Goal: Task Accomplishment & Management: Manage account settings

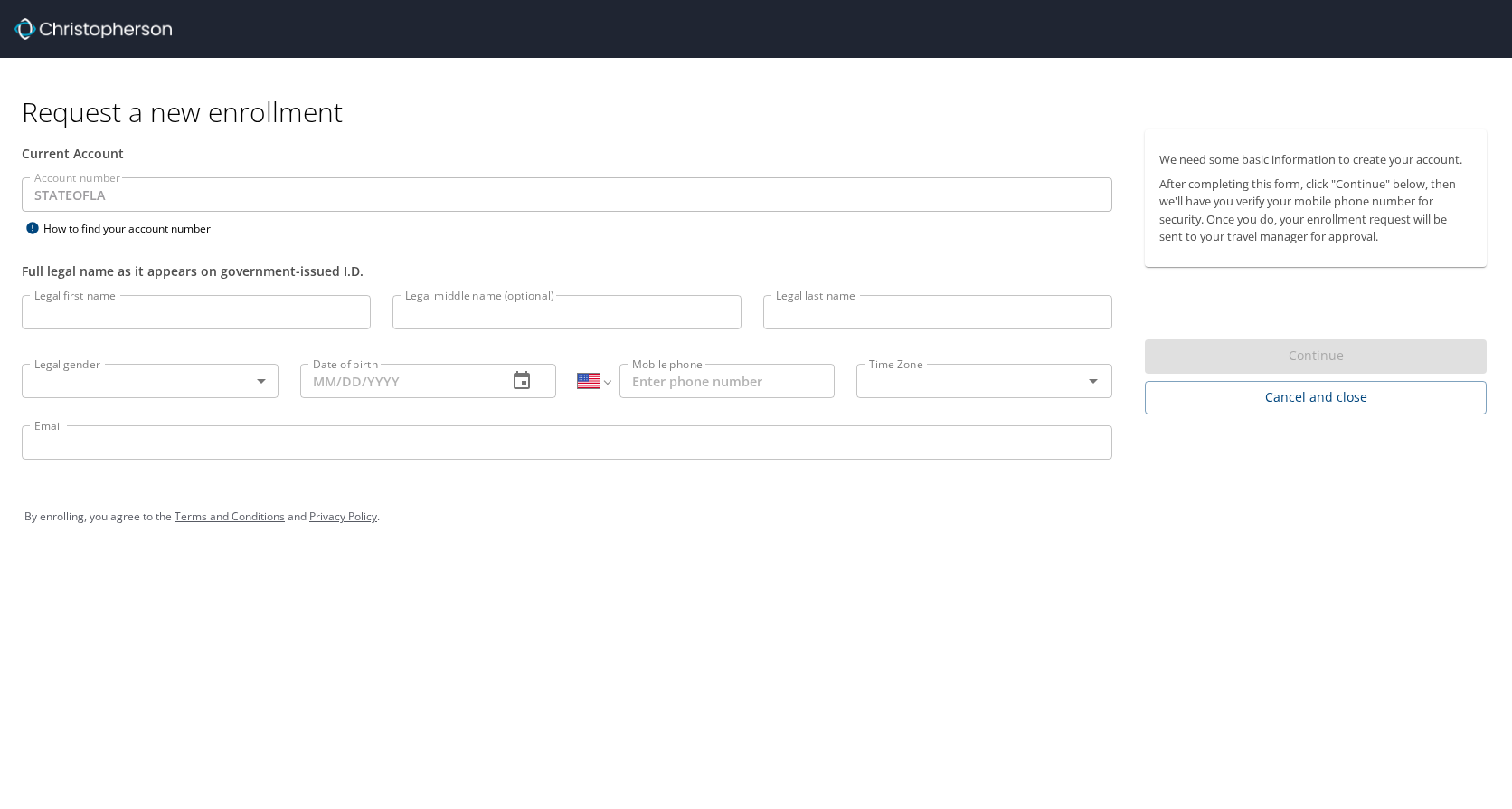
select select "US"
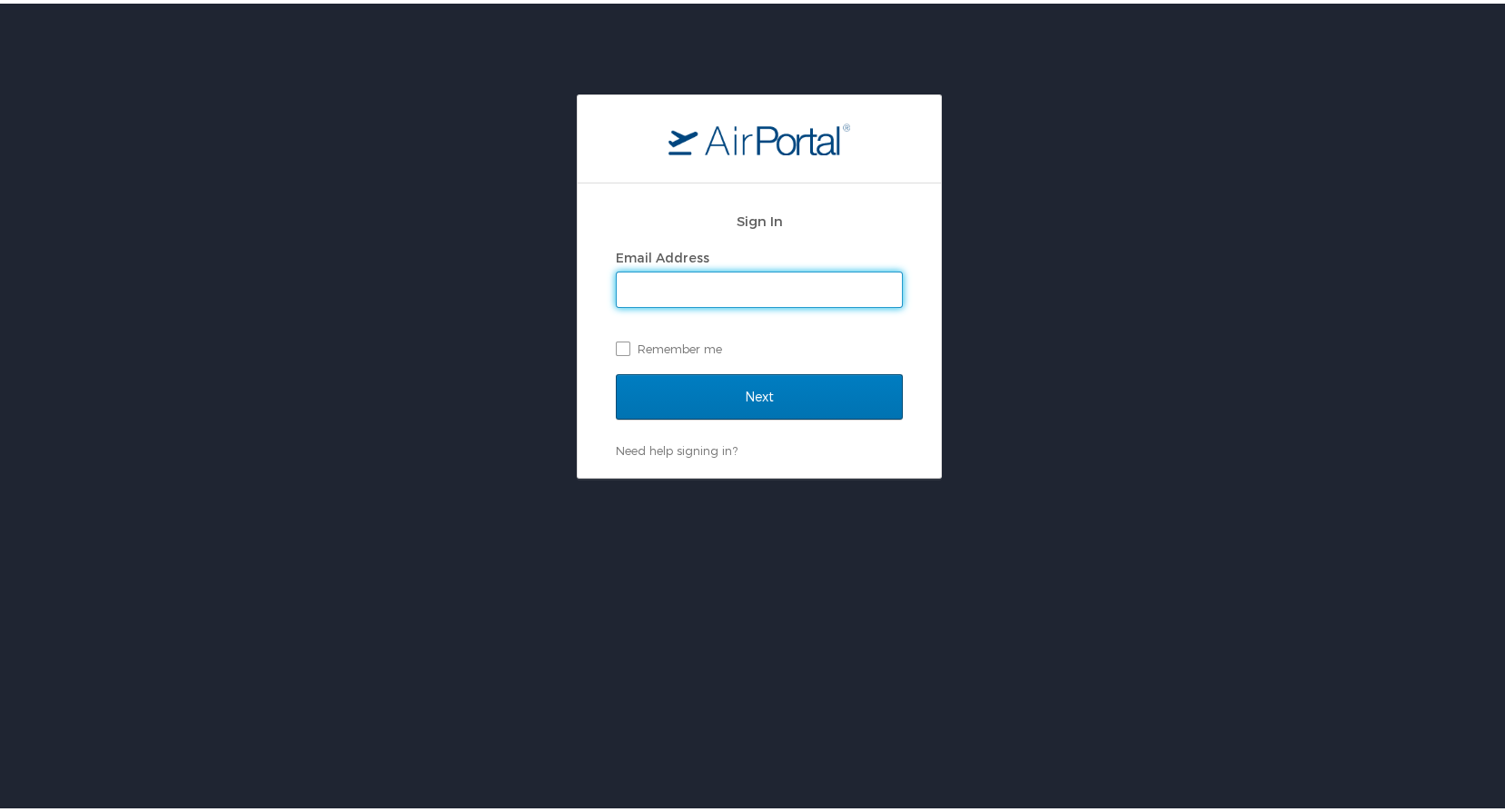
click at [623, 289] on input "Email Address" at bounding box center [759, 286] width 285 height 35
type input "jacksont7@mybrcc.edu"
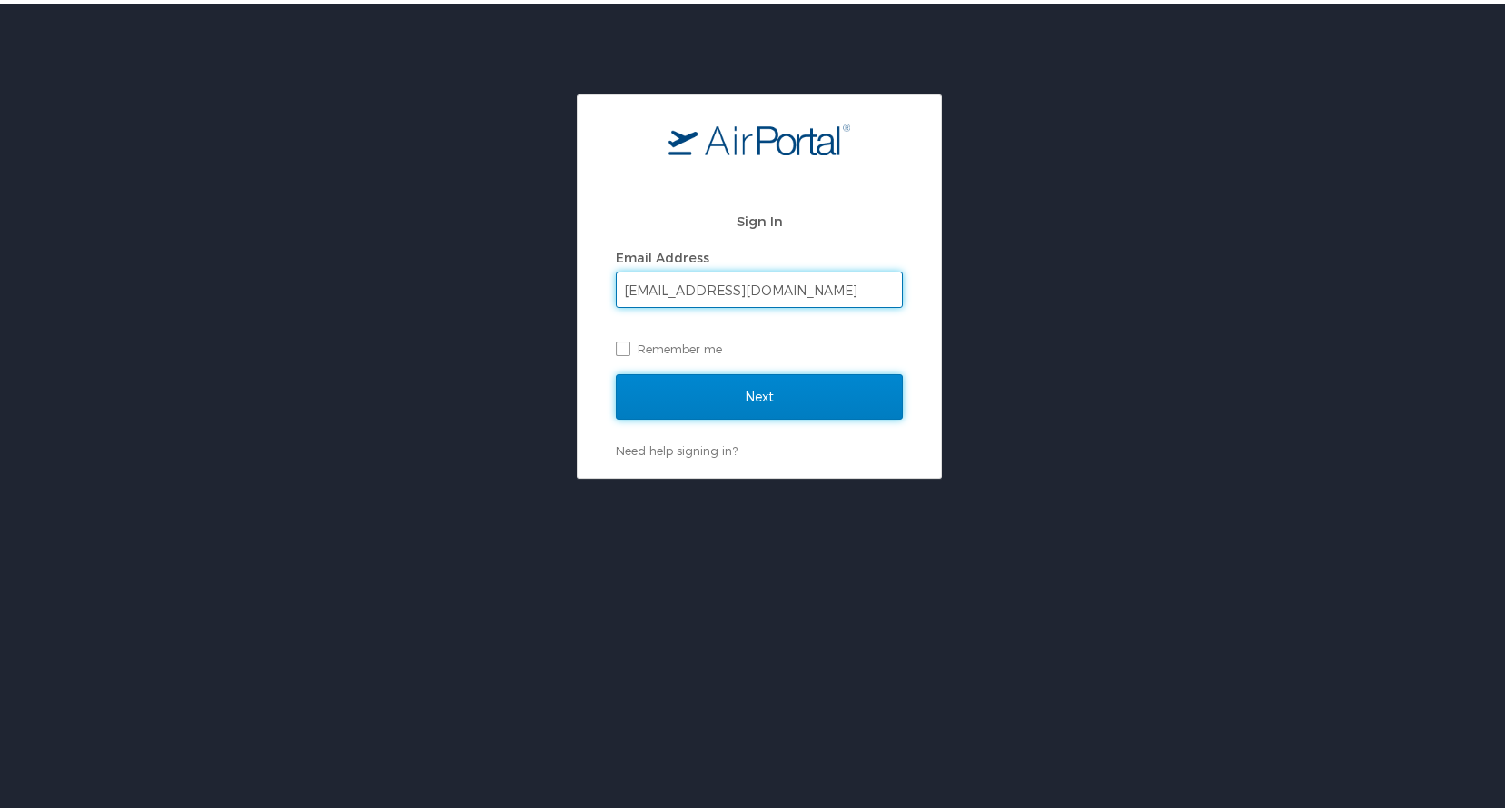
click at [696, 389] on input "Next" at bounding box center [759, 392] width 287 height 45
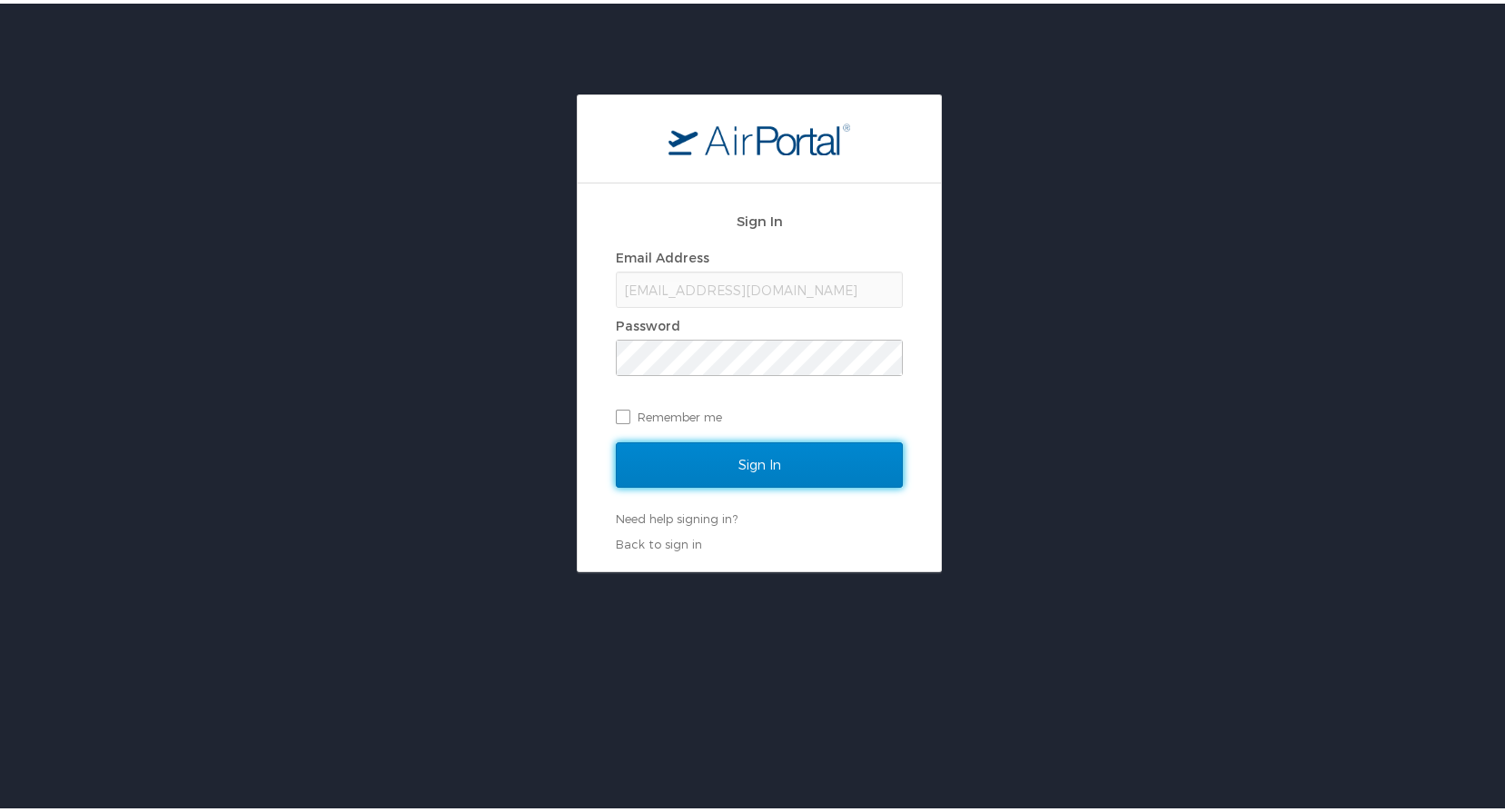
click at [746, 468] on input "Sign In" at bounding box center [759, 461] width 287 height 45
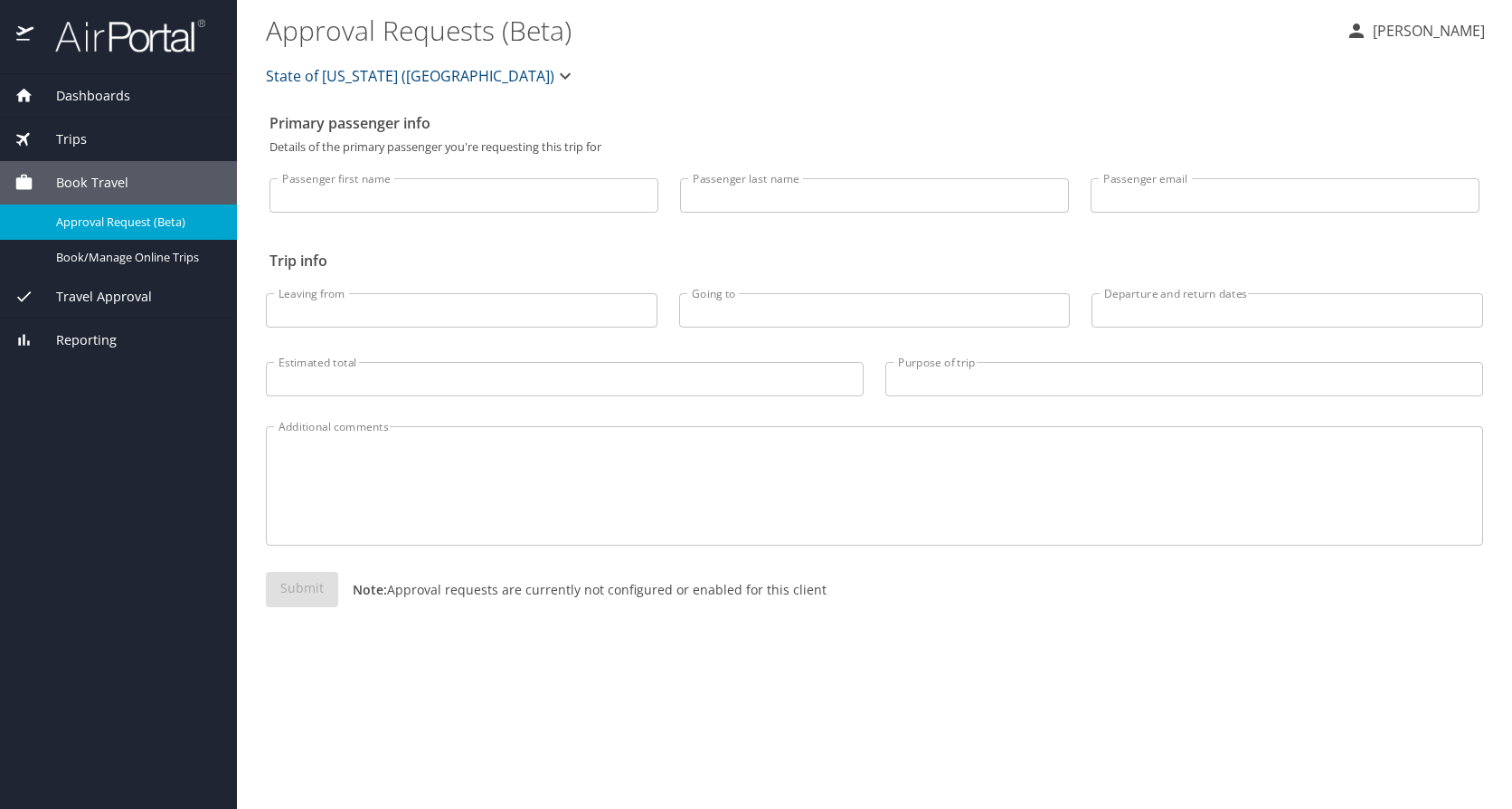
click at [97, 103] on span "Dashboards" at bounding box center [82, 95] width 97 height 20
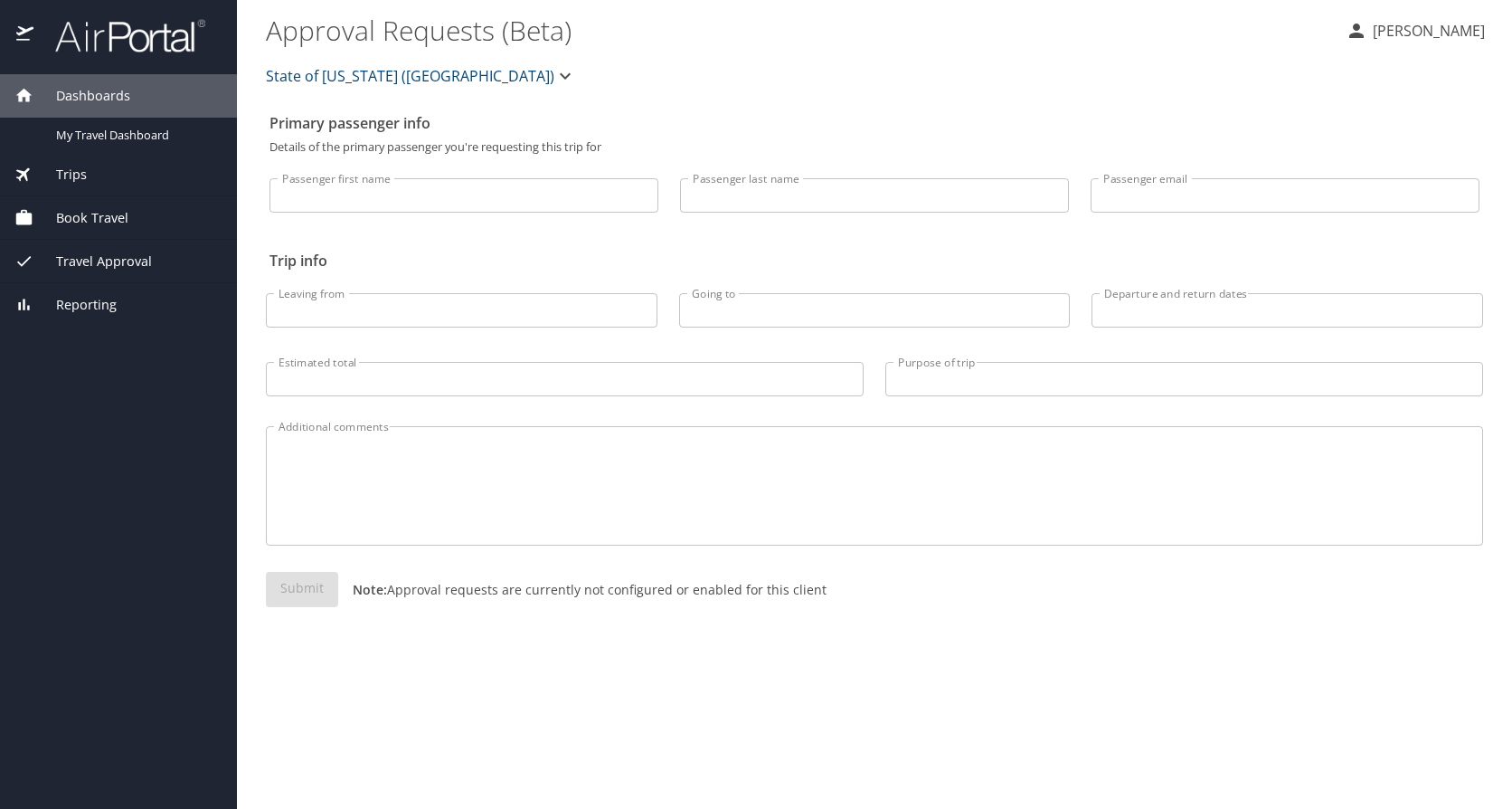
click at [1423, 21] on p "[PERSON_NAME]" at bounding box center [1426, 30] width 118 height 21
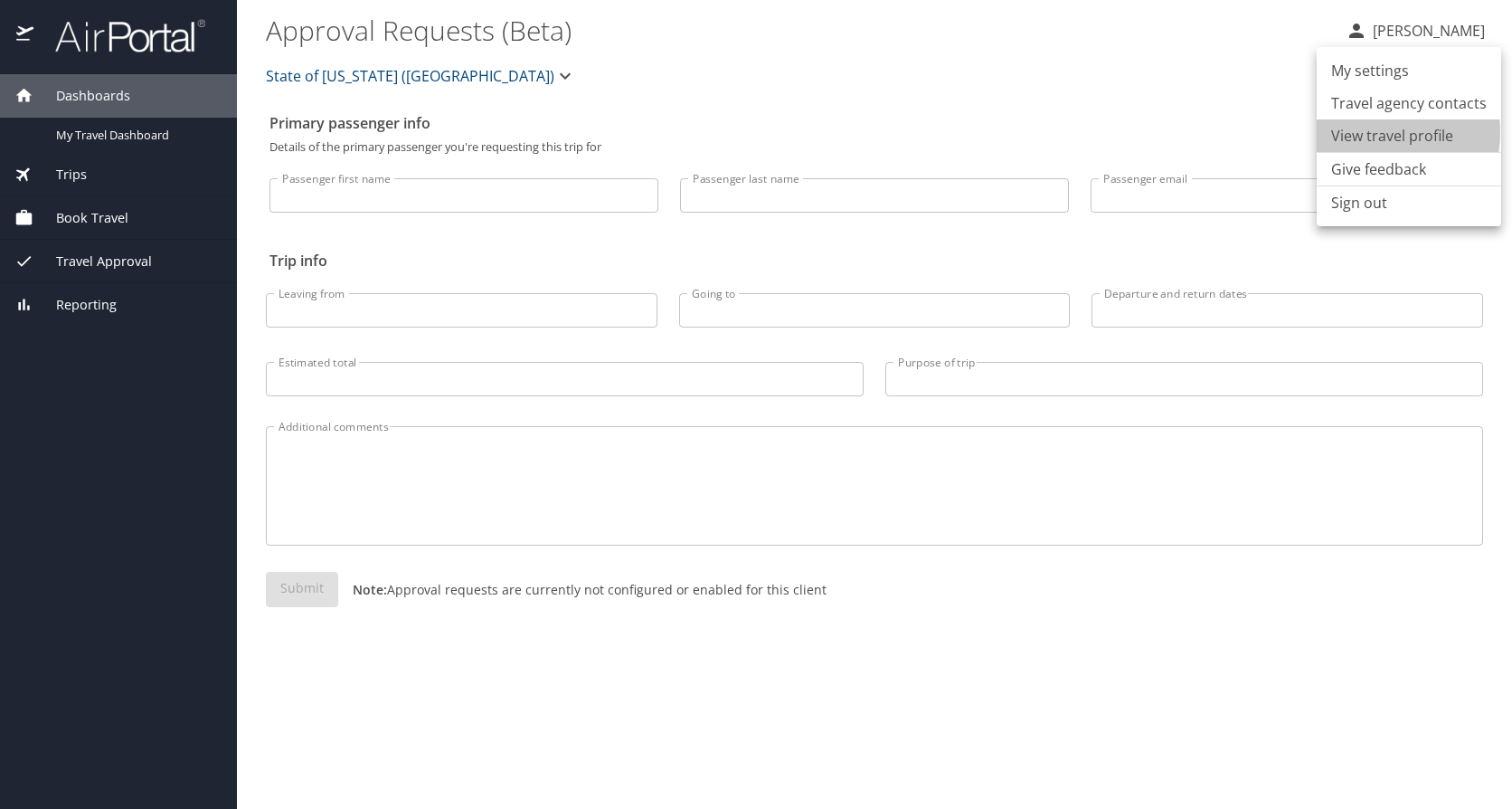
click at [1367, 133] on li "View travel profile" at bounding box center [1408, 135] width 185 height 33
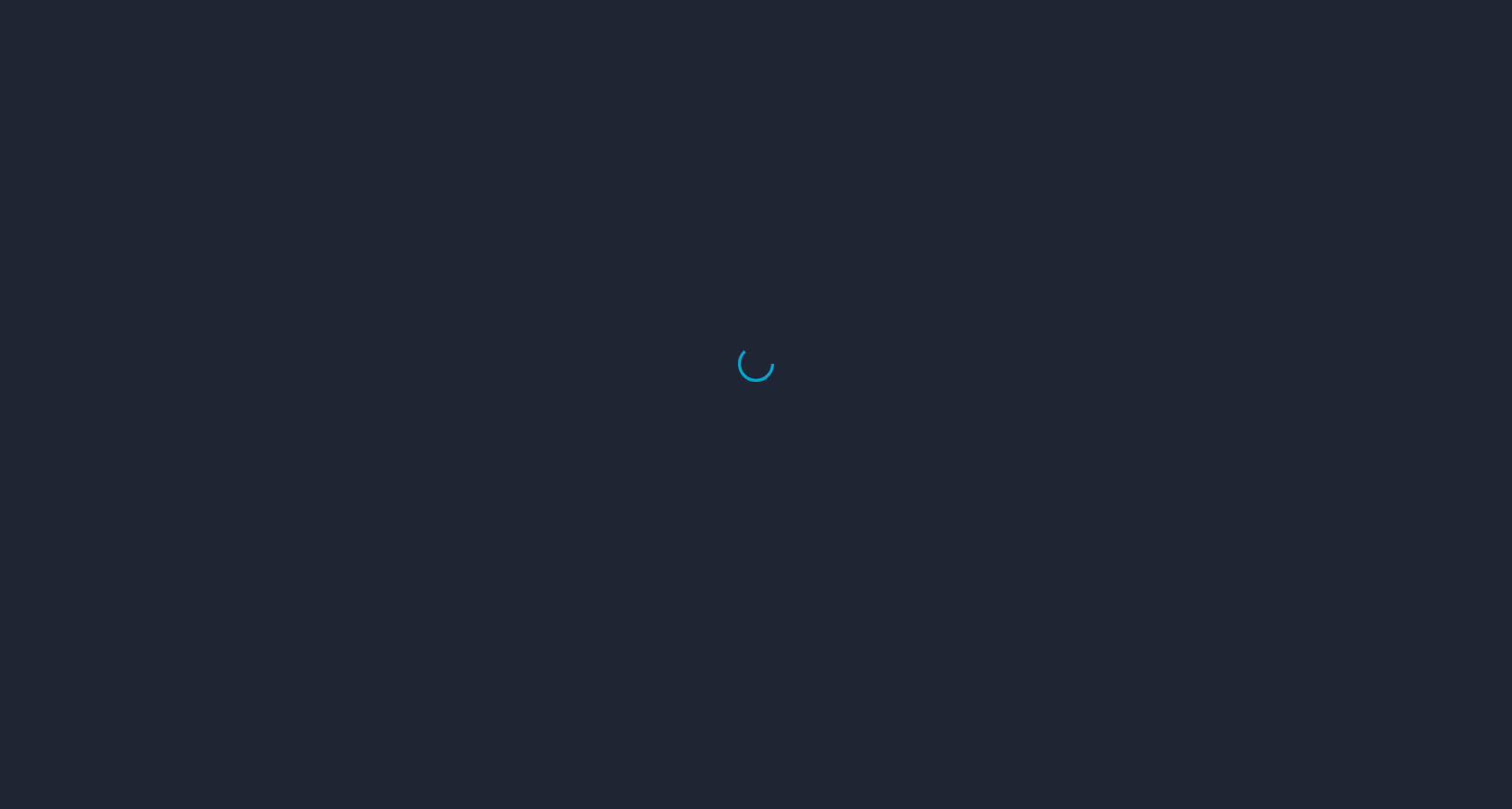
select select "US"
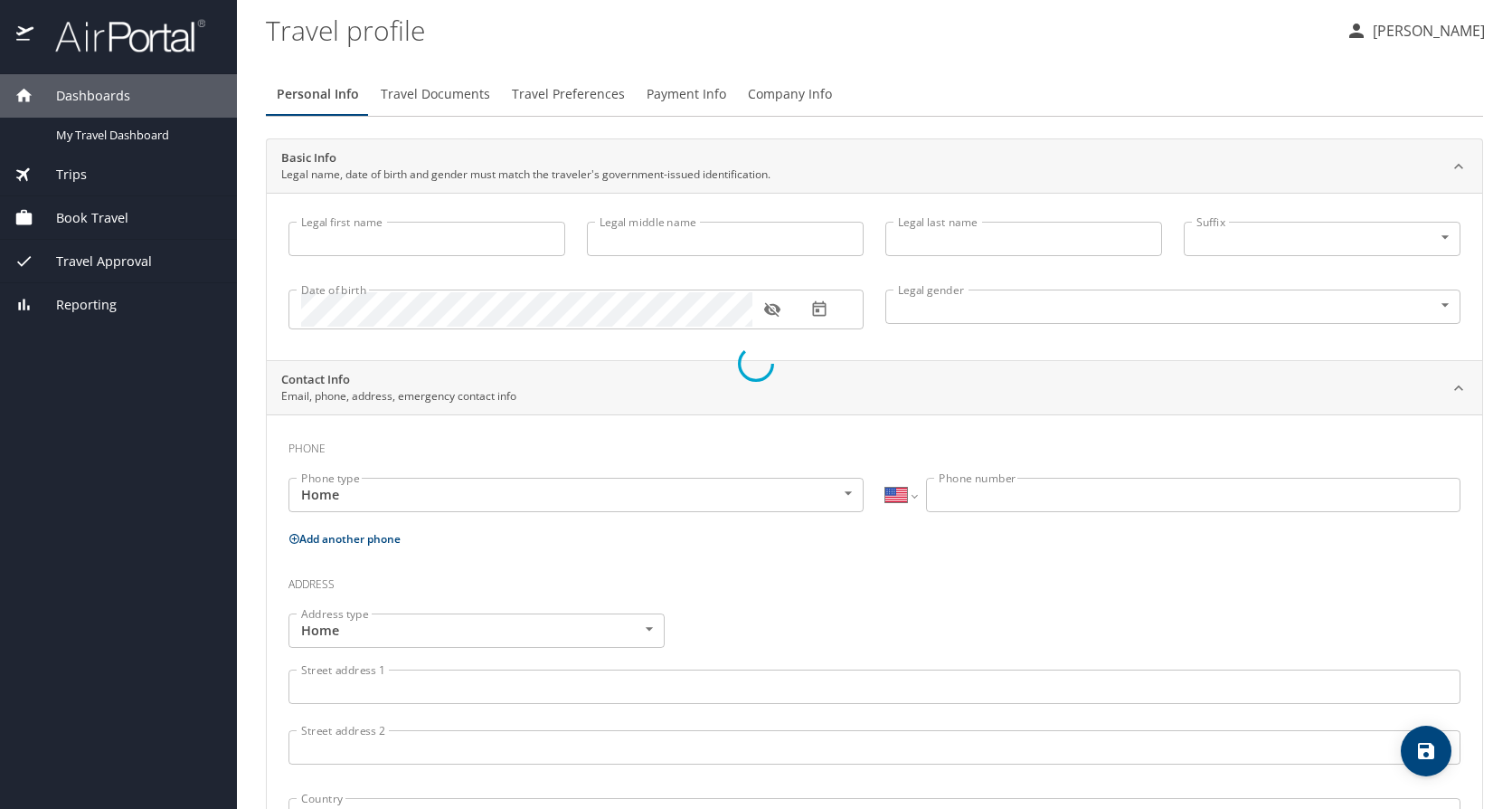
type input "Toshiba"
type input "[PERSON_NAME]"
type input "[DEMOGRAPHIC_DATA]"
type input "[PERSON_NAME]"
type input "Balthrop"
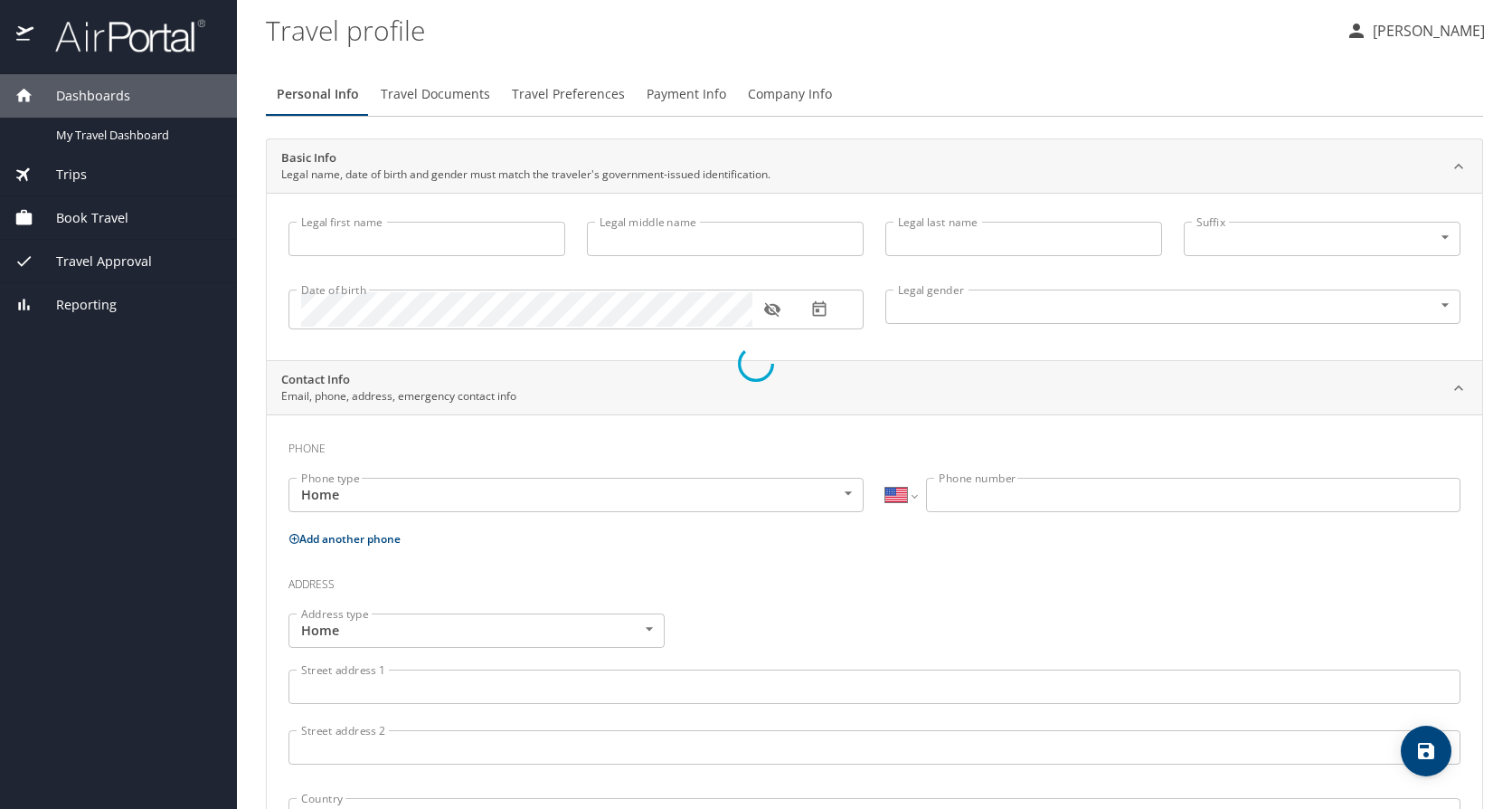
type input "(225) 614-0178"
type input "kenbalthrop@gmail.com"
select select "US"
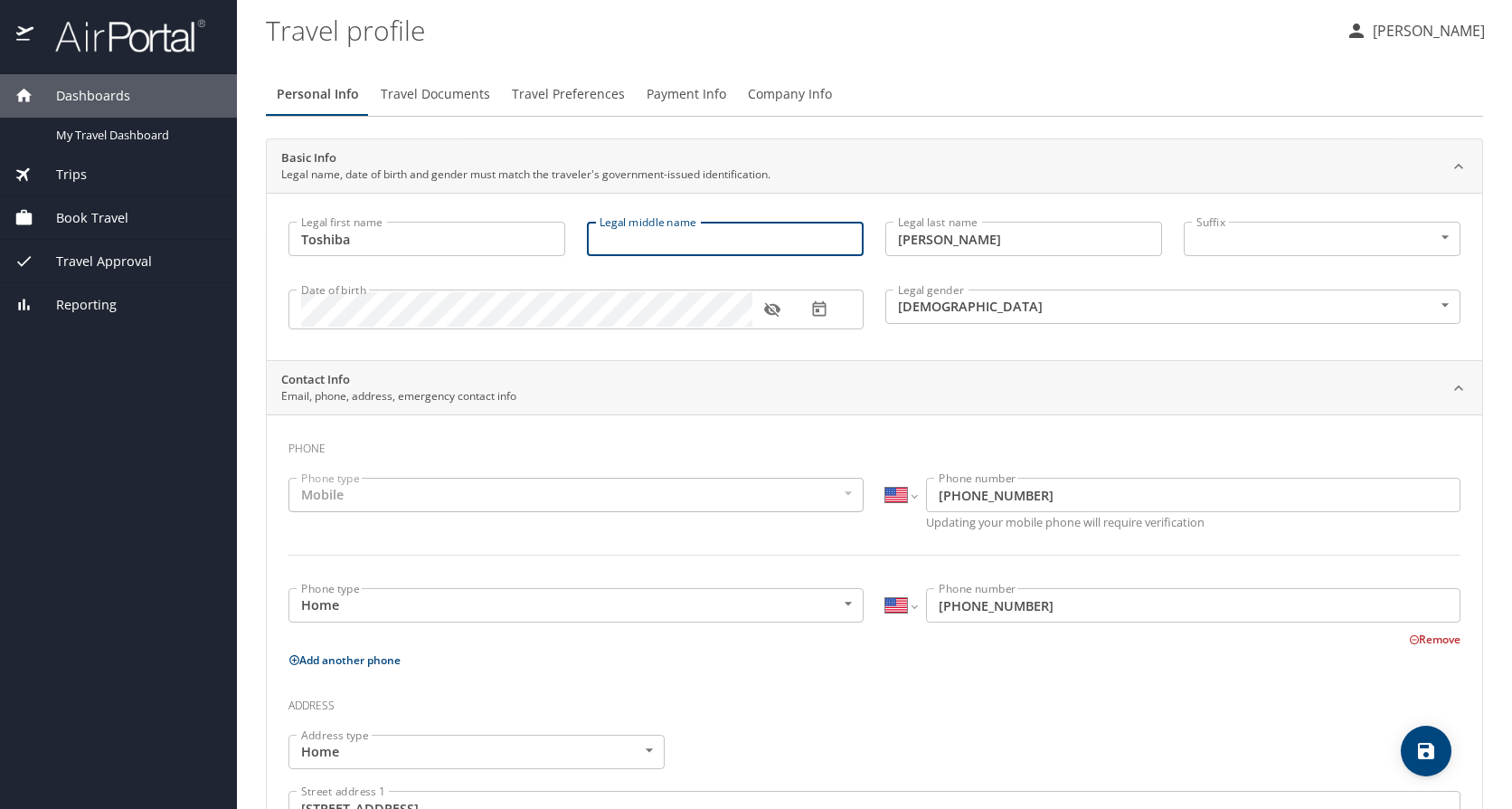
click at [680, 232] on input "Legal middle name" at bounding box center [725, 238] width 277 height 35
type input "Nakia"
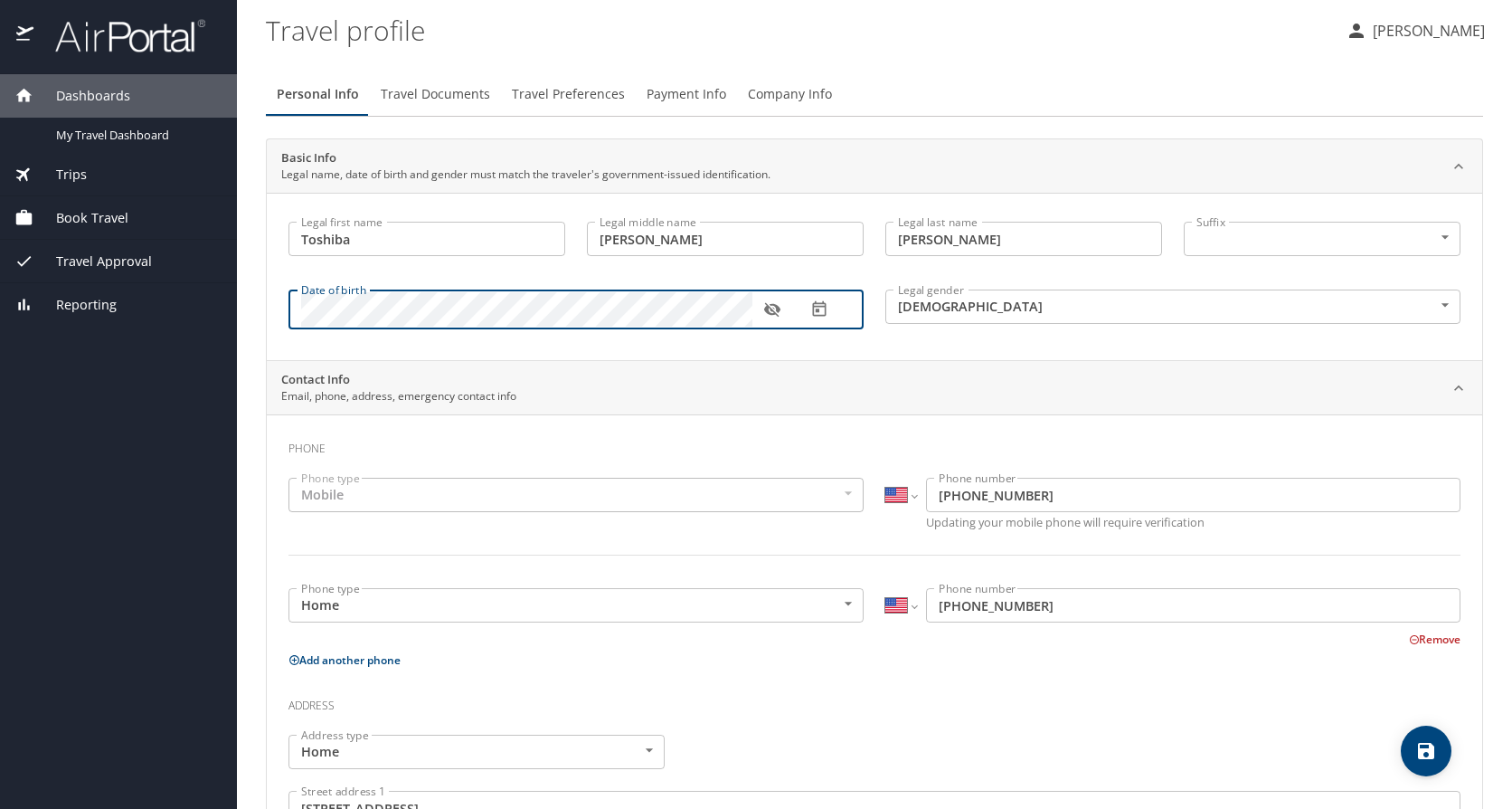
click at [820, 312] on icon "button" at bounding box center [818, 309] width 18 height 18
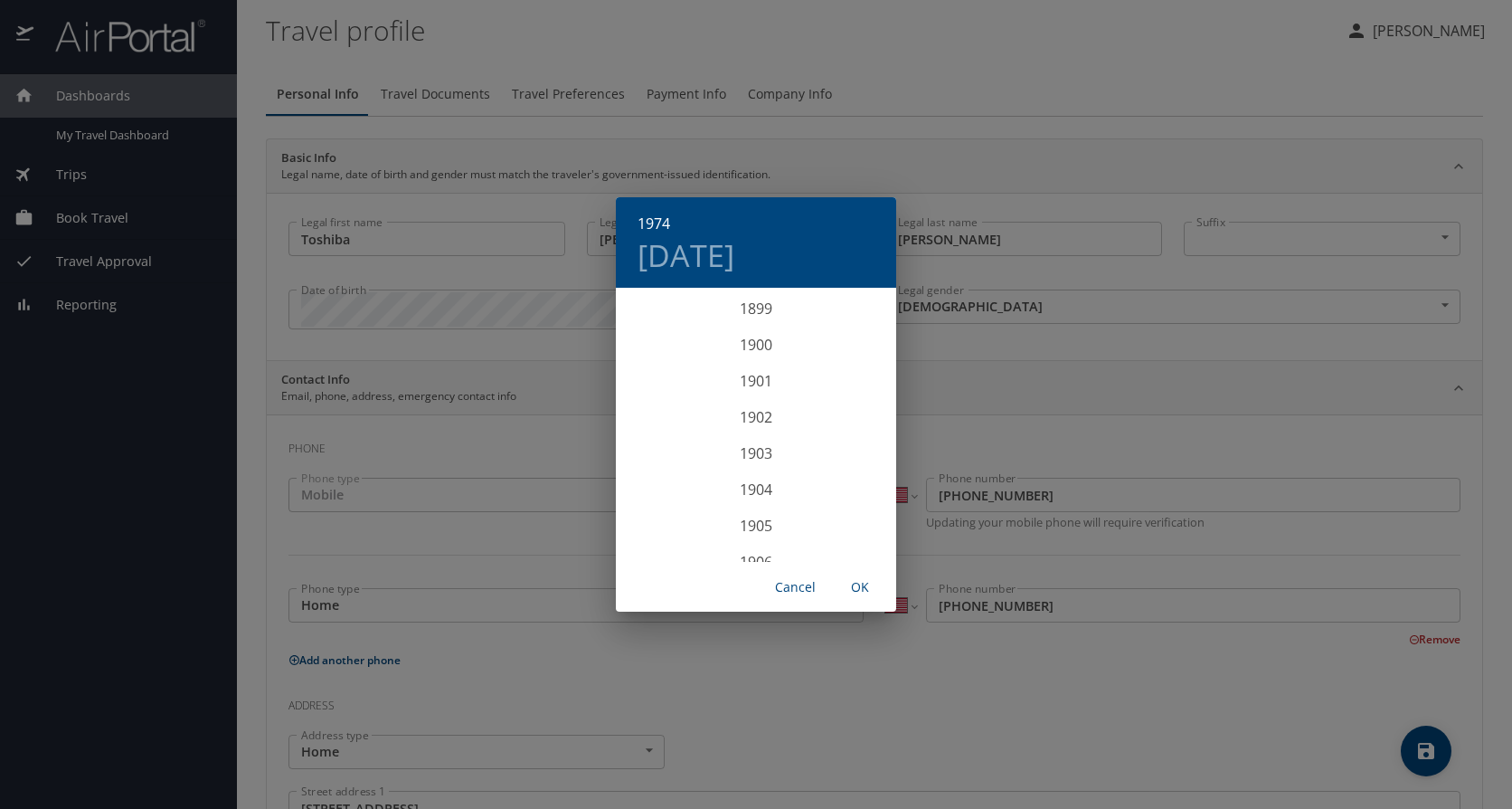
scroll to position [2605, 0]
click at [559, 352] on div "1974 Wed, Oct 23 1899 1900 1901 1902 1903 1904 1905 1906 1907 1908 1909 1910 19…" at bounding box center [756, 404] width 1512 height 809
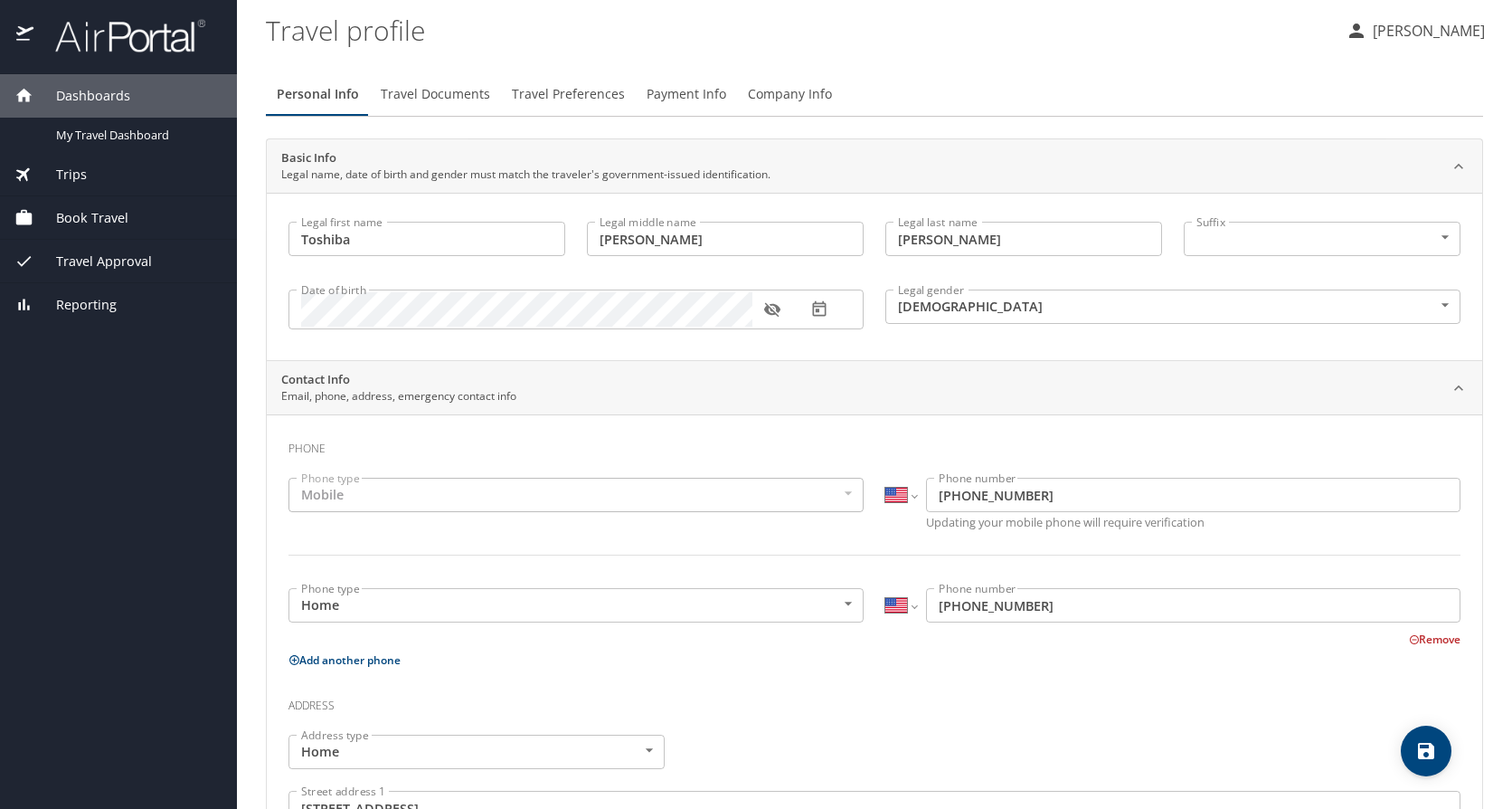
click at [779, 314] on icon "button" at bounding box center [771, 309] width 18 height 18
click at [778, 314] on icon "button" at bounding box center [771, 309] width 18 height 18
click at [1093, 374] on div "Contact Info Email, phone, address, emergency contact info" at bounding box center [859, 387] width 1158 height 35
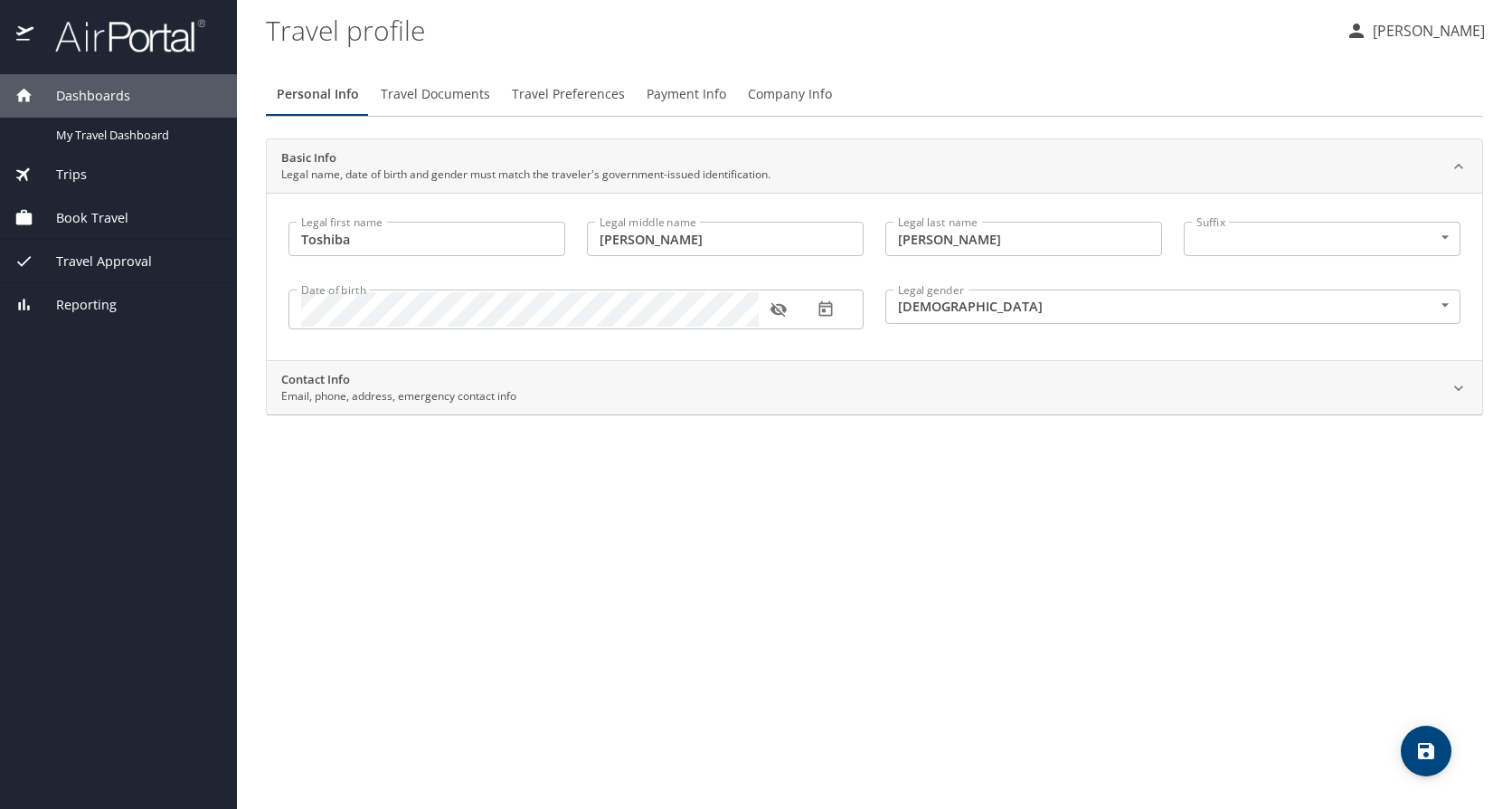
click at [432, 385] on h2 "Contact Info" at bounding box center [398, 379] width 235 height 18
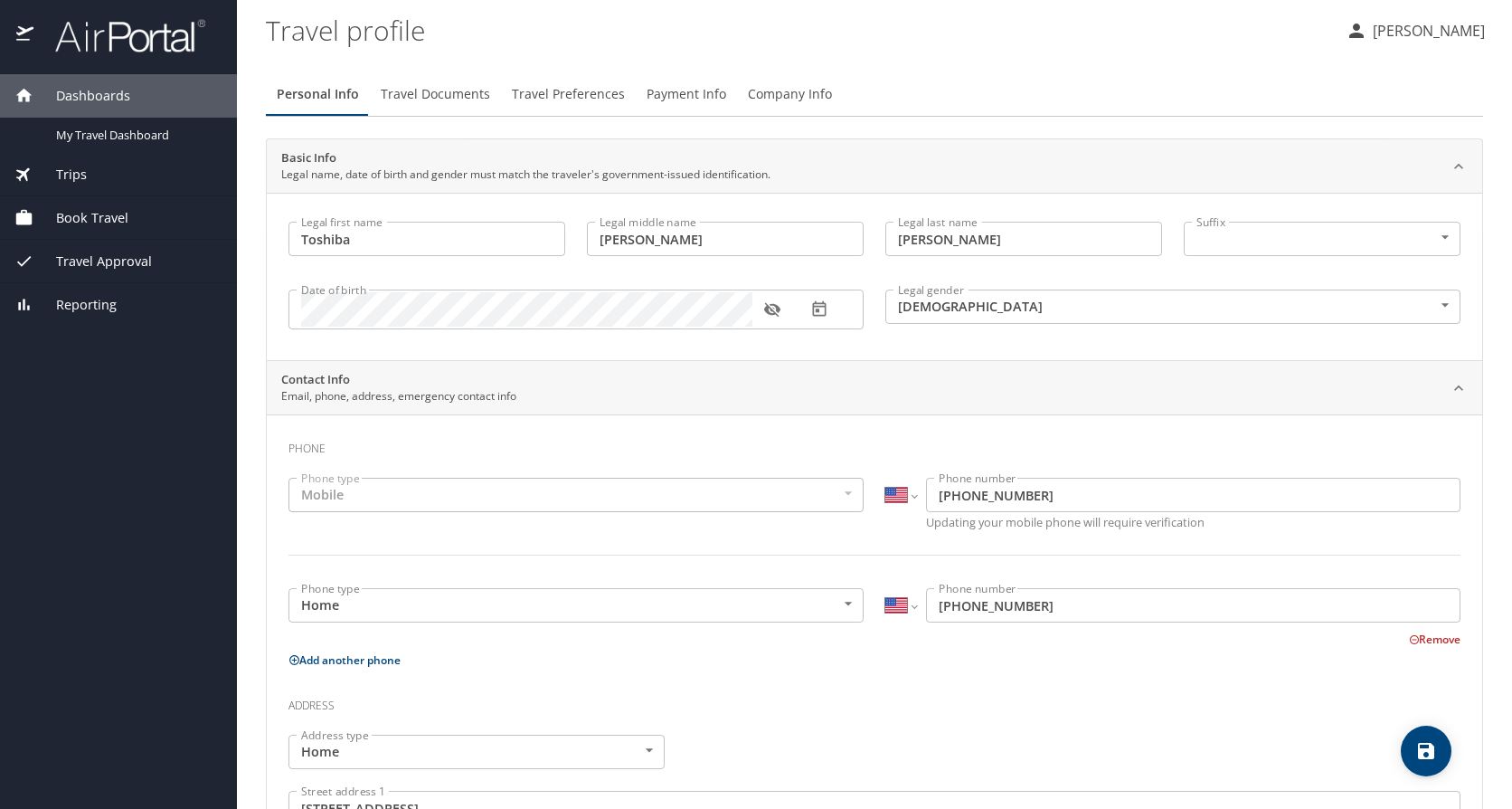
click at [396, 494] on div "Mobile" at bounding box center [576, 495] width 575 height 35
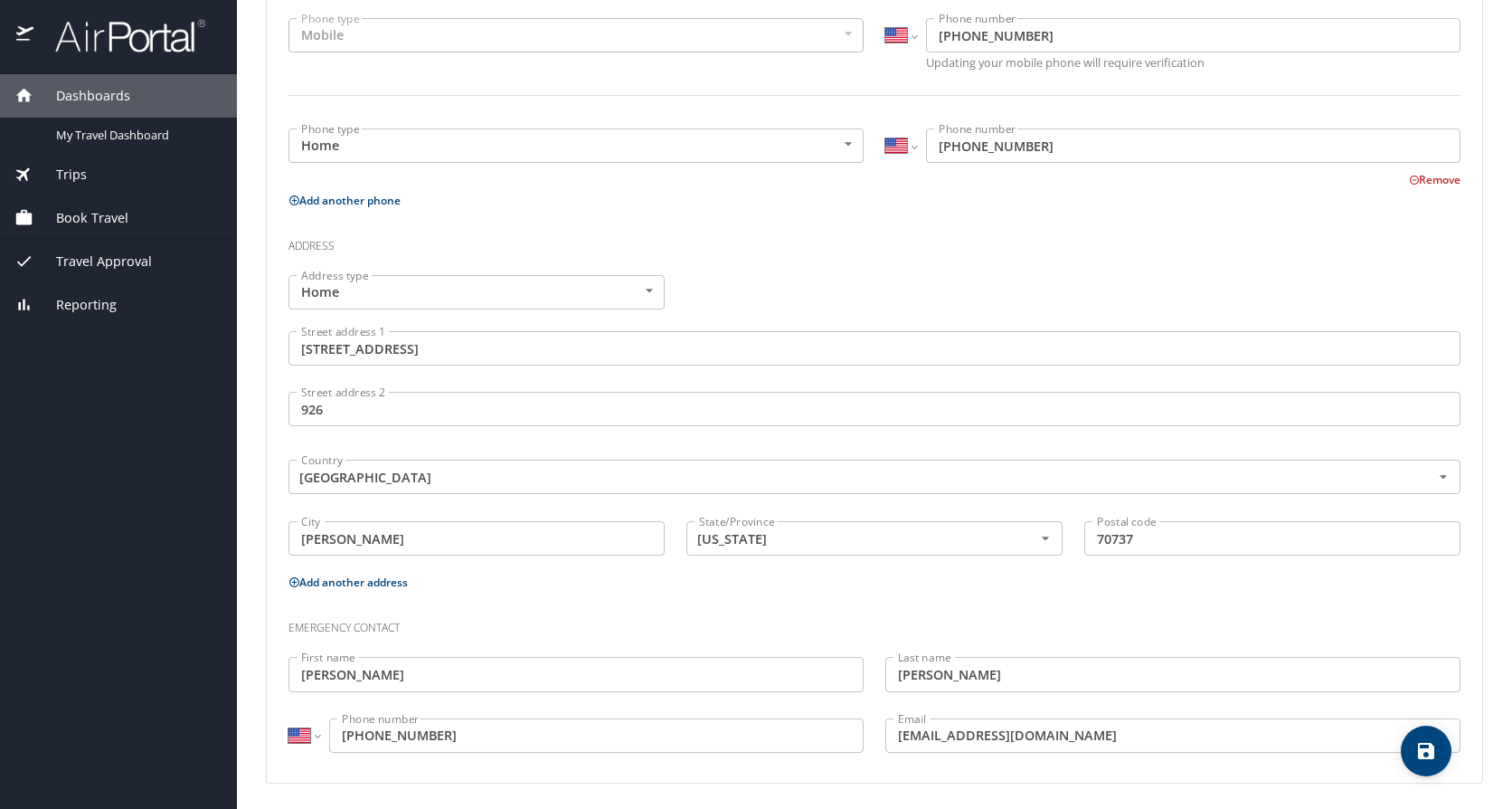
scroll to position [463, 0]
click at [509, 599] on div "Emergency contact" at bounding box center [874, 618] width 1193 height 49
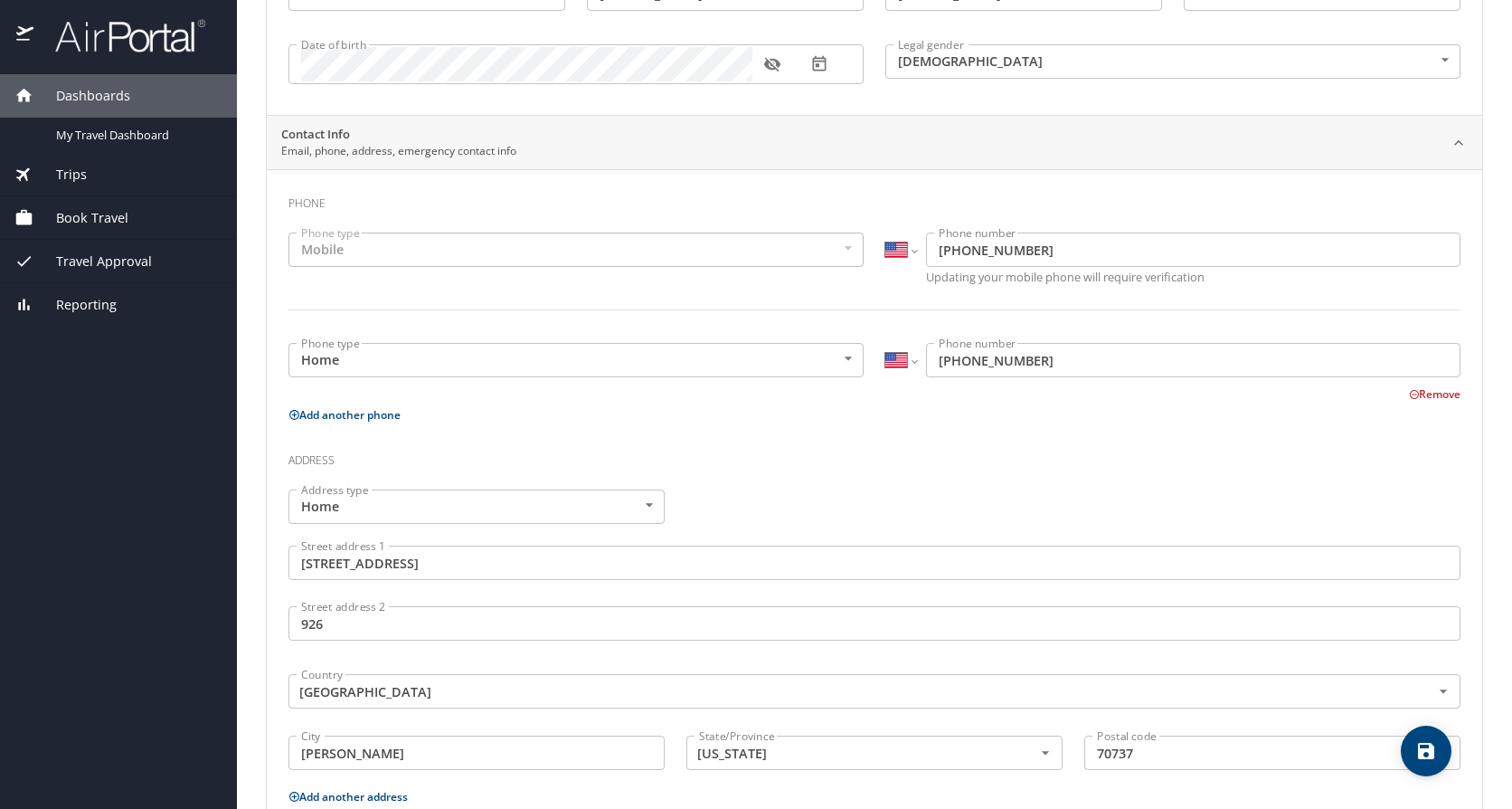
scroll to position [0, 0]
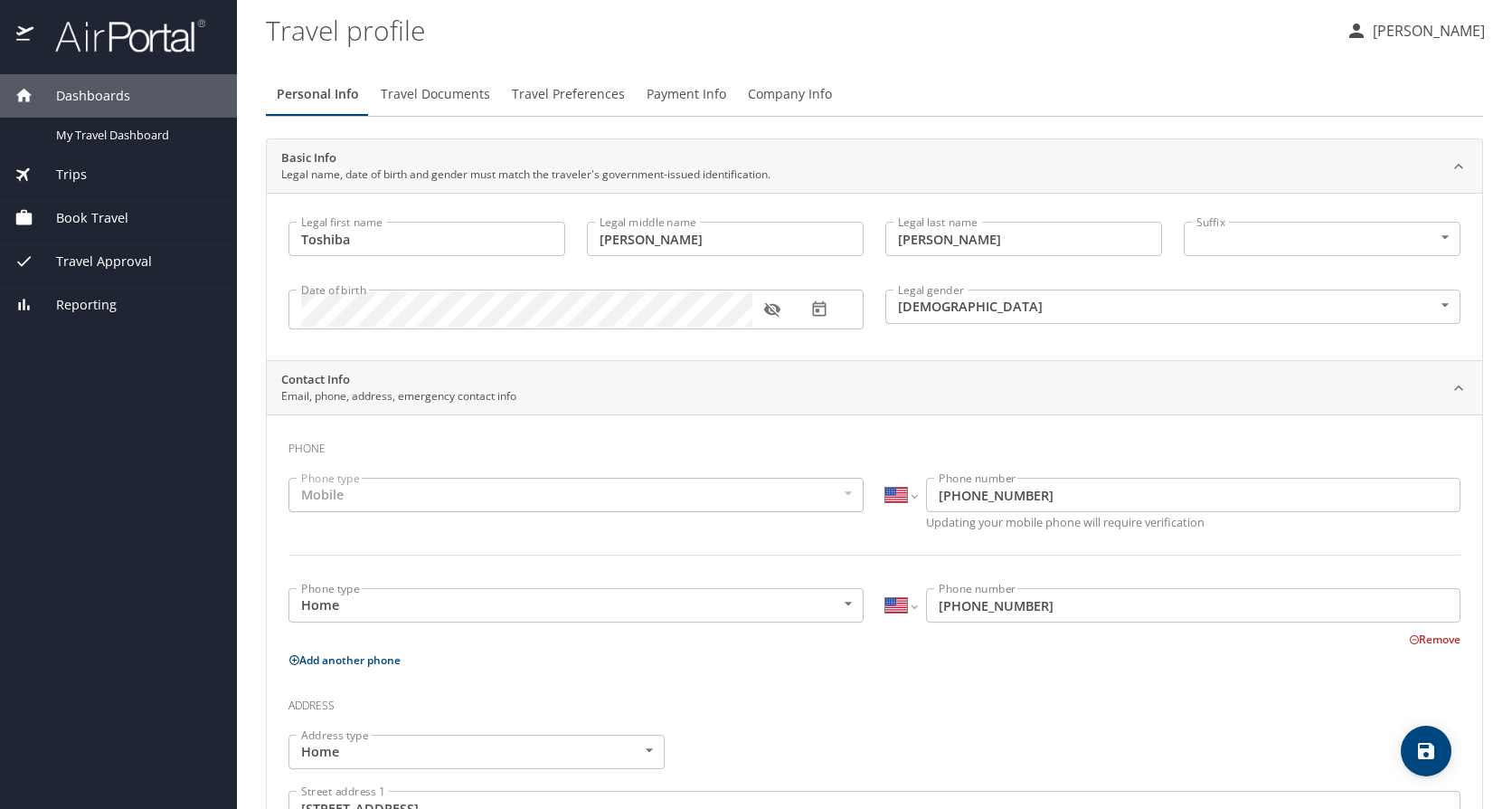
click at [434, 88] on span "Travel Documents" at bounding box center [435, 94] width 109 height 22
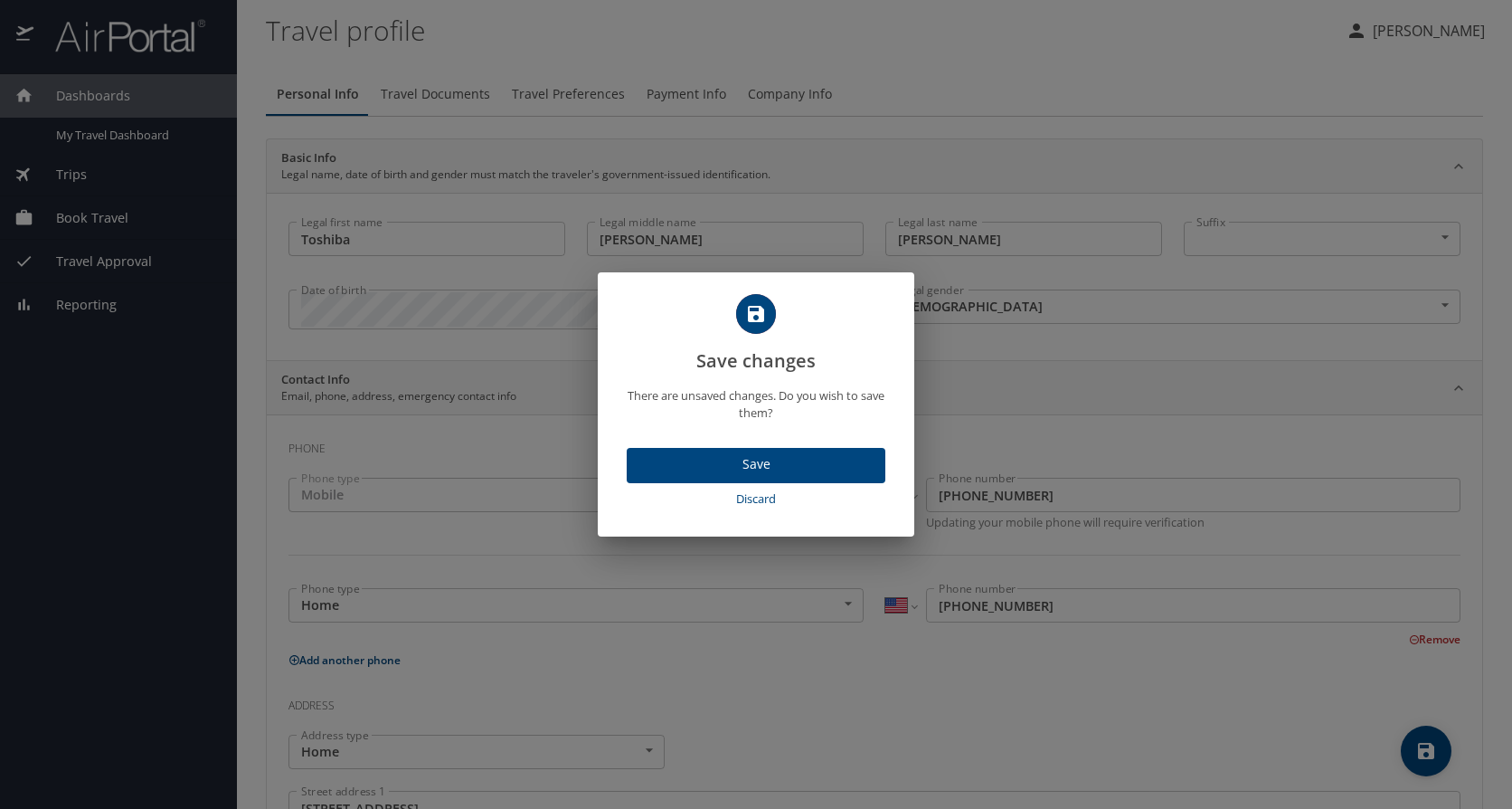
click at [669, 448] on button "Save" at bounding box center [756, 466] width 258 height 35
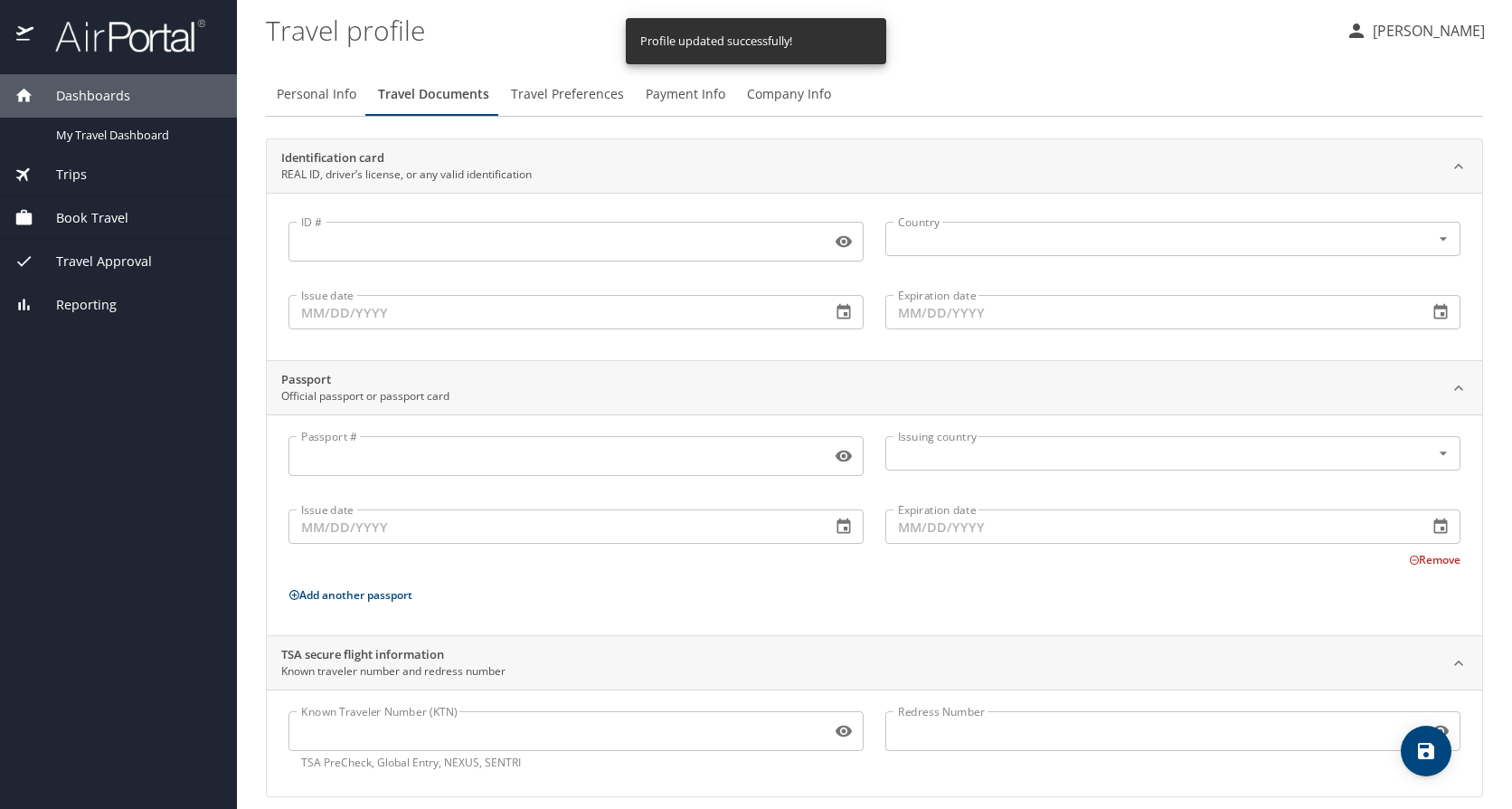
click at [295, 230] on input "ID #" at bounding box center [556, 241] width 535 height 35
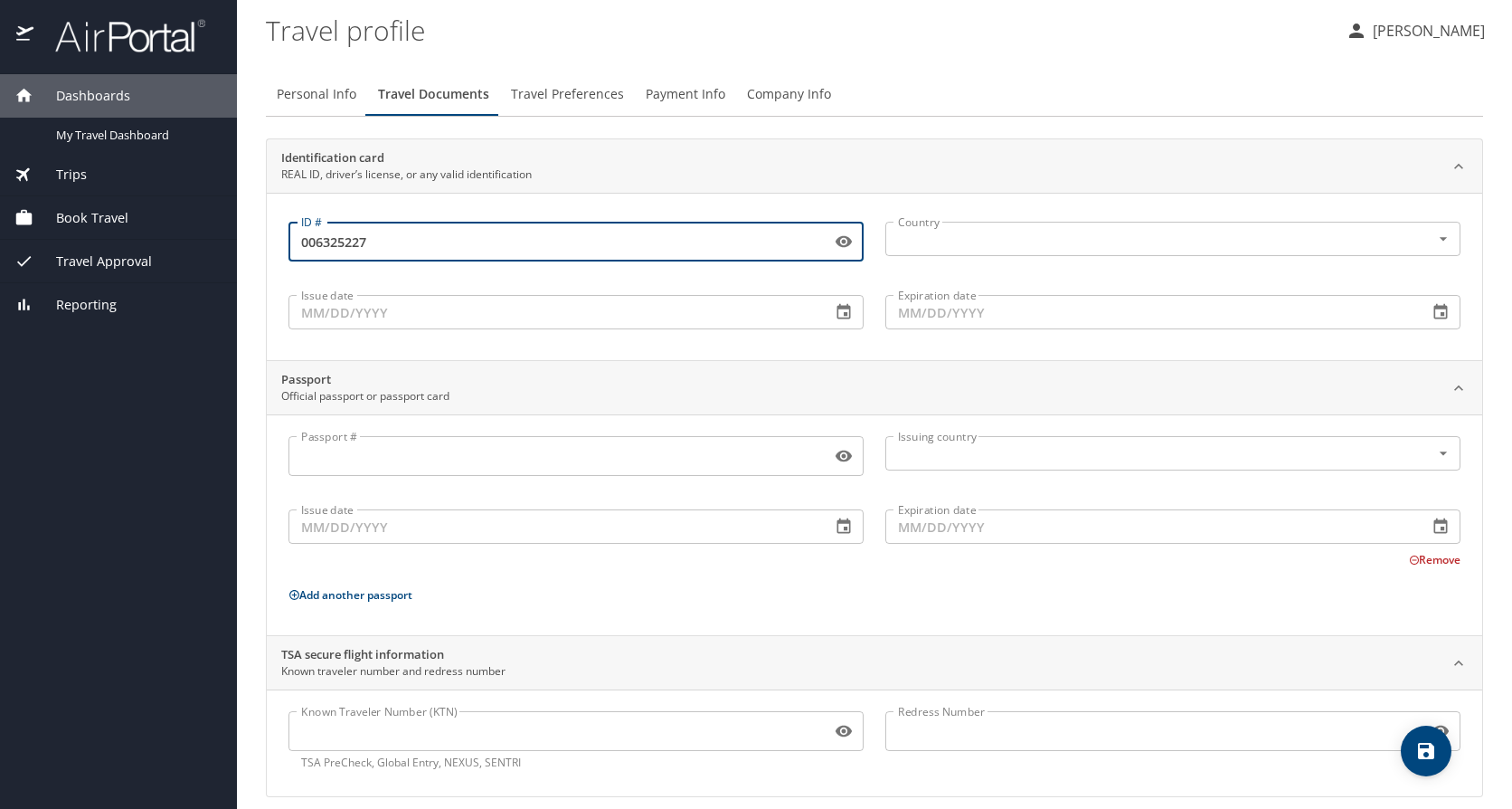
type input "006325227"
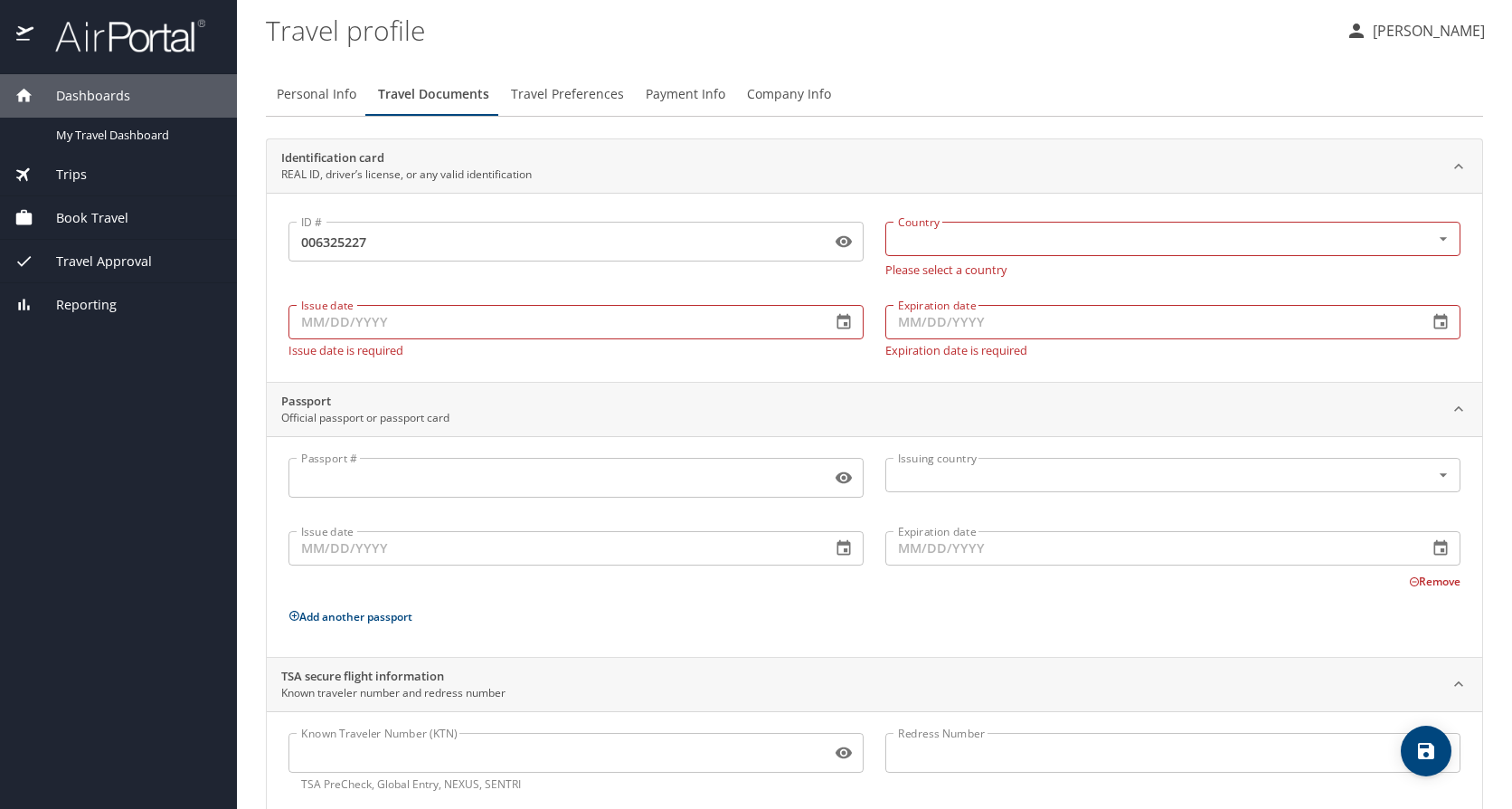
click at [280, 316] on div "Issue date Issue date Issue date is required" at bounding box center [576, 327] width 597 height 80
click at [297, 322] on input "Issue date" at bounding box center [552, 322] width 528 height 35
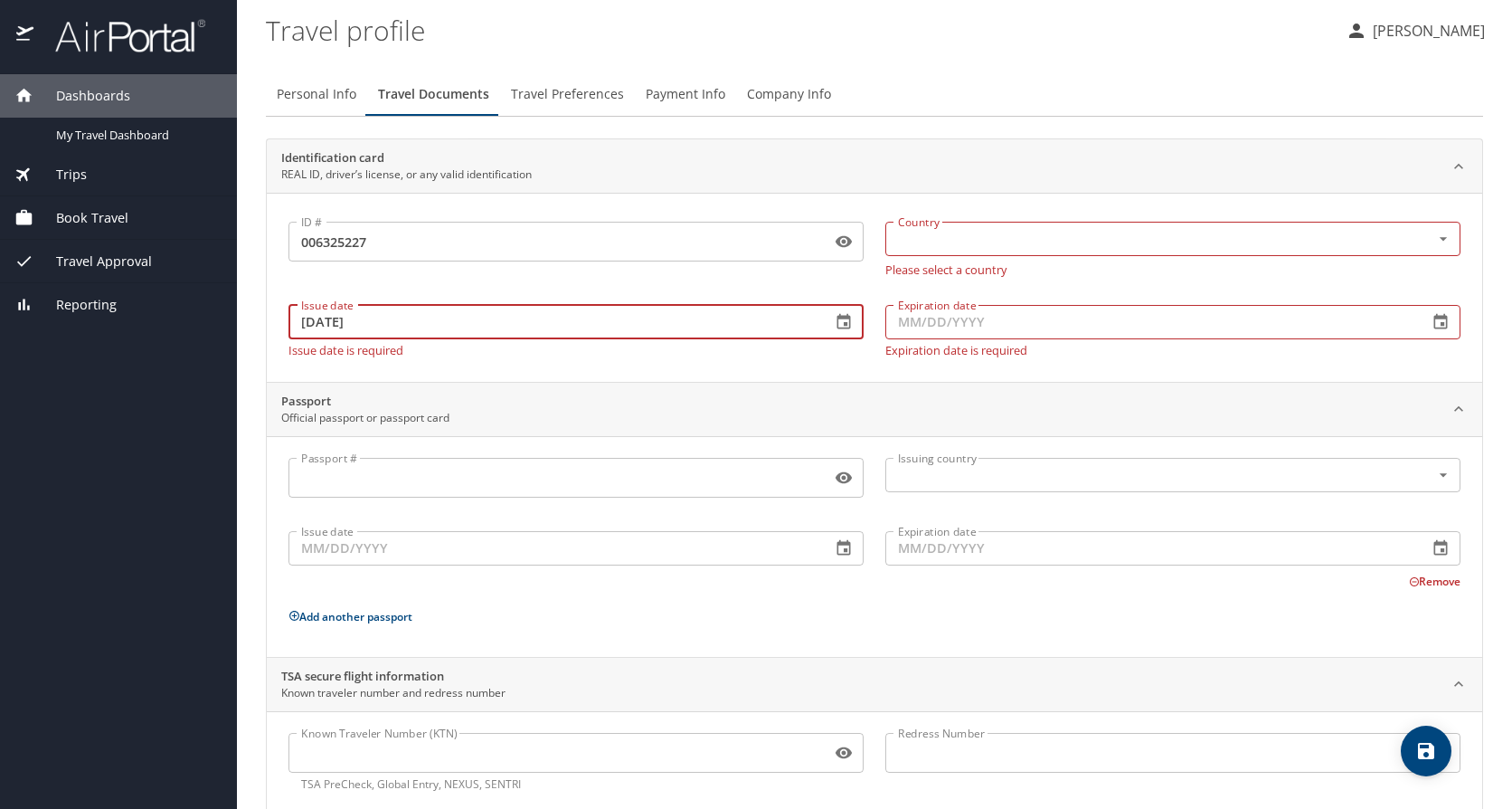
type input "09/30/2025"
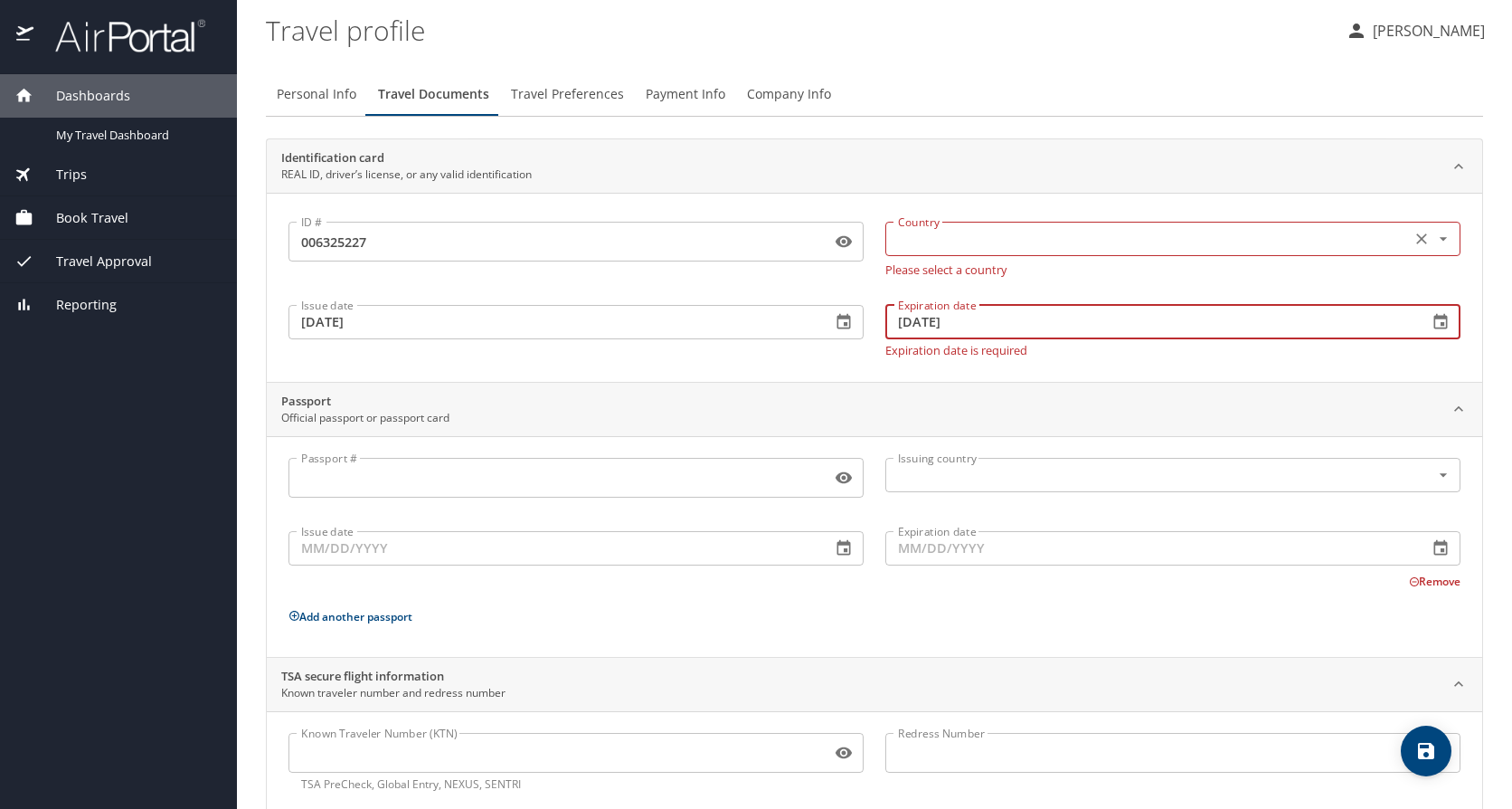
type input "10/23/2028"
click at [933, 242] on input "text" at bounding box center [1146, 238] width 511 height 23
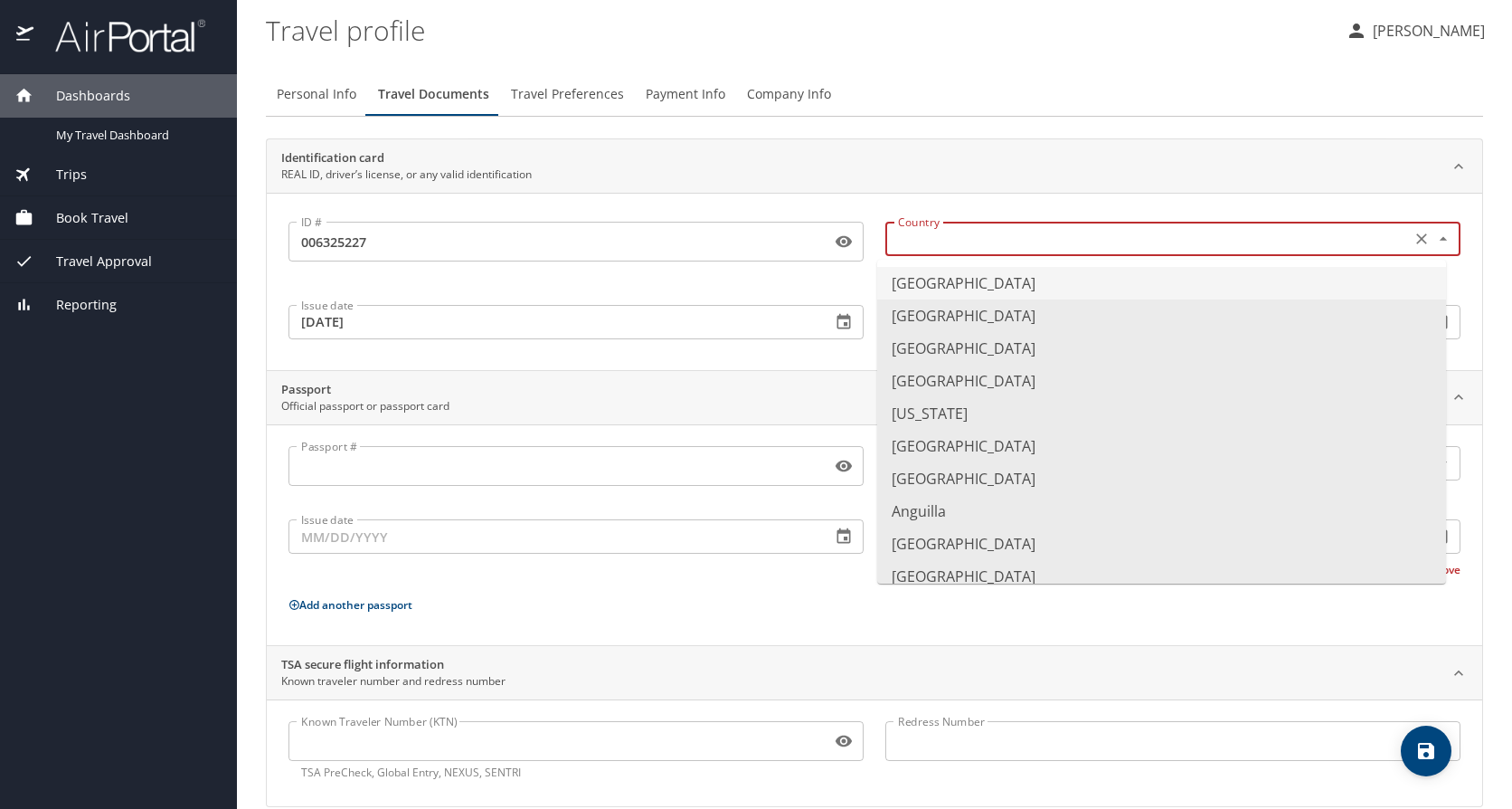
click at [925, 280] on li "[GEOGRAPHIC_DATA]" at bounding box center [1161, 283] width 569 height 33
type input "[GEOGRAPHIC_DATA]"
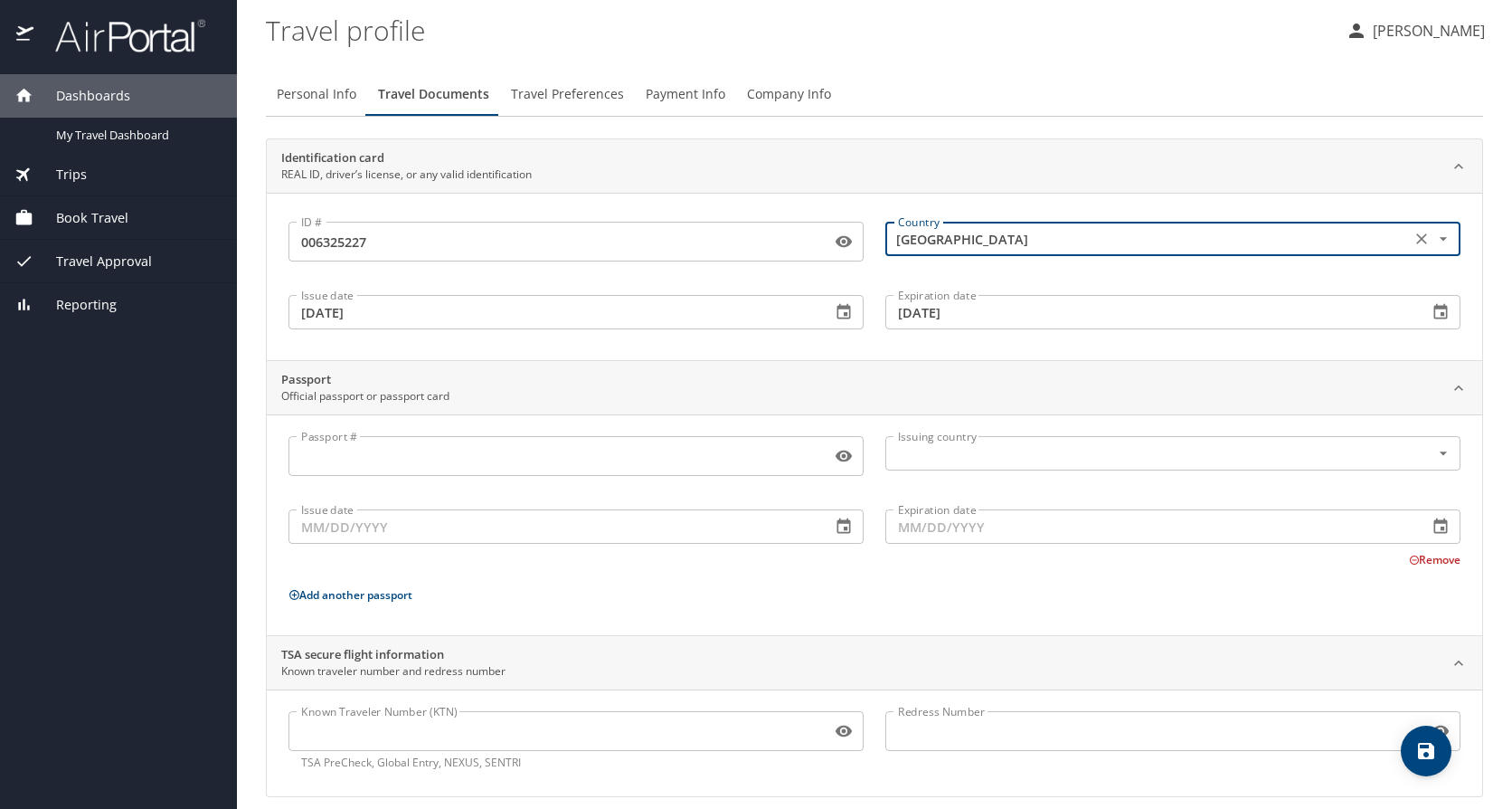
click at [531, 367] on div "Passport Official passport or passport card" at bounding box center [874, 388] width 1215 height 54
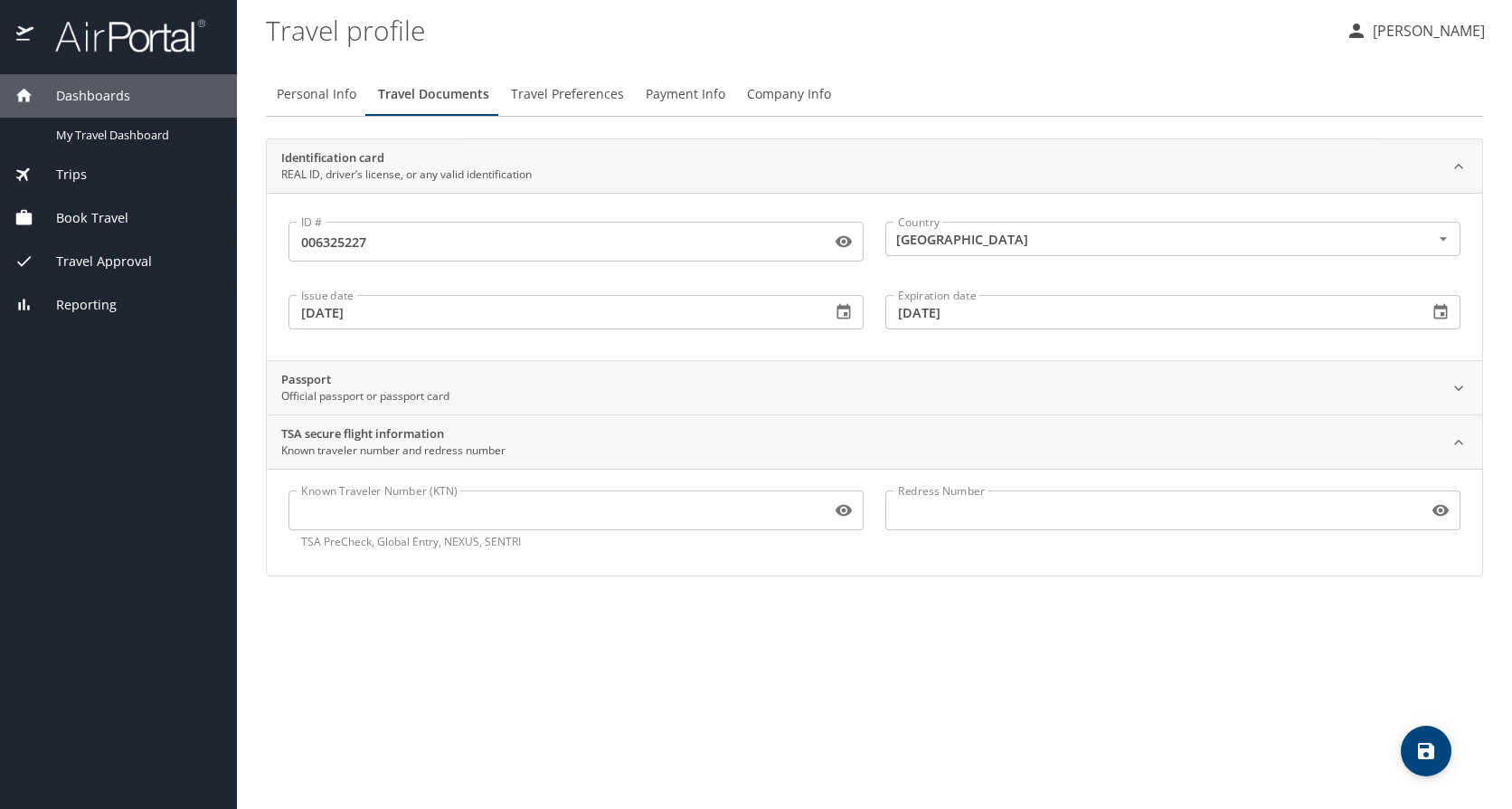
click at [1456, 441] on icon at bounding box center [1458, 441] width 18 height 18
click at [1426, 750] on icon "save" at bounding box center [1425, 750] width 16 height 16
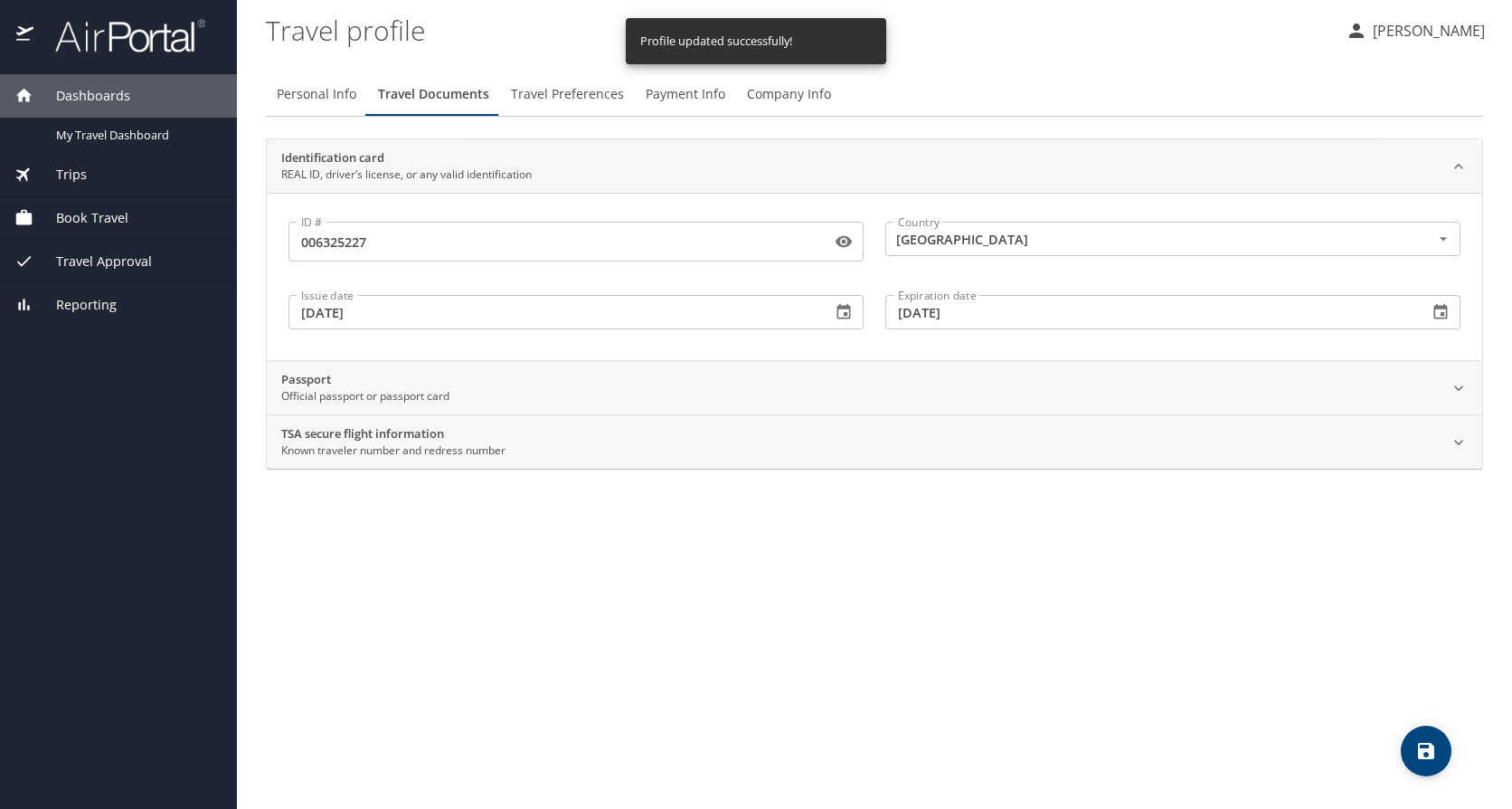
click at [562, 98] on span "Travel Preferences" at bounding box center [567, 94] width 113 height 22
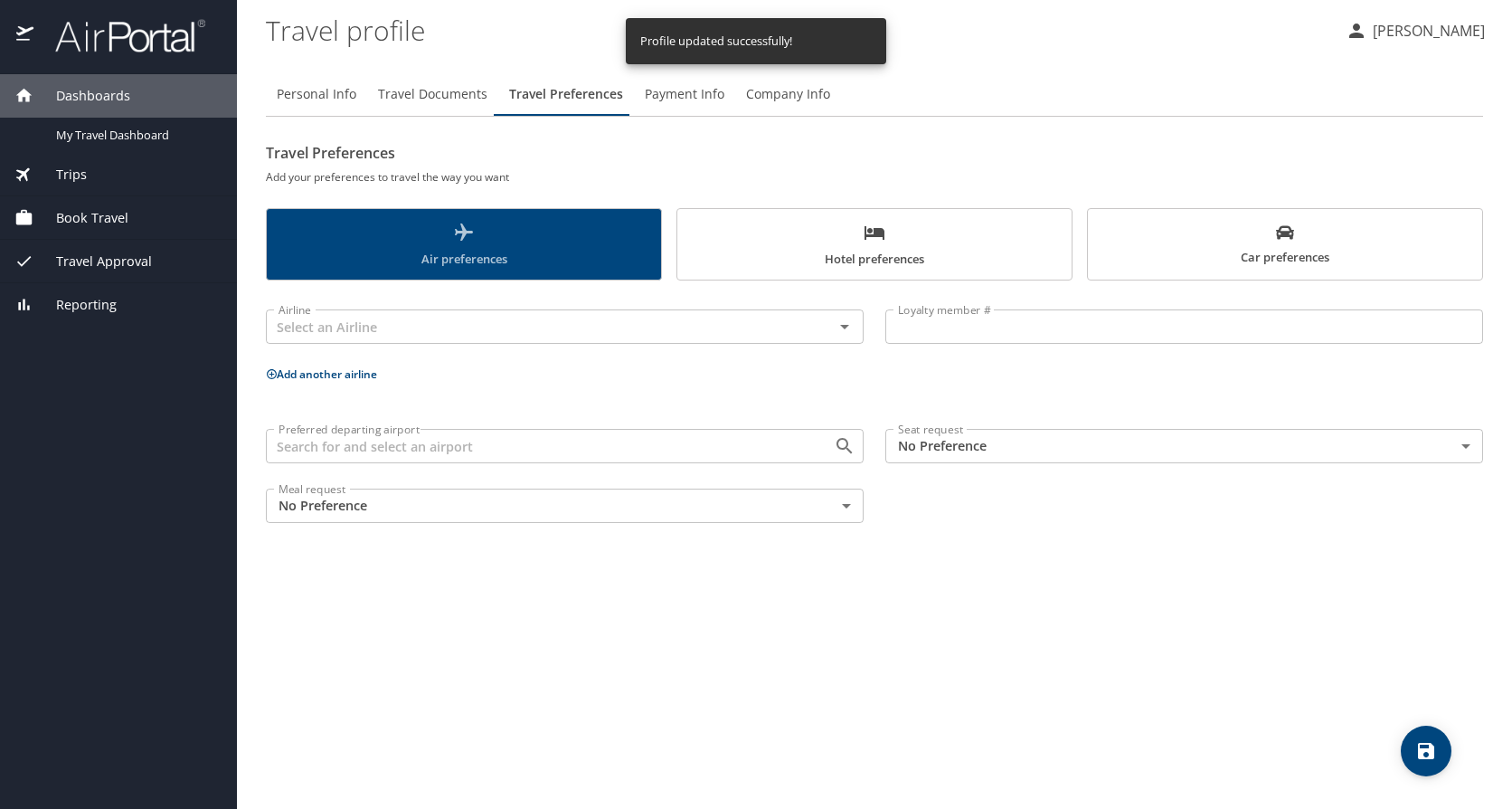
click at [428, 242] on span "Air preferences" at bounding box center [464, 244] width 372 height 48
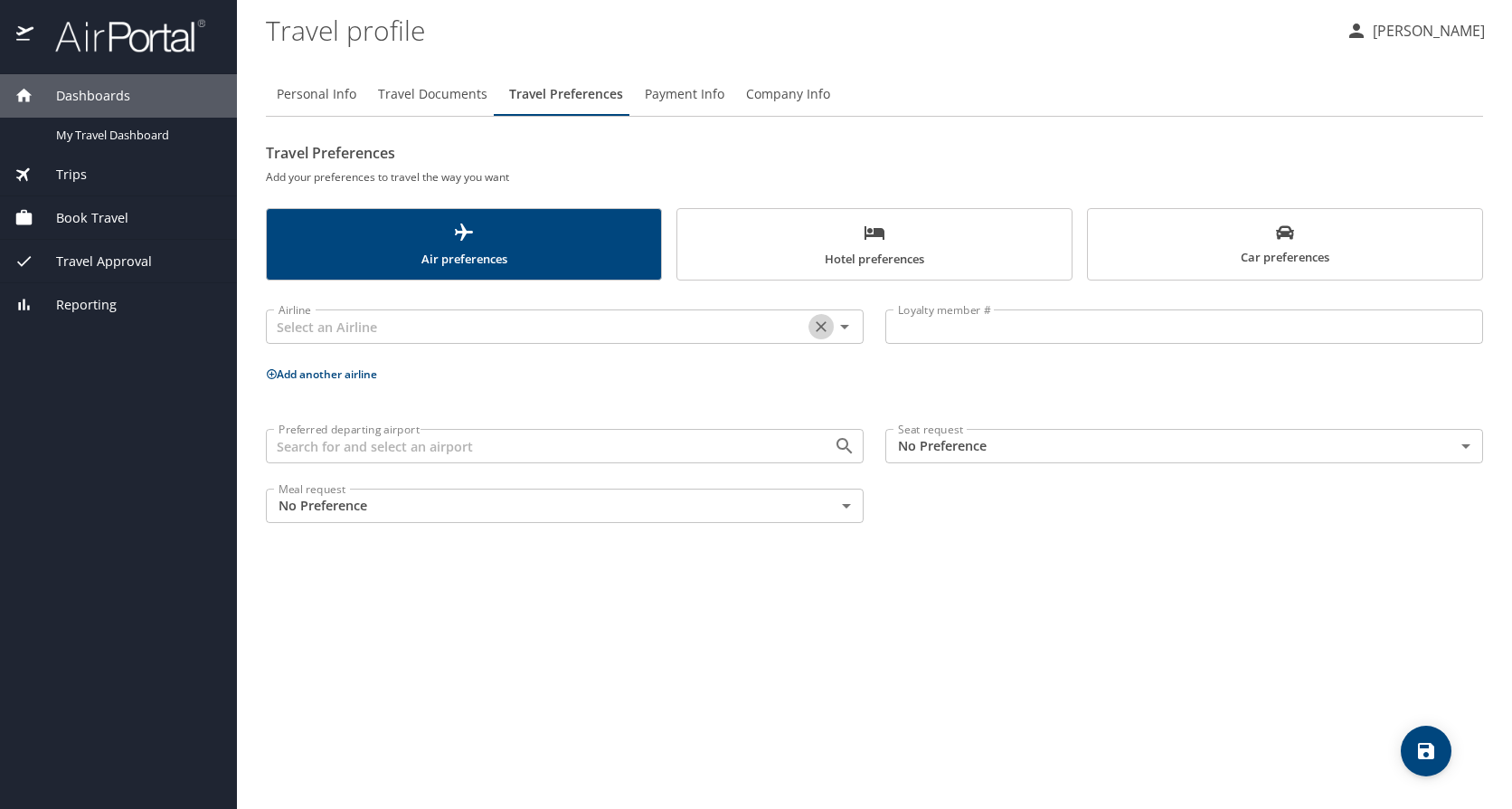
click at [815, 330] on icon "Clear" at bounding box center [820, 326] width 18 height 18
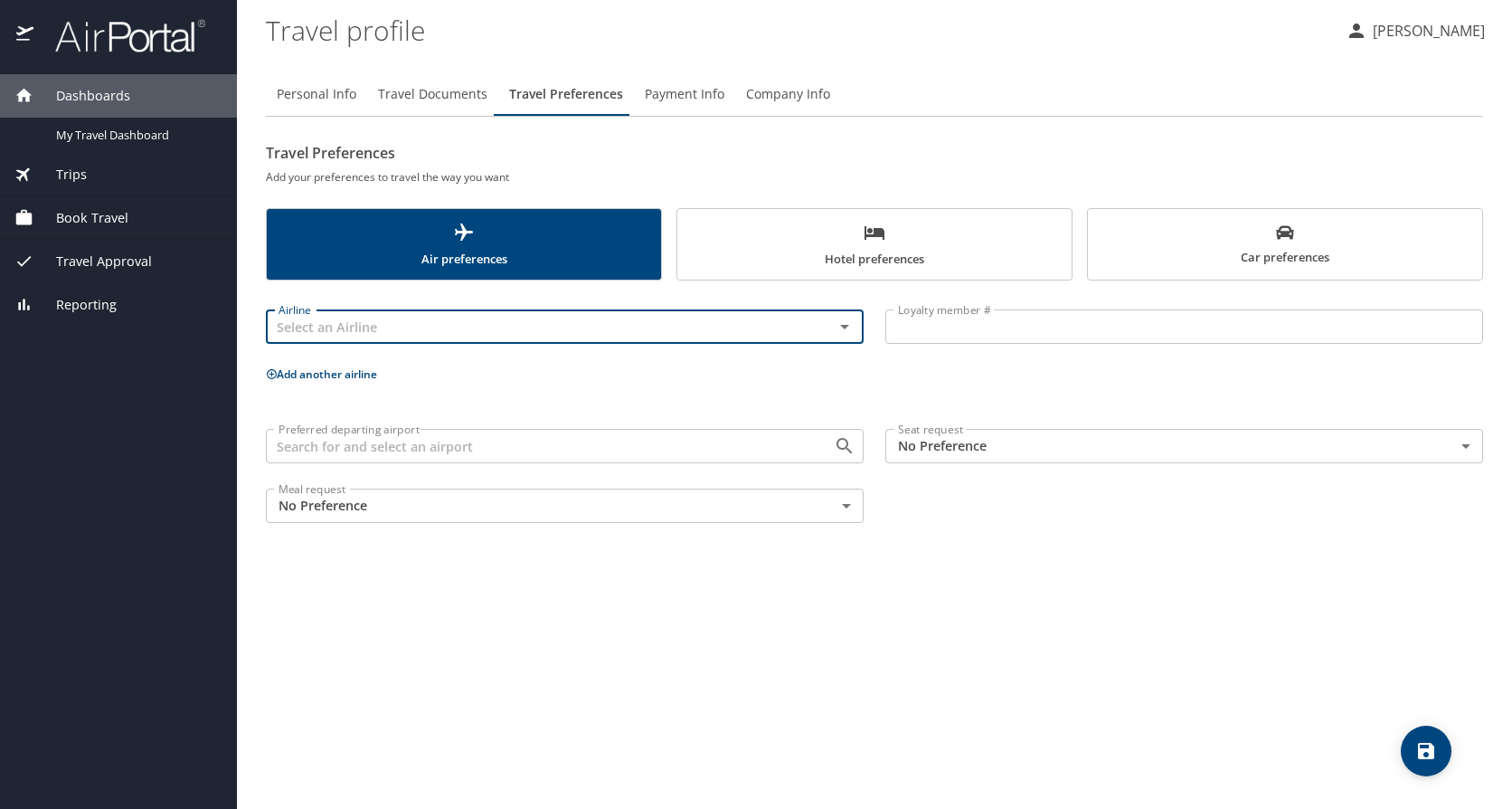
click at [844, 325] on icon "Open" at bounding box center [844, 326] width 21 height 21
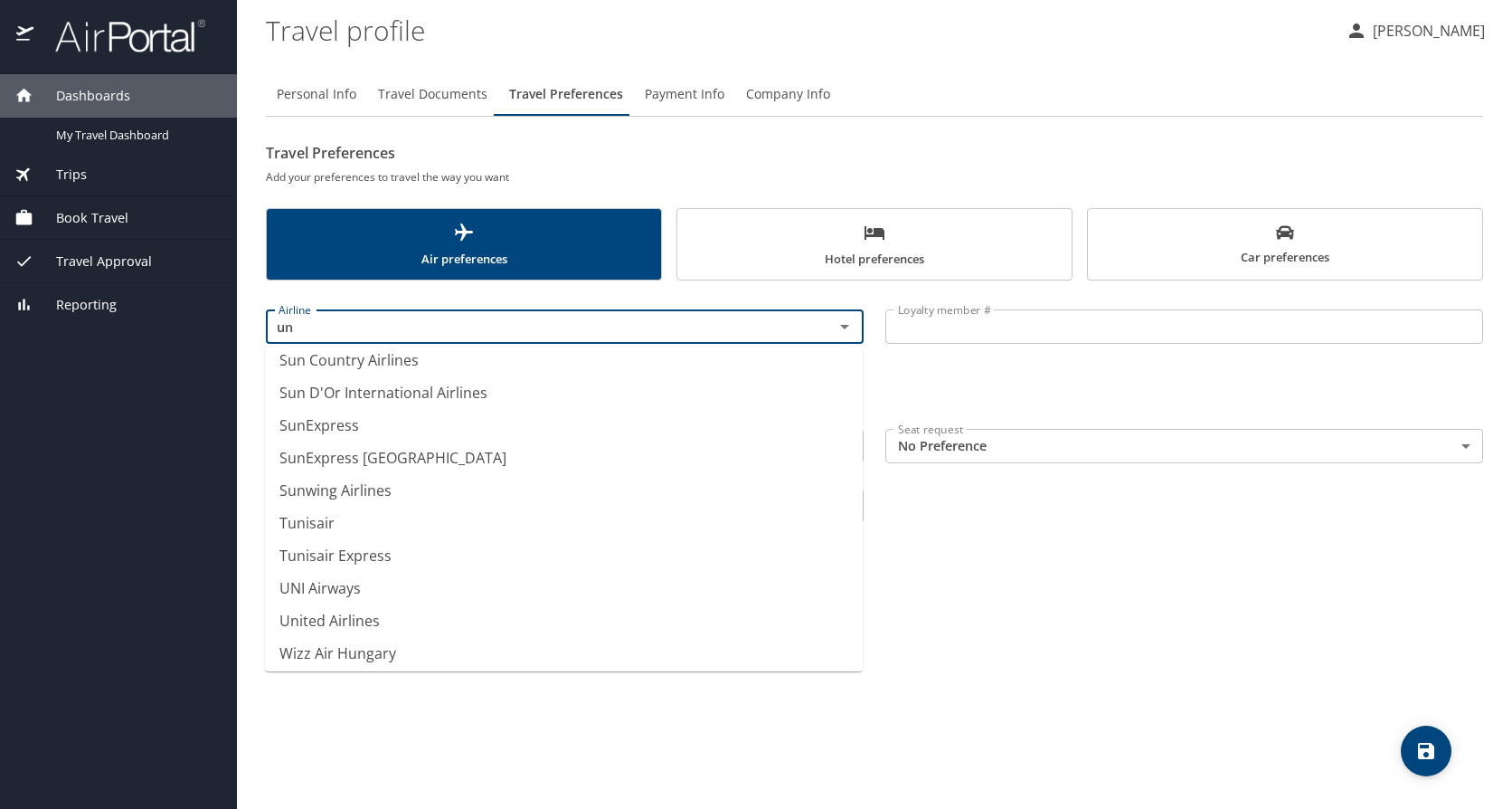
scroll to position [146, 0]
click at [350, 619] on li "United Airlines" at bounding box center [563, 615] width 598 height 33
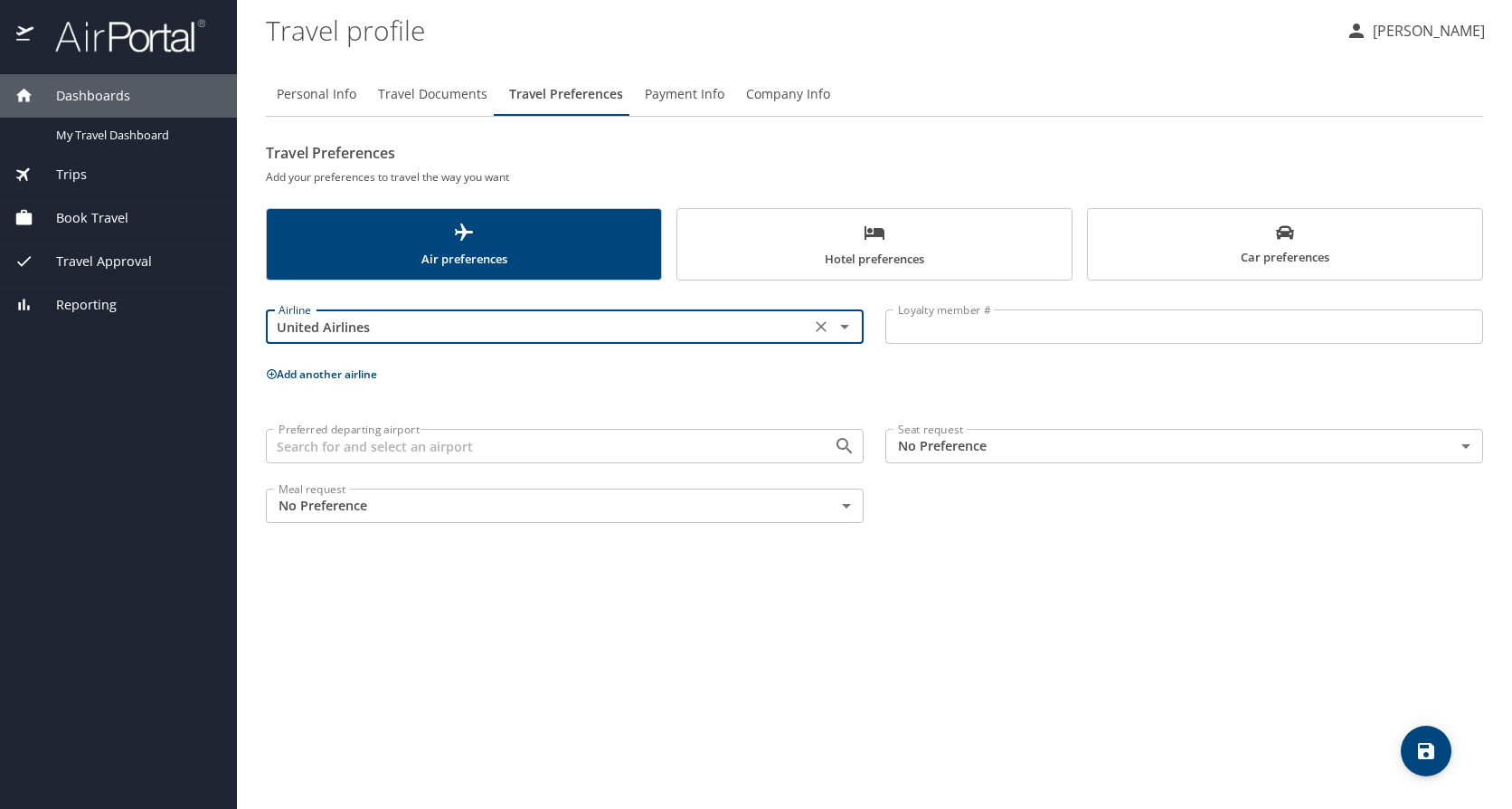
type input "United Airlines"
click at [953, 329] on input "Loyalty member #" at bounding box center [1184, 326] width 598 height 35
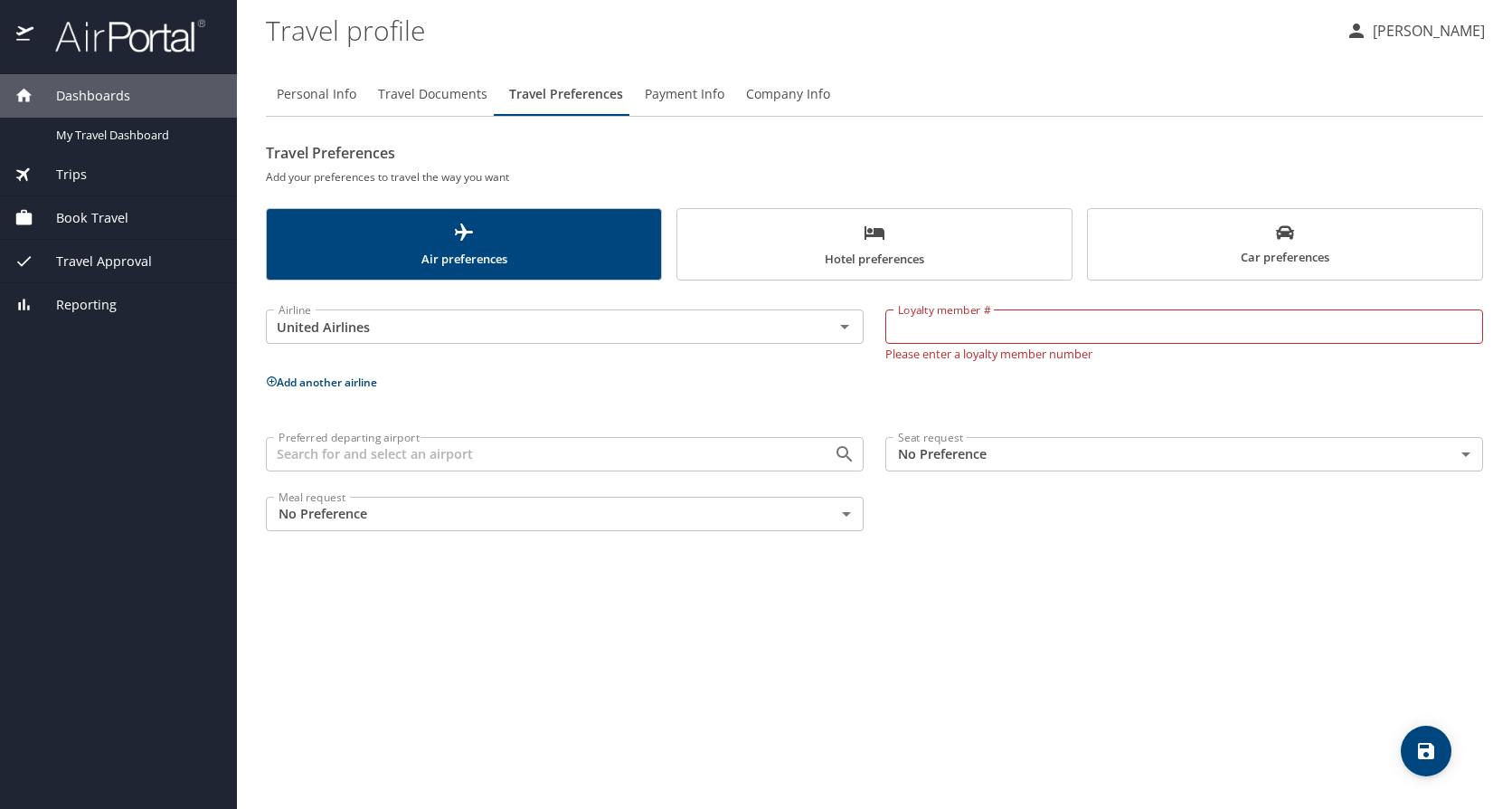
click at [1037, 333] on input "Loyalty member #" at bounding box center [1184, 326] width 598 height 35
paste input "LTY12553"
type input "LTY12553"
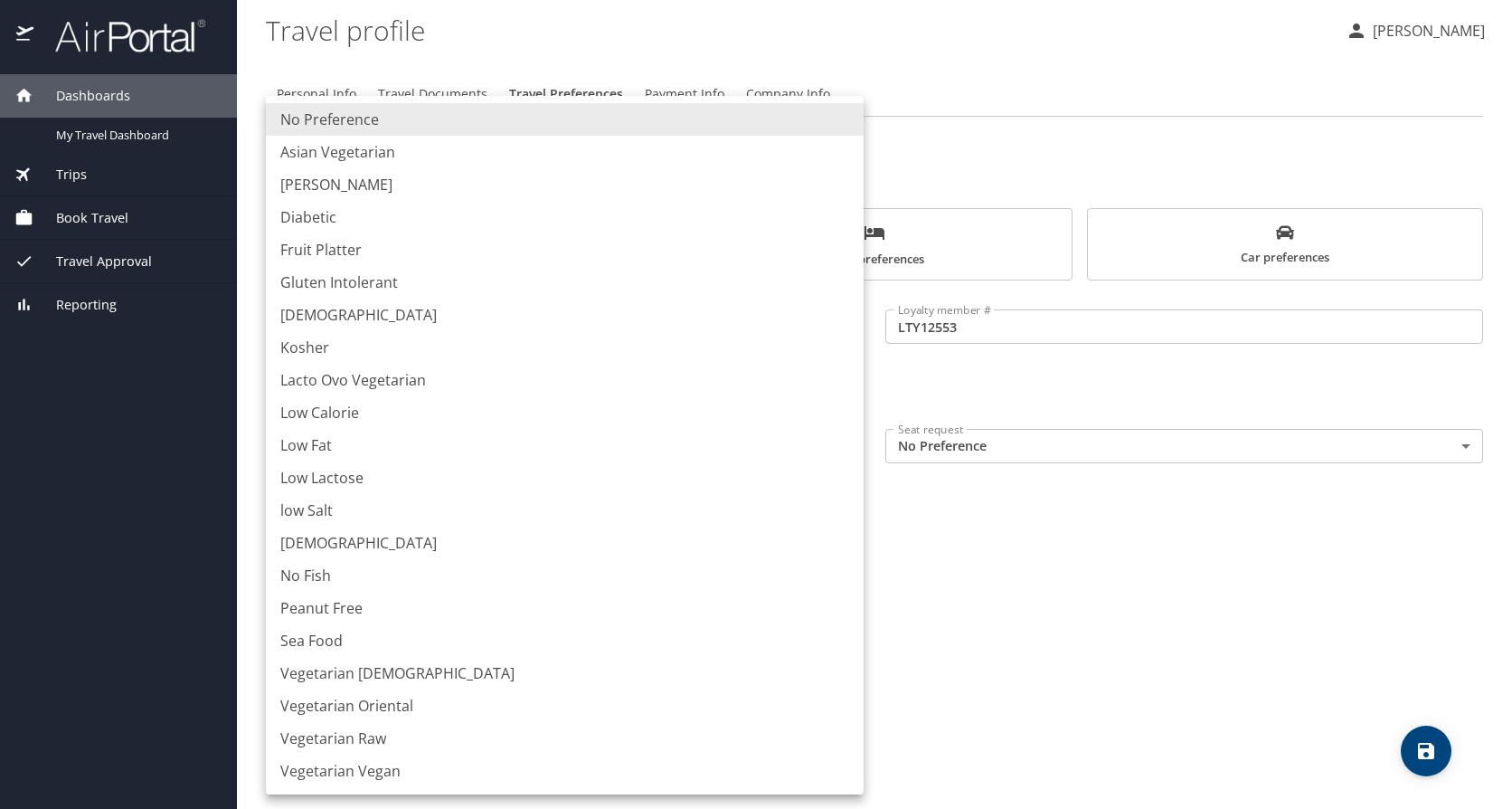
click at [770, 519] on body "Dashboards My Travel Dashboard Trips Current / Future Trips Past Trips Trips Mi…" at bounding box center [756, 404] width 1512 height 809
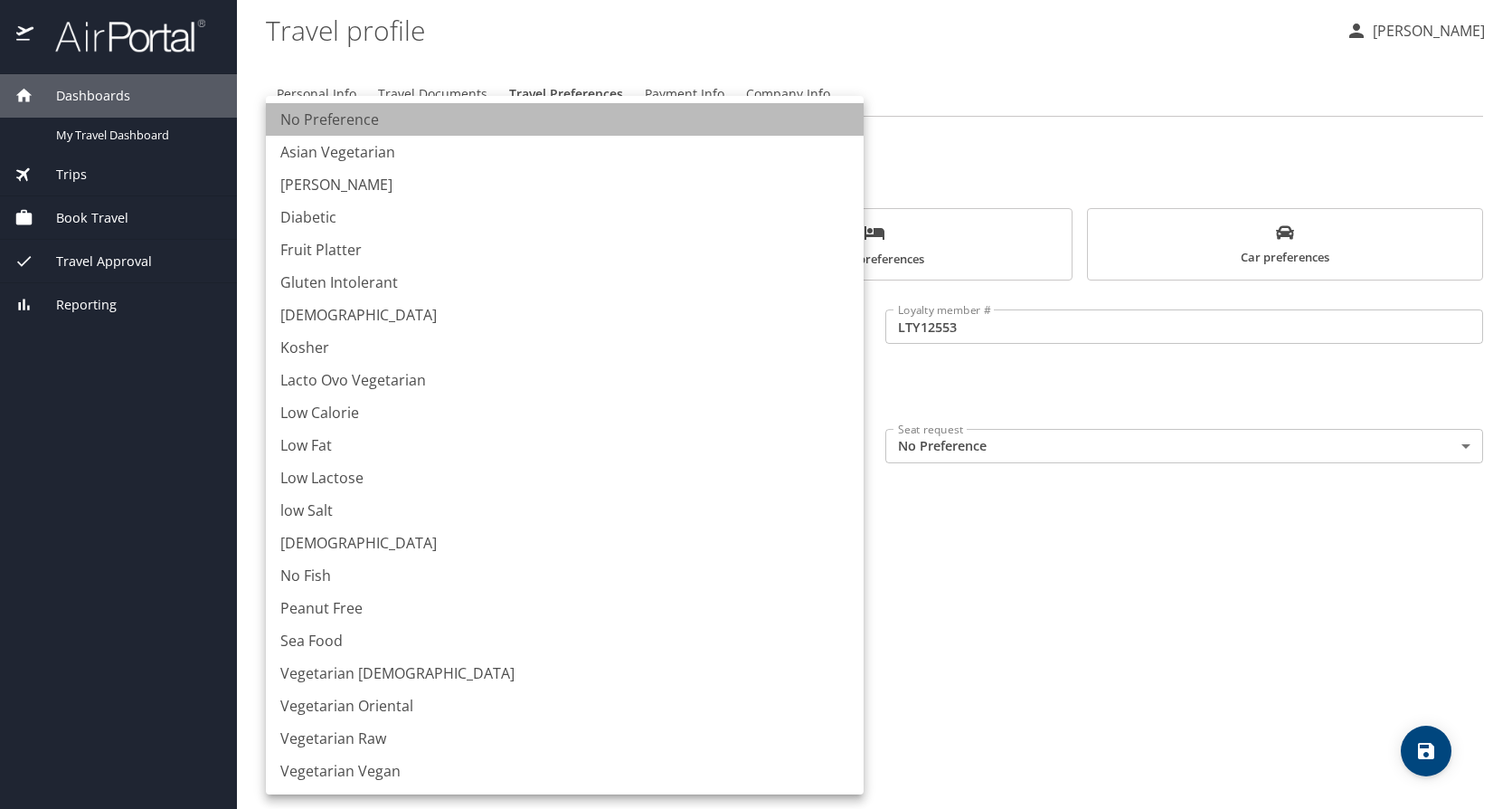
click at [337, 119] on li "No Preference" at bounding box center [564, 119] width 598 height 33
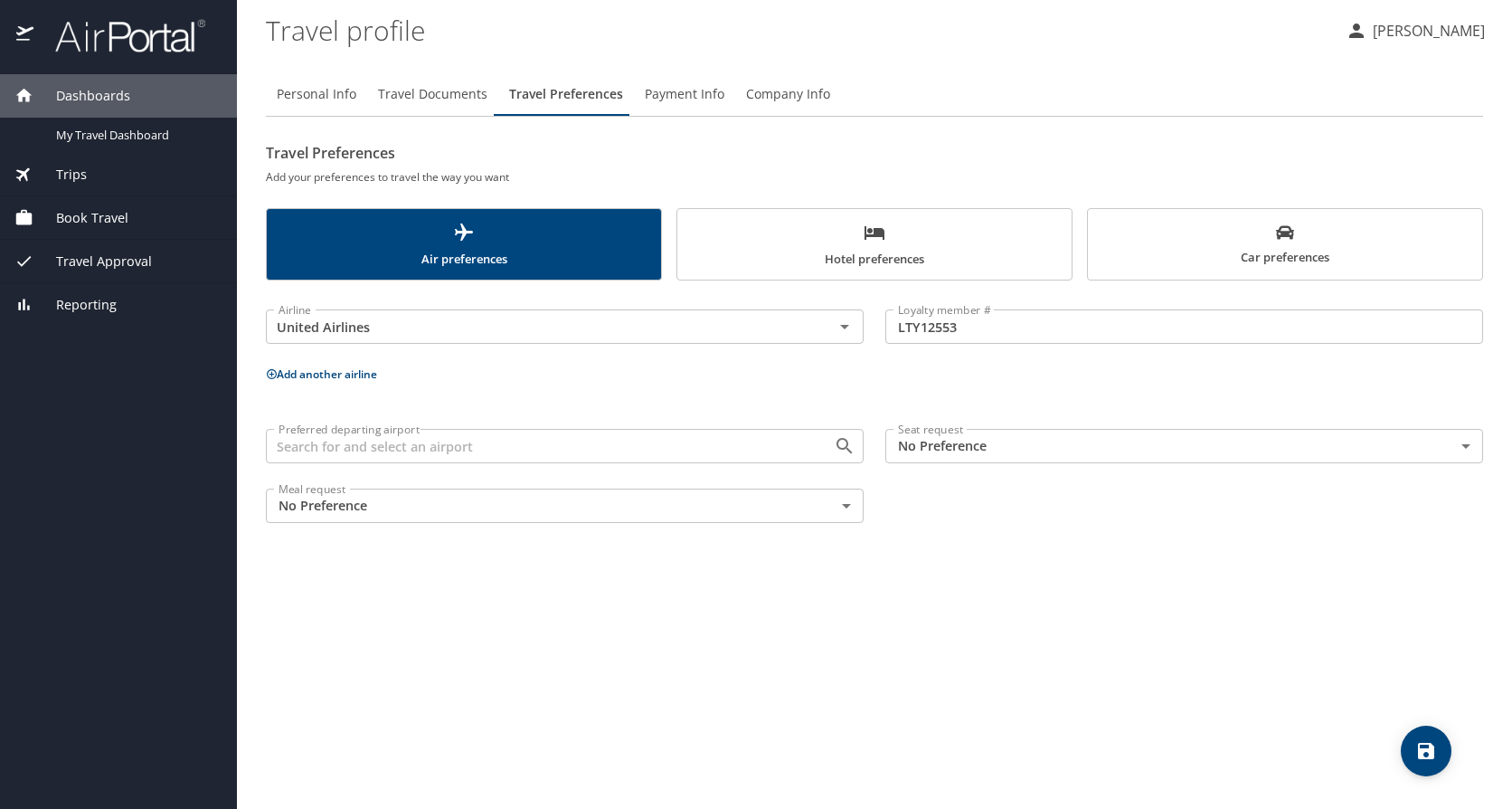
click at [1010, 538] on div "Personal Info Travel Documents Travel Preferences Payment Info Company Info Tra…" at bounding box center [874, 433] width 1217 height 750
click at [799, 441] on input "Preferred departing airport" at bounding box center [538, 445] width 534 height 23
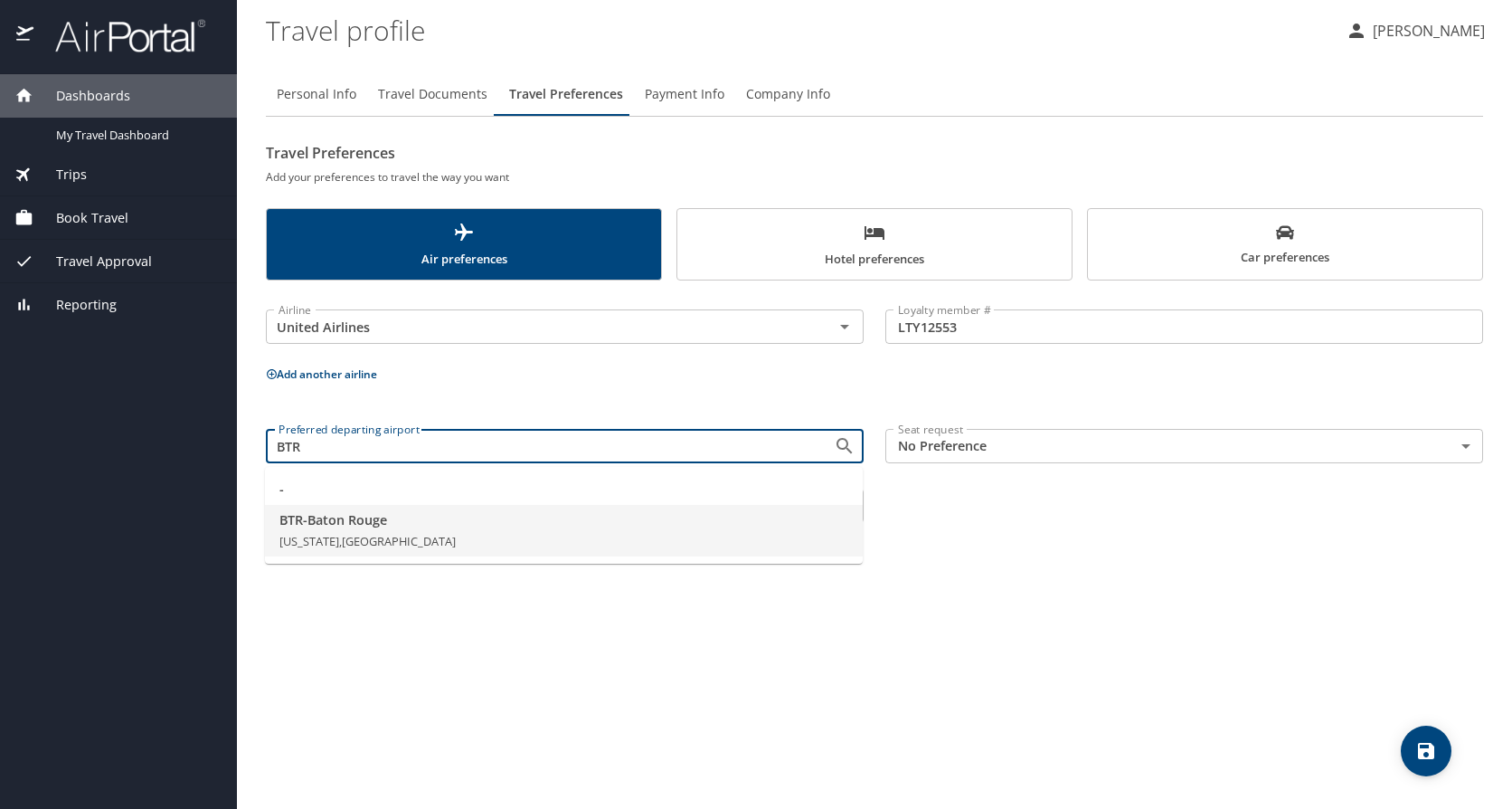
click at [456, 530] on li "BTR - Baton Rouge Louisiana, United States of America" at bounding box center [563, 531] width 598 height 52
type input "BTR - Baton Rouge"
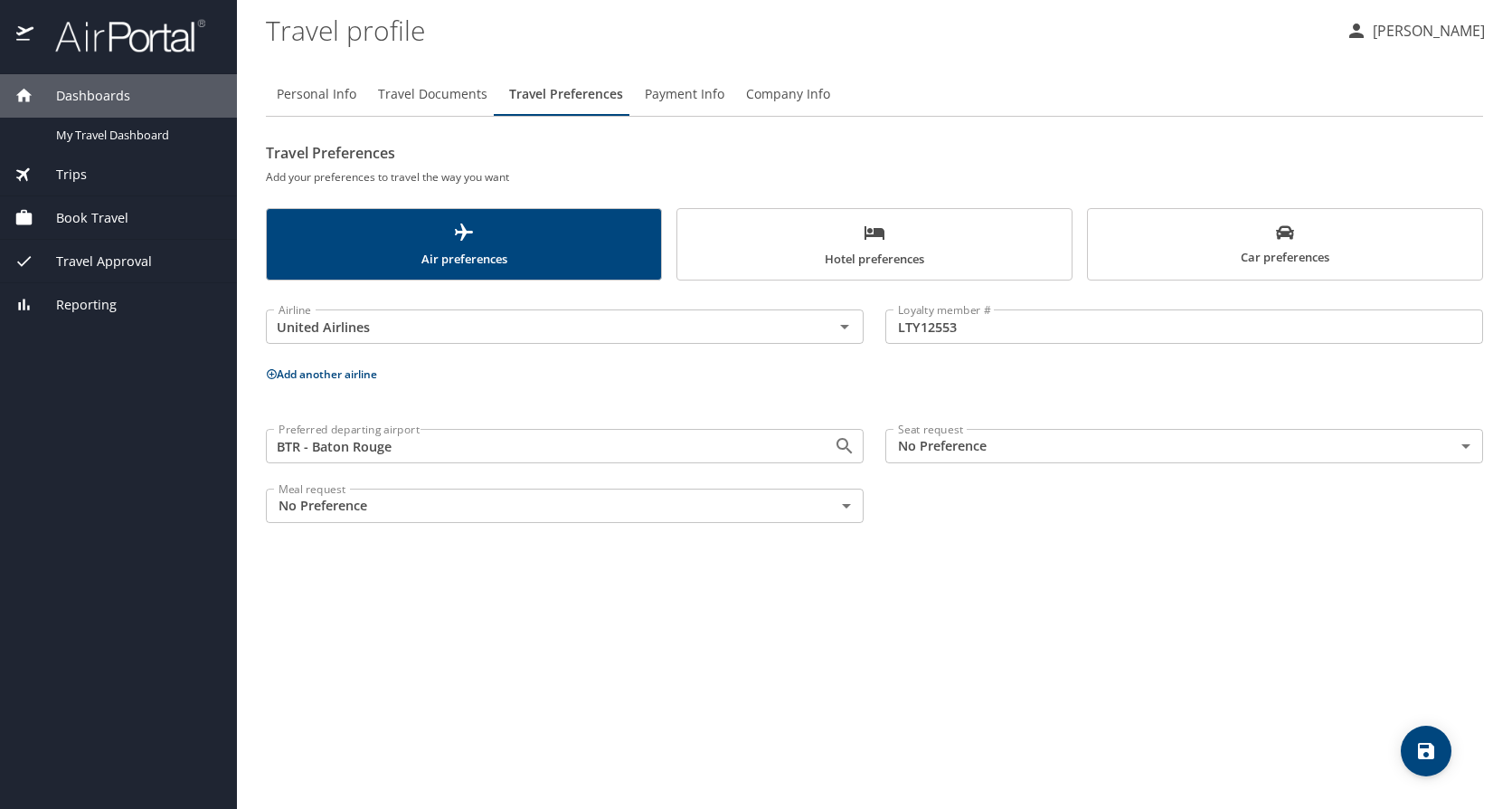
click at [1064, 452] on body "Dashboards My Travel Dashboard Trips Current / Future Trips Past Trips Trips Mi…" at bounding box center [756, 404] width 1512 height 809
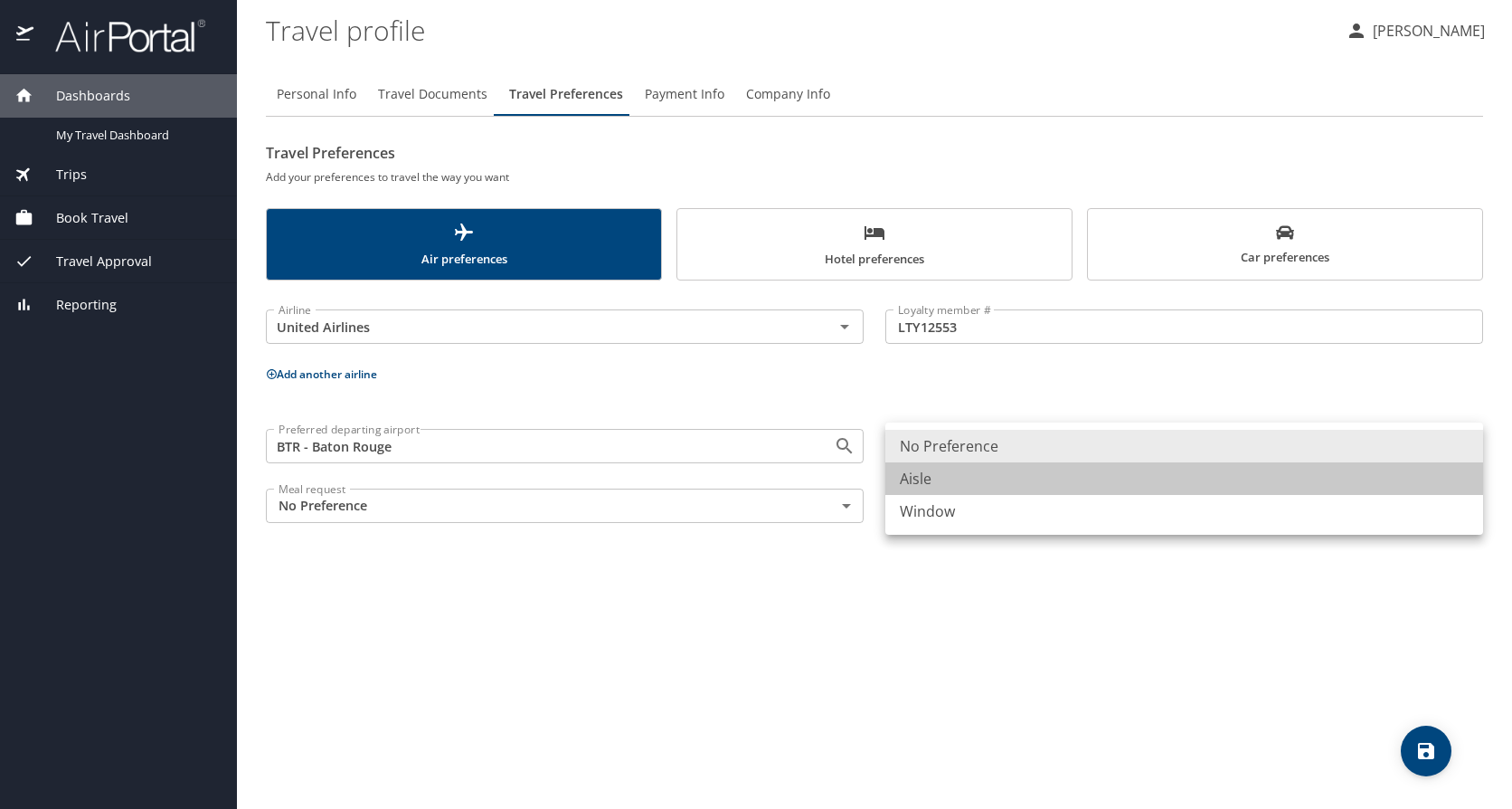
click at [1045, 478] on li "Aisle" at bounding box center [1184, 478] width 598 height 33
type input "Aisle"
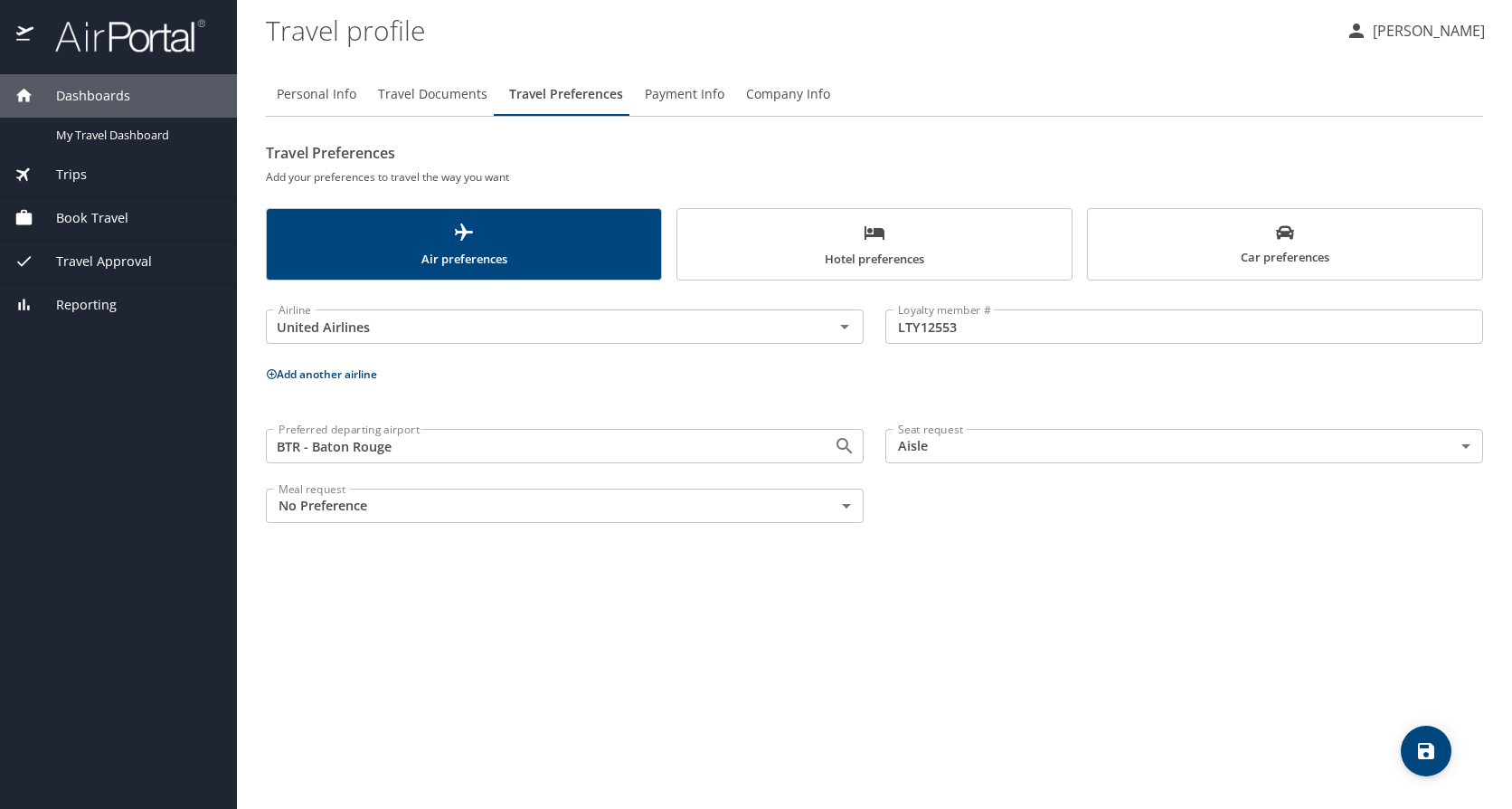
click at [1367, 656] on div "Personal Info Travel Documents Travel Preferences Payment Info Company Info Tra…" at bounding box center [874, 433] width 1217 height 750
click at [1443, 770] on div "Personal Info Travel Documents Travel Preferences Payment Info Company Info Tra…" at bounding box center [874, 433] width 1217 height 750
click at [1434, 759] on icon "save" at bounding box center [1425, 750] width 21 height 21
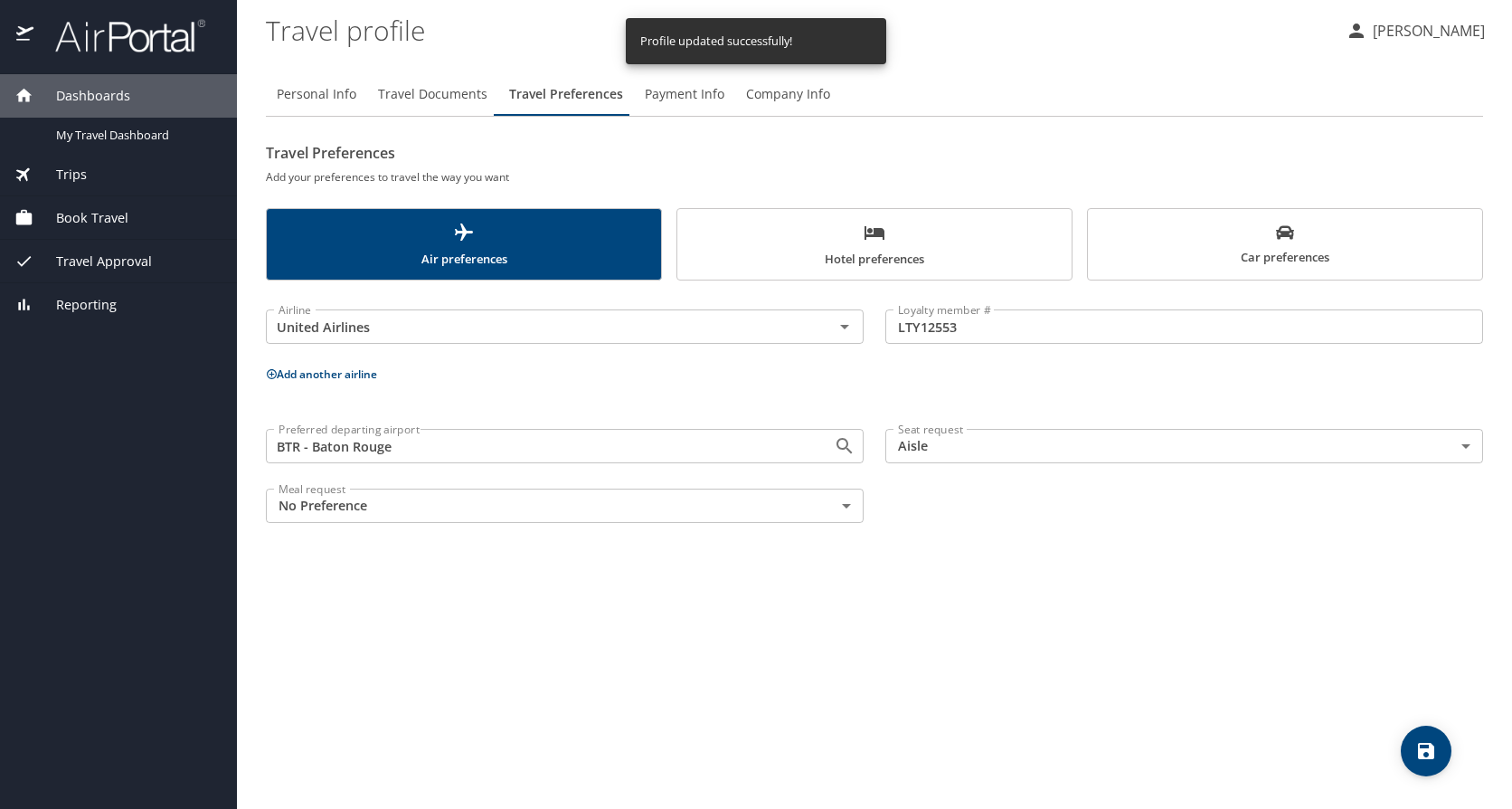
click at [668, 90] on span "Payment Info" at bounding box center [684, 94] width 79 height 22
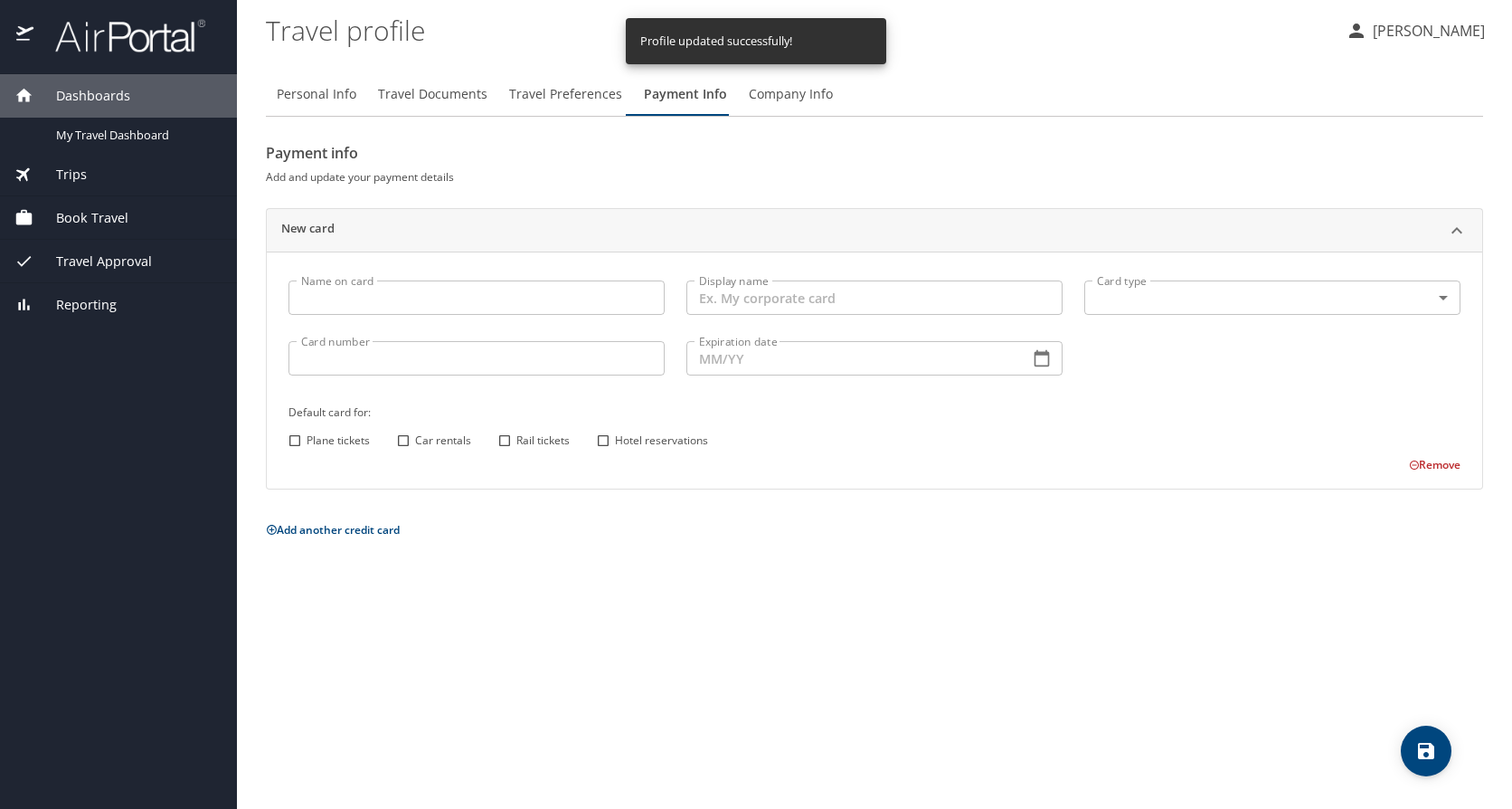
click at [792, 100] on span "Company Info" at bounding box center [791, 94] width 84 height 22
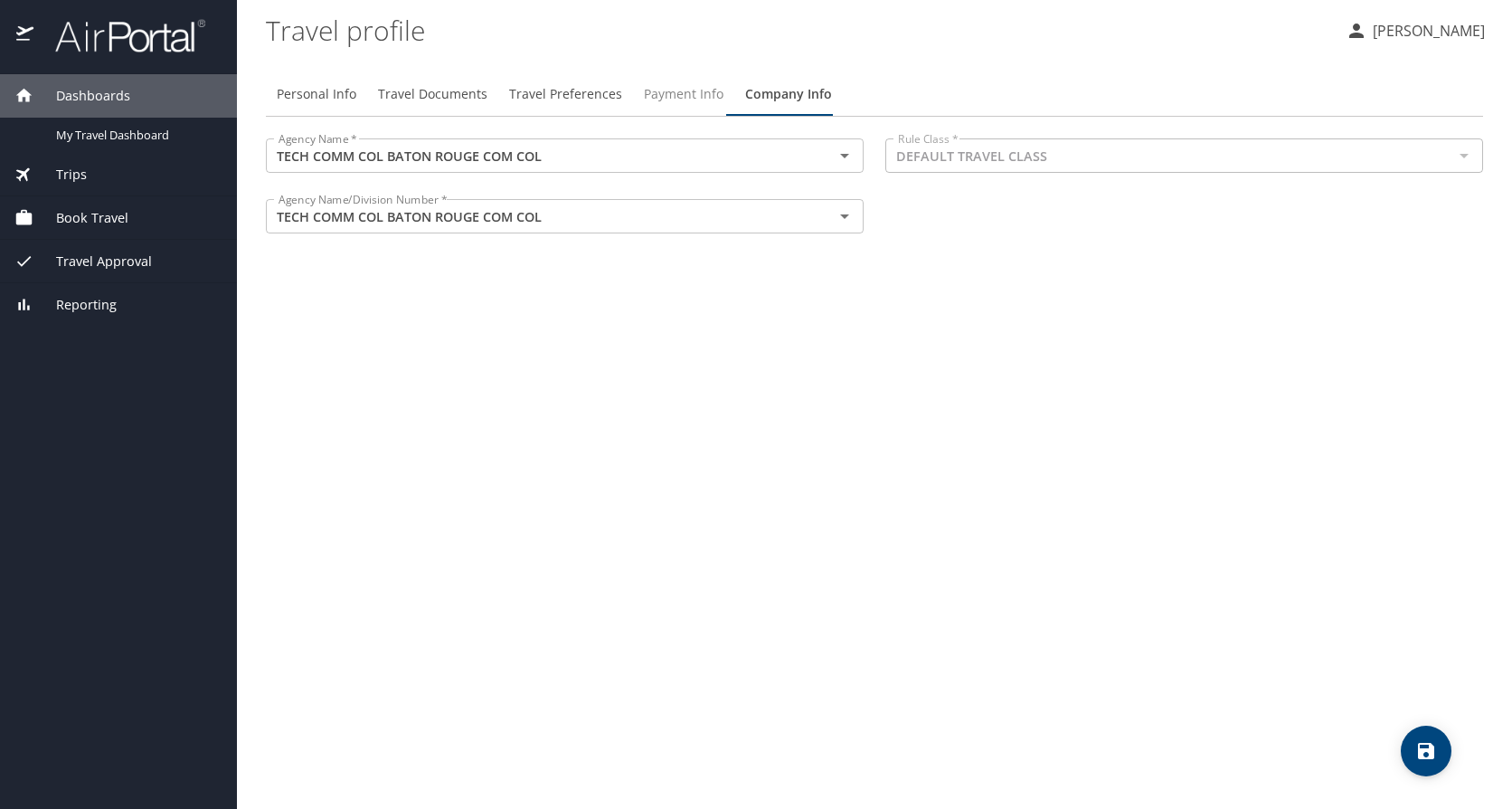
click at [671, 103] on span "Payment Info" at bounding box center [683, 94] width 79 height 22
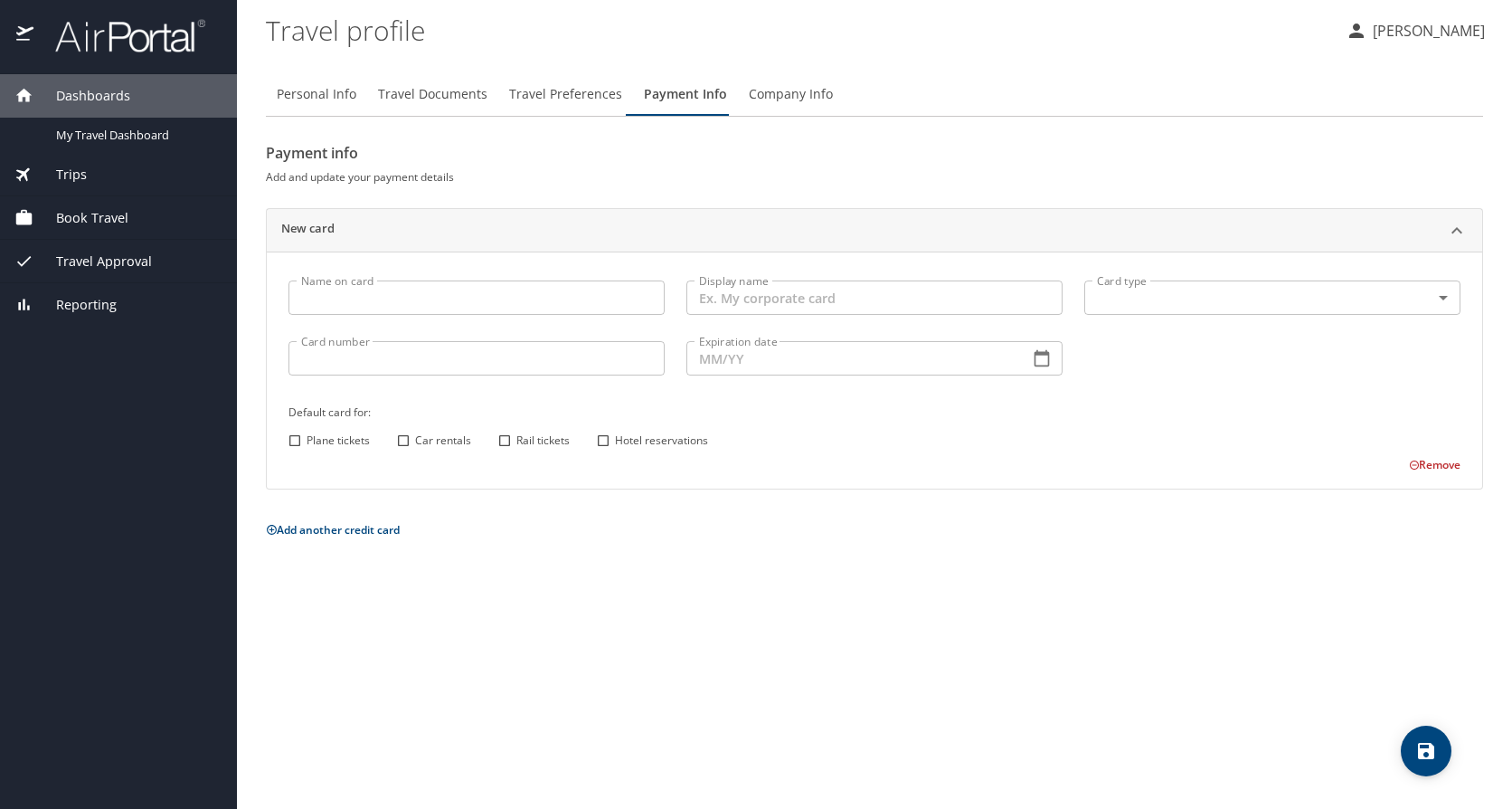
click at [579, 97] on span "Travel Preferences" at bounding box center [565, 94] width 113 height 22
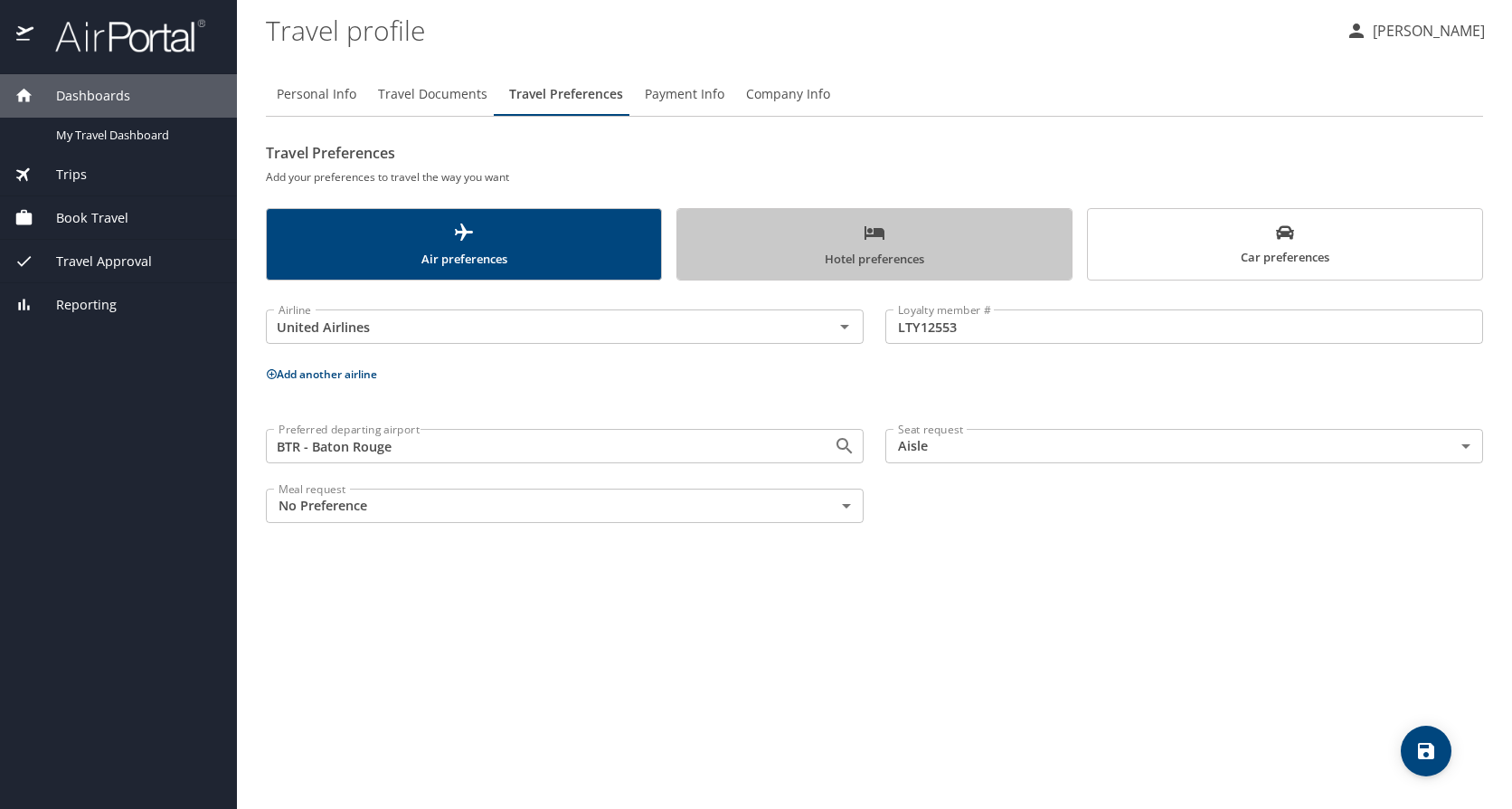
click at [861, 223] on span "Hotel preferences" at bounding box center [874, 244] width 372 height 48
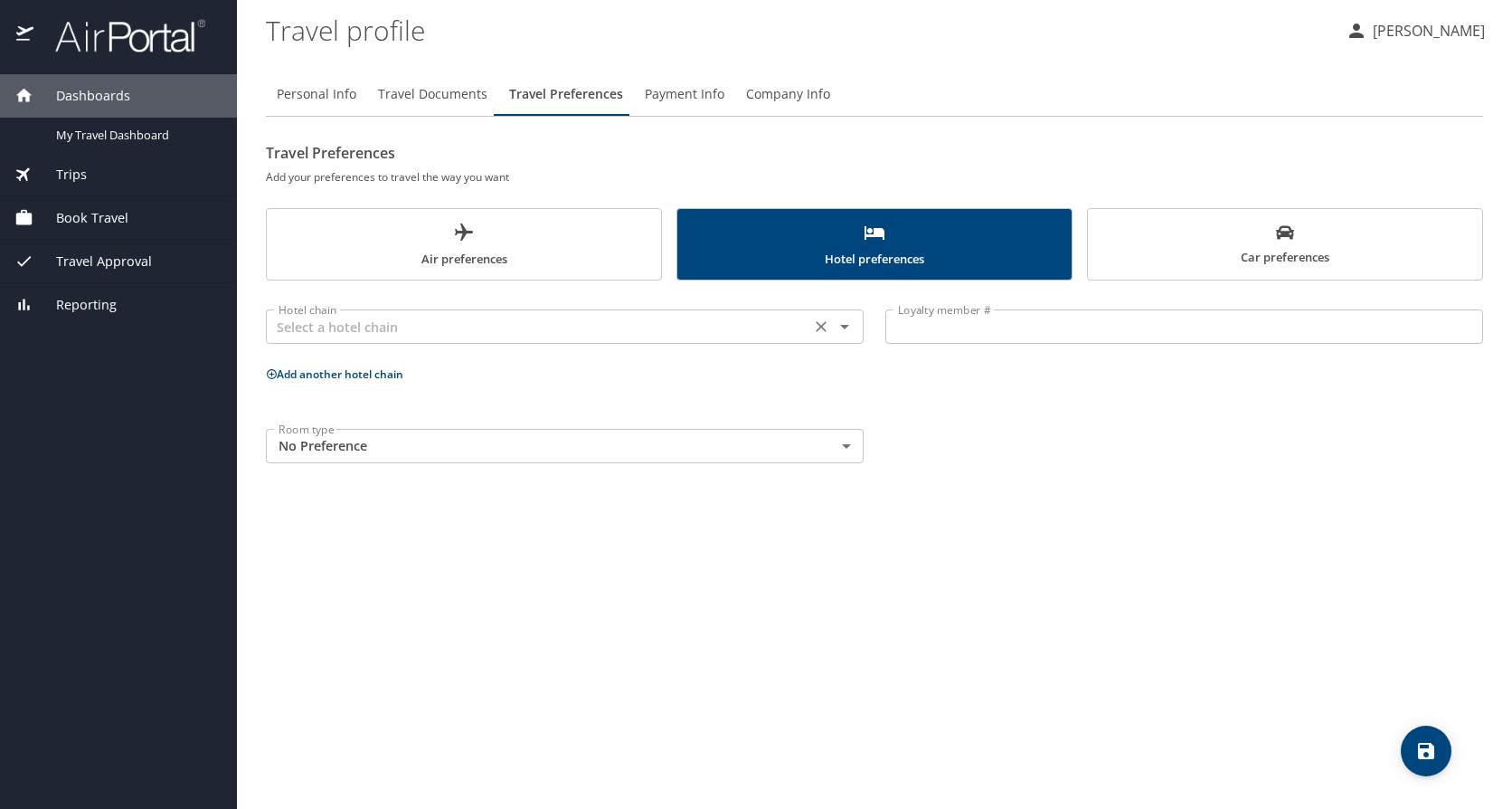
click at [553, 336] on input "text" at bounding box center [538, 326] width 534 height 23
click at [635, 324] on input "AADX PLUS" at bounding box center [538, 326] width 534 height 23
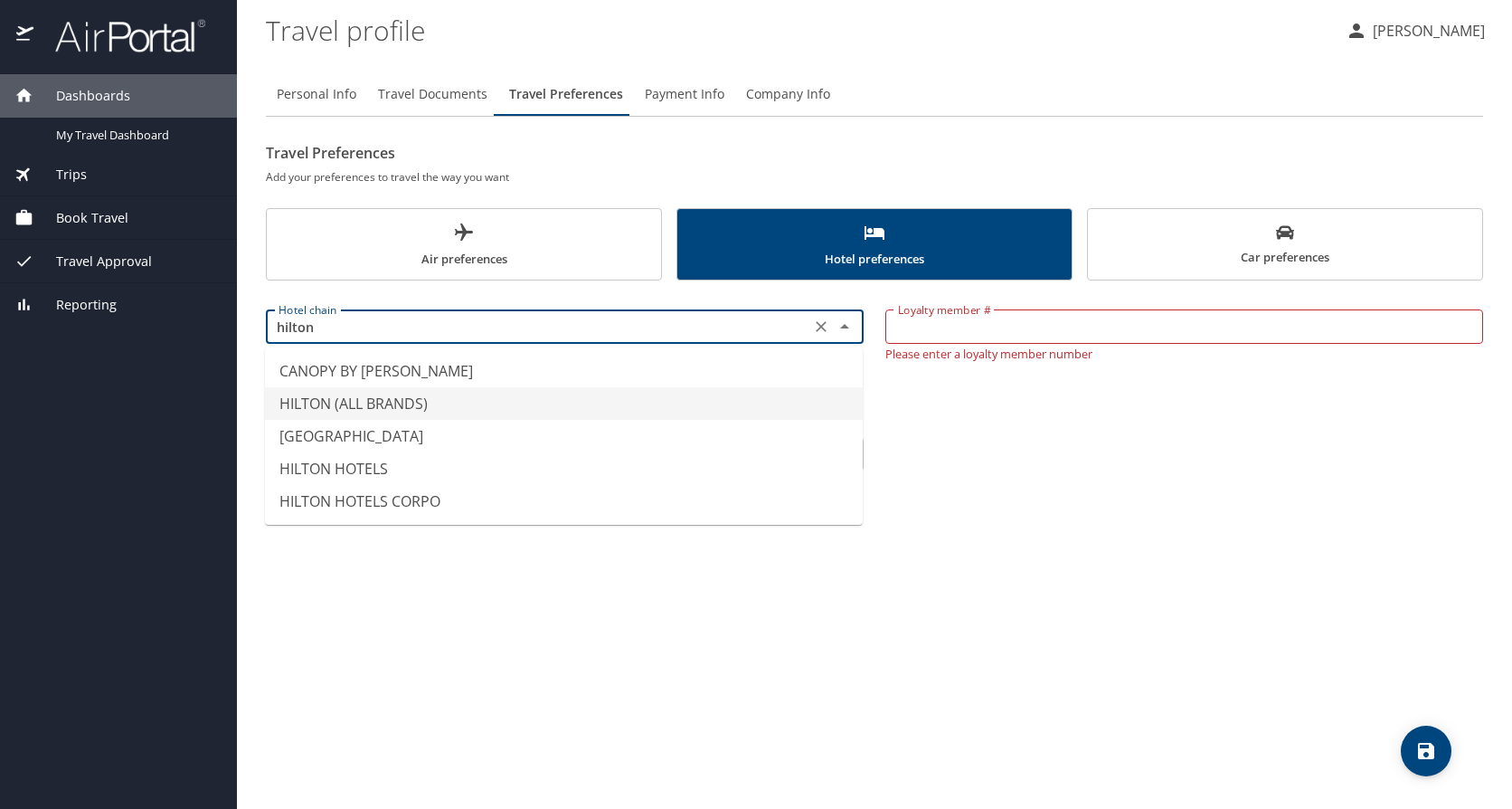
click at [413, 402] on li "HILTON (ALL BRANDS)" at bounding box center [563, 403] width 598 height 33
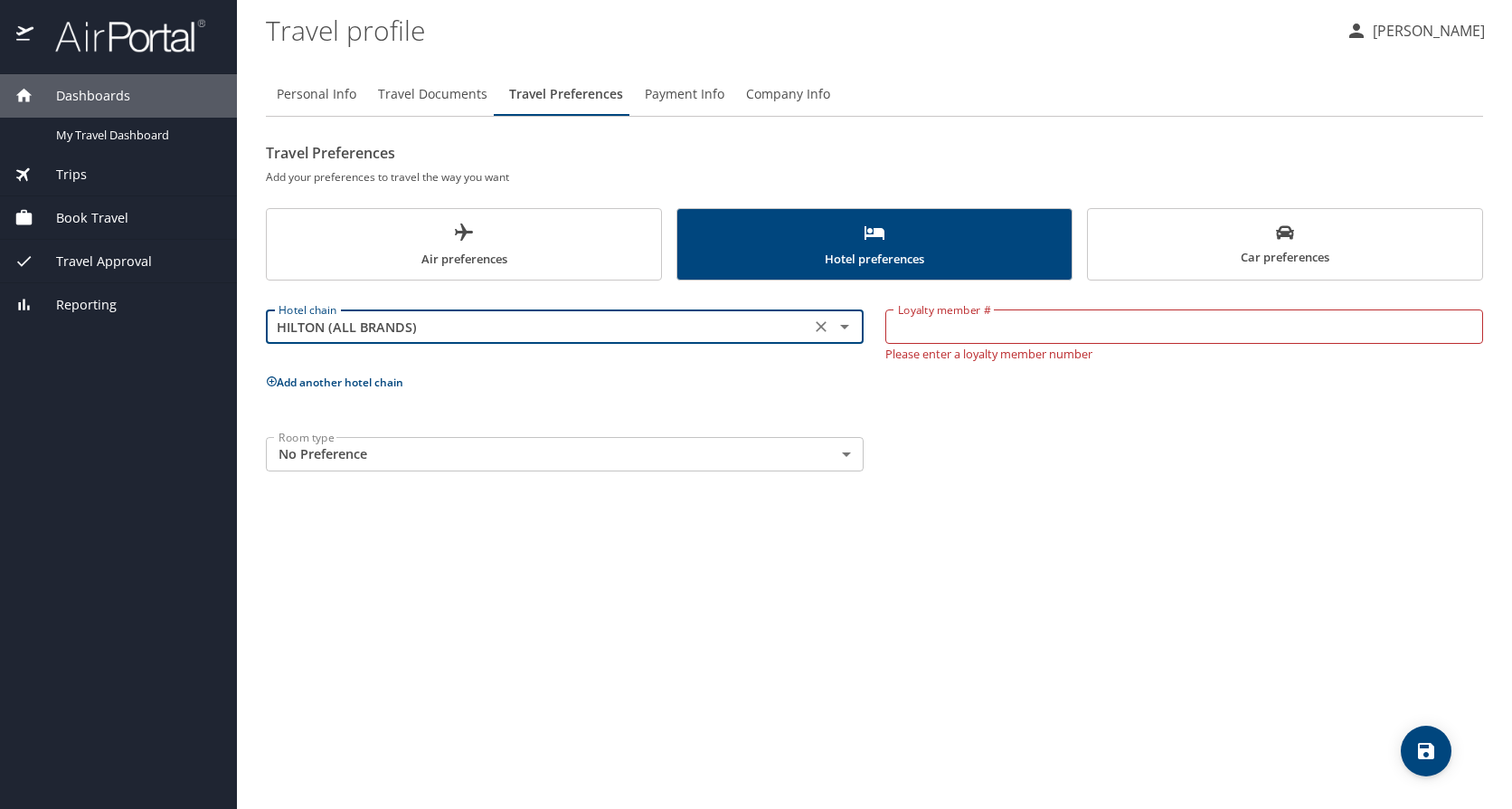
type input "HILTON (ALL BRANDS)"
click at [987, 339] on input "Loyalty member #" at bounding box center [1184, 326] width 598 height 35
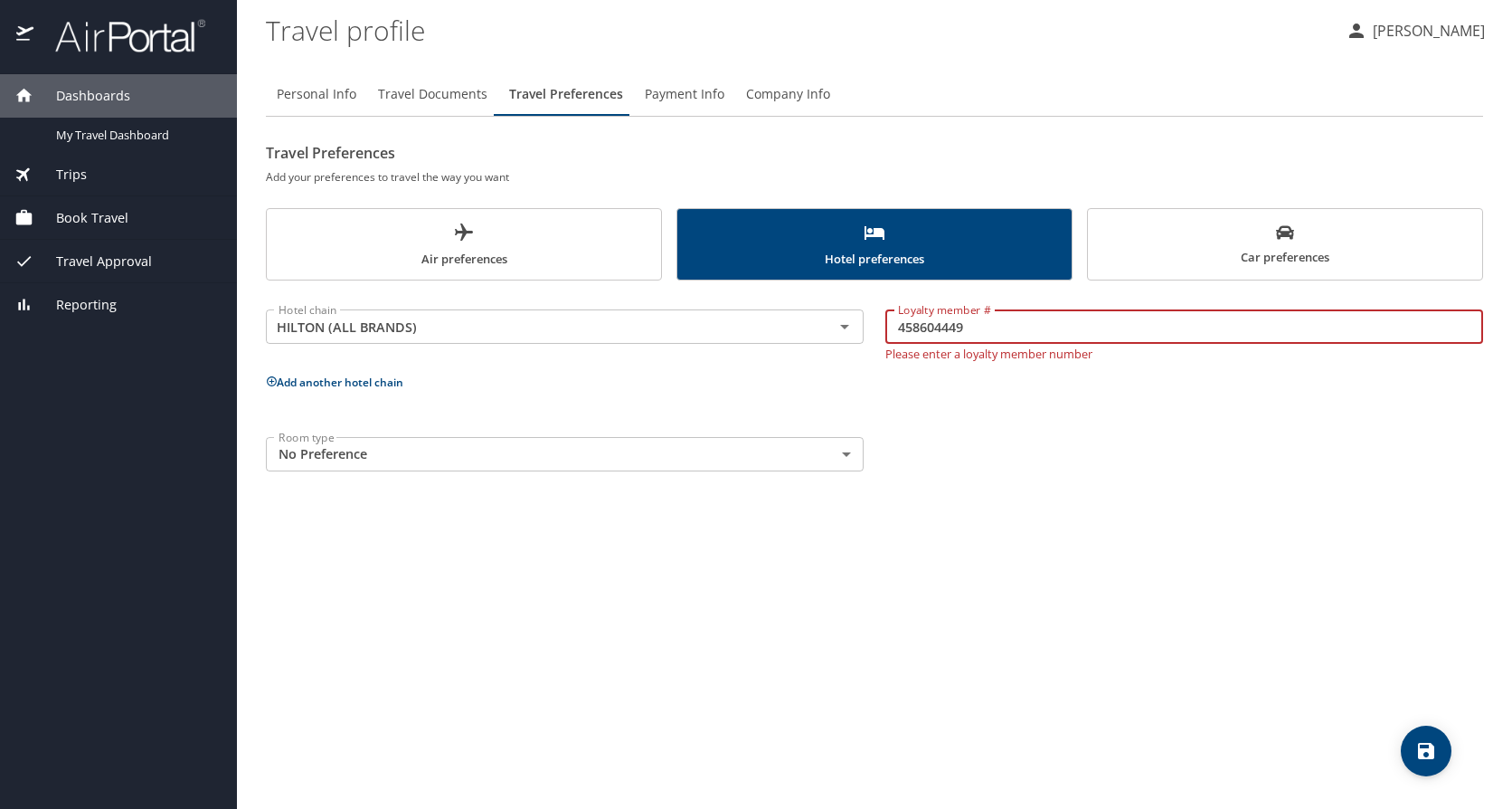
type input "458604449"
click at [770, 582] on div "Personal Info Travel Documents Travel Preferences Payment Info Company Info Tra…" at bounding box center [874, 433] width 1217 height 750
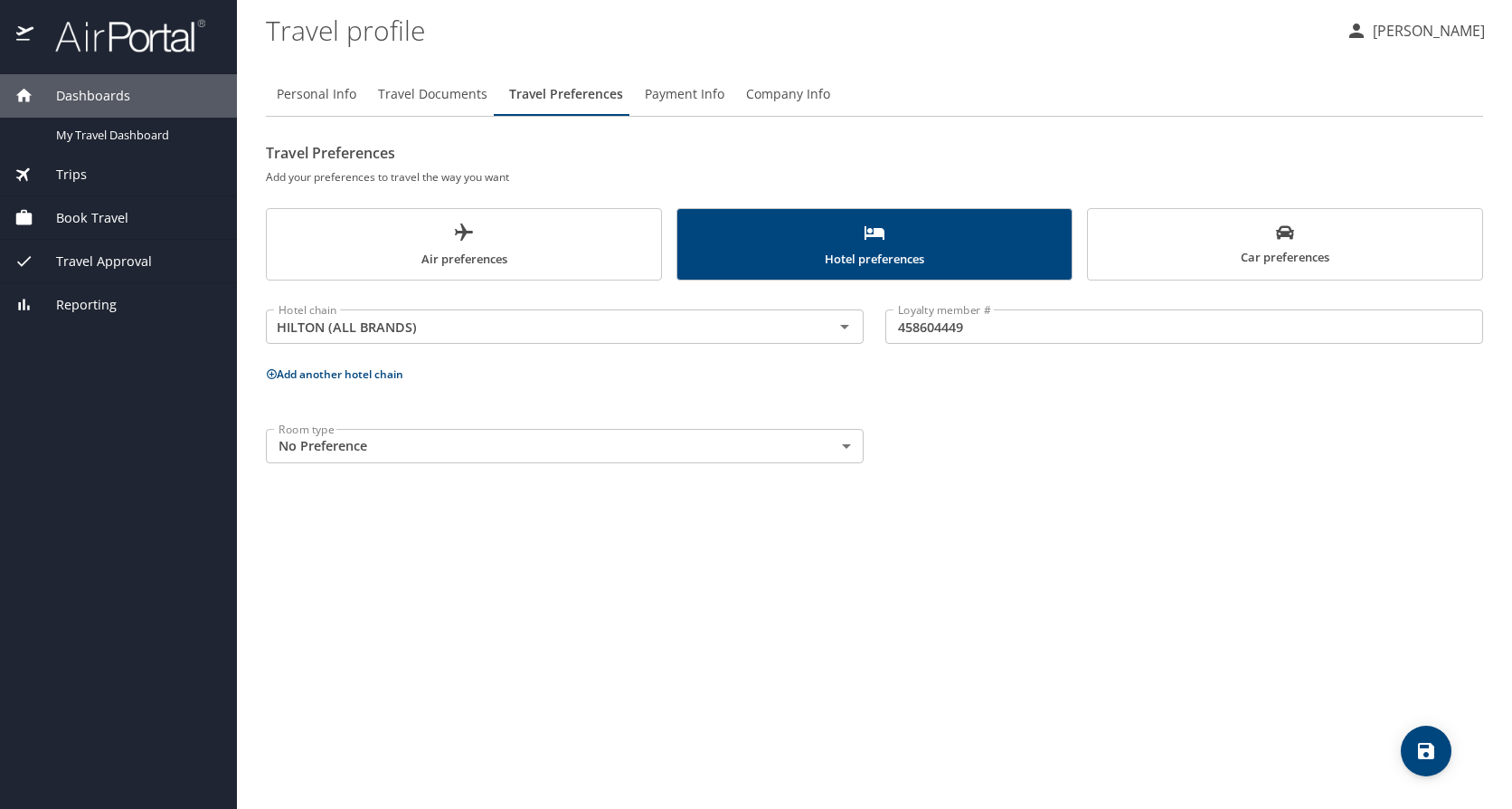
click at [742, 449] on body "Dashboards My Travel Dashboard Trips Current / Future Trips Past Trips Trips Mi…" at bounding box center [756, 404] width 1512 height 809
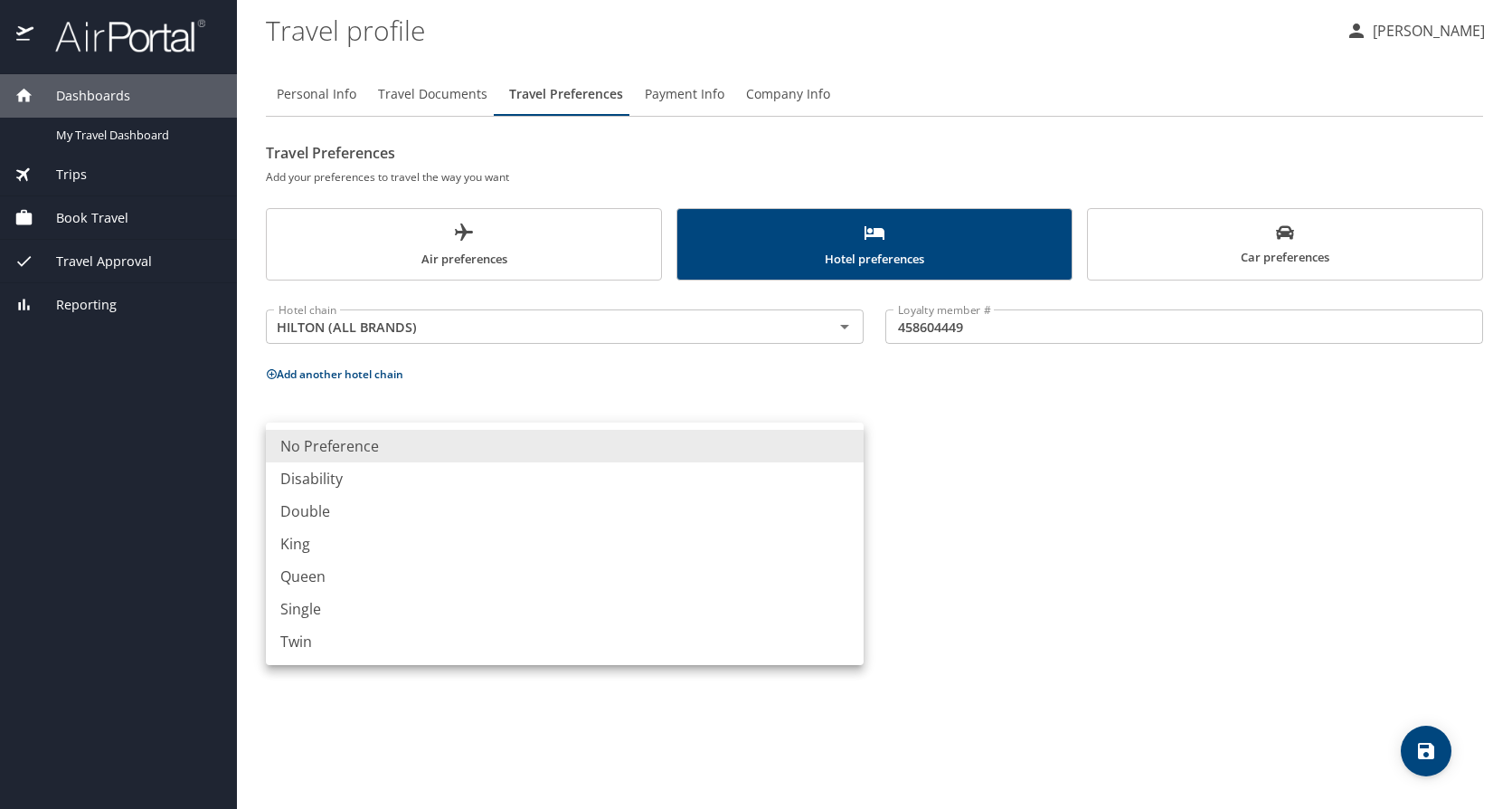
click at [739, 447] on li "No Preference" at bounding box center [564, 445] width 598 height 33
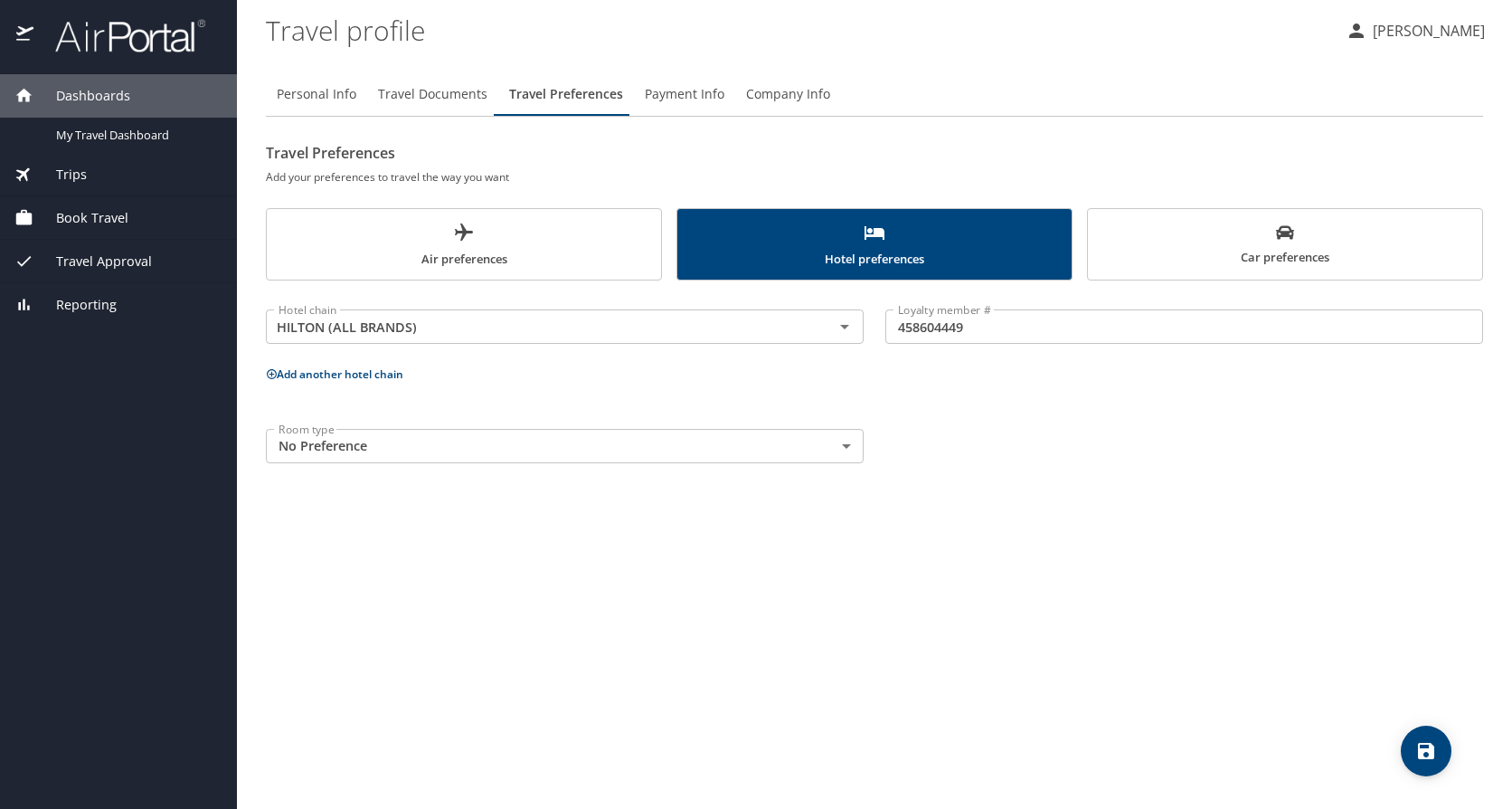
click at [1380, 537] on div "Personal Info Travel Documents Travel Preferences Payment Info Company Info Tra…" at bounding box center [874, 433] width 1217 height 750
click at [1255, 232] on span "Car preferences" at bounding box center [1284, 244] width 372 height 44
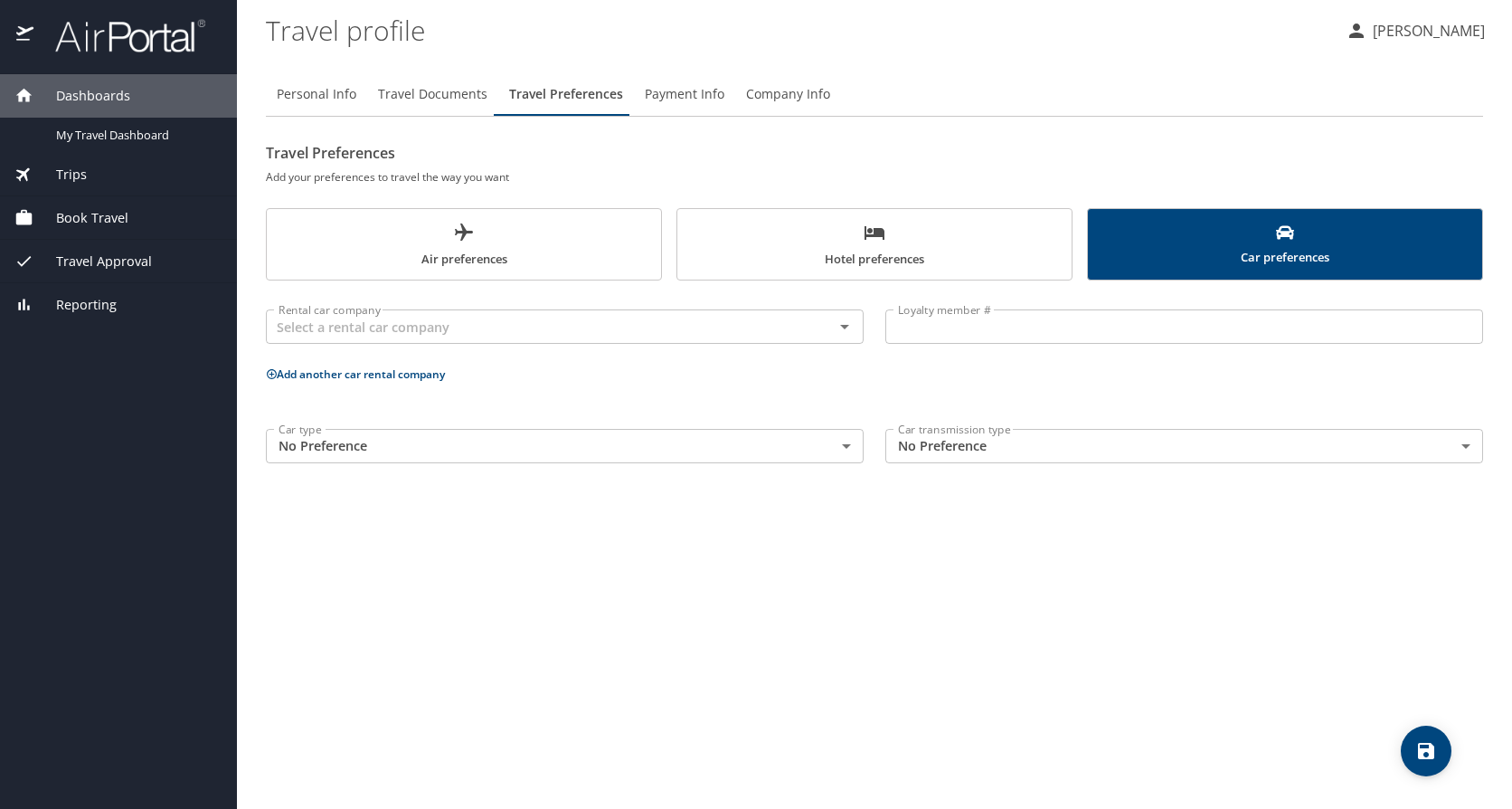
click at [1060, 382] on p "Add another car rental company" at bounding box center [874, 374] width 1217 height 22
click at [1444, 756] on span "save" at bounding box center [1425, 750] width 50 height 21
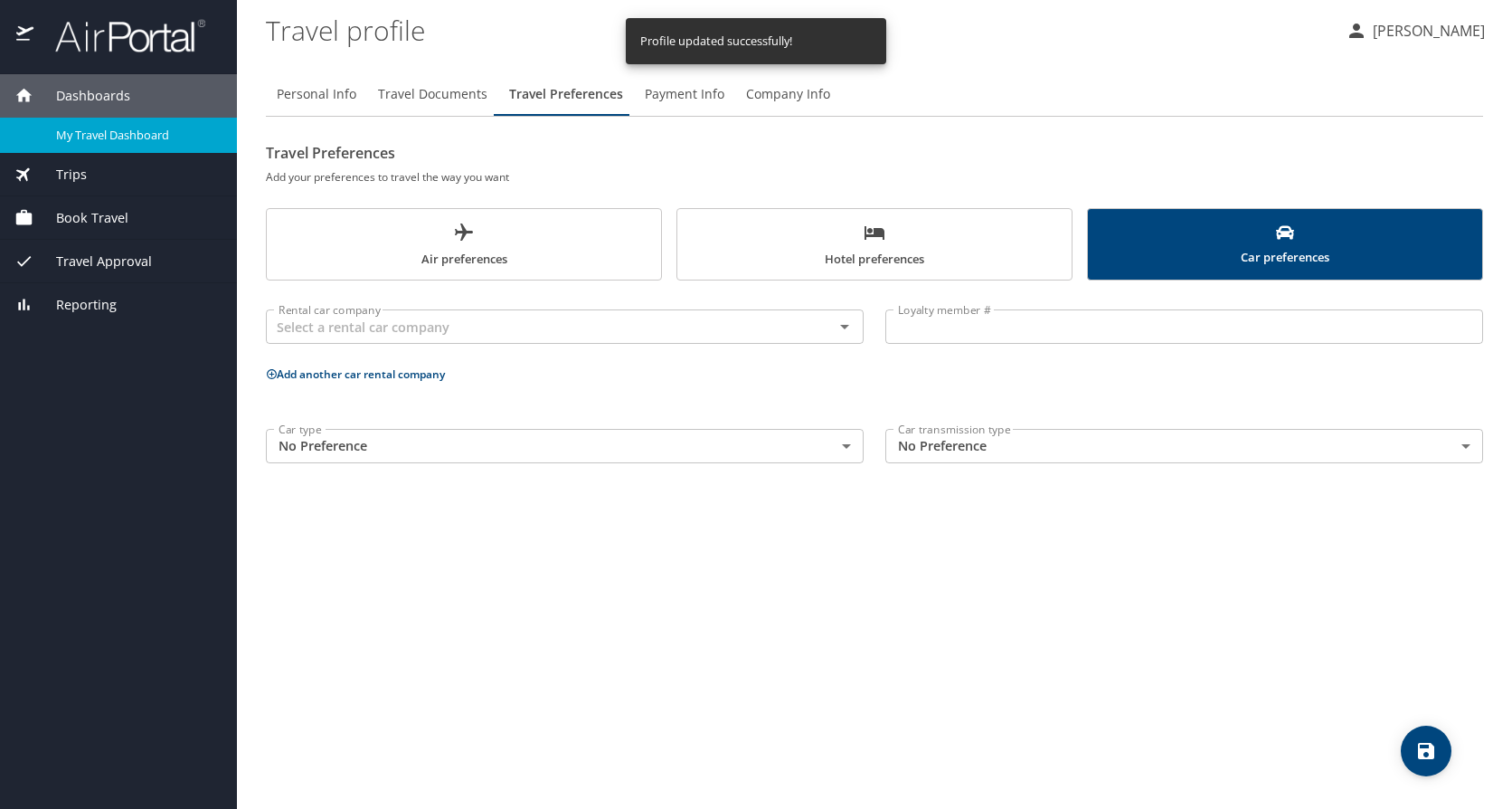
click at [132, 146] on link "My Travel Dashboard" at bounding box center [118, 135] width 237 height 35
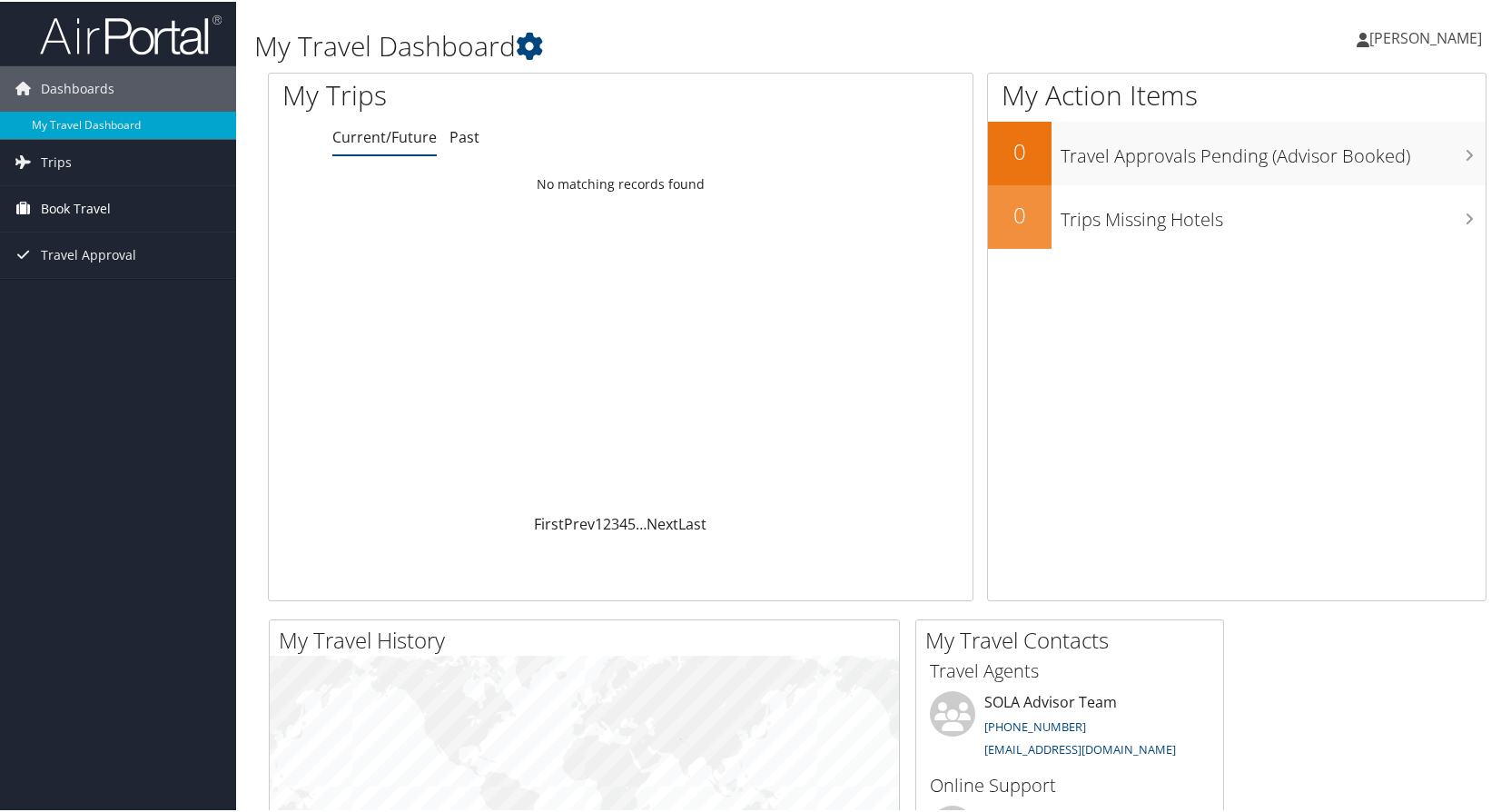
click at [70, 203] on span "Book Travel" at bounding box center [76, 207] width 70 height 45
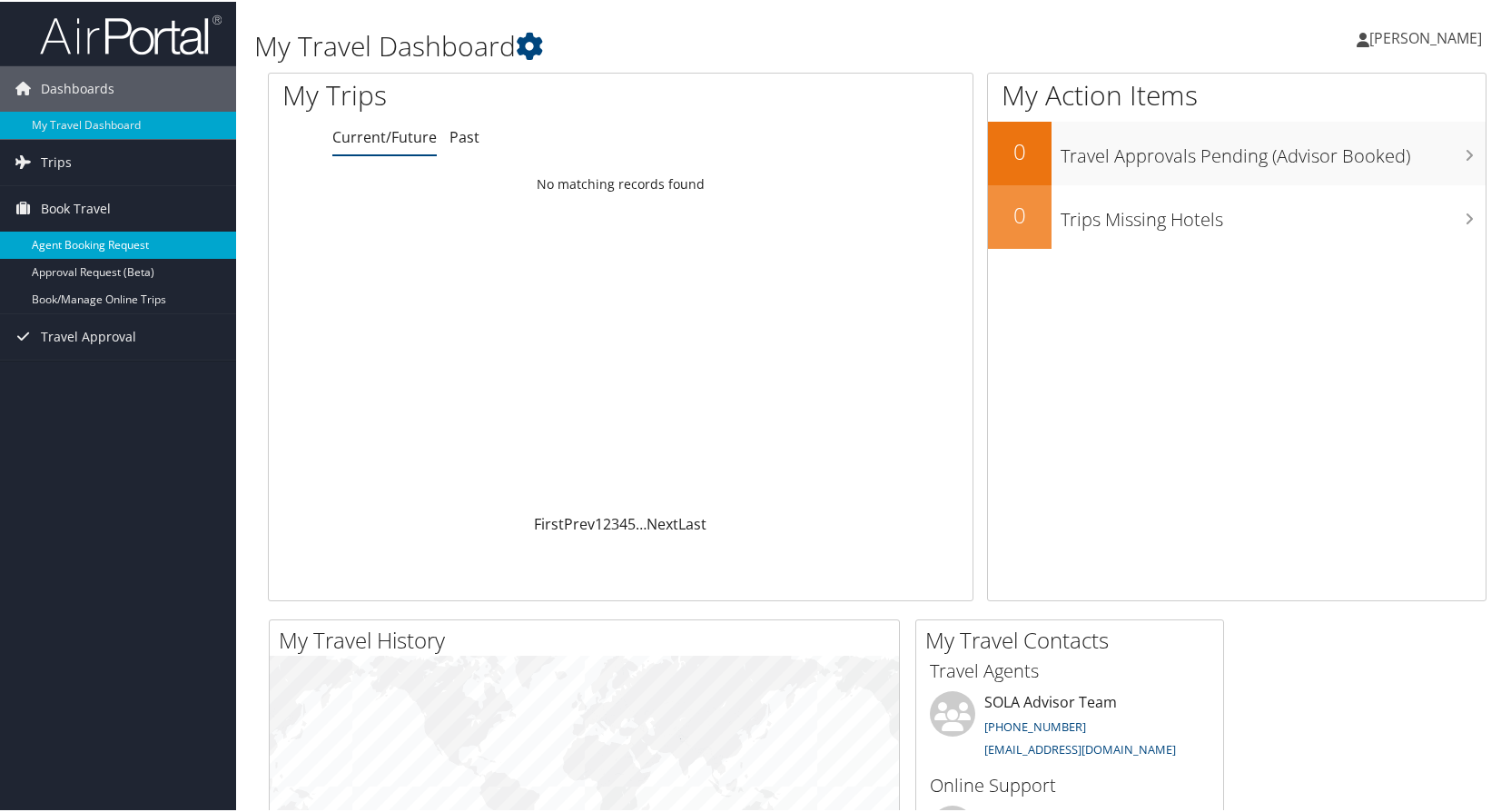
click at [73, 240] on link "Agent Booking Request" at bounding box center [118, 243] width 236 height 27
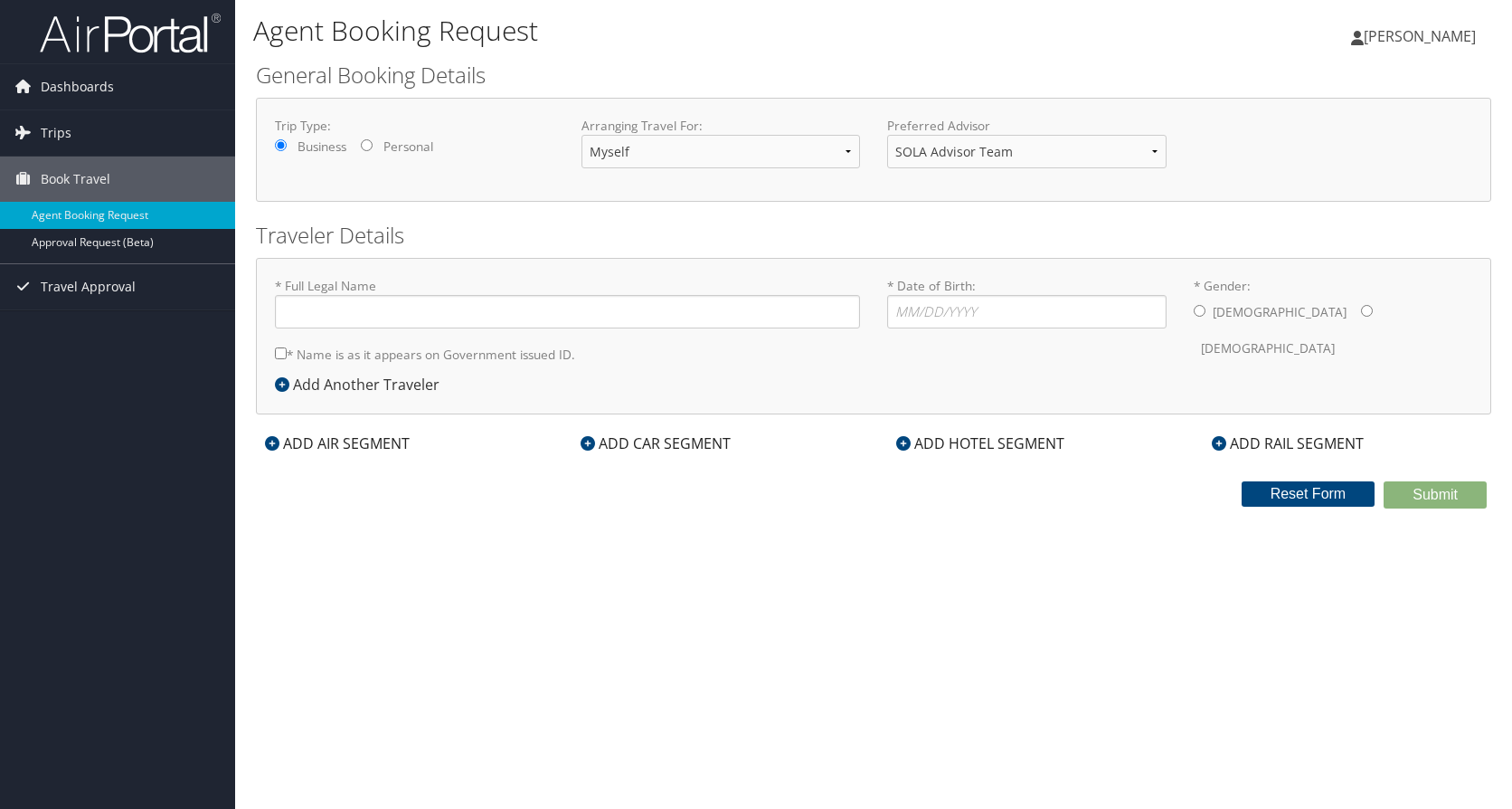
type input "Toshiba [PERSON_NAME]"
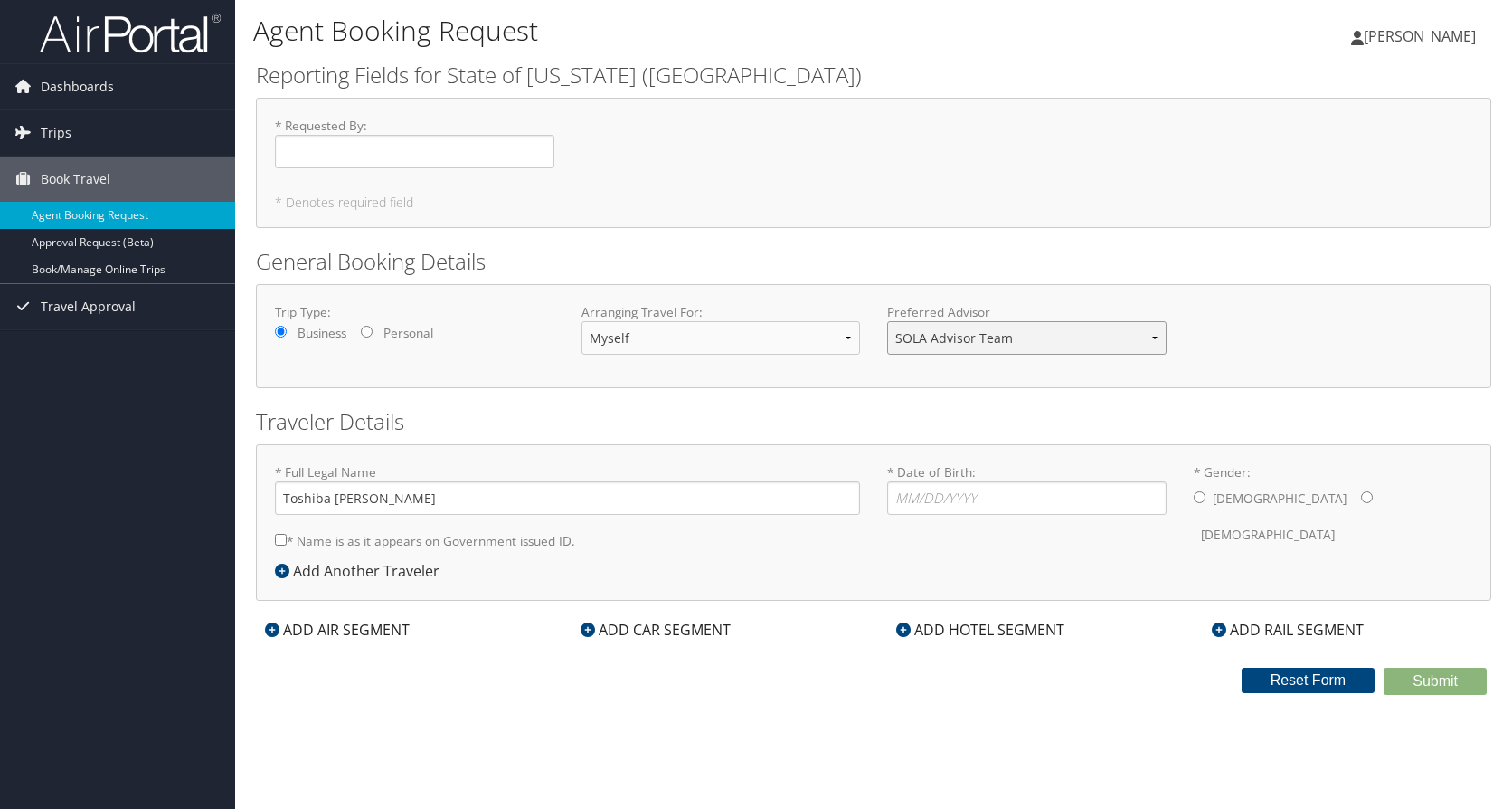
click at [960, 349] on select "SOLA Advisor Team" at bounding box center [1027, 338] width 280 height 34
click at [895, 503] on input "* Date of Birth: Invalid Date" at bounding box center [1027, 498] width 280 height 34
type input "[DATE]"
click at [1267, 495] on div "Male Female" at bounding box center [1333, 517] width 280 height 71
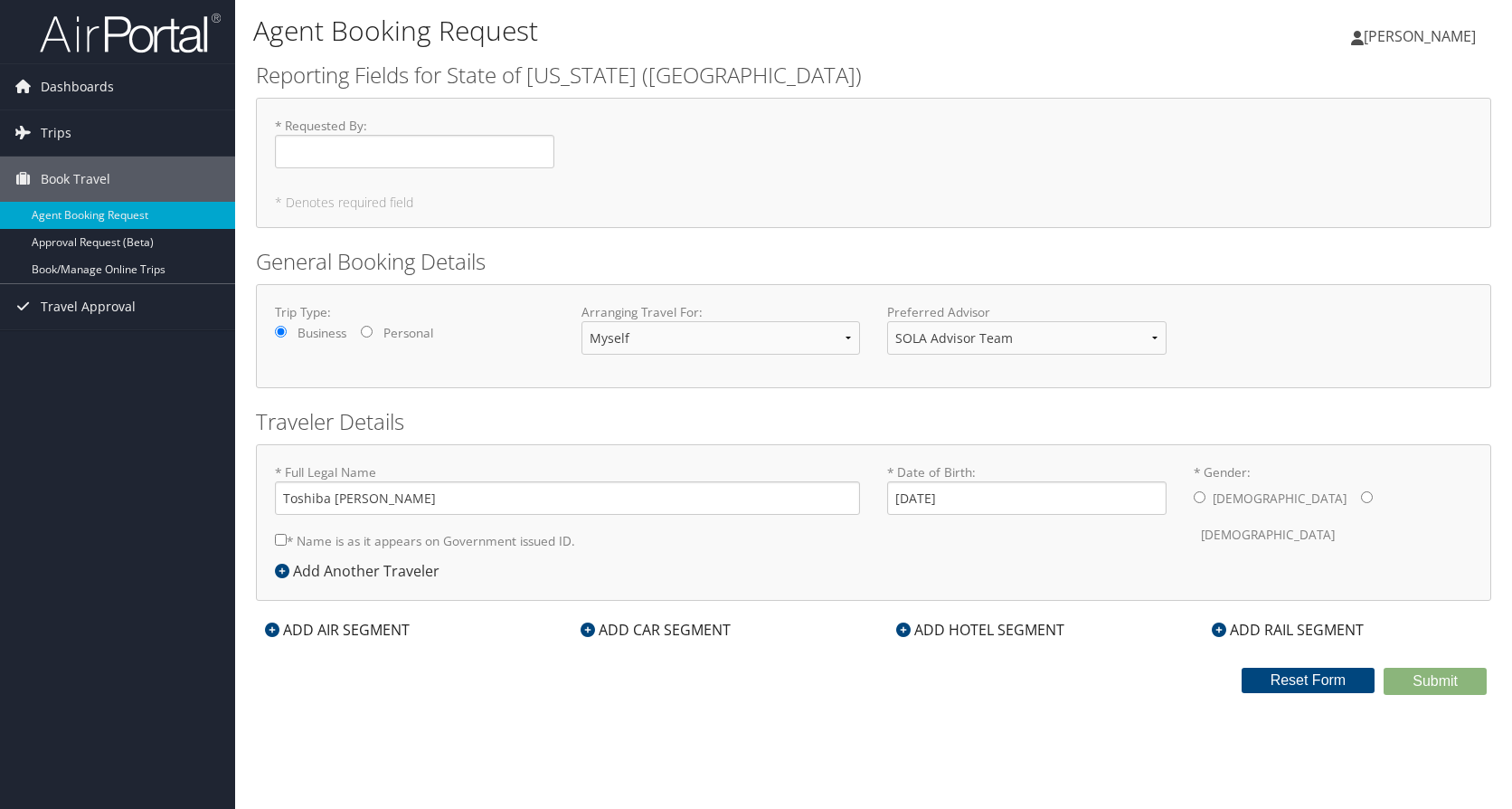
click at [1361, 501] on input "* Gender: Male Female" at bounding box center [1366, 496] width 12 height 12
radio input "true"
click at [662, 729] on div "Agent Booking Request Toshiba Jackson Toshiba Jackson My Settings Travel Agency…" at bounding box center [873, 404] width 1277 height 809
click at [466, 164] on input "* Requested By : Required" at bounding box center [415, 151] width 280 height 34
click at [74, 86] on span "Dashboards" at bounding box center [77, 87] width 74 height 45
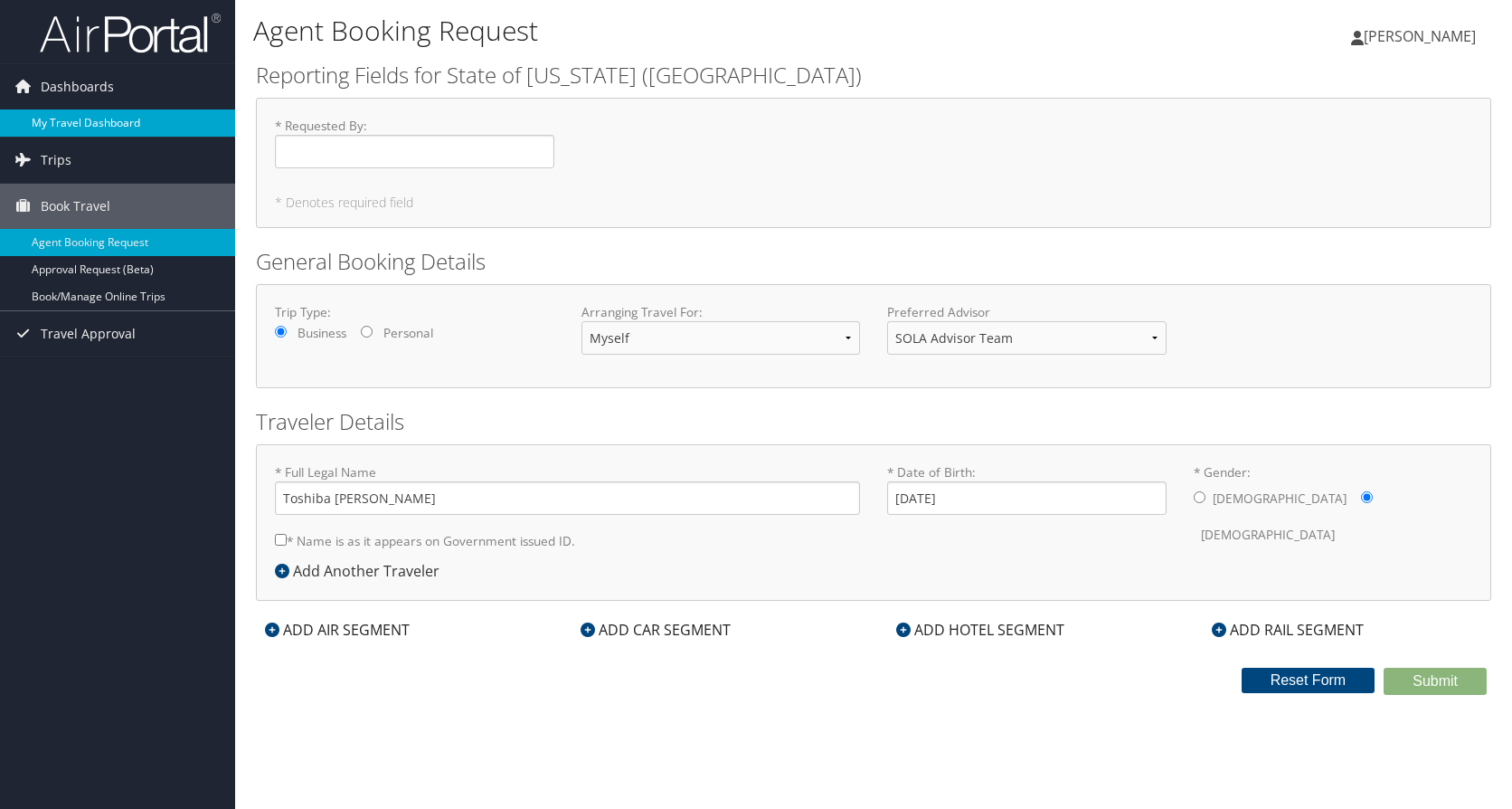
click at [80, 125] on link "My Travel Dashboard" at bounding box center [118, 122] width 235 height 27
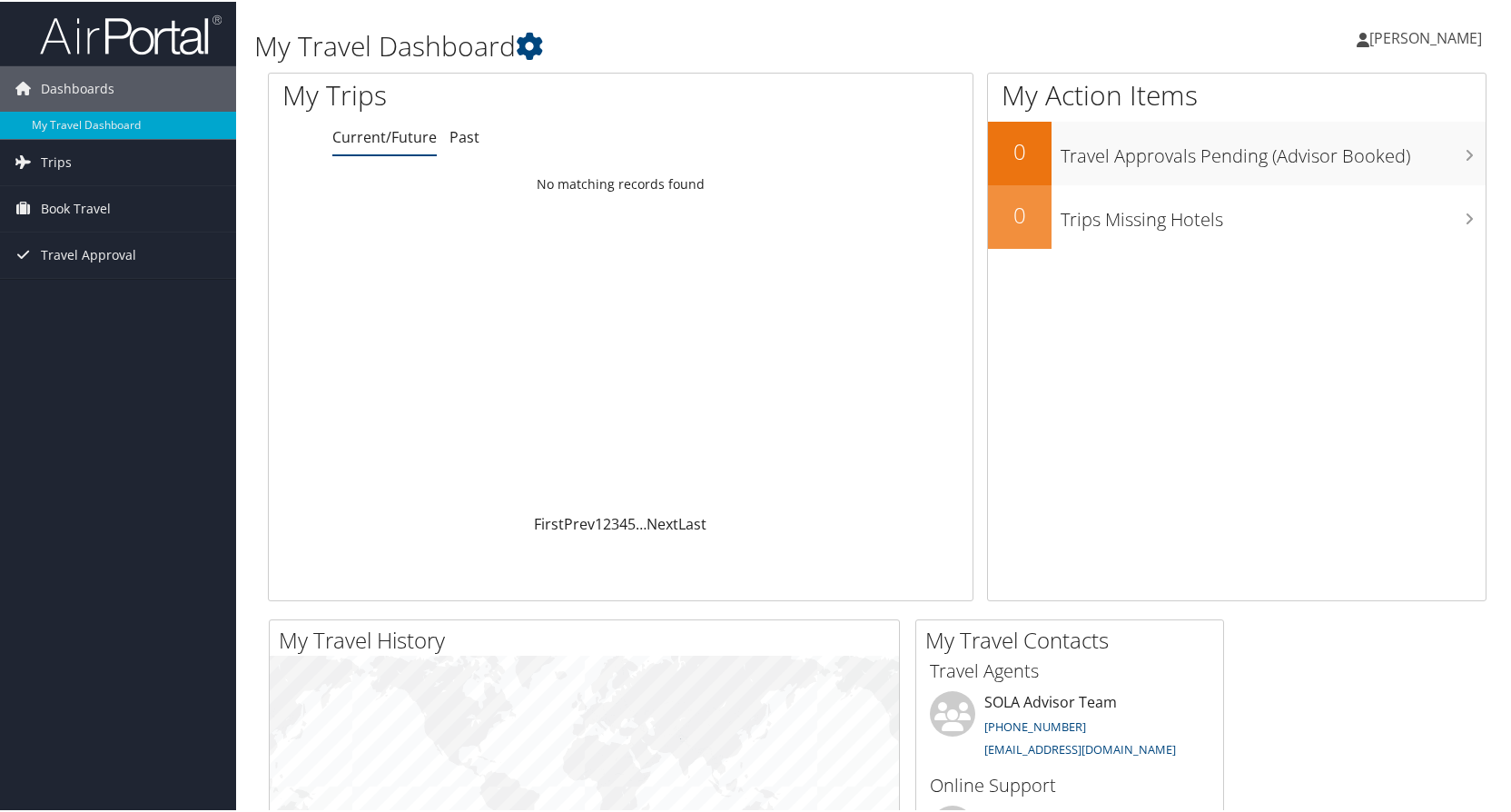
click at [1427, 46] on link "[PERSON_NAME]" at bounding box center [1428, 37] width 143 height 54
click at [1356, 159] on link "View Travel Profile" at bounding box center [1377, 161] width 202 height 31
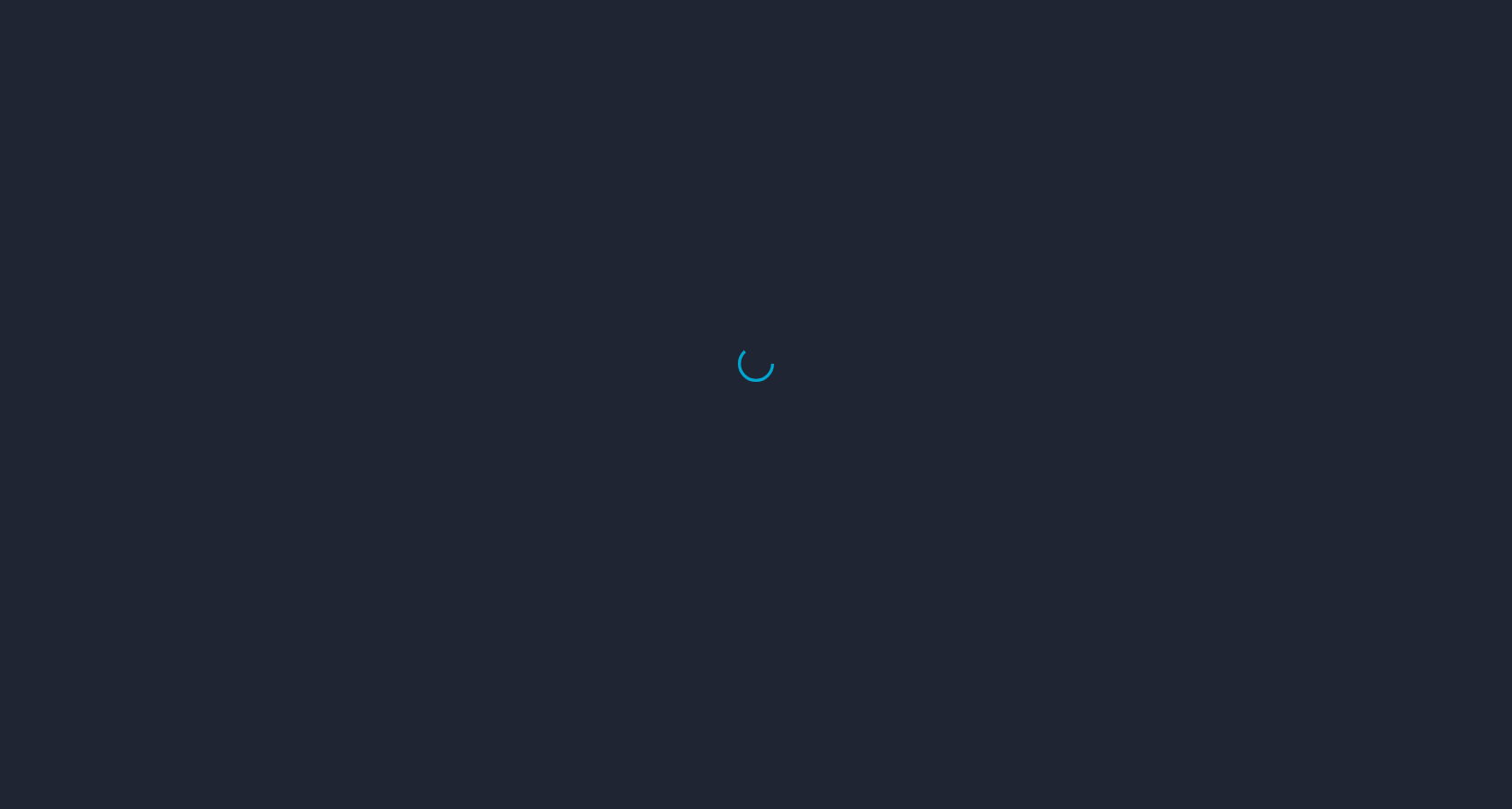
select select "US"
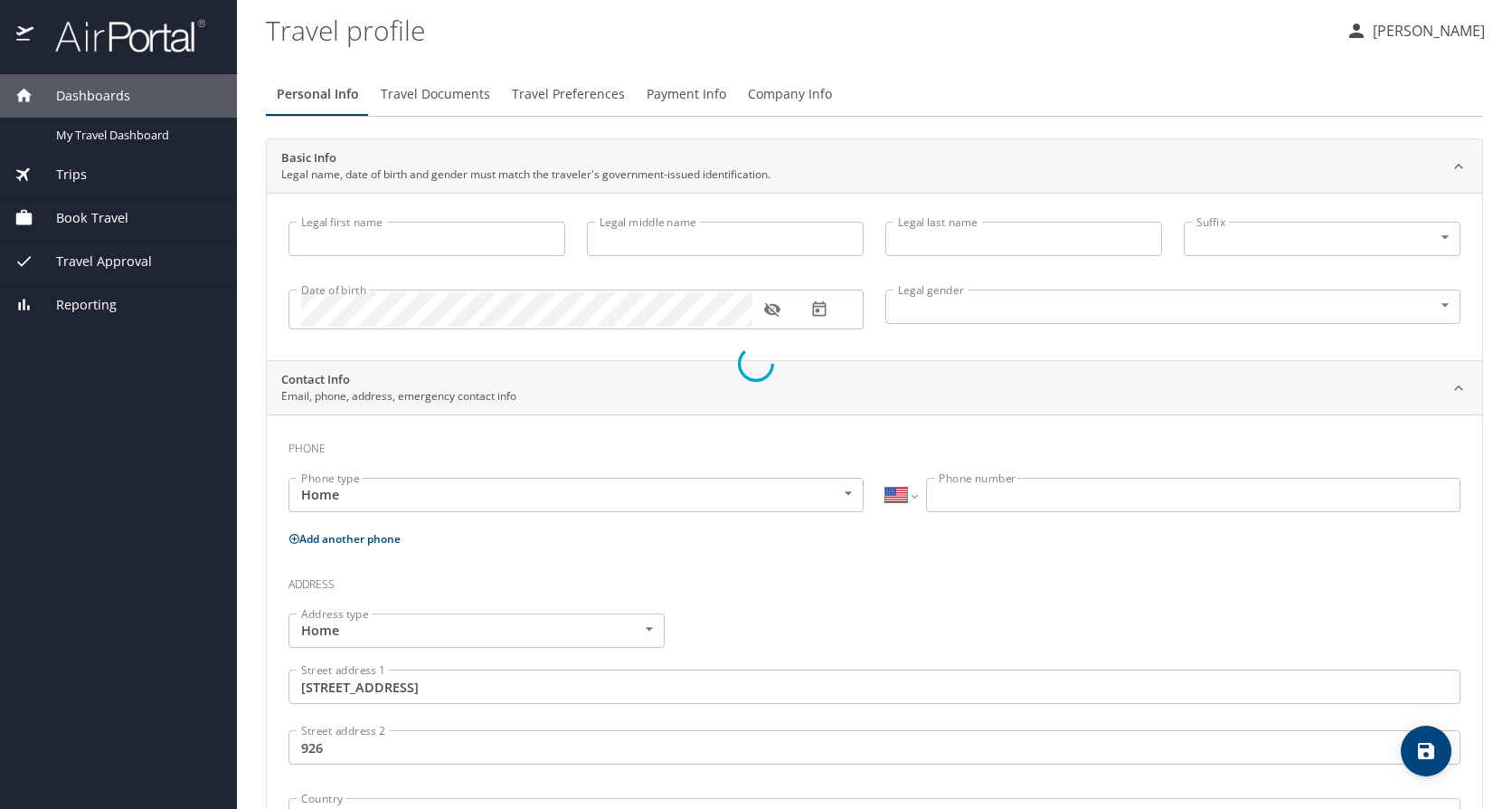
type input "Toshiba"
type input "Nakia"
type input "Jackson"
type input "Female"
type input "[PERSON_NAME]"
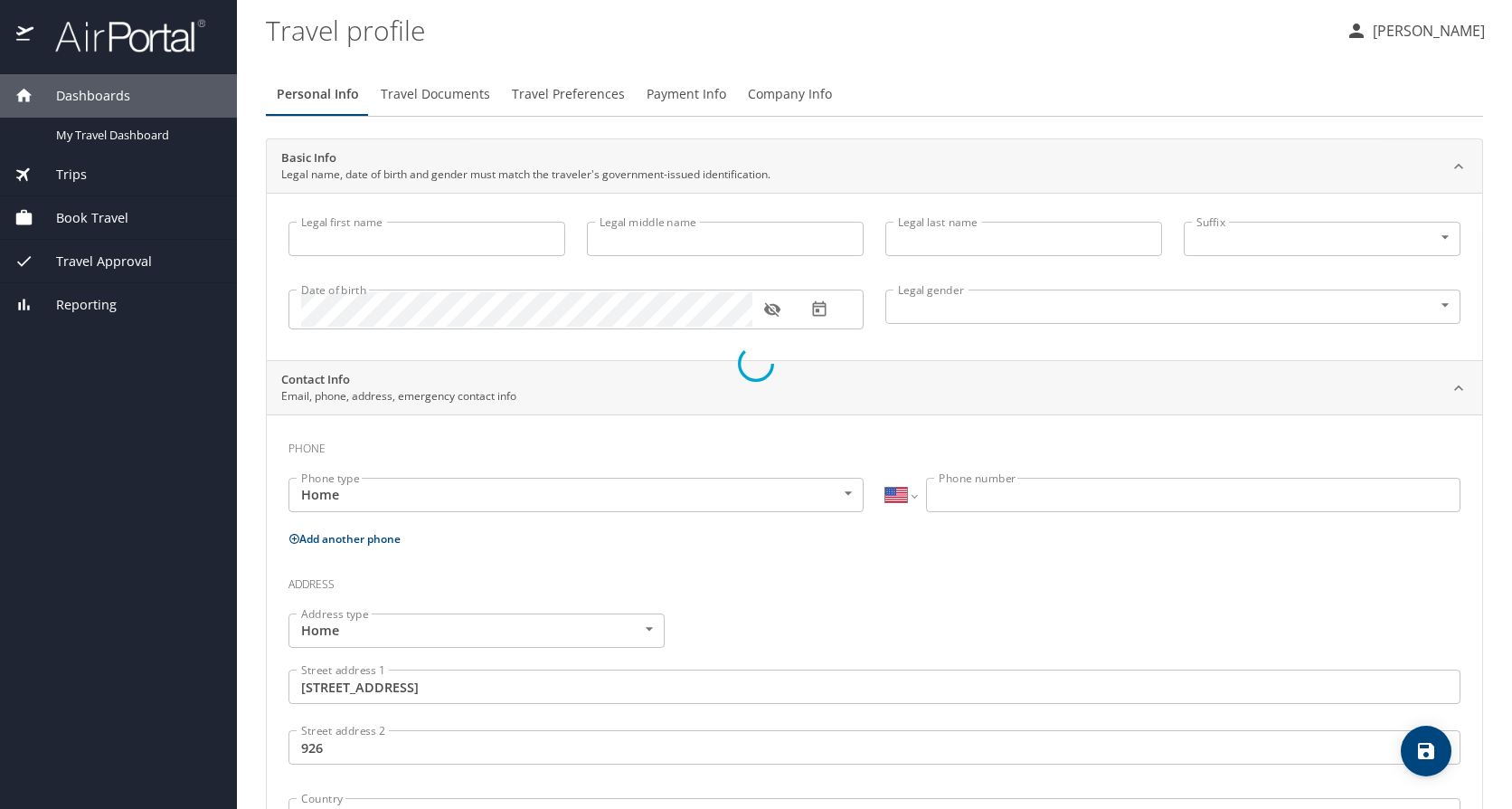
type input "[PERSON_NAME]"
type input "[PHONE_NUMBER]"
type input "[EMAIL_ADDRESS][DOMAIN_NAME]"
type input "[GEOGRAPHIC_DATA]"
type input "[US_STATE]"
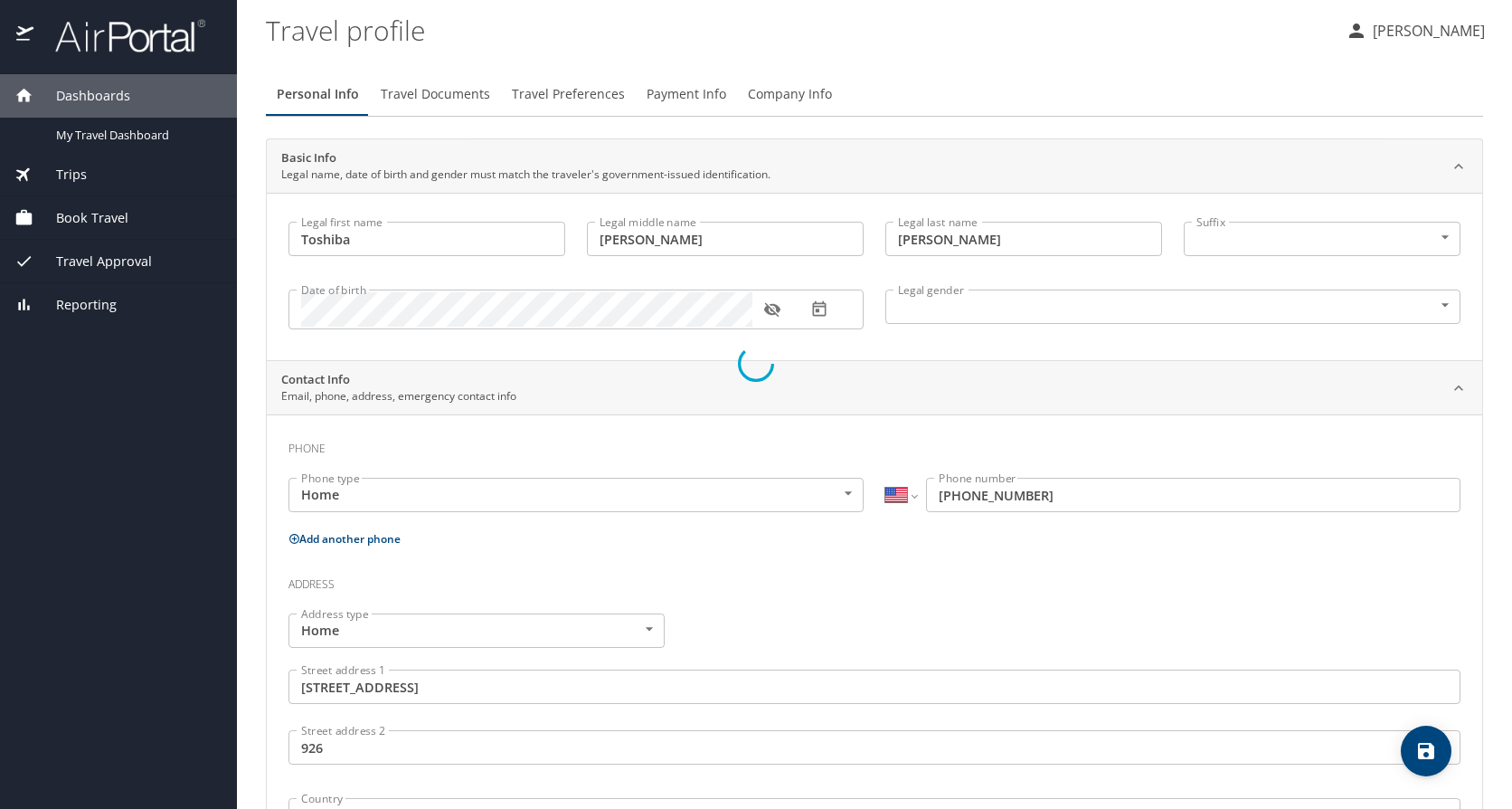
select select "US"
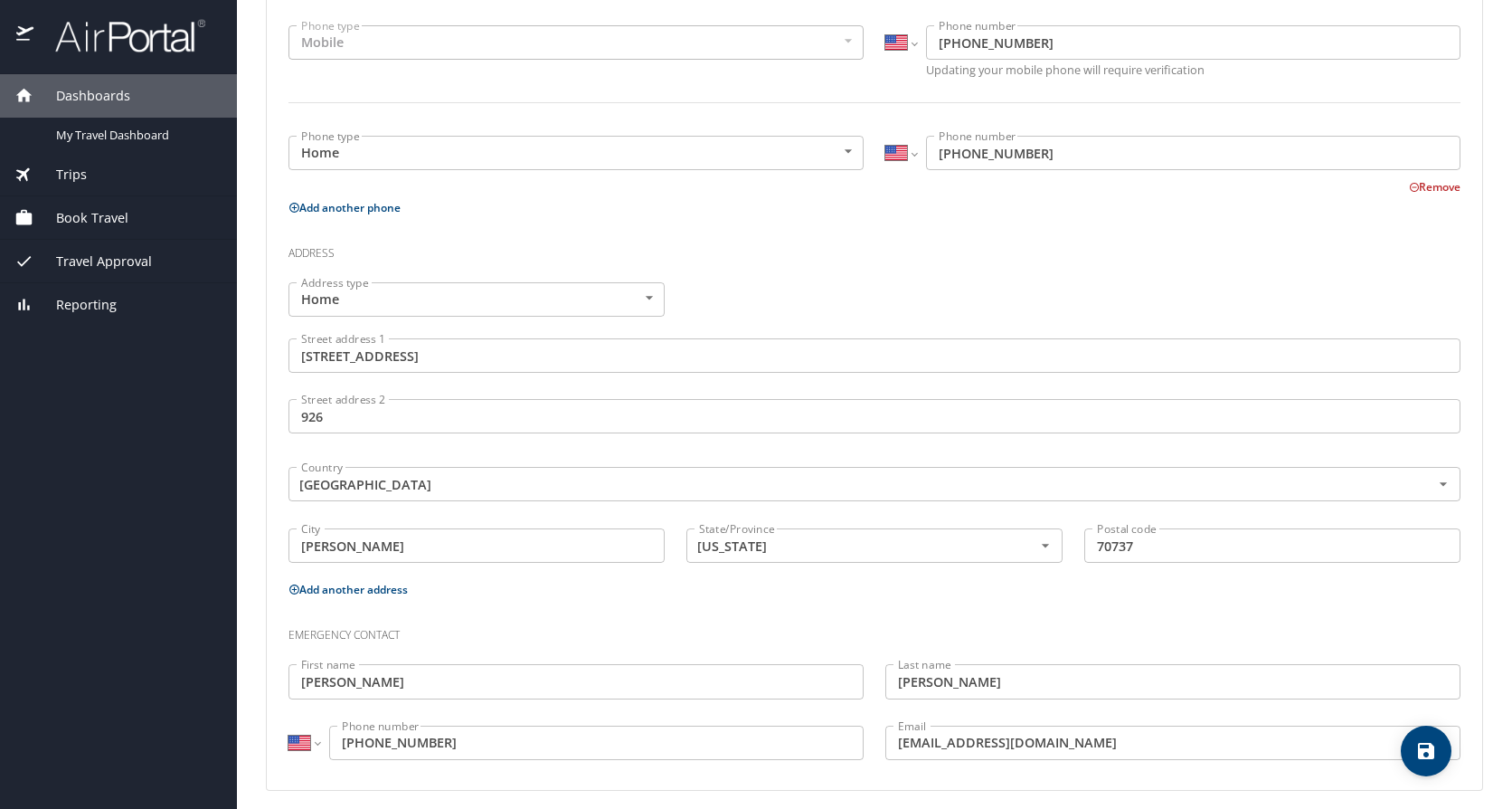
scroll to position [463, 0]
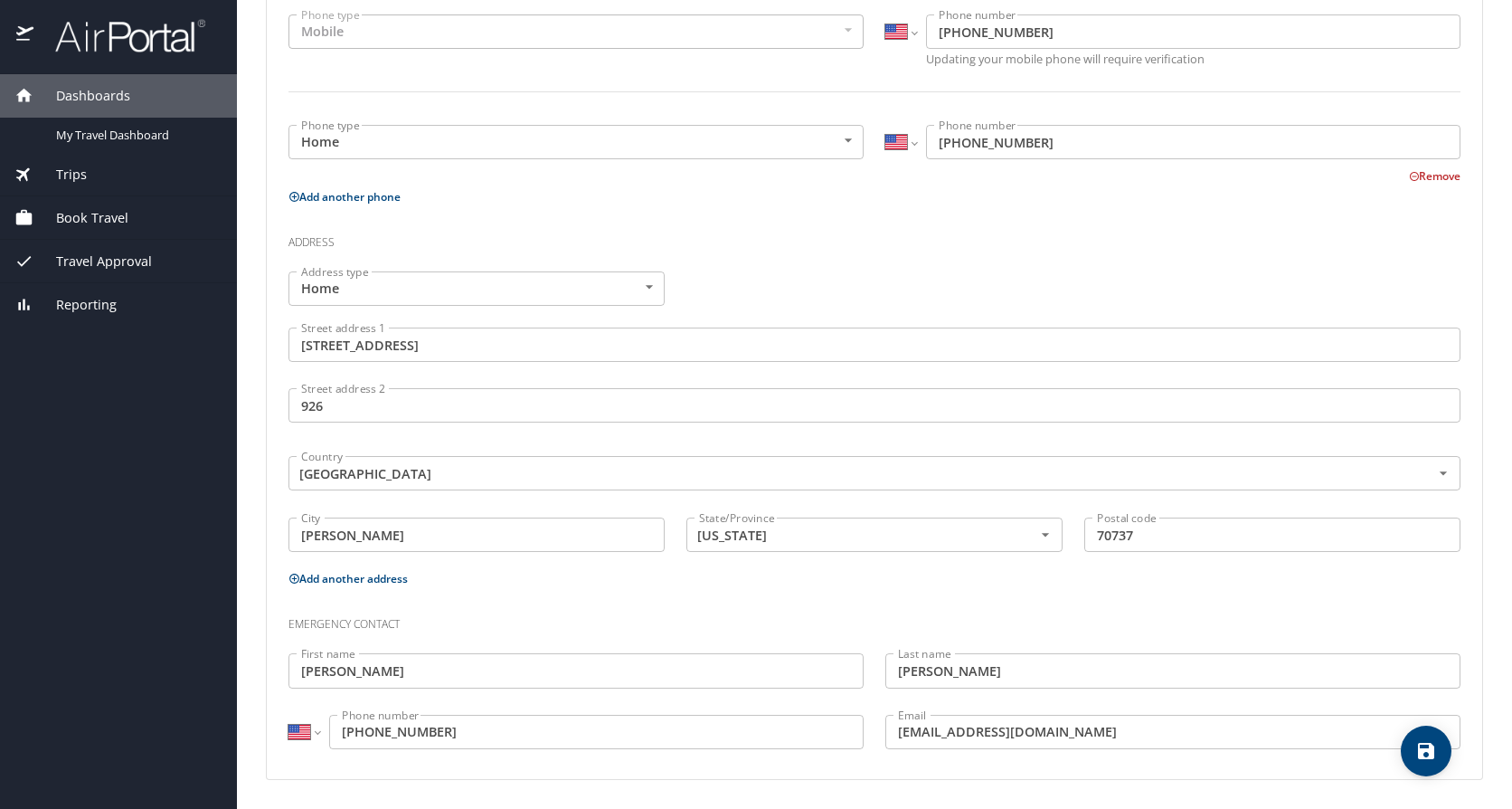
click at [514, 617] on h3 "Emergency contact" at bounding box center [874, 619] width 1172 height 31
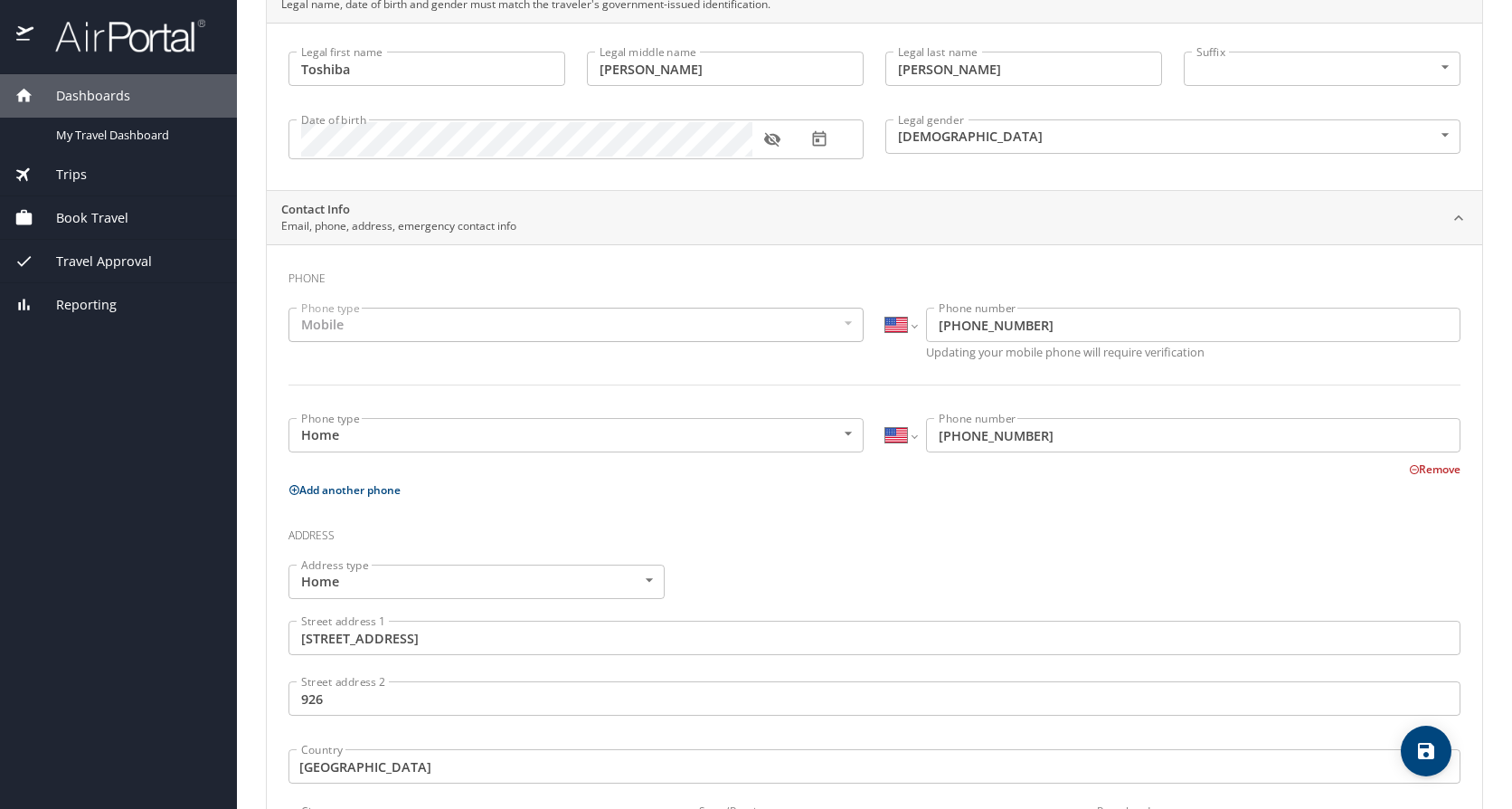
scroll to position [0, 0]
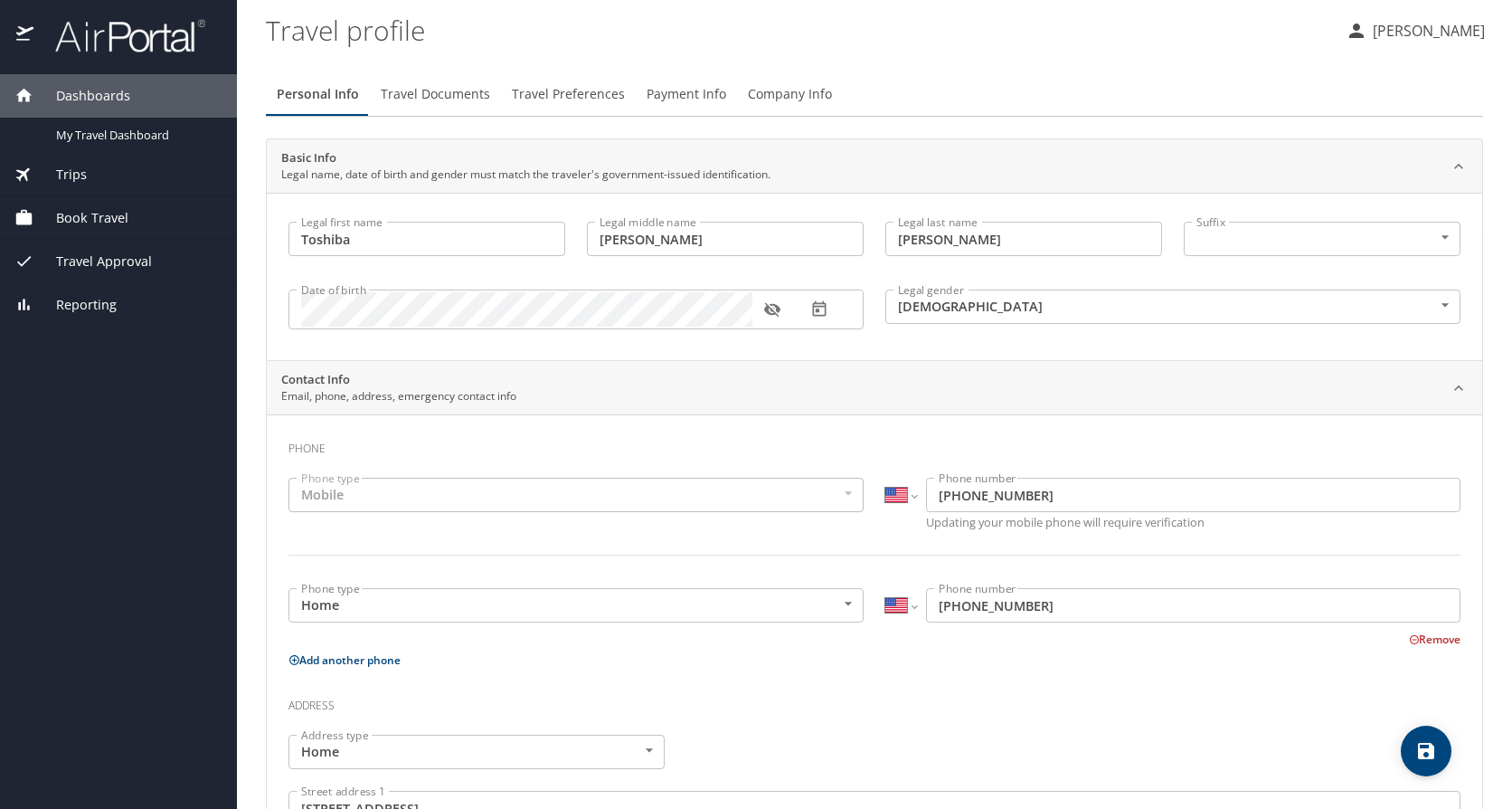
click at [414, 91] on span "Travel Documents" at bounding box center [435, 94] width 109 height 22
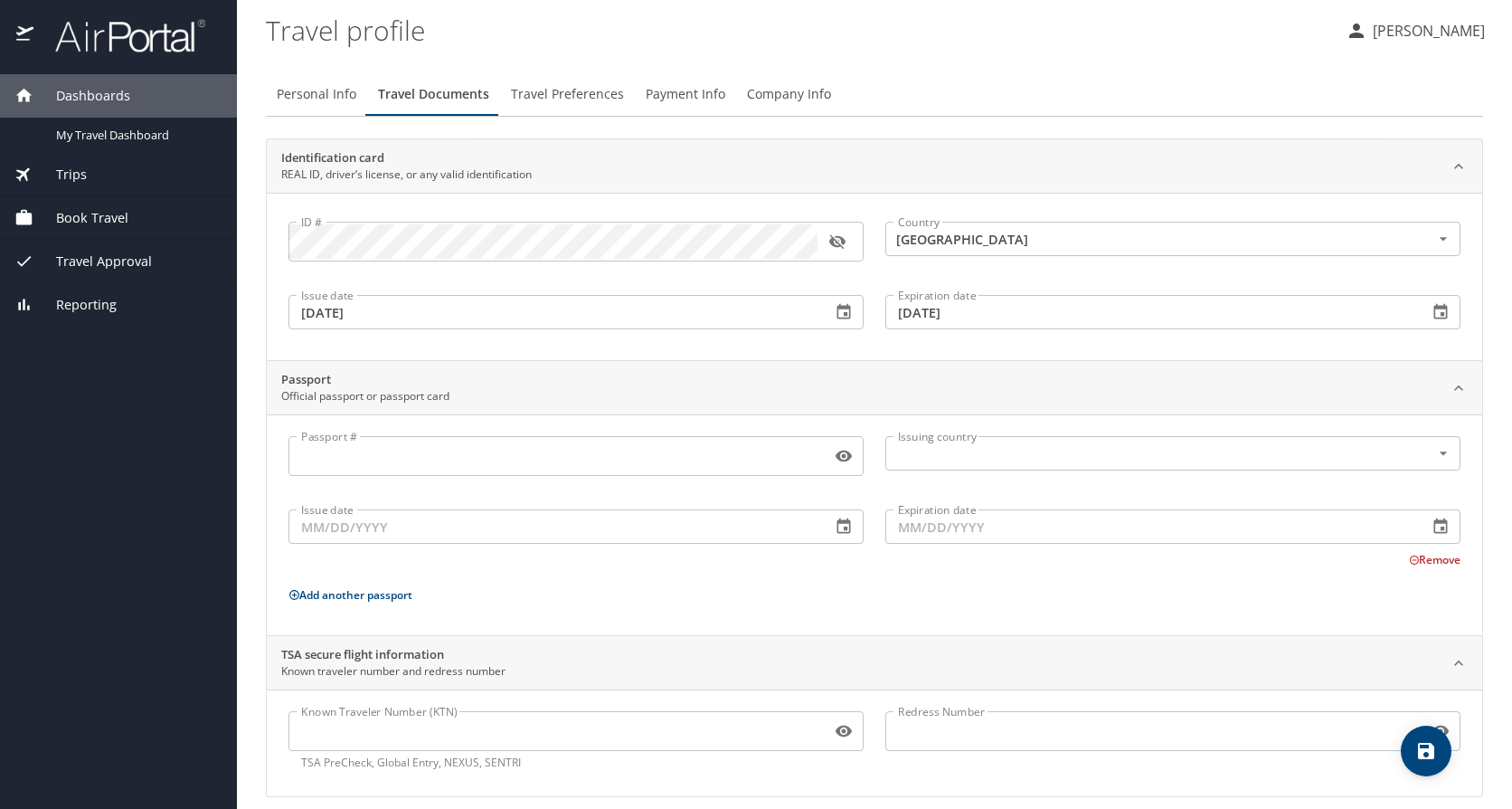
click at [676, 146] on div "Identification card REAL ID, driver’s license, or any valid identification" at bounding box center [874, 166] width 1215 height 54
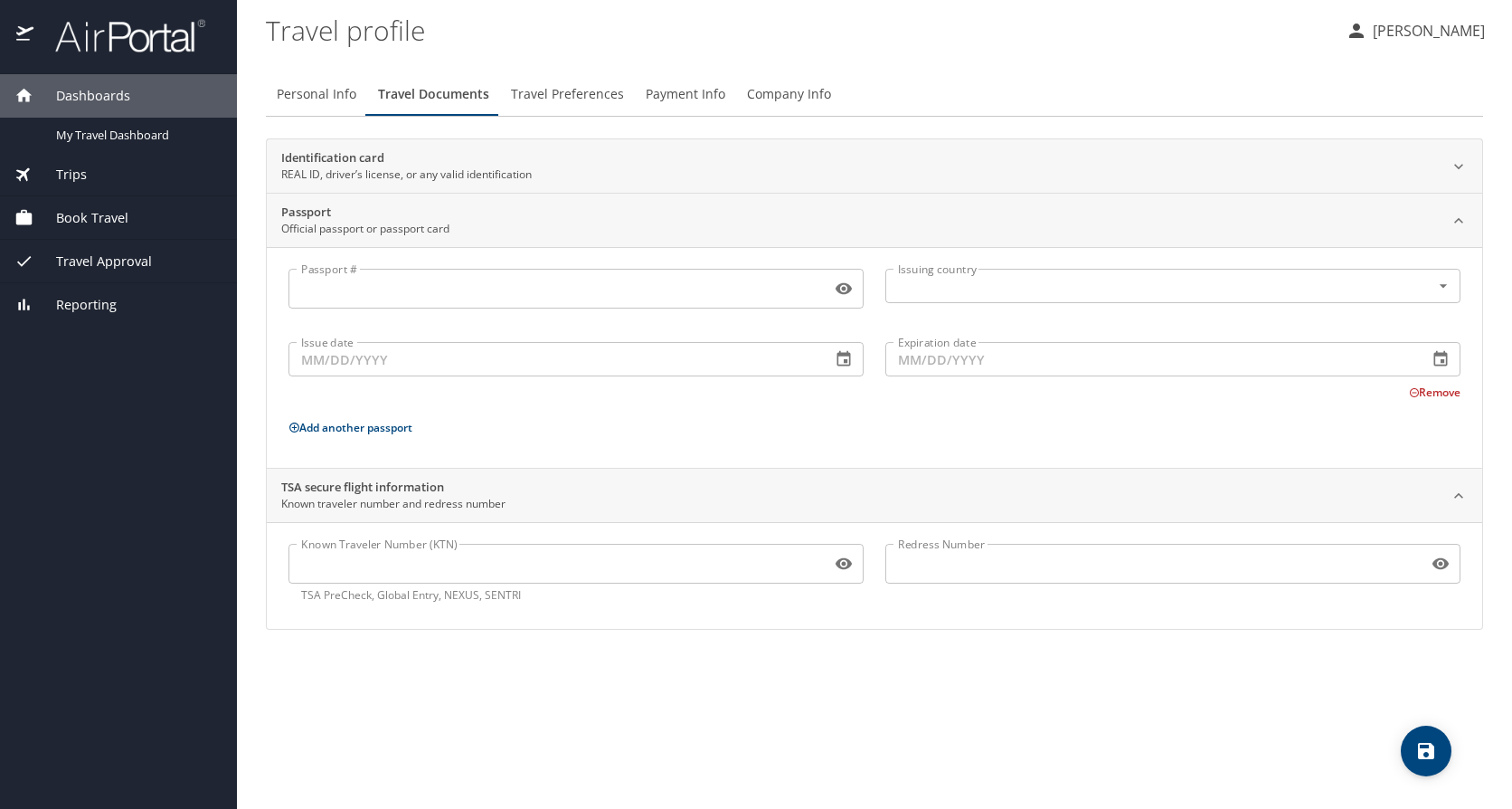
click at [576, 105] on button "Travel Preferences" at bounding box center [567, 94] width 134 height 44
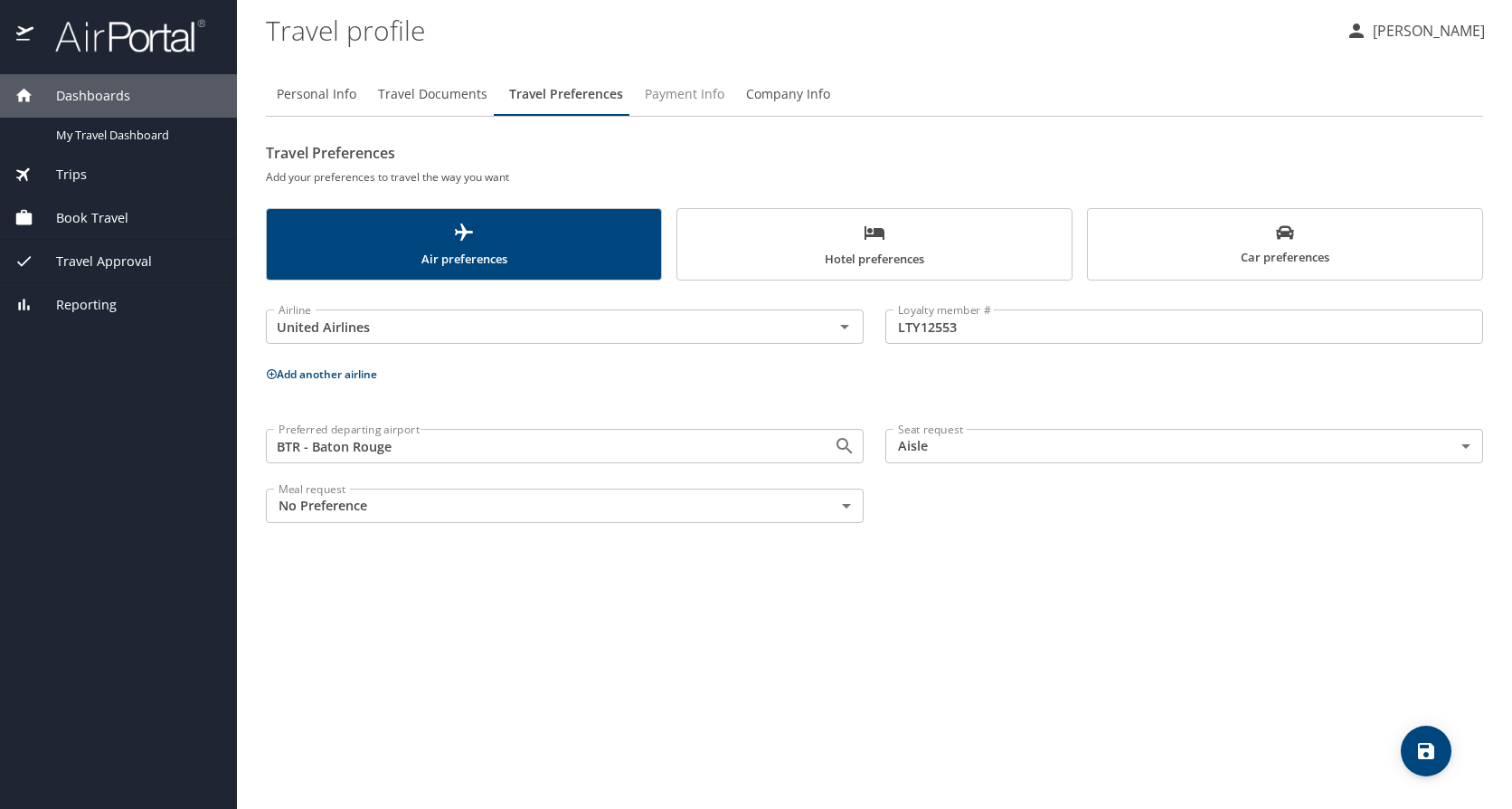
click at [678, 103] on span "Payment Info" at bounding box center [684, 94] width 79 height 22
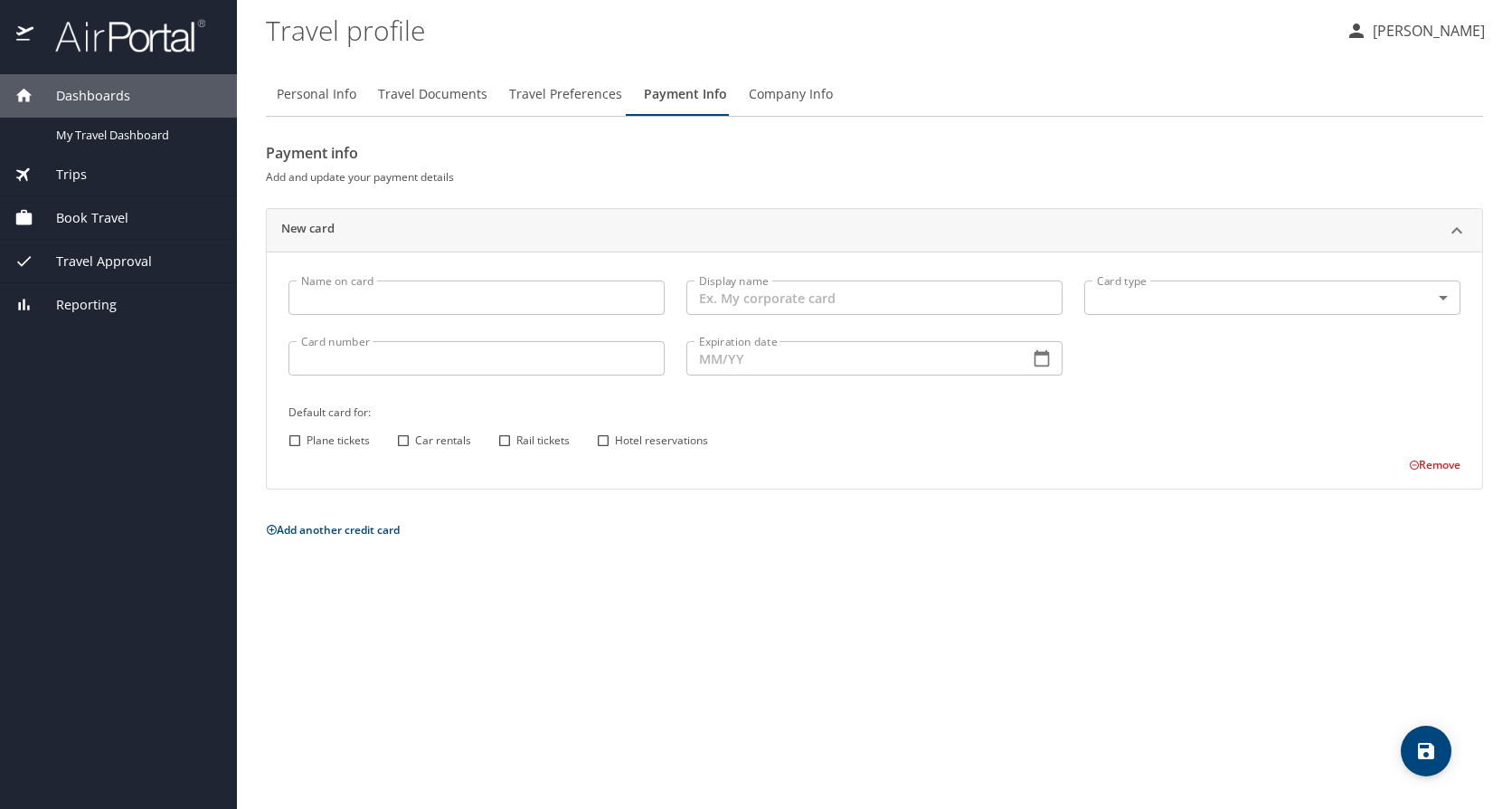
click at [776, 90] on span "Company Info" at bounding box center [791, 94] width 84 height 22
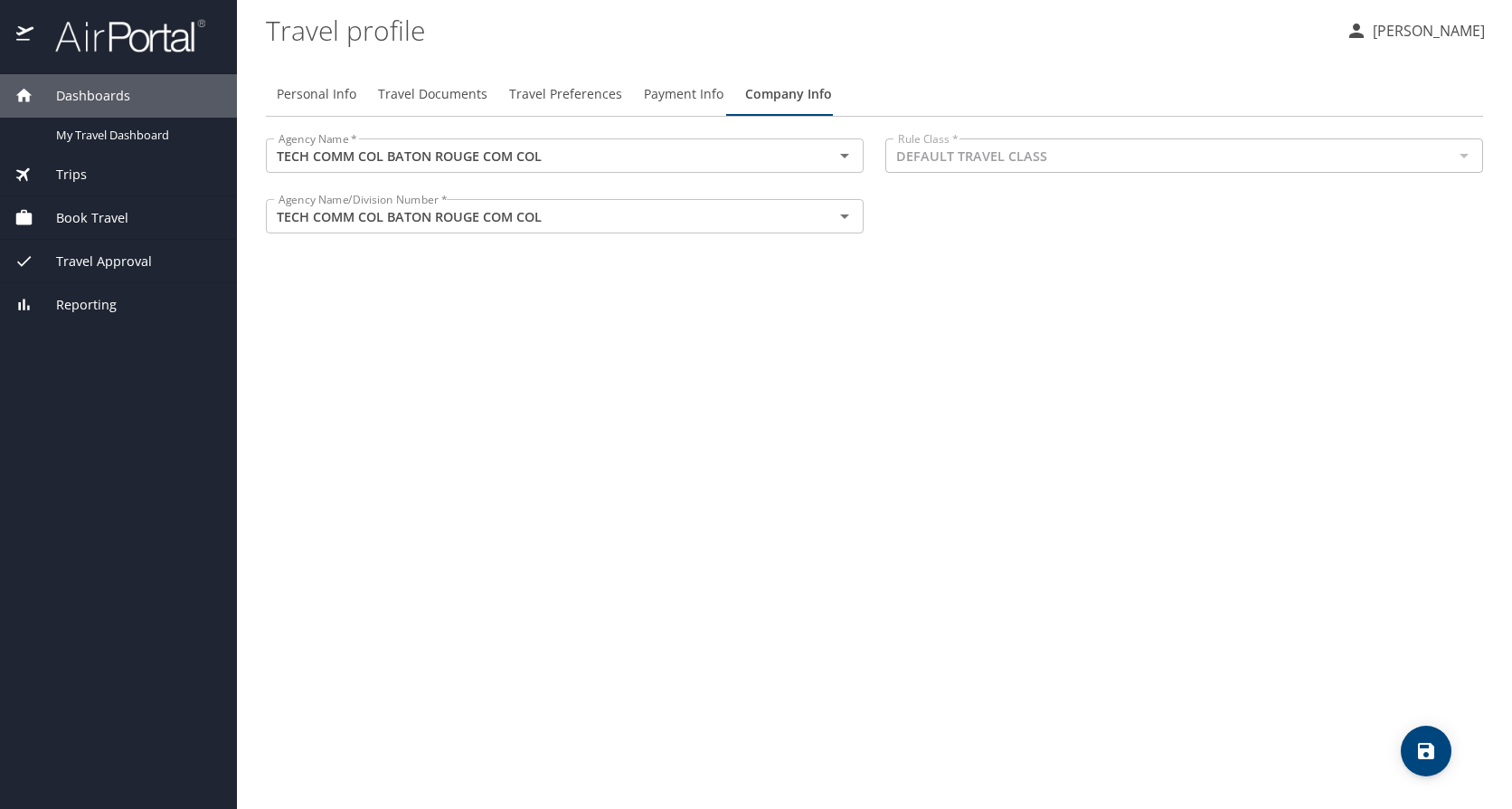
click at [312, 91] on span "Personal Info" at bounding box center [316, 94] width 79 height 22
select select "US"
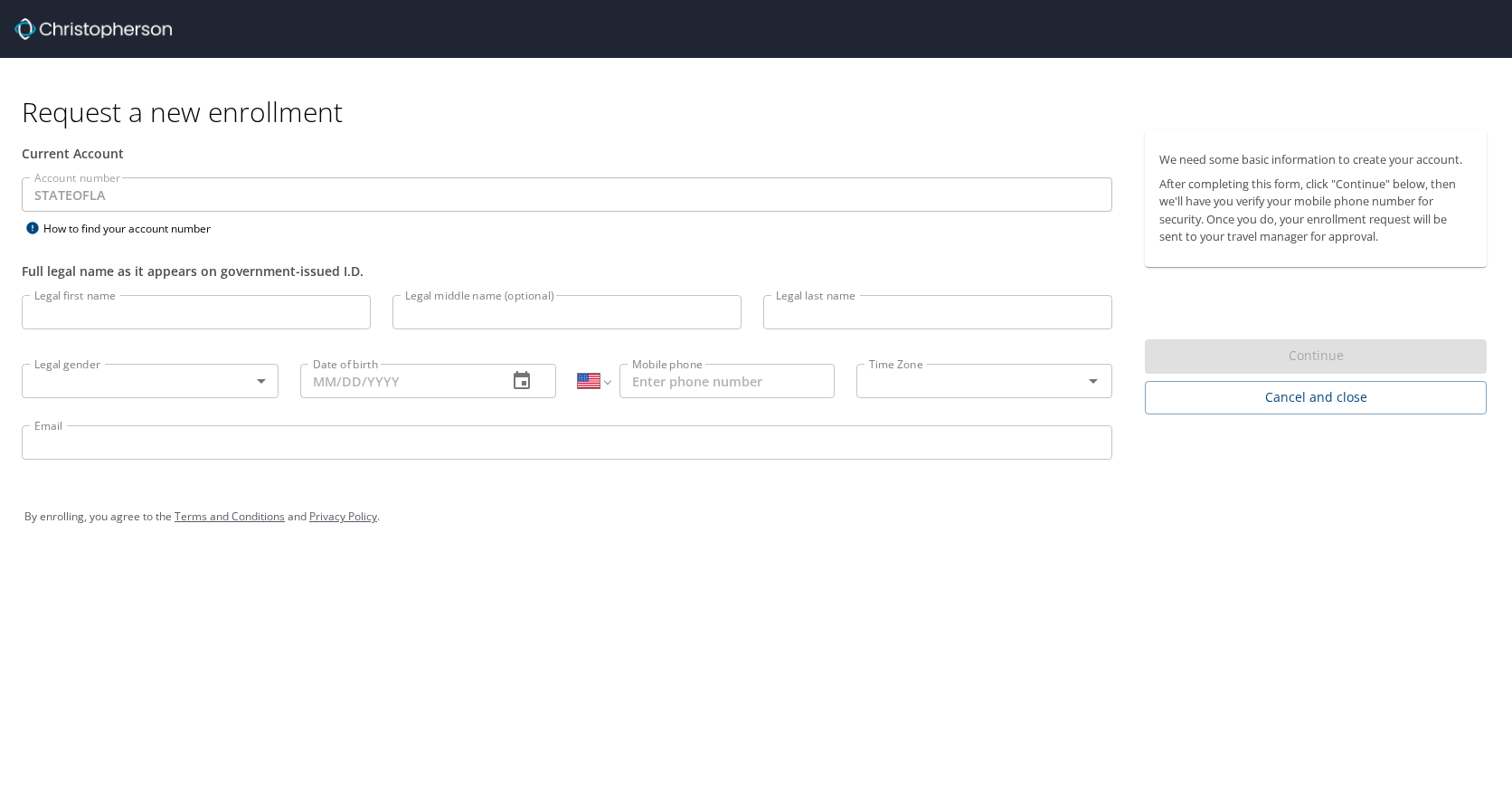
select select "US"
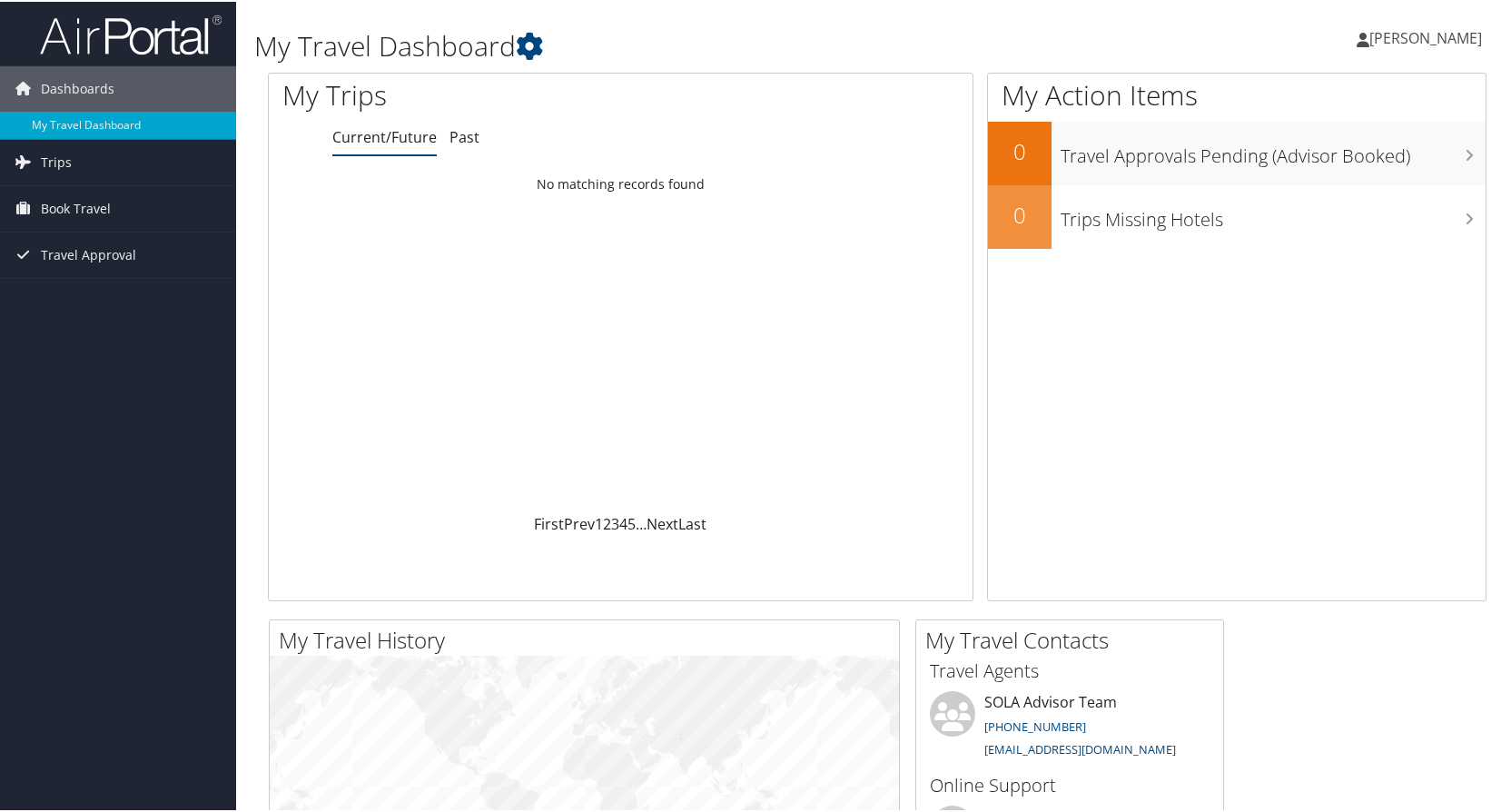
click at [1385, 46] on link "[PERSON_NAME]" at bounding box center [1428, 37] width 143 height 54
click at [1328, 160] on link "View Travel Profile" at bounding box center [1377, 161] width 202 height 31
click at [1380, 28] on span "[PERSON_NAME]" at bounding box center [1426, 36] width 112 height 20
click at [1363, 153] on link "View Travel Profile" at bounding box center [1377, 161] width 202 height 31
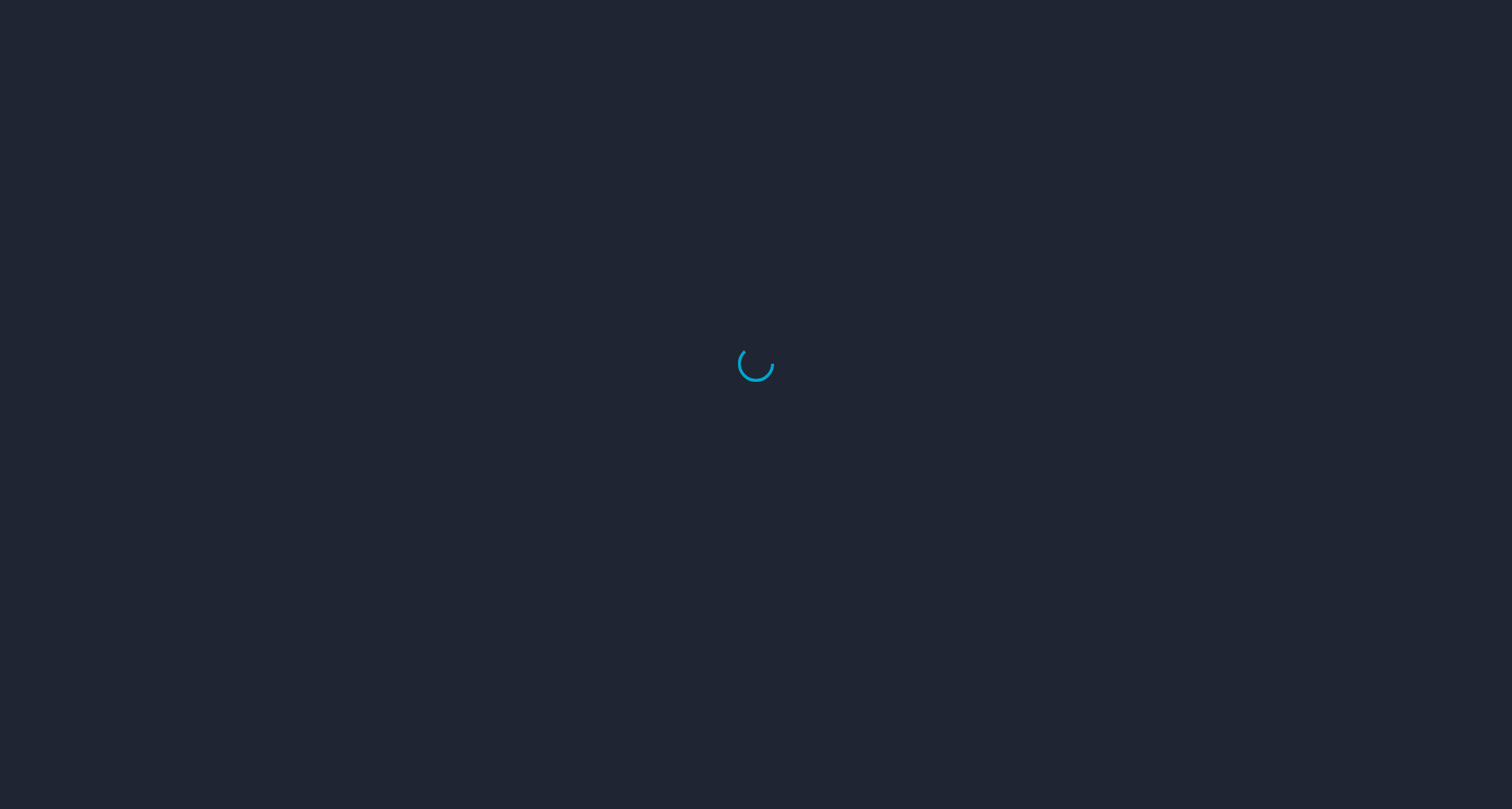
select select "US"
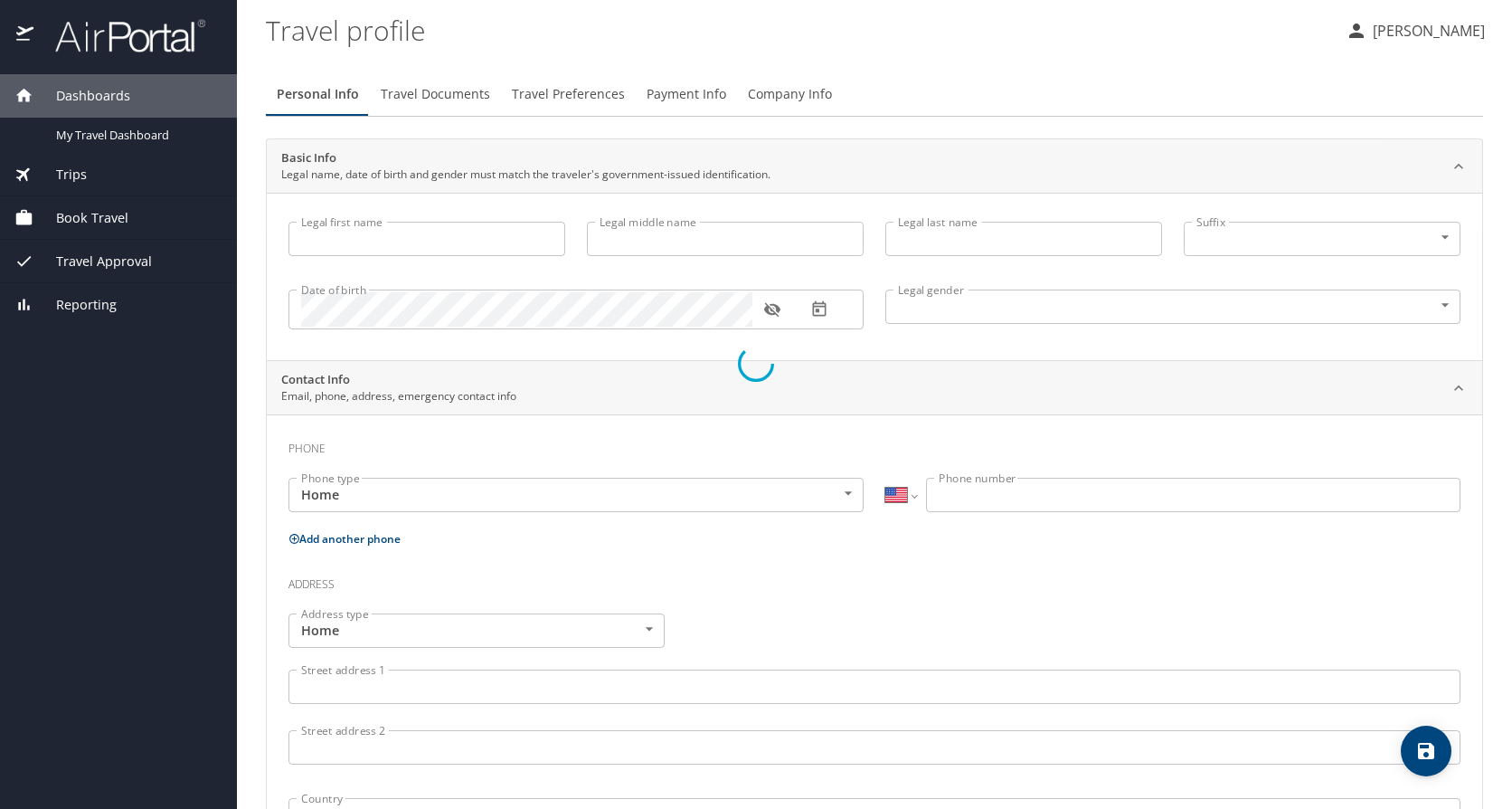
type input "Toshiba"
type input "[PERSON_NAME]"
type input "[DEMOGRAPHIC_DATA]"
type input "[PERSON_NAME]"
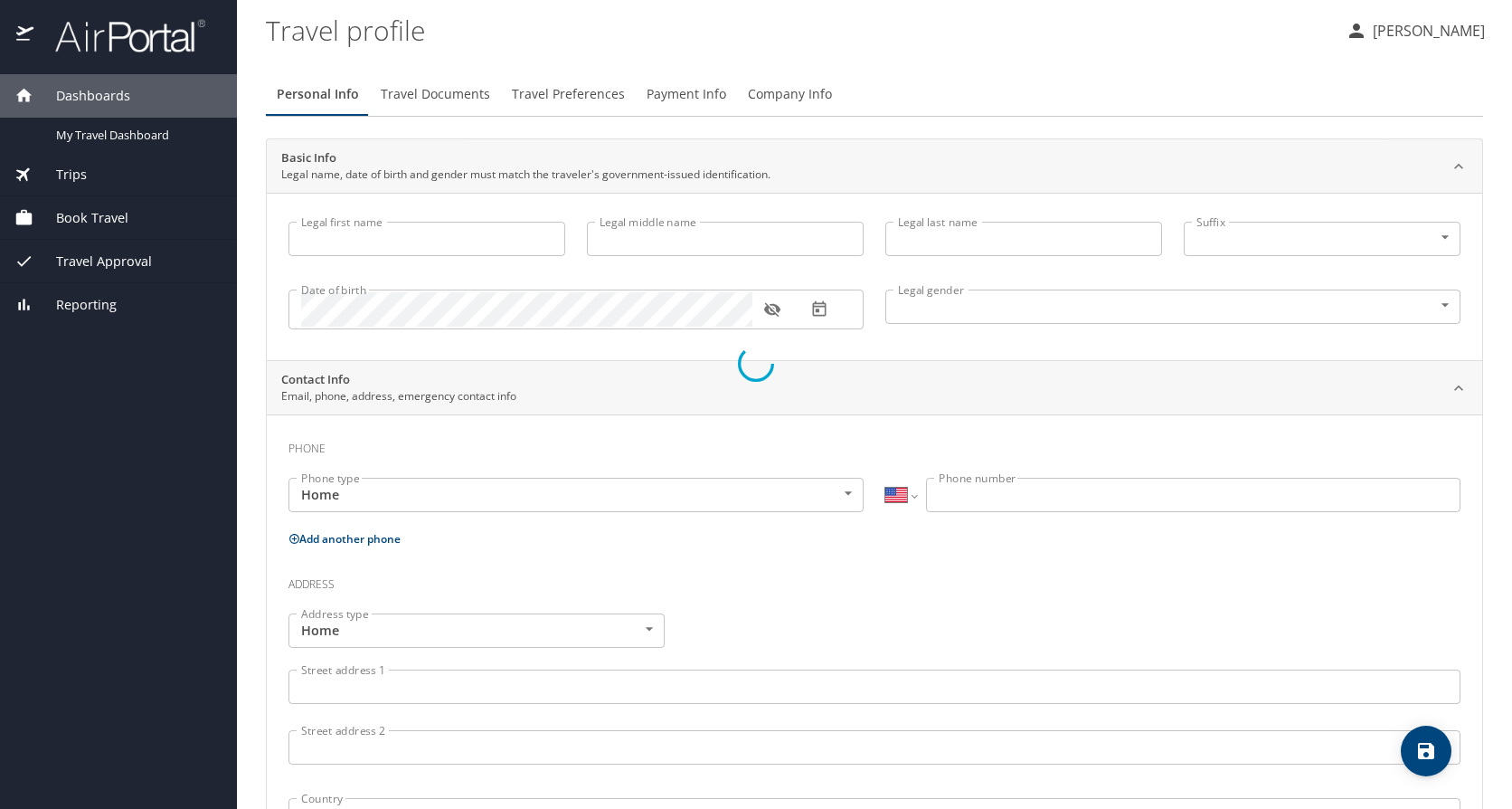
type input "[PERSON_NAME]"
type input "[PHONE_NUMBER]"
type input "[EMAIL_ADDRESS][DOMAIN_NAME]"
select select "US"
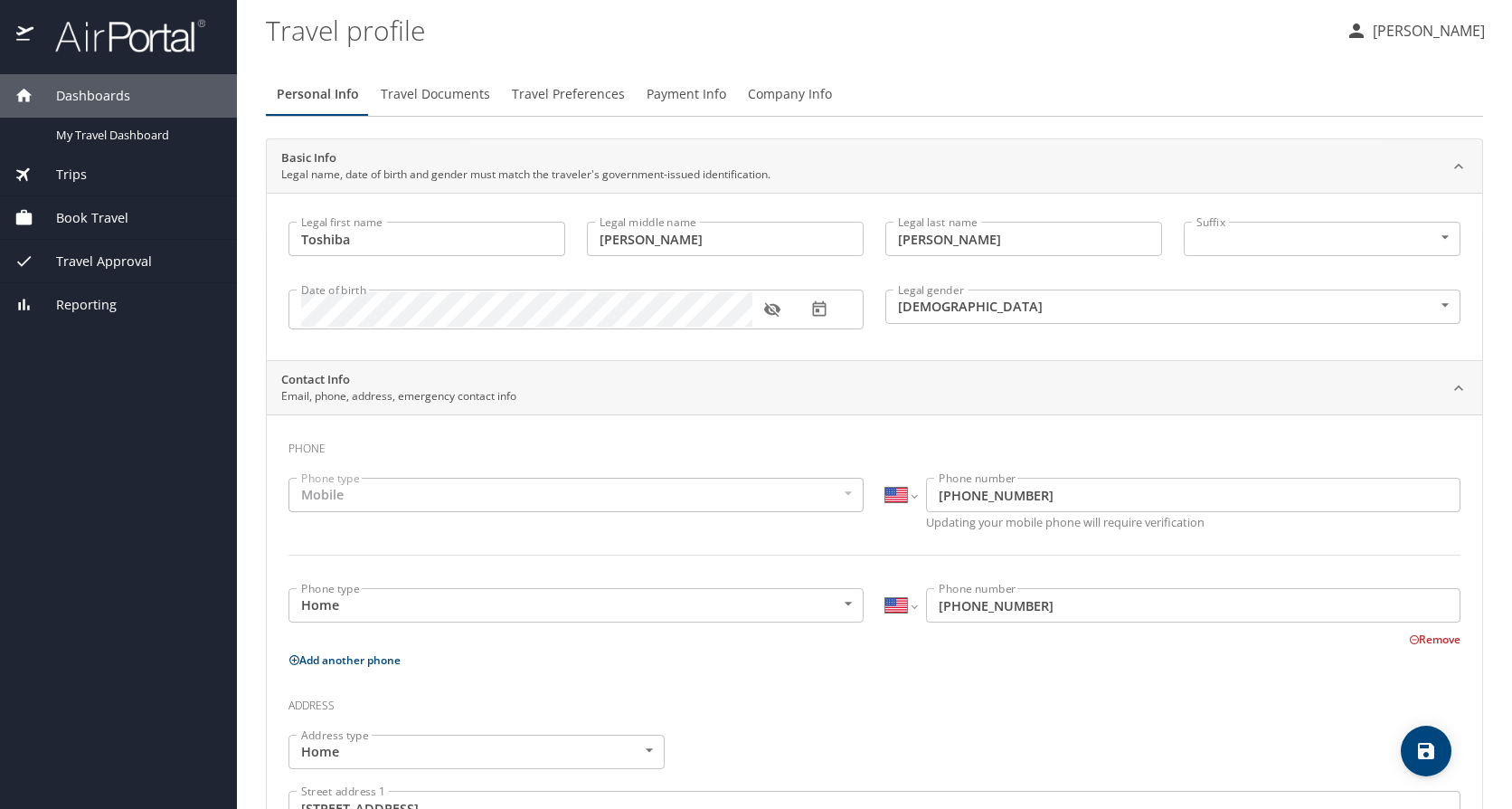
click at [426, 100] on span "Travel Documents" at bounding box center [435, 94] width 109 height 22
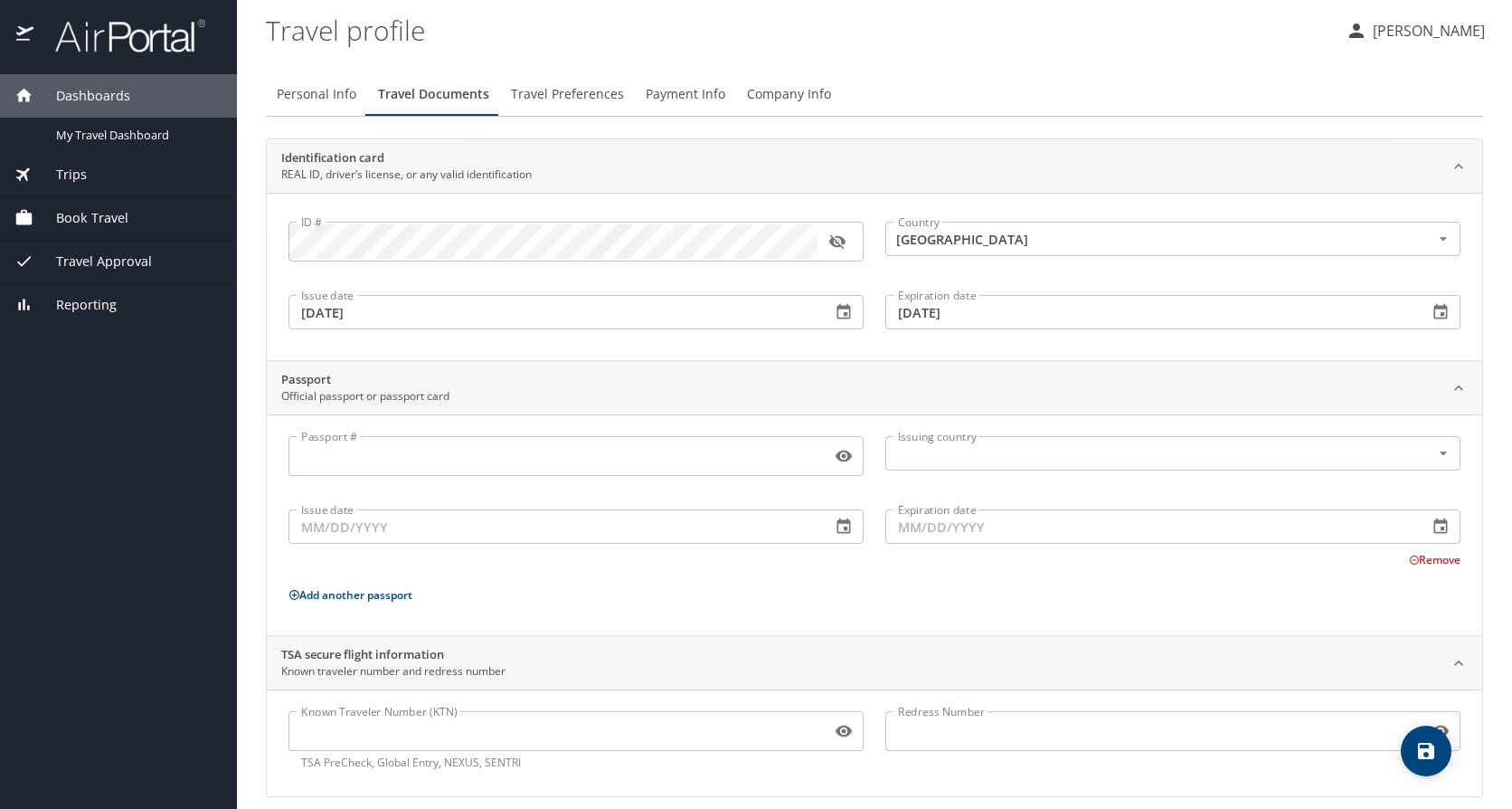
click at [582, 101] on span "Travel Preferences" at bounding box center [567, 94] width 113 height 22
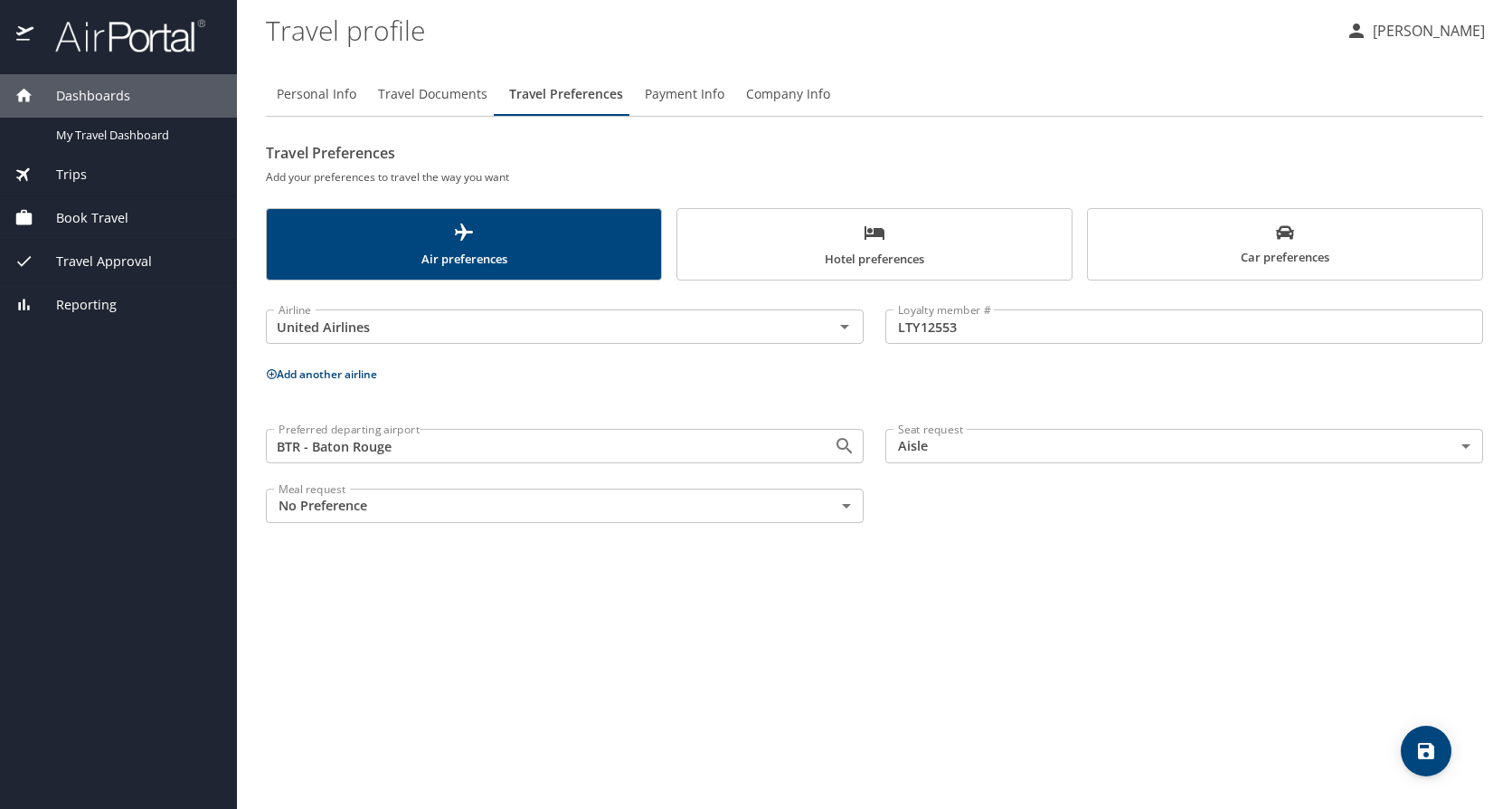
click at [727, 93] on button "Payment Info" at bounding box center [684, 94] width 102 height 44
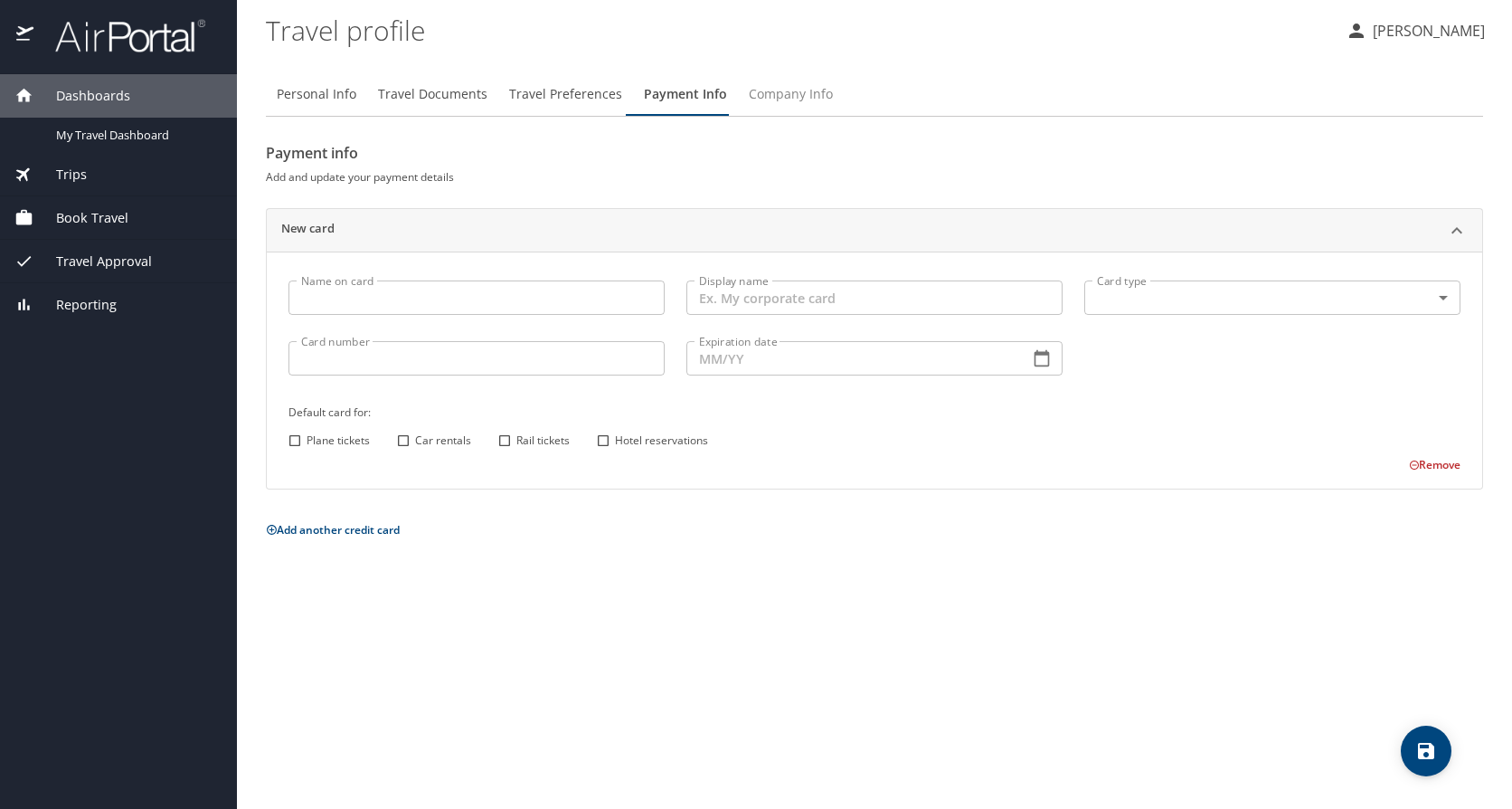
click at [807, 95] on span "Company Info" at bounding box center [791, 94] width 84 height 22
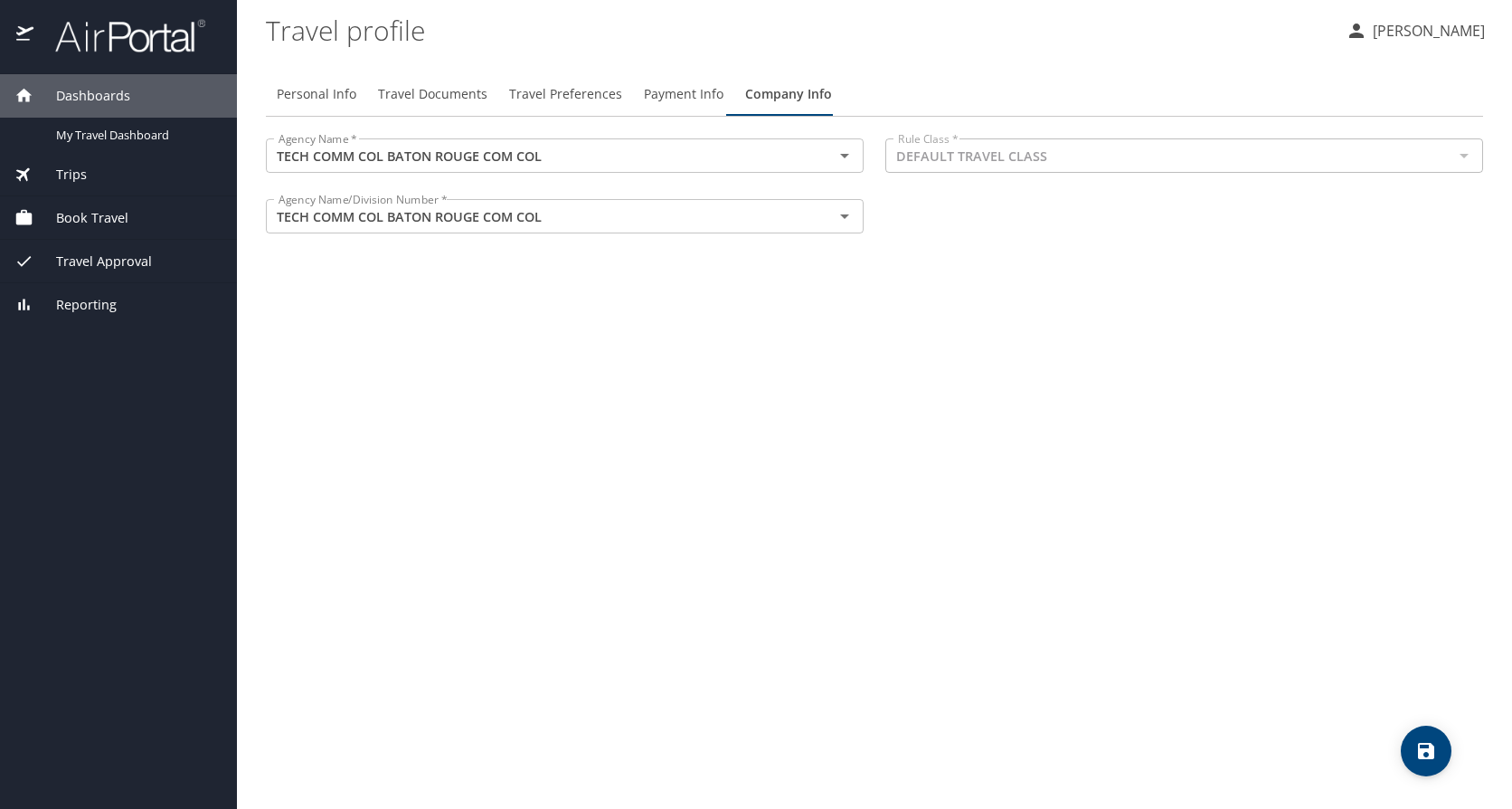
click at [310, 84] on span "Personal Info" at bounding box center [316, 94] width 79 height 22
select select "US"
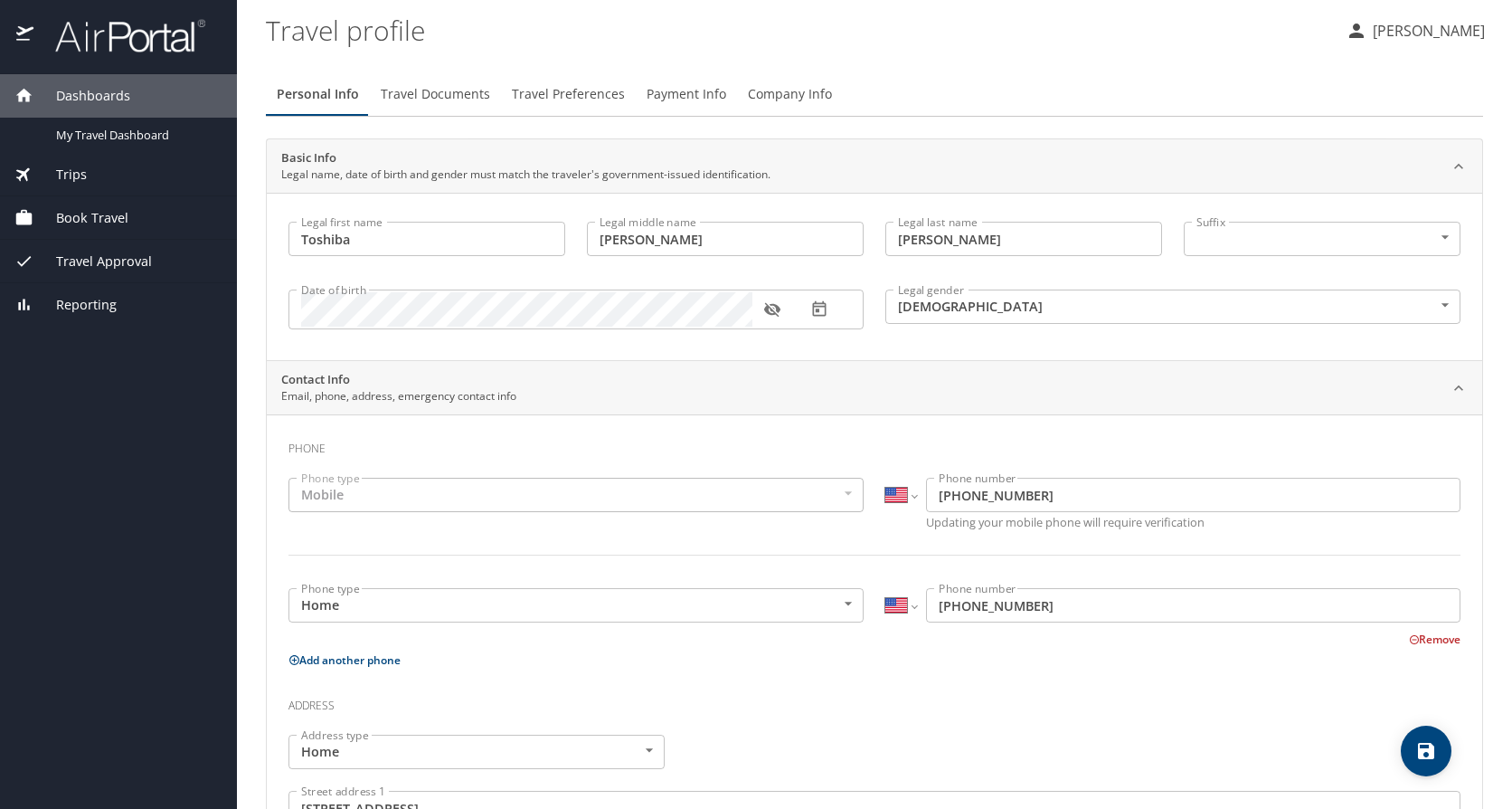
click at [117, 101] on span "Dashboards" at bounding box center [82, 95] width 97 height 20
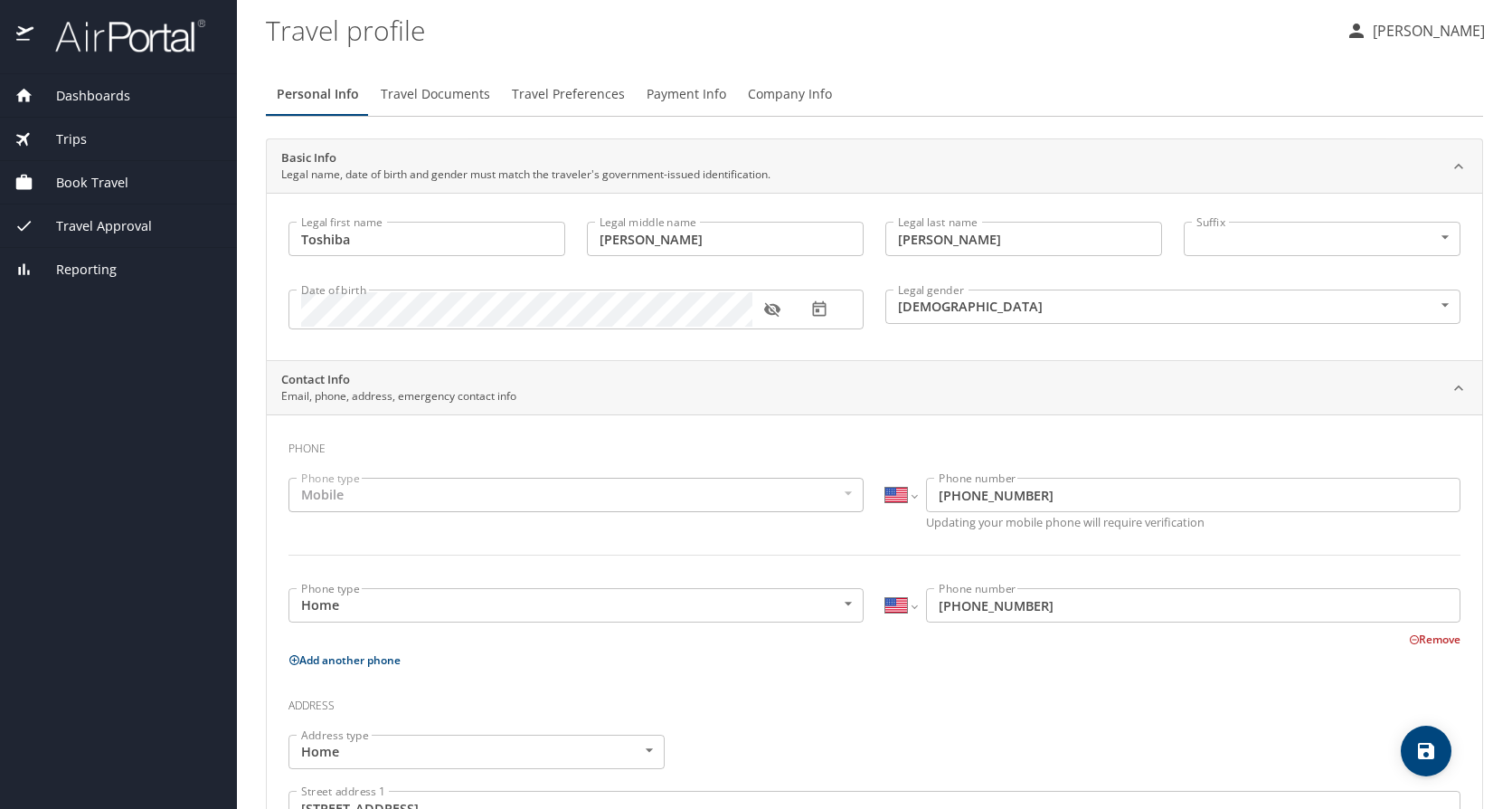
click at [1368, 25] on p "[PERSON_NAME]" at bounding box center [1426, 30] width 118 height 21
click at [1357, 195] on li "Sign out" at bounding box center [1405, 202] width 185 height 33
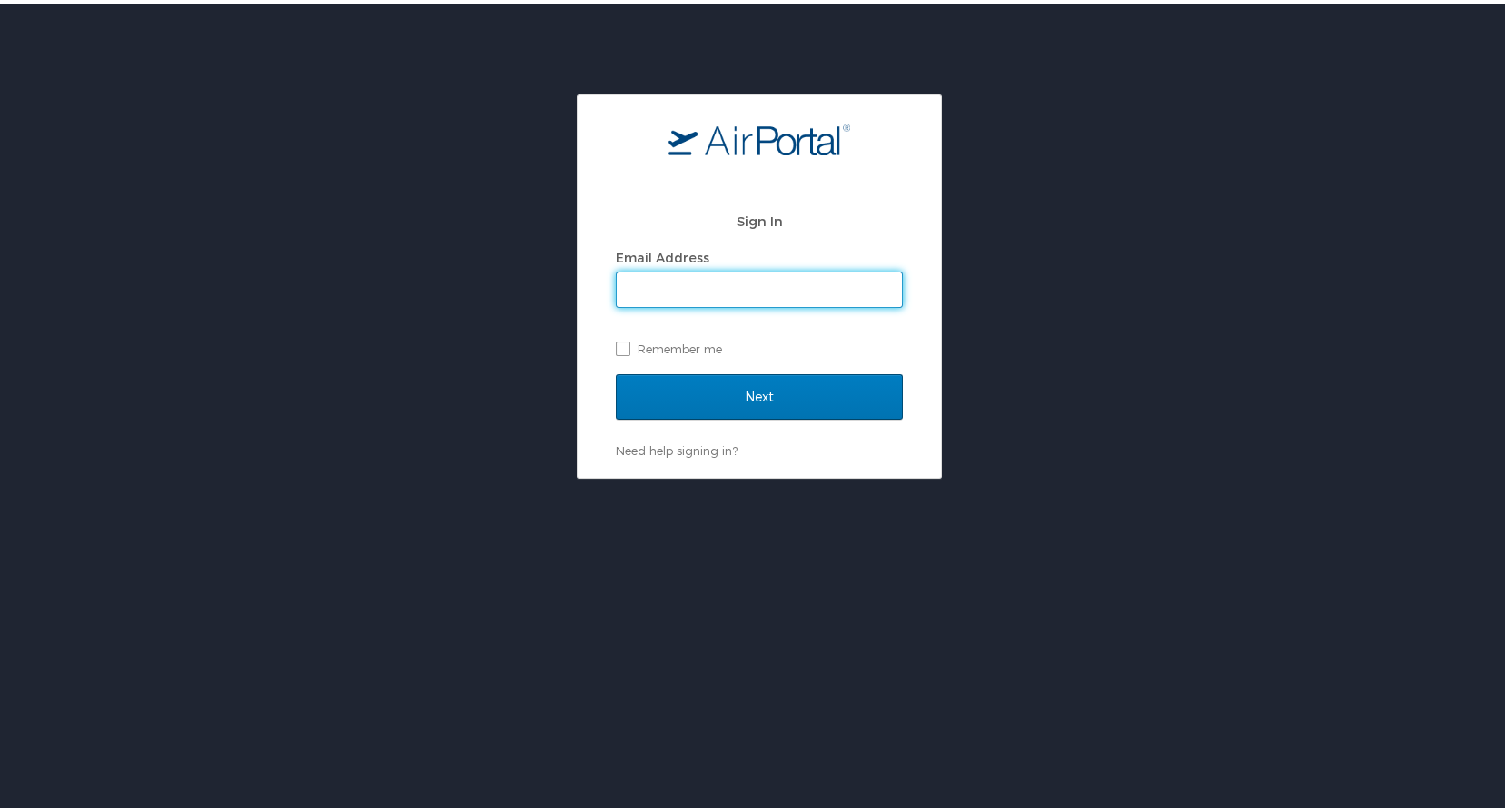
click at [743, 294] on input "Email Address" at bounding box center [759, 286] width 285 height 35
type input "jacksont7@mybrcc.edu"
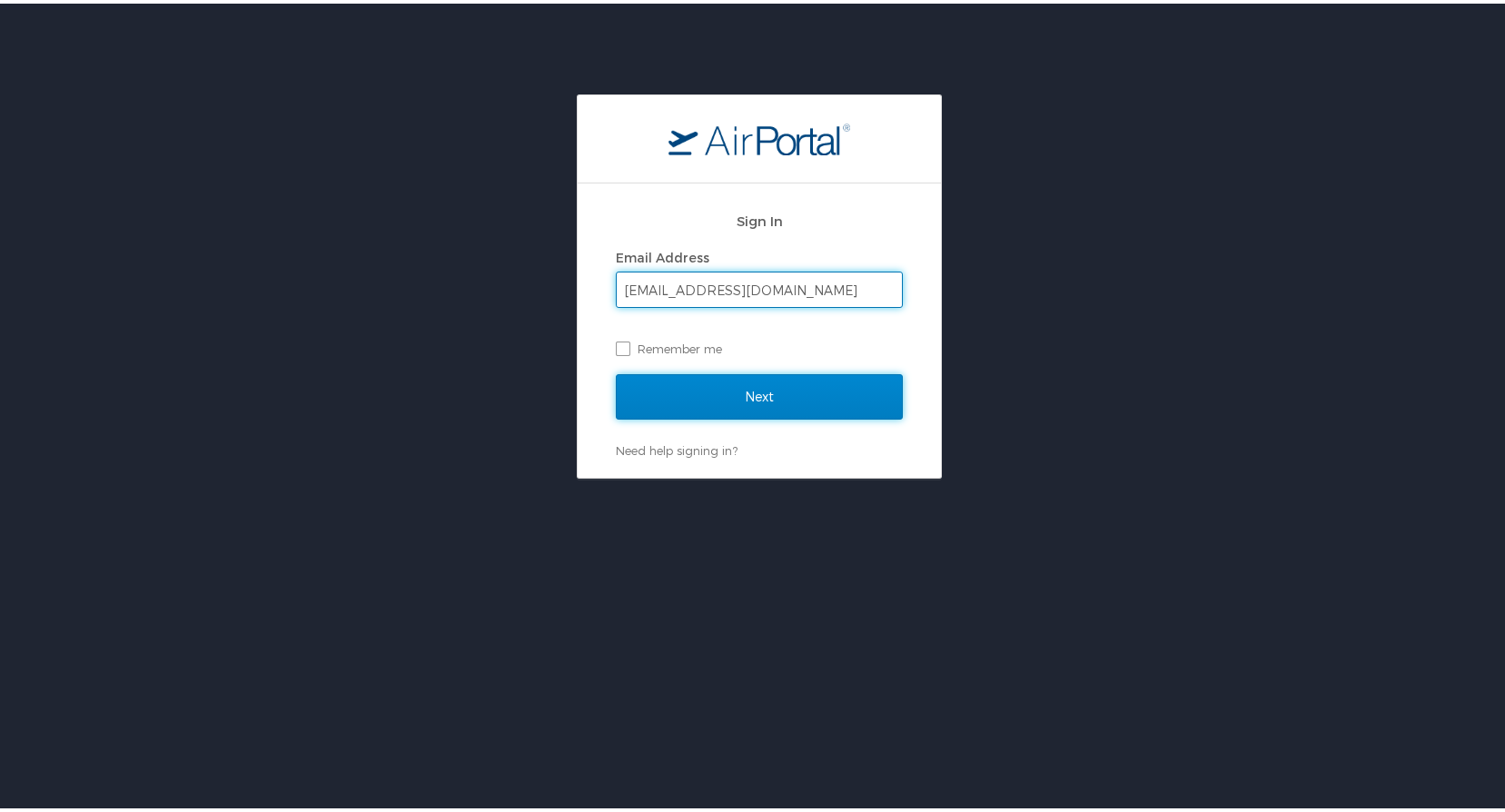
click at [727, 392] on input "Next" at bounding box center [759, 392] width 287 height 45
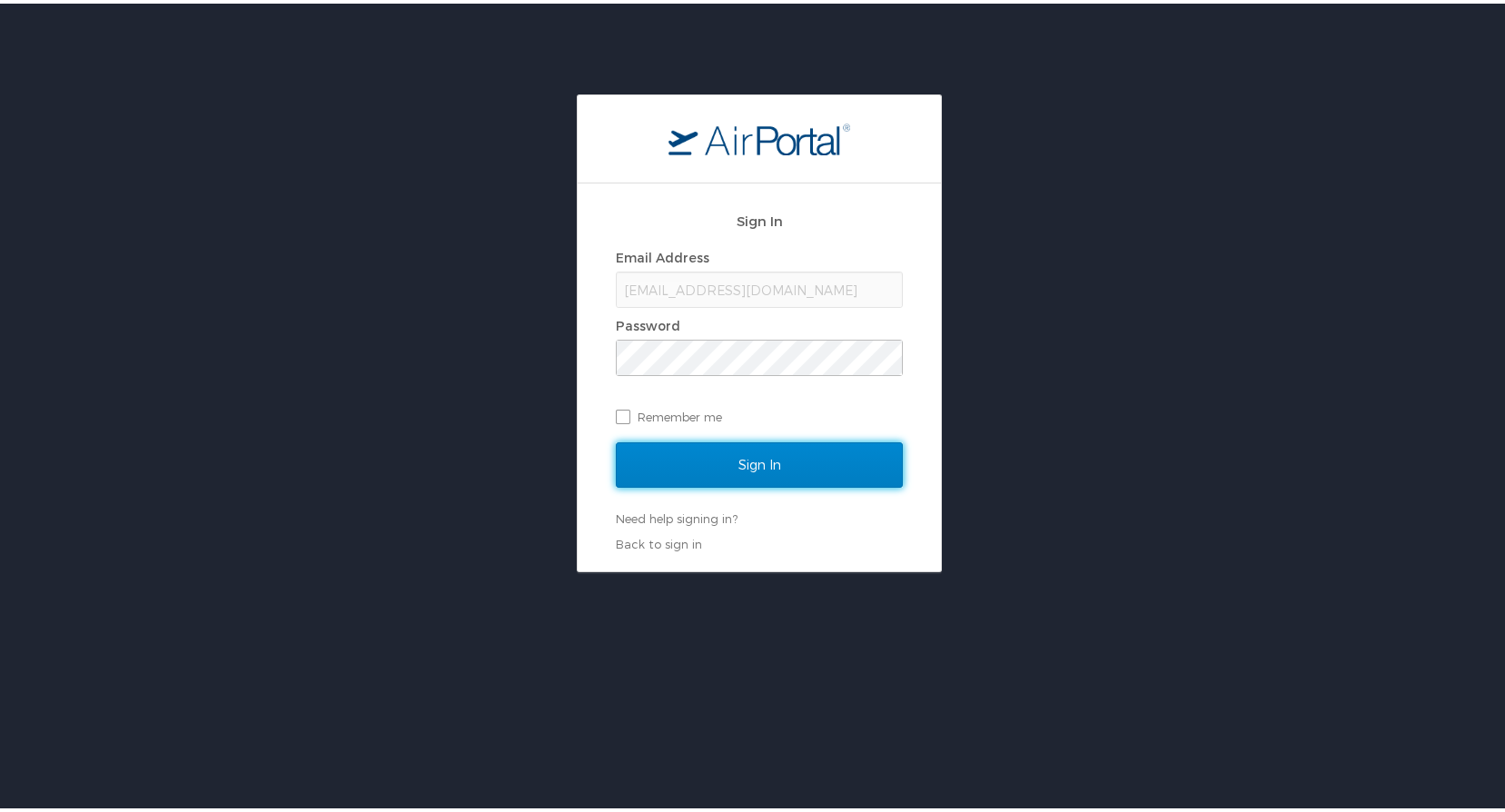
click at [769, 458] on input "Sign In" at bounding box center [759, 461] width 287 height 45
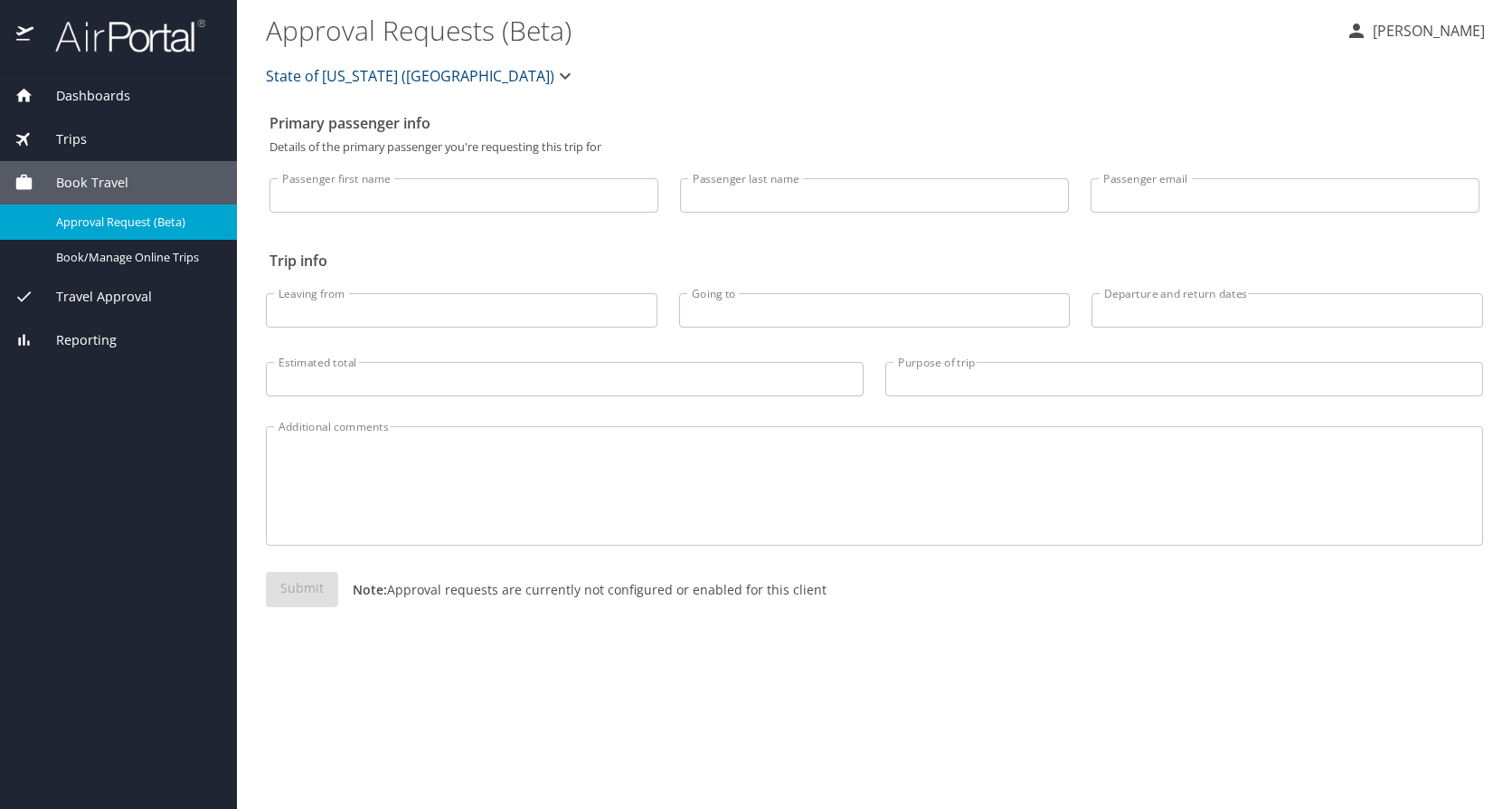
click at [473, 187] on input "Passenger first name" at bounding box center [464, 195] width 389 height 35
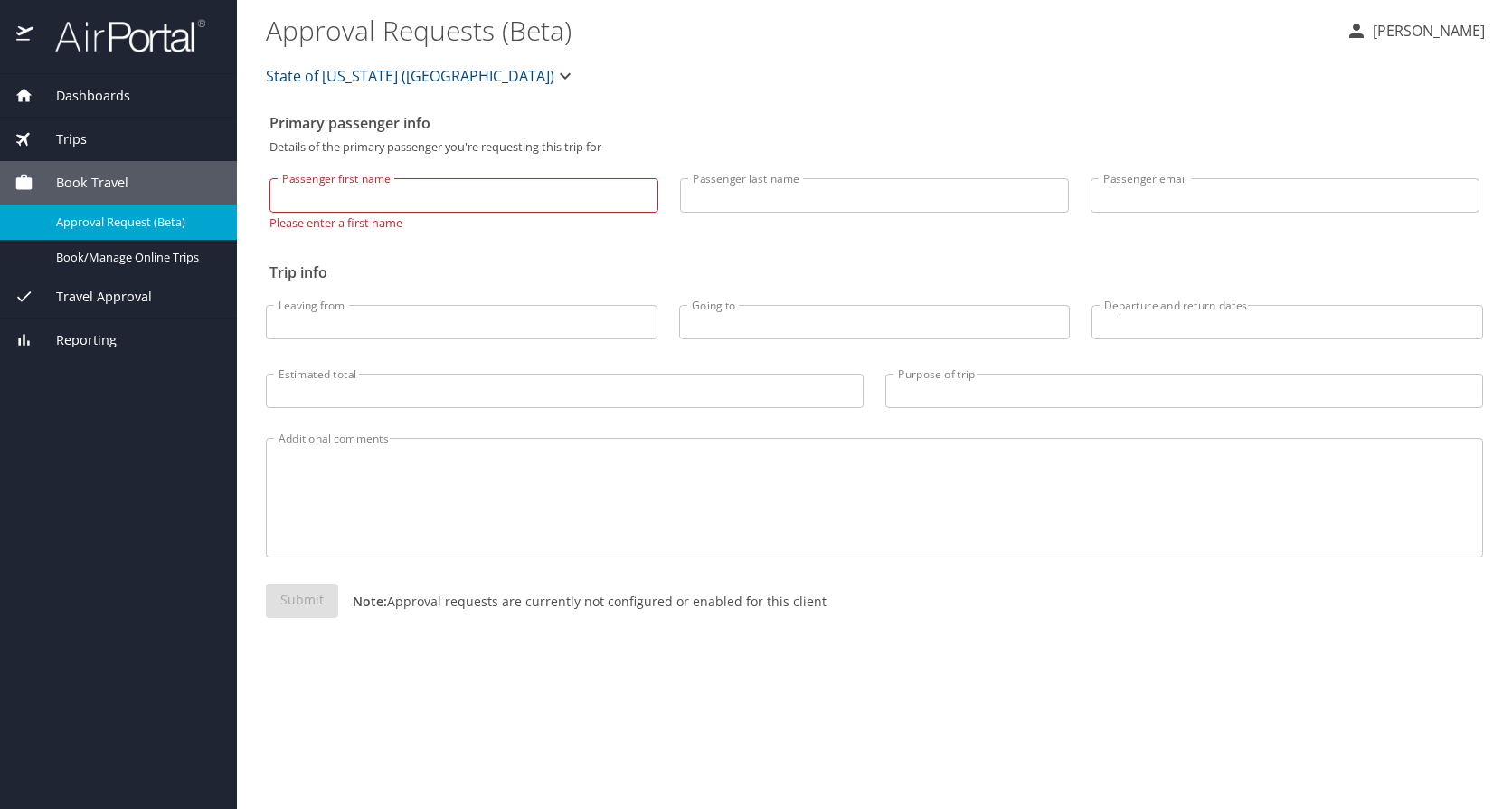
click at [750, 122] on h2 "Primary passenger info" at bounding box center [874, 122] width 1210 height 29
click at [564, 190] on input "Passenger first name" at bounding box center [464, 195] width 389 height 35
click at [687, 139] on div "Primary passenger info Details of the primary passenger you're requesting this …" at bounding box center [874, 456] width 1217 height 704
click at [1419, 19] on button "[PERSON_NAME]" at bounding box center [1415, 31] width 154 height 33
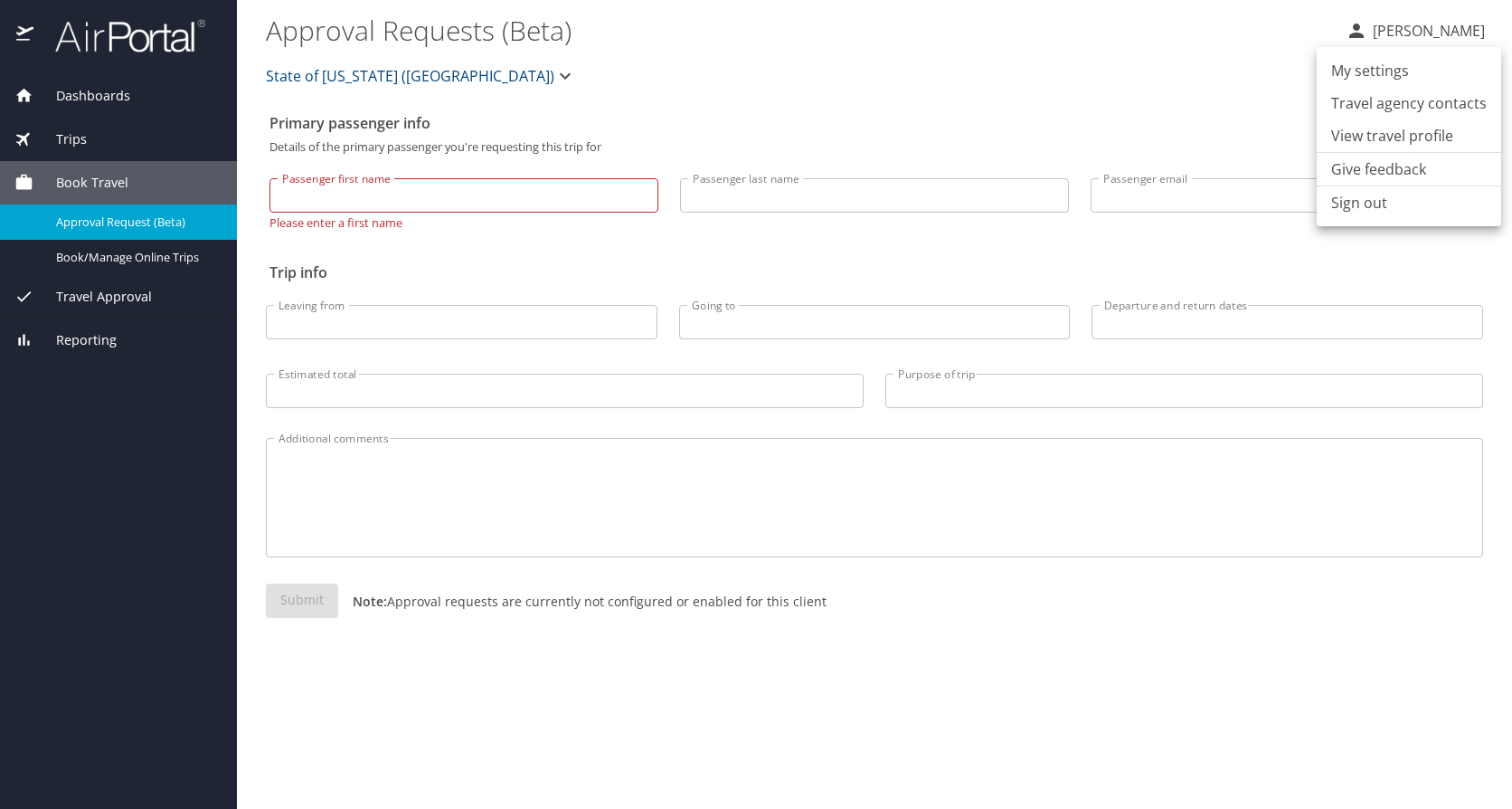
click at [1386, 134] on li "View travel profile" at bounding box center [1408, 135] width 185 height 33
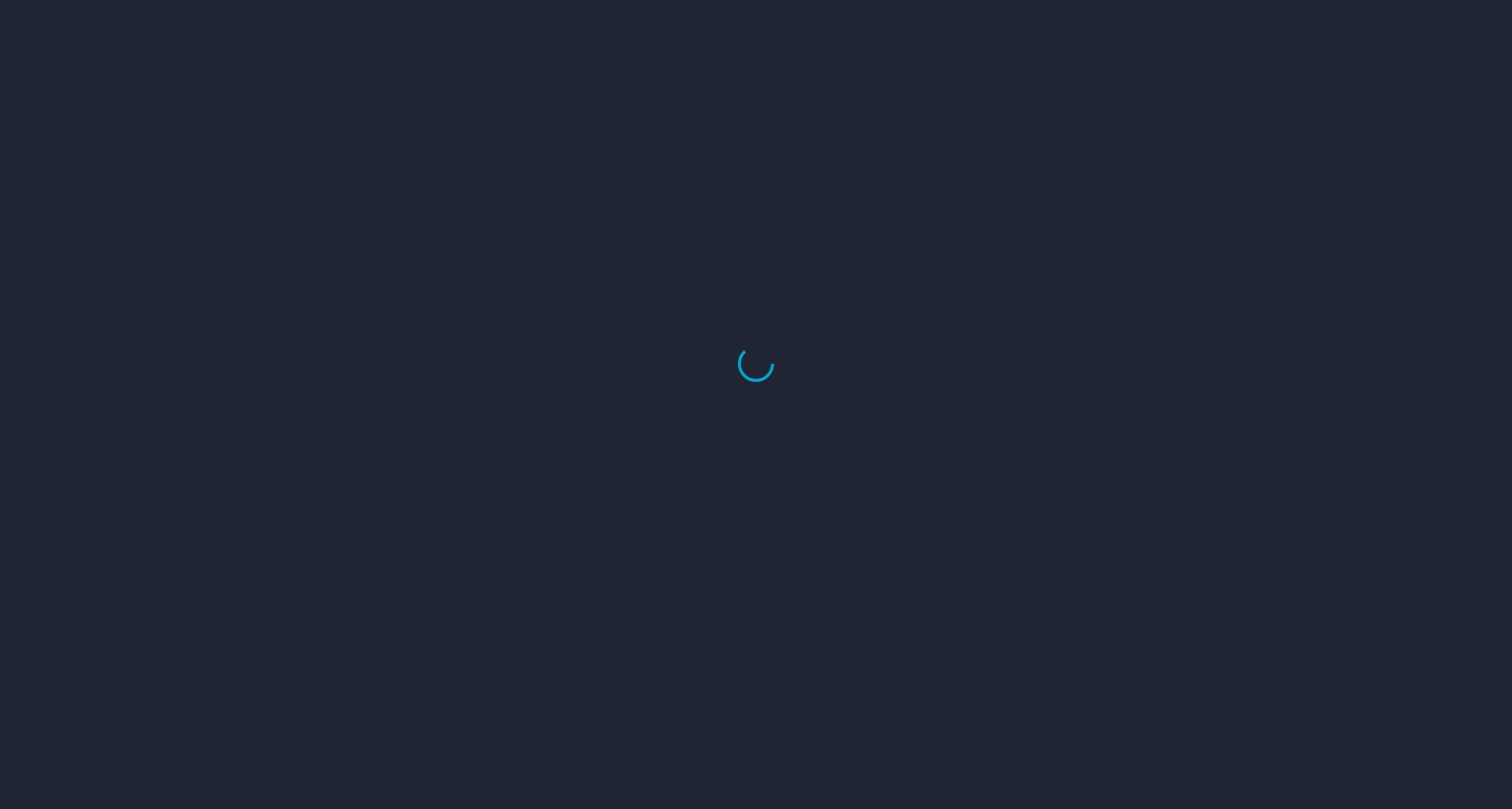
select select "US"
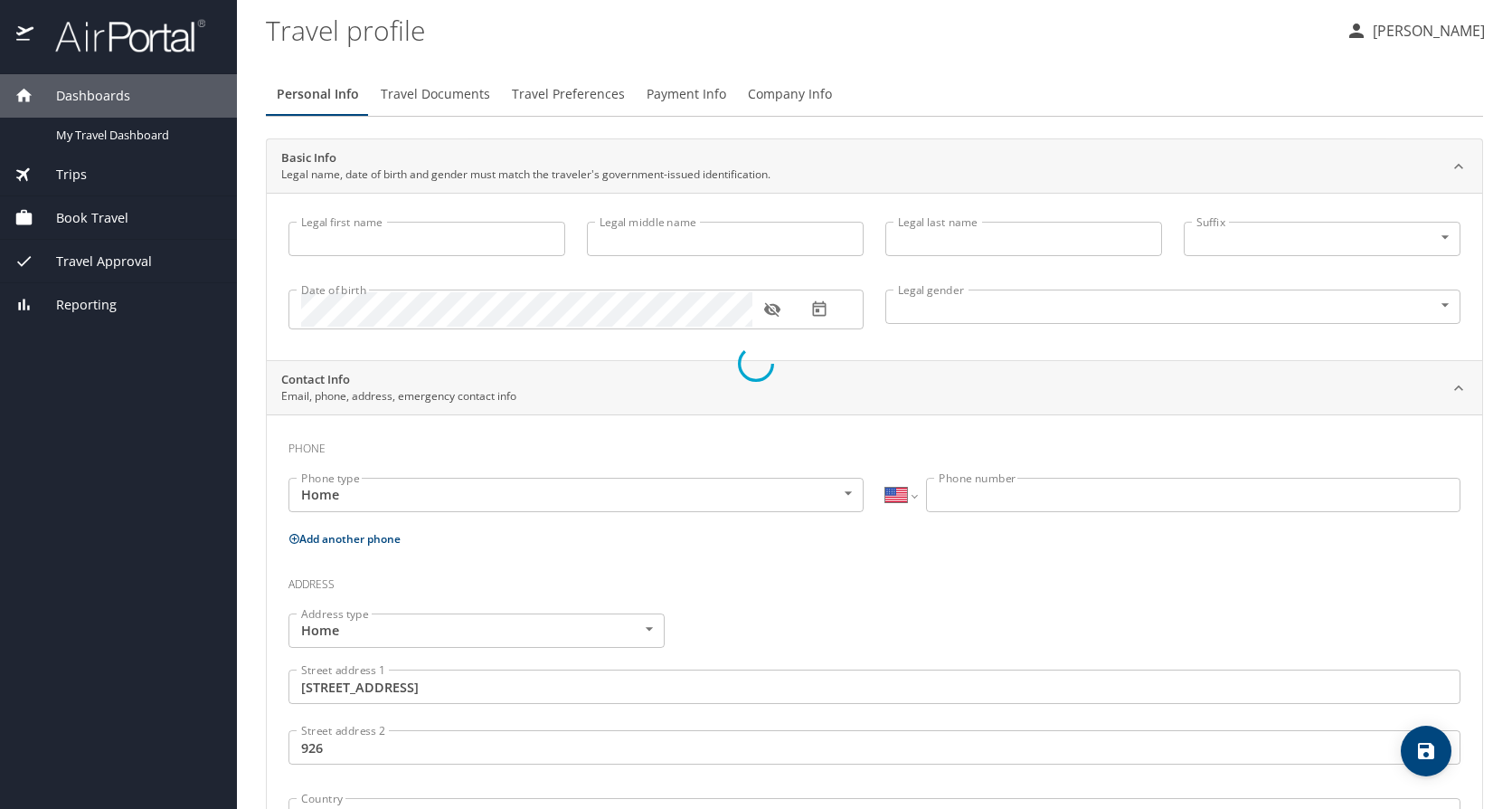
type input "Toshiba"
type input "[PERSON_NAME]"
type input "[DEMOGRAPHIC_DATA]"
type input "[PERSON_NAME]"
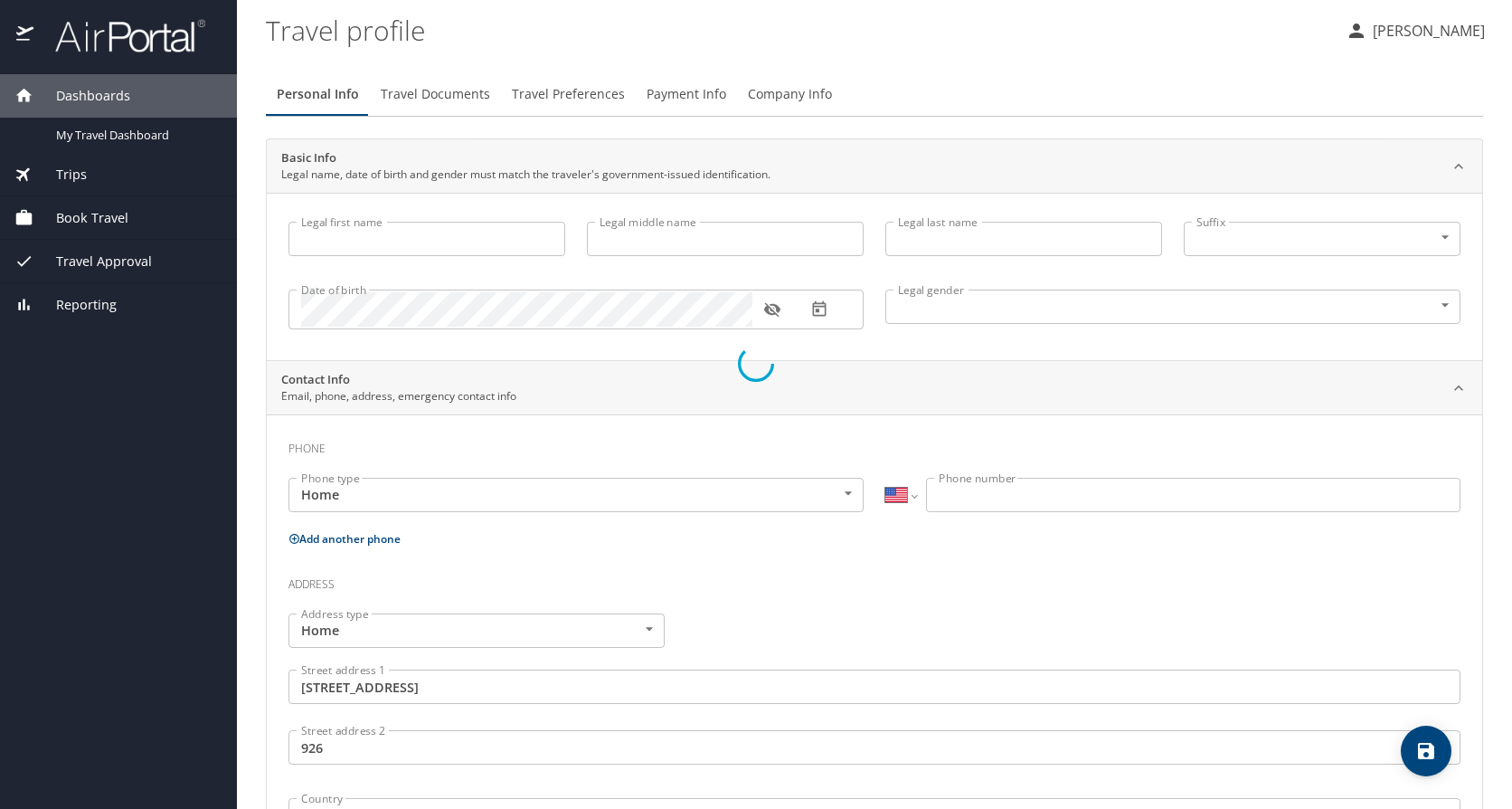
type input "[PERSON_NAME]"
type input "[PHONE_NUMBER]"
type input "[EMAIL_ADDRESS][DOMAIN_NAME]"
type input "[GEOGRAPHIC_DATA]"
type input "[US_STATE]"
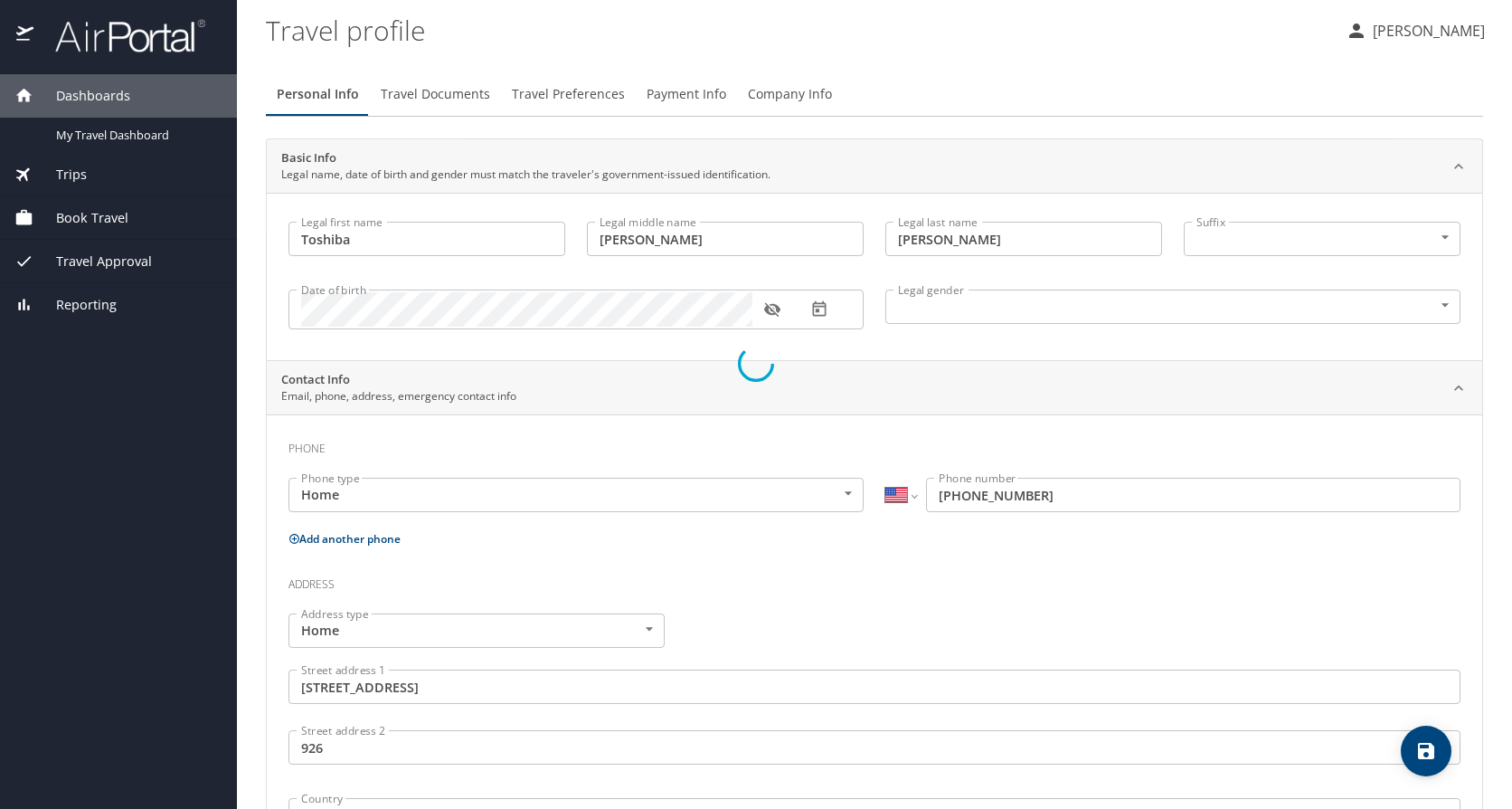
select select "US"
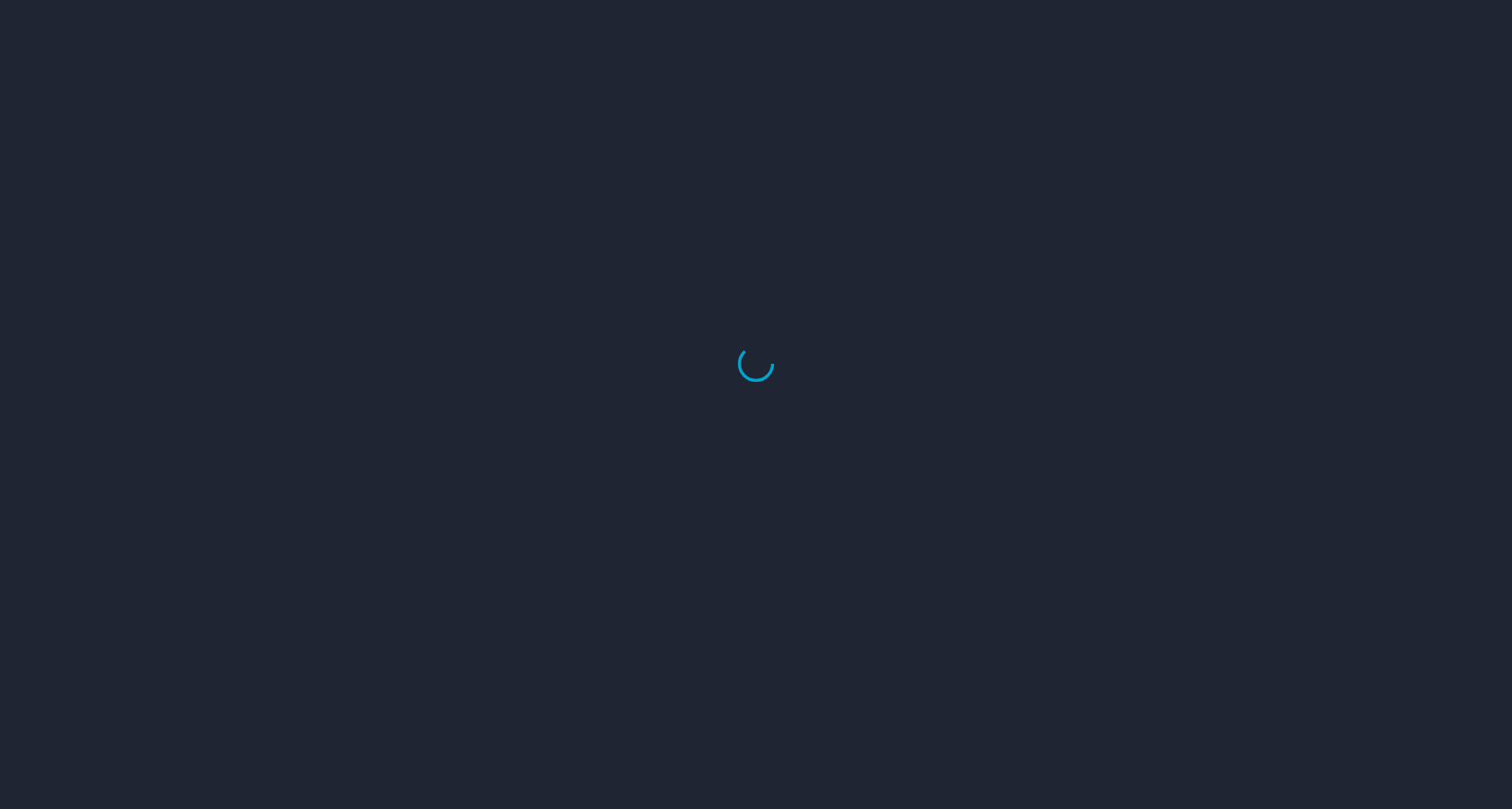
select select "US"
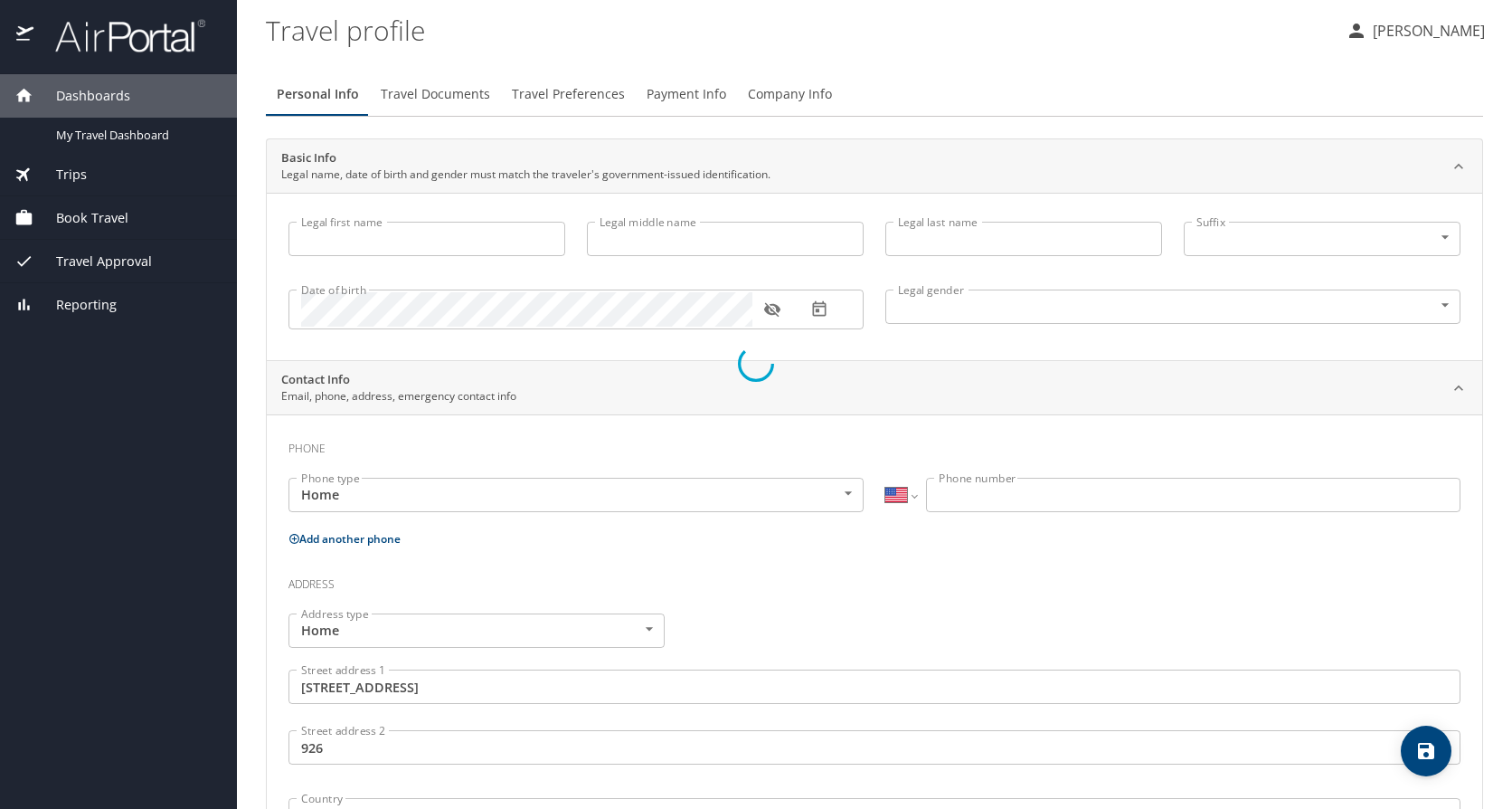
type input "Toshiba"
type input "[PERSON_NAME]"
type input "[DEMOGRAPHIC_DATA]"
type input "[PERSON_NAME]"
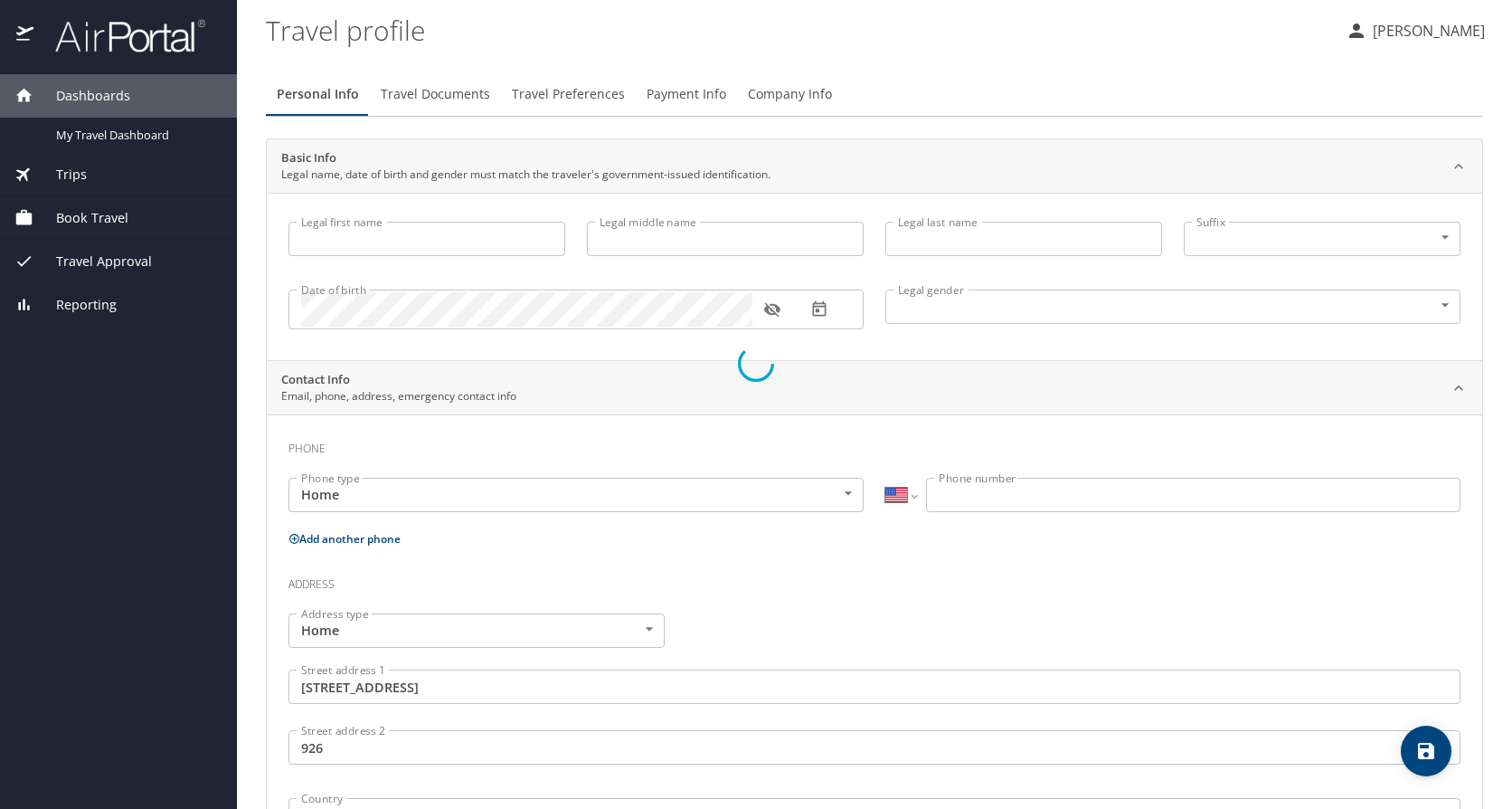
type input "[PERSON_NAME]"
type input "[PHONE_NUMBER]"
type input "[EMAIL_ADDRESS][DOMAIN_NAME]"
type input "[GEOGRAPHIC_DATA]"
type input "[US_STATE]"
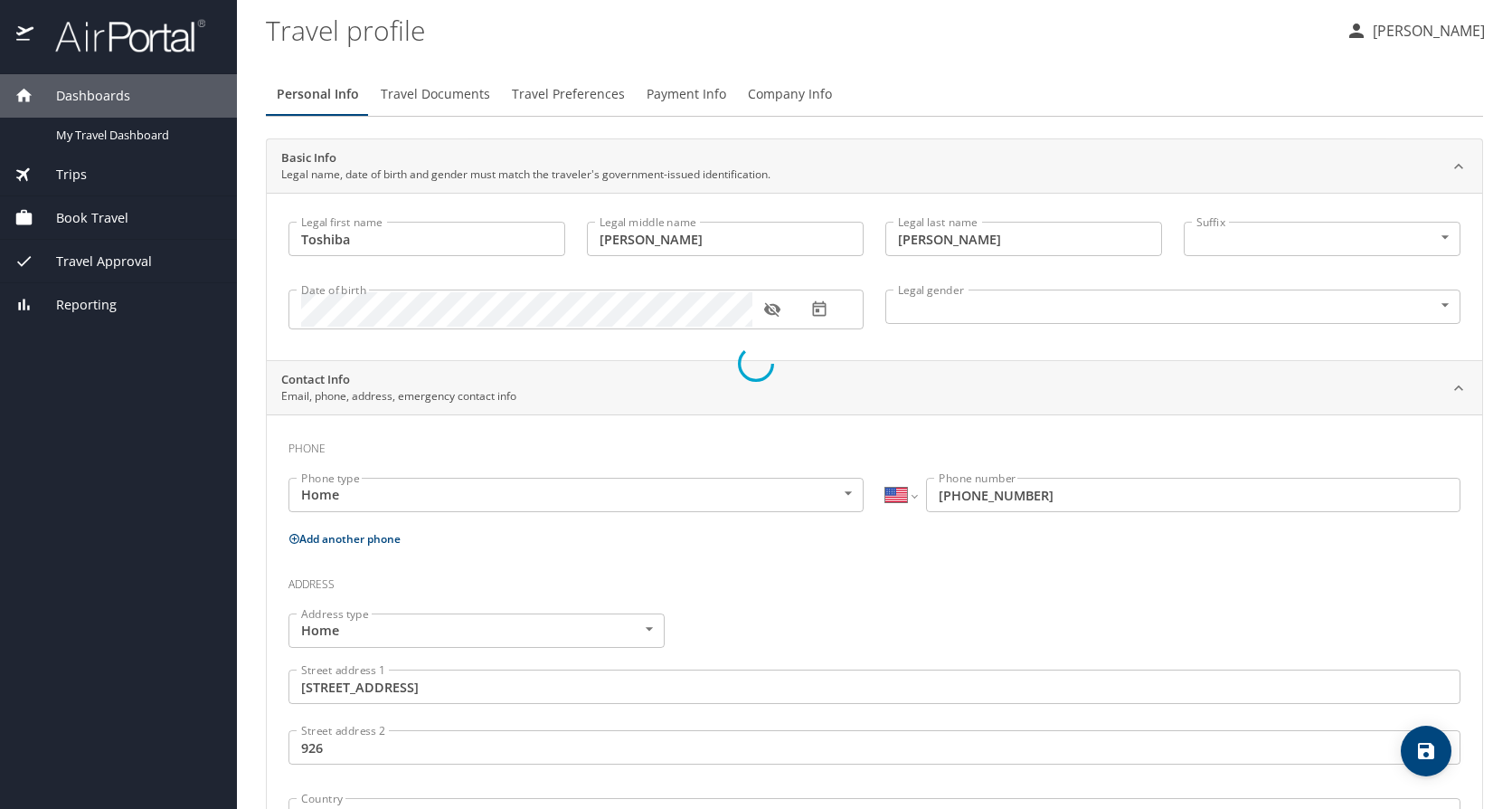
select select "US"
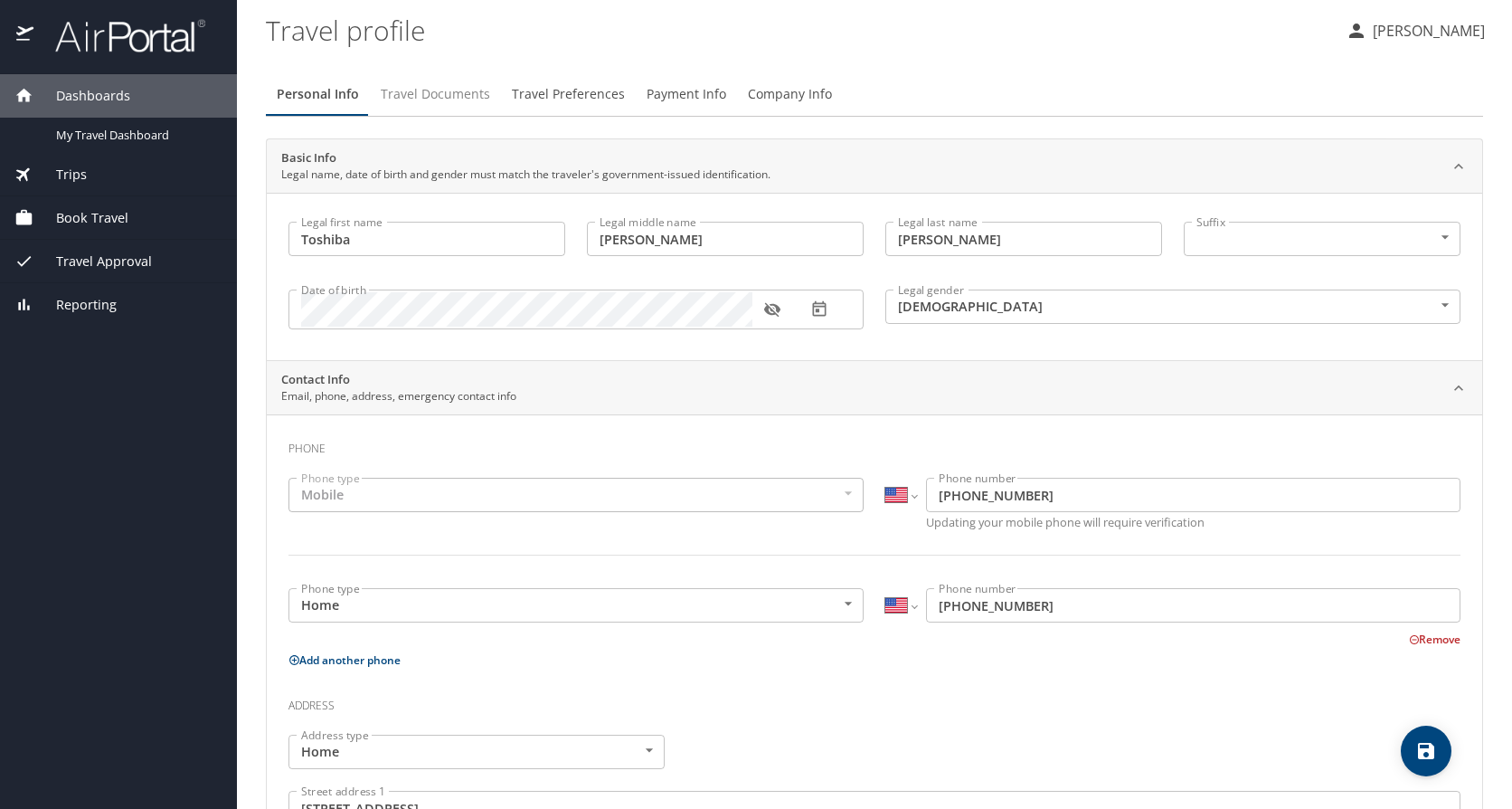
click at [443, 93] on span "Travel Documents" at bounding box center [435, 94] width 109 height 22
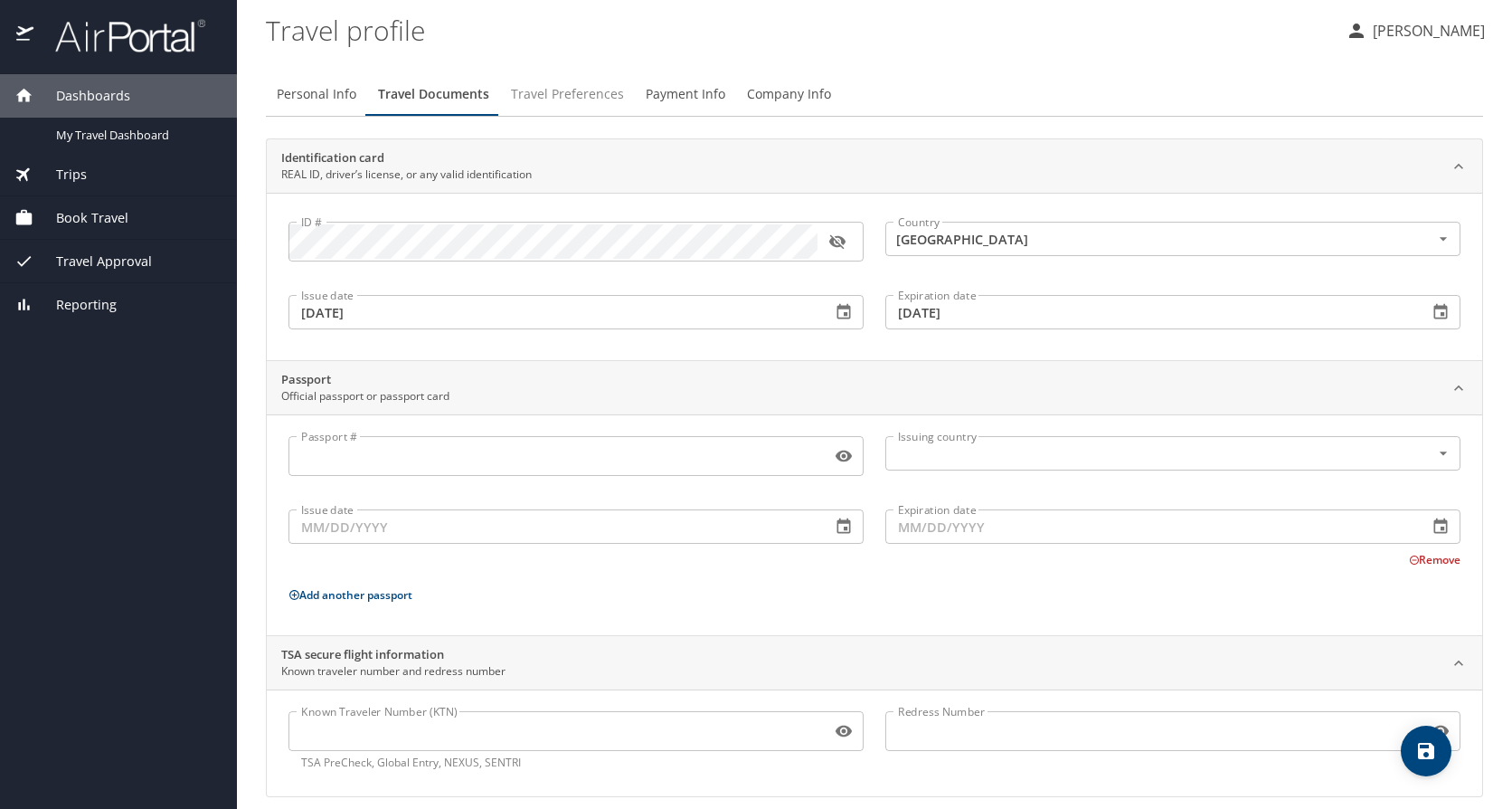
click at [563, 89] on span "Travel Preferences" at bounding box center [567, 94] width 113 height 22
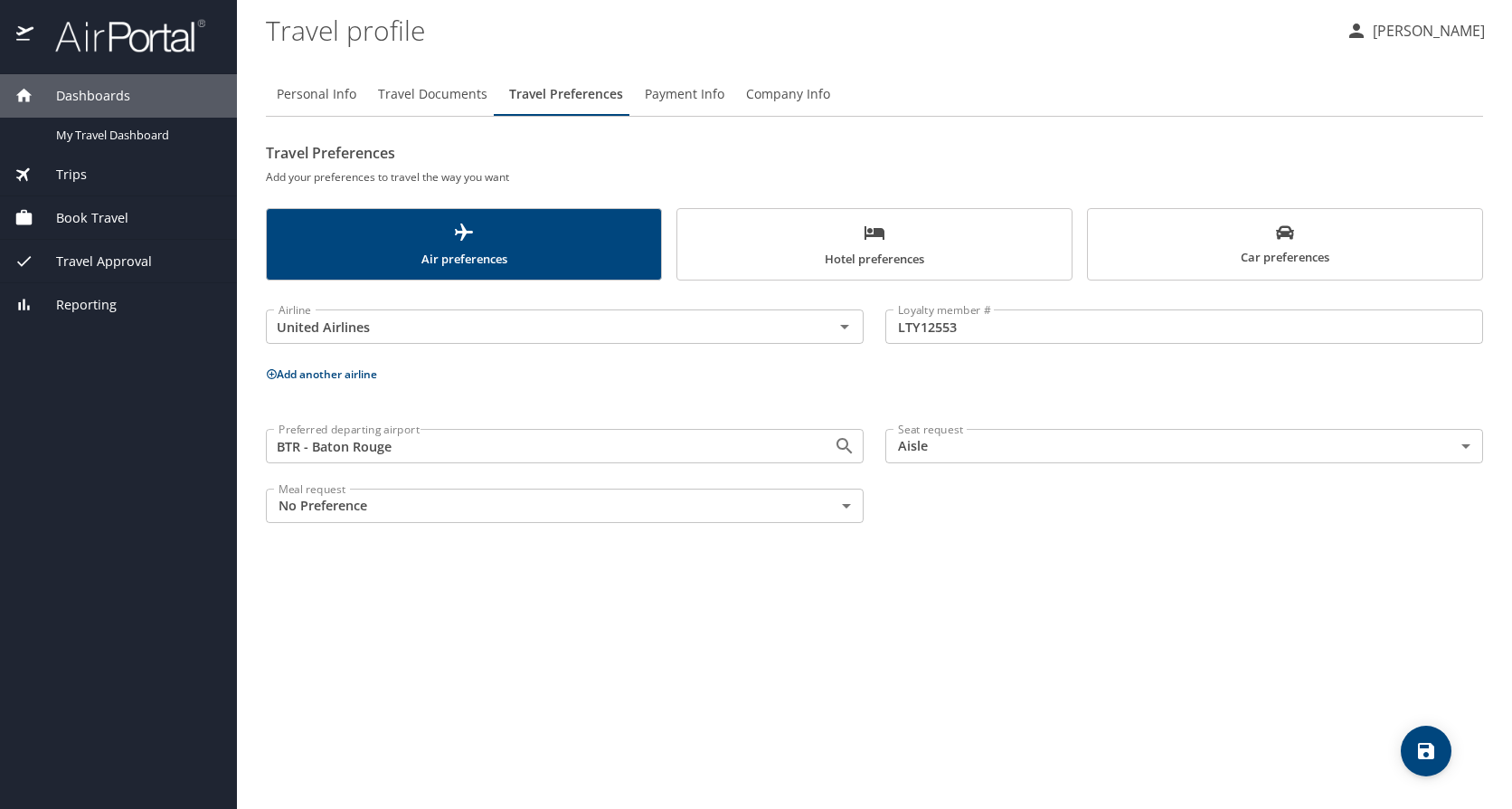
click at [396, 91] on span "Travel Documents" at bounding box center [432, 94] width 109 height 22
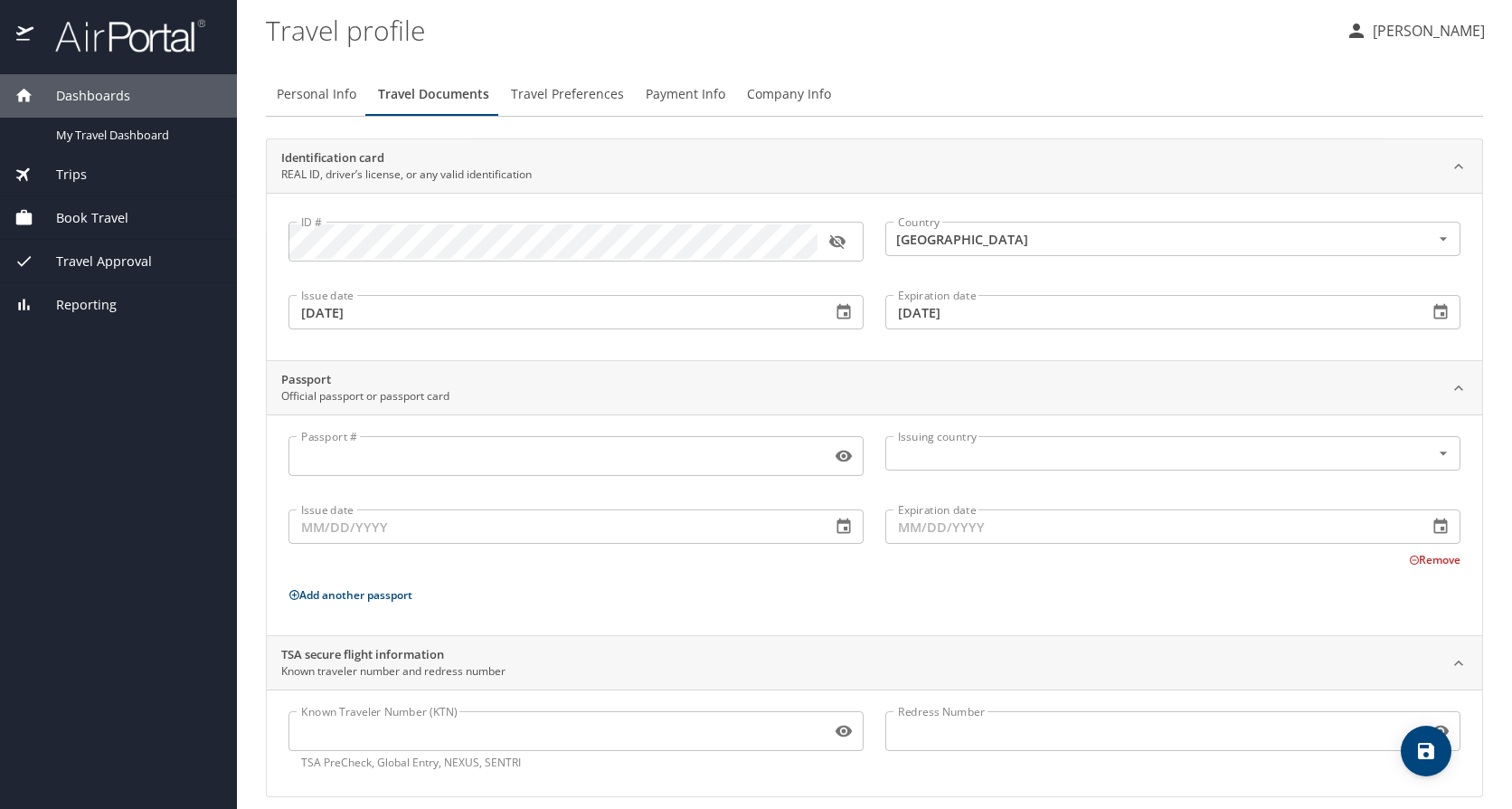
click at [338, 104] on span "Personal Info" at bounding box center [316, 94] width 79 height 22
select select "US"
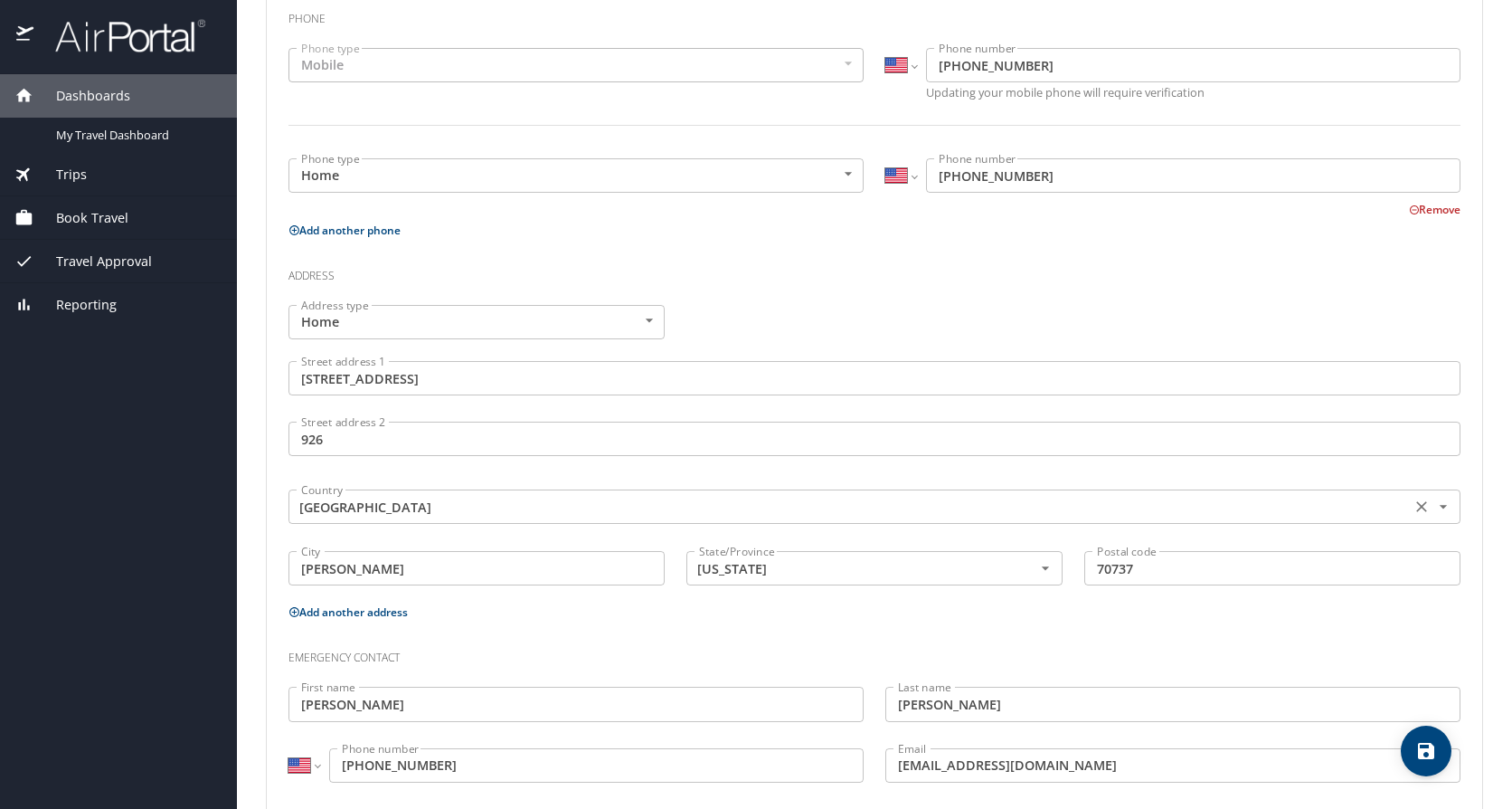
scroll to position [453, 0]
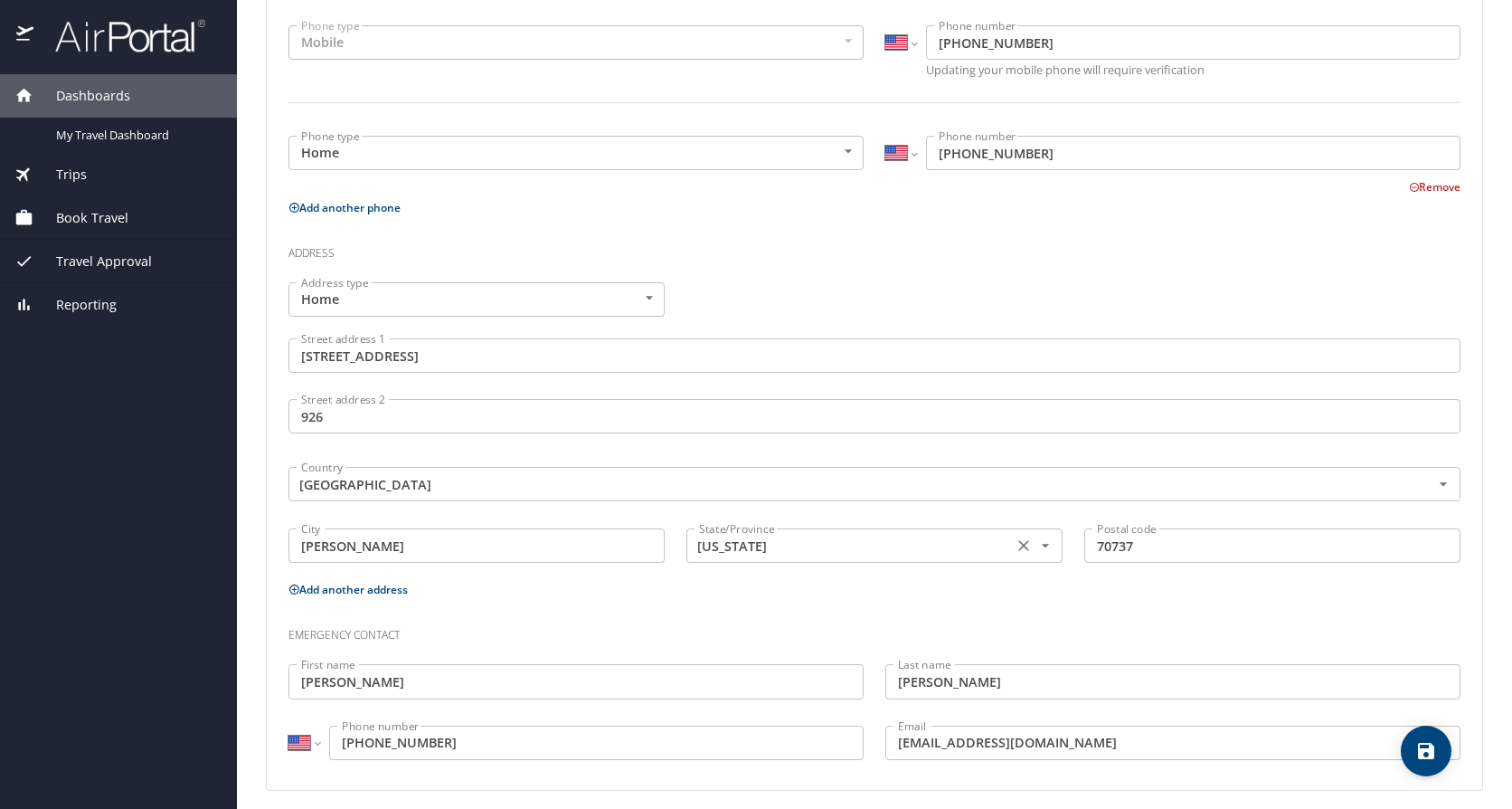
click at [860, 543] on input "[US_STATE]" at bounding box center [847, 545] width 312 height 23
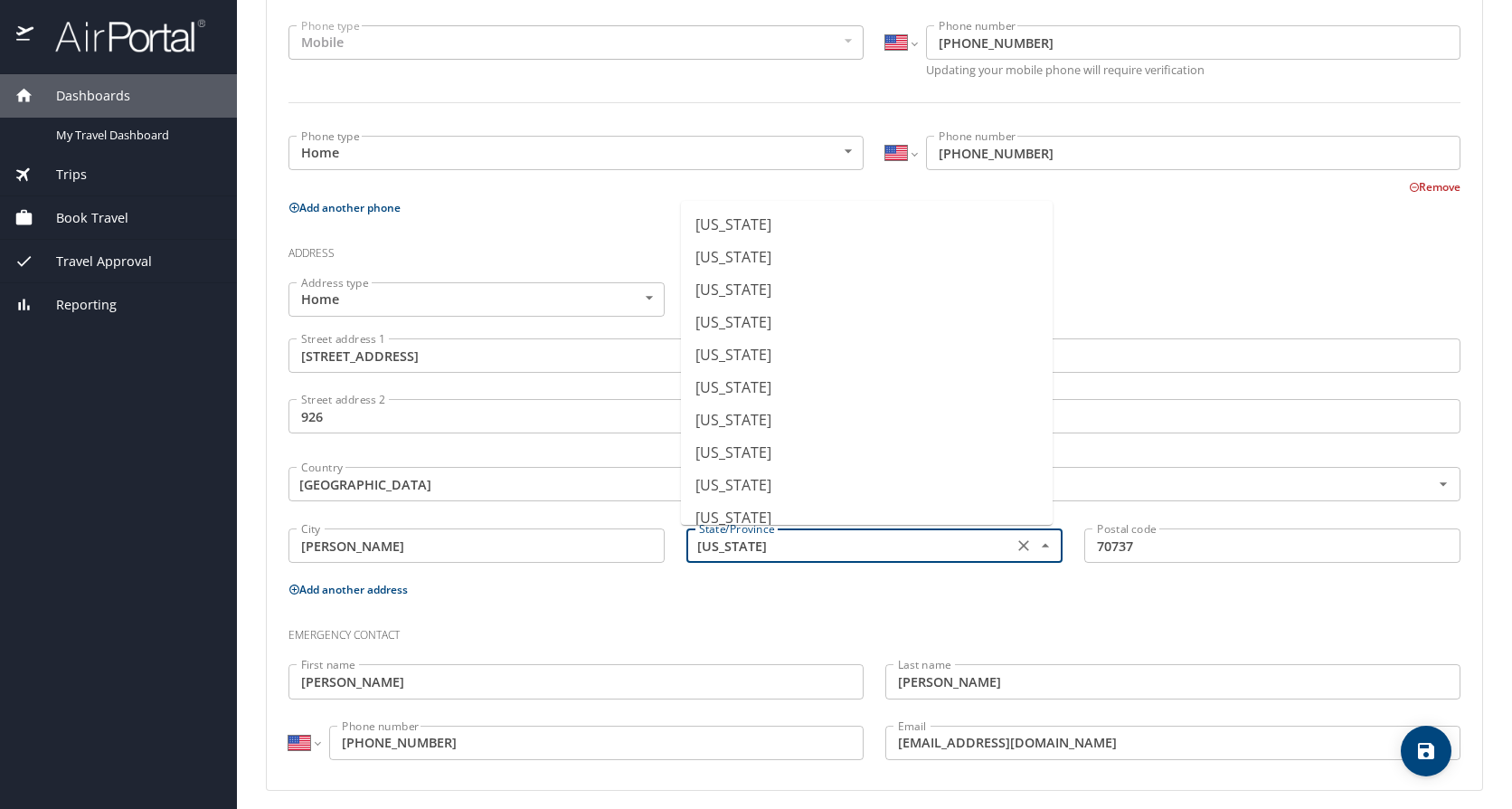
scroll to position [306, 0]
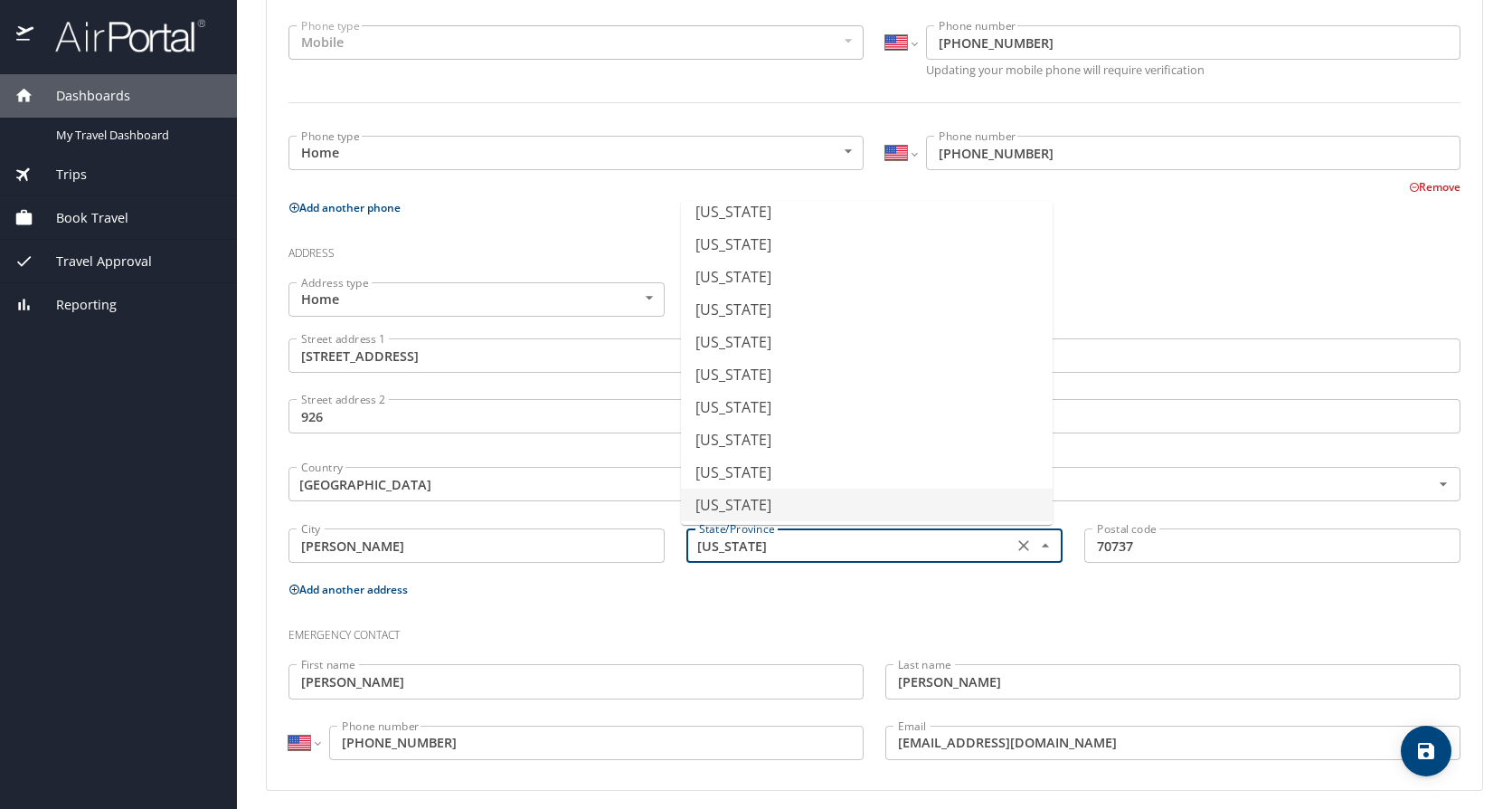
click at [860, 543] on input "[US_STATE]" at bounding box center [847, 545] width 312 height 23
click at [777, 628] on h3 "Emergency contact" at bounding box center [874, 630] width 1172 height 31
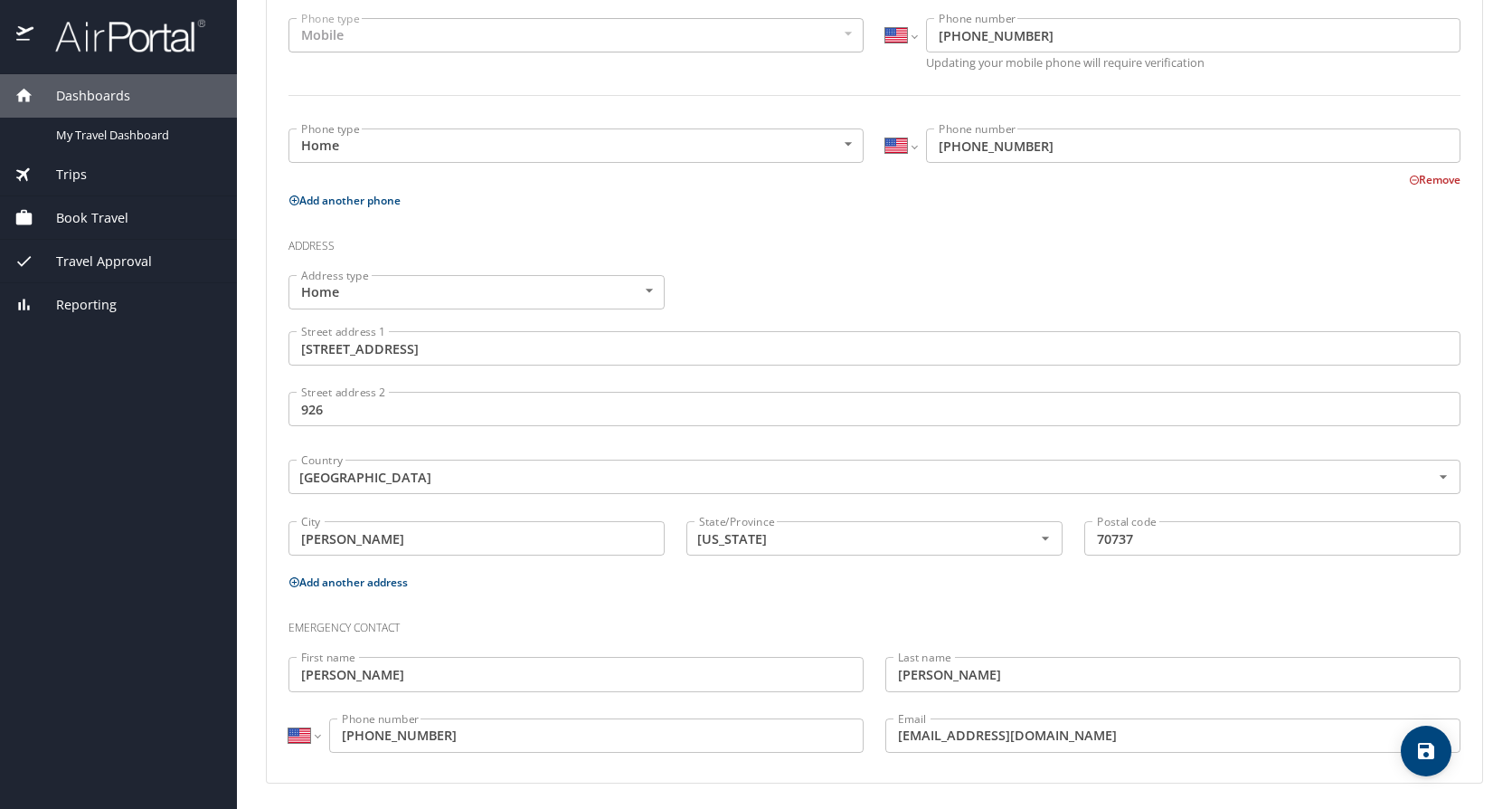
scroll to position [463, 0]
click at [942, 327] on div "Street address [STREET_ADDRESS]" at bounding box center [874, 346] width 1193 height 61
click at [1426, 757] on icon "save" at bounding box center [1425, 750] width 21 height 21
select select "US"
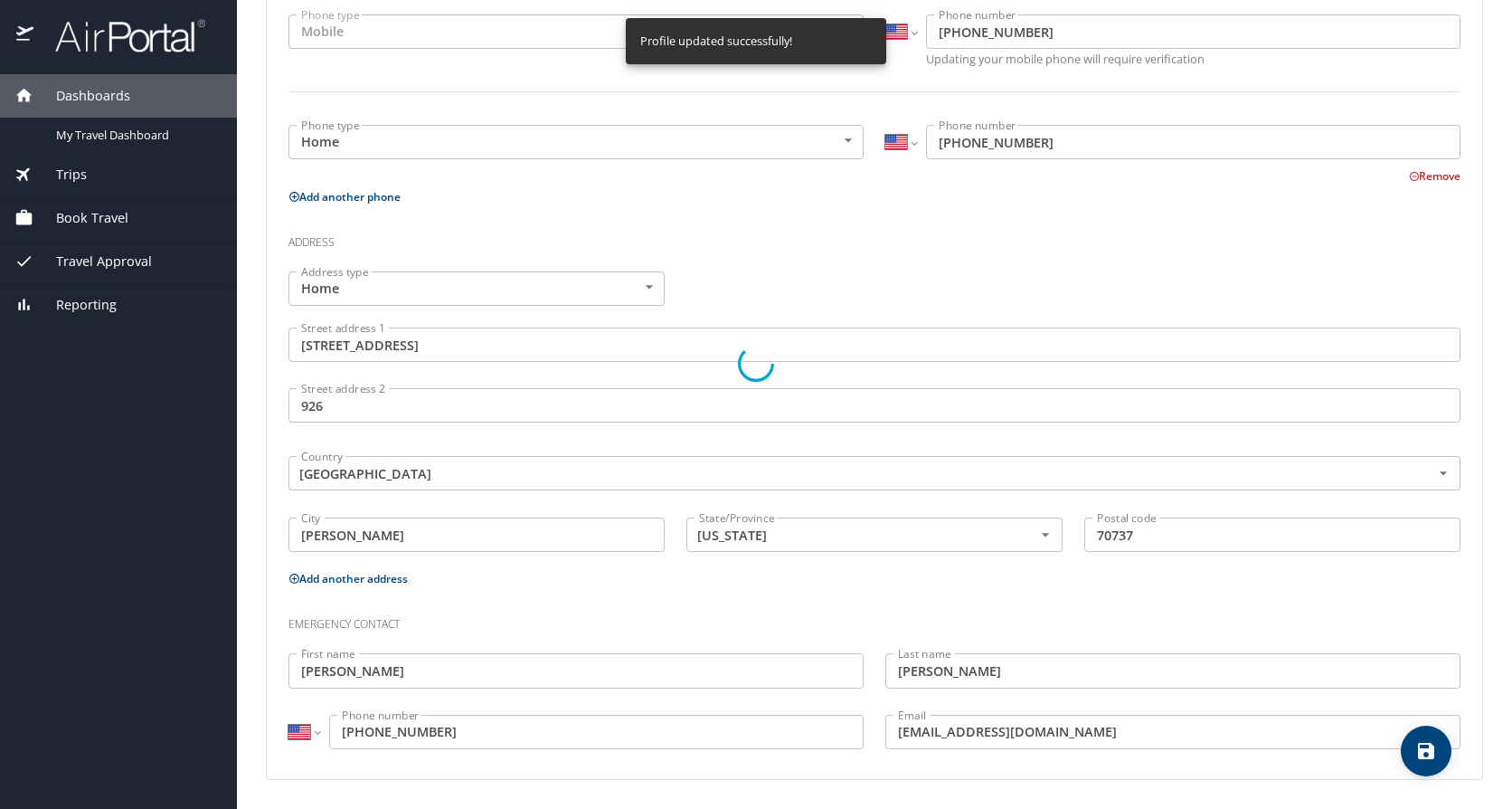
select select "US"
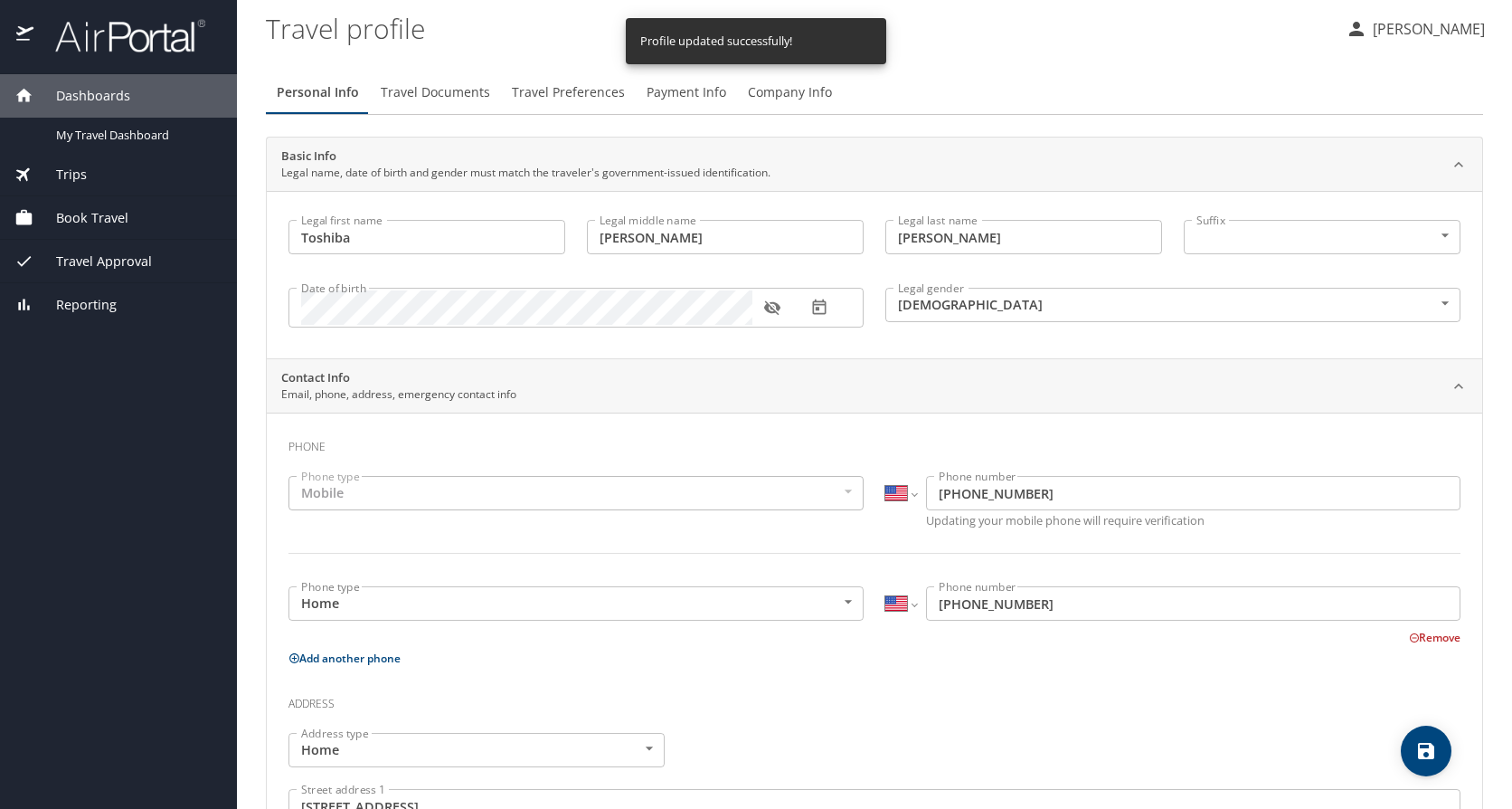
scroll to position [0, 0]
click at [442, 105] on span "Travel Documents" at bounding box center [435, 94] width 109 height 22
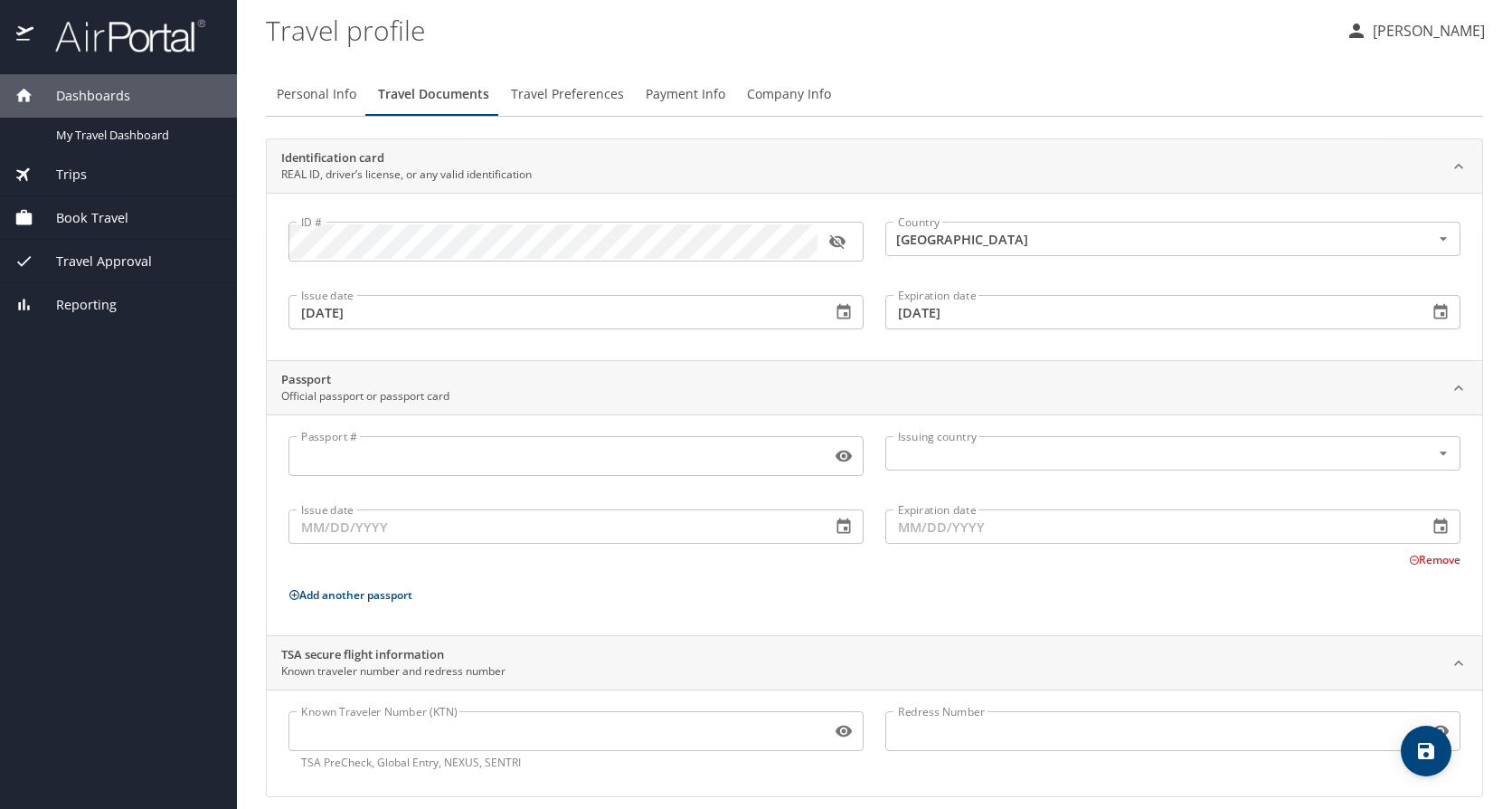
scroll to position [17, 0]
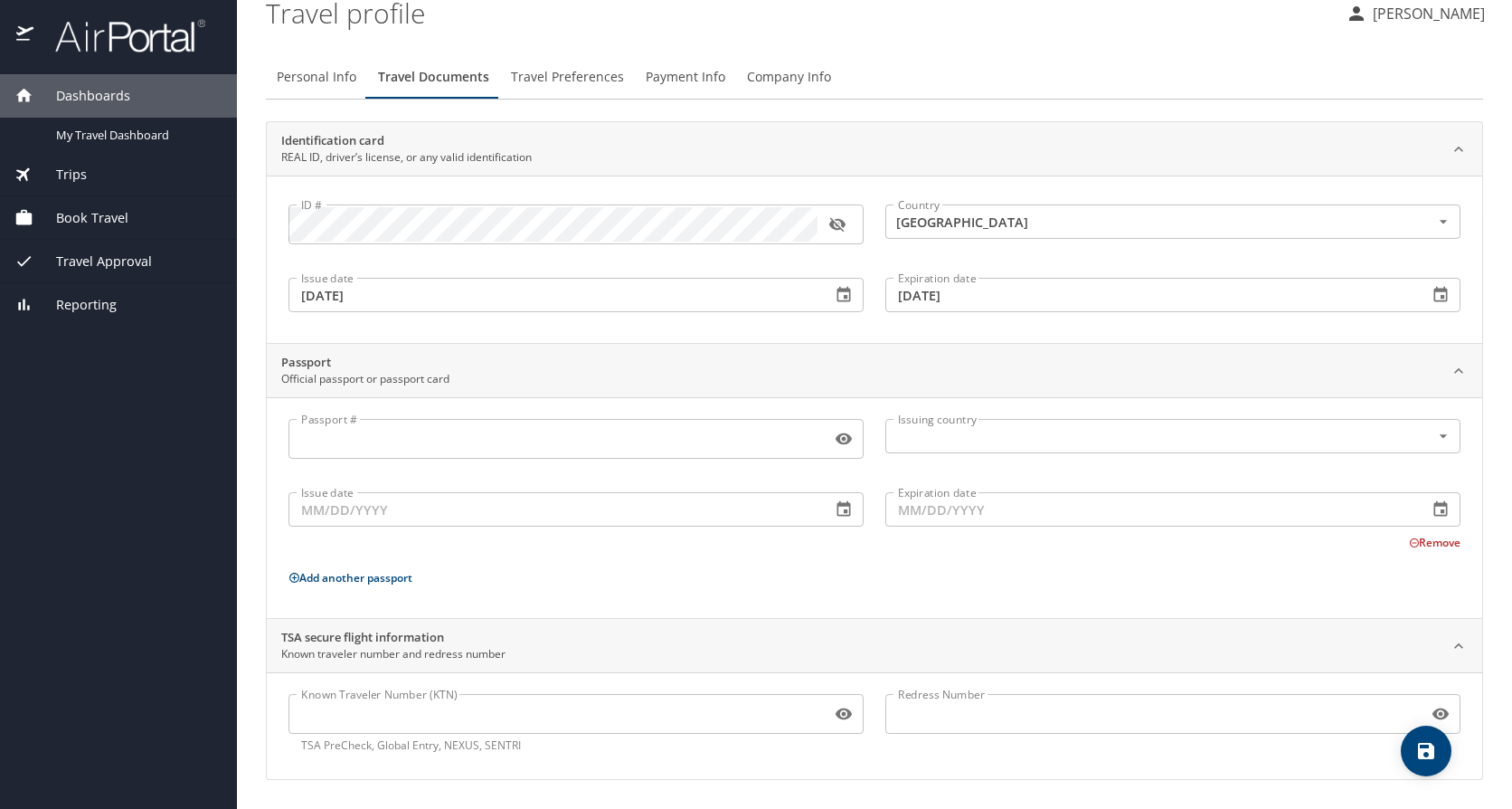
click at [588, 74] on span "Travel Preferences" at bounding box center [567, 77] width 113 height 22
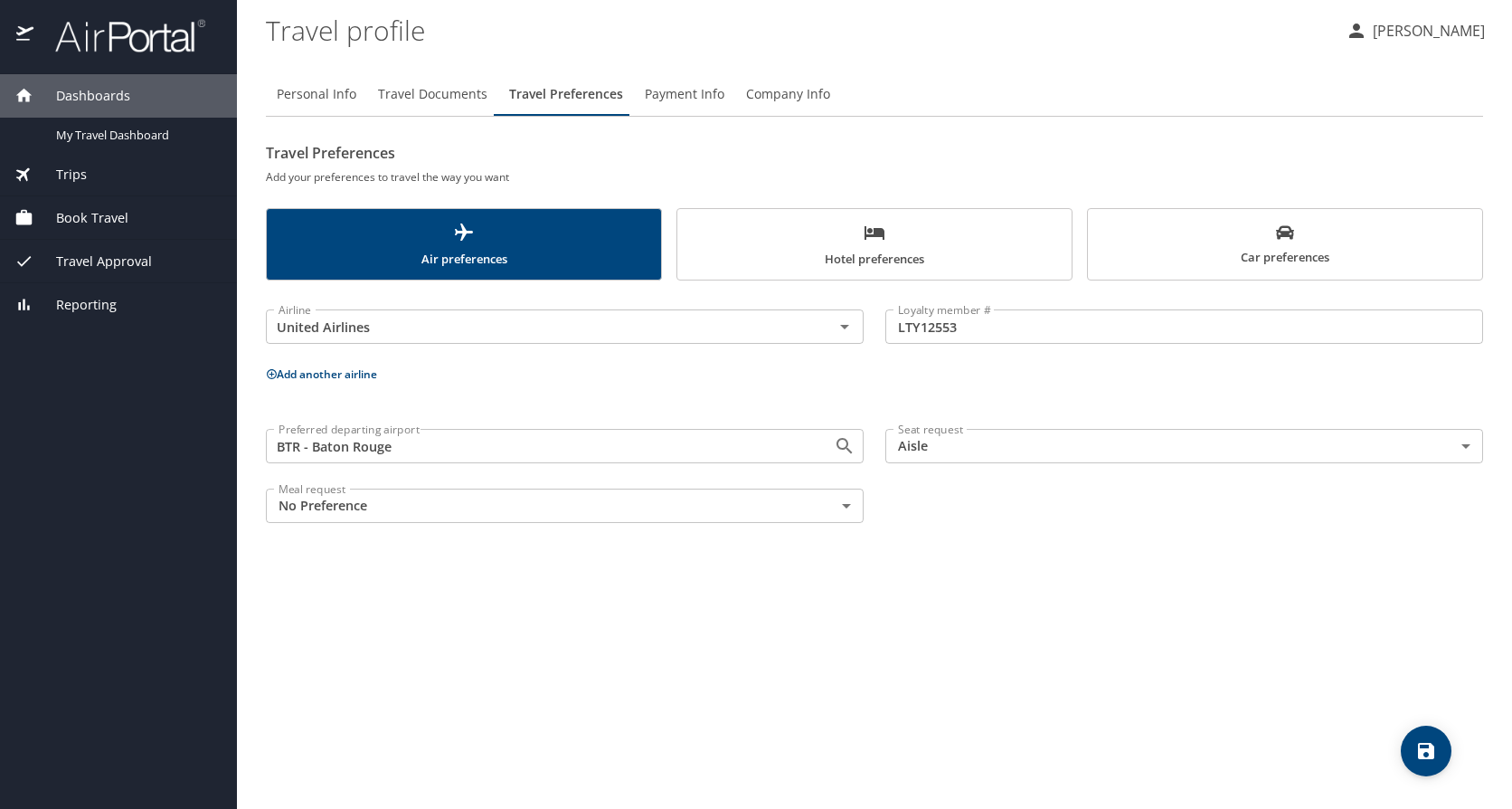
scroll to position [0, 0]
click at [437, 77] on button "Travel Documents" at bounding box center [433, 94] width 132 height 44
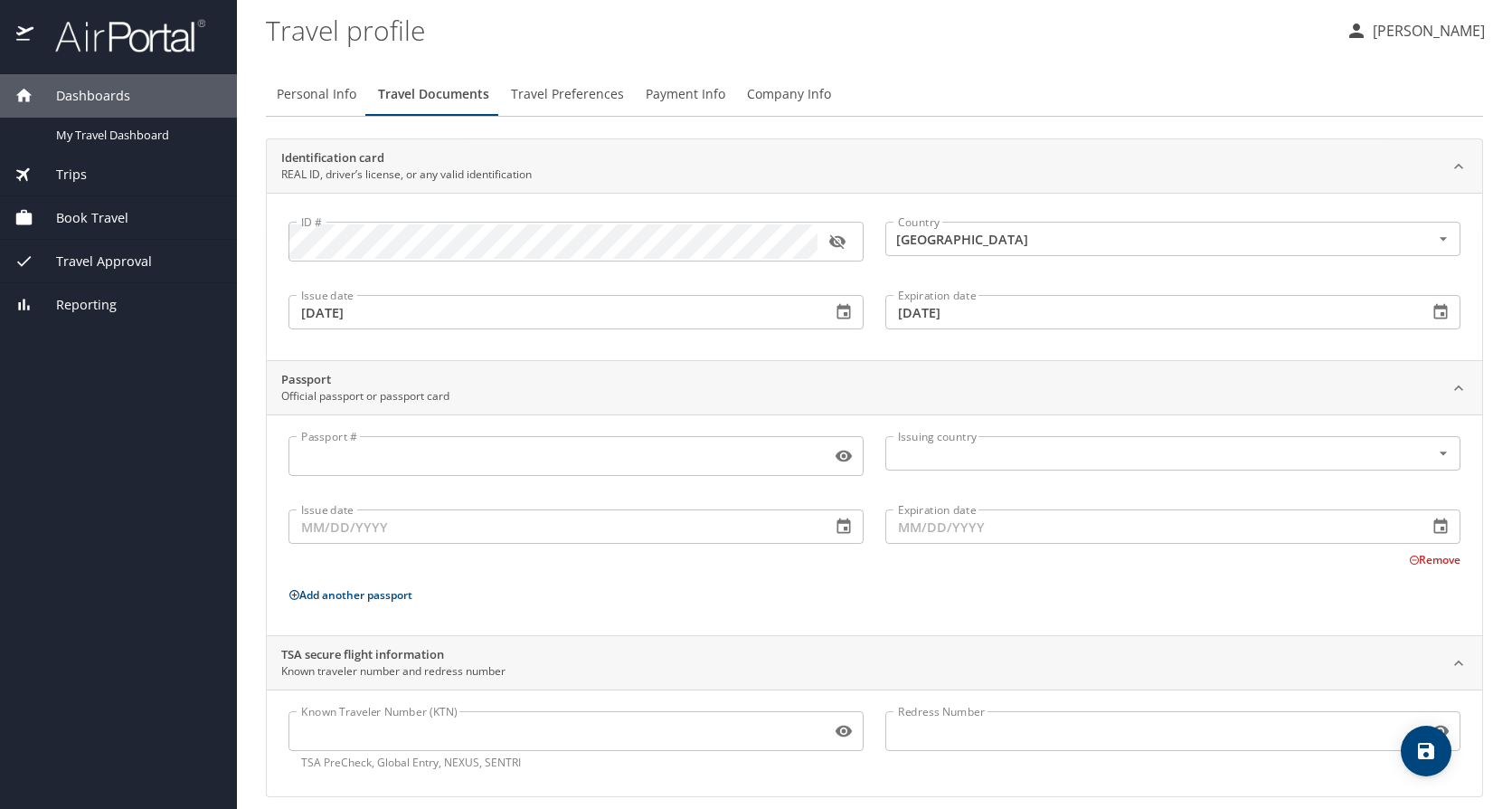
click at [1074, 131] on div "Personal Info Travel Documents Travel Preferences Payment Info Company Info Ide…" at bounding box center [874, 435] width 1217 height 724
click at [570, 89] on span "Travel Preferences" at bounding box center [567, 94] width 113 height 22
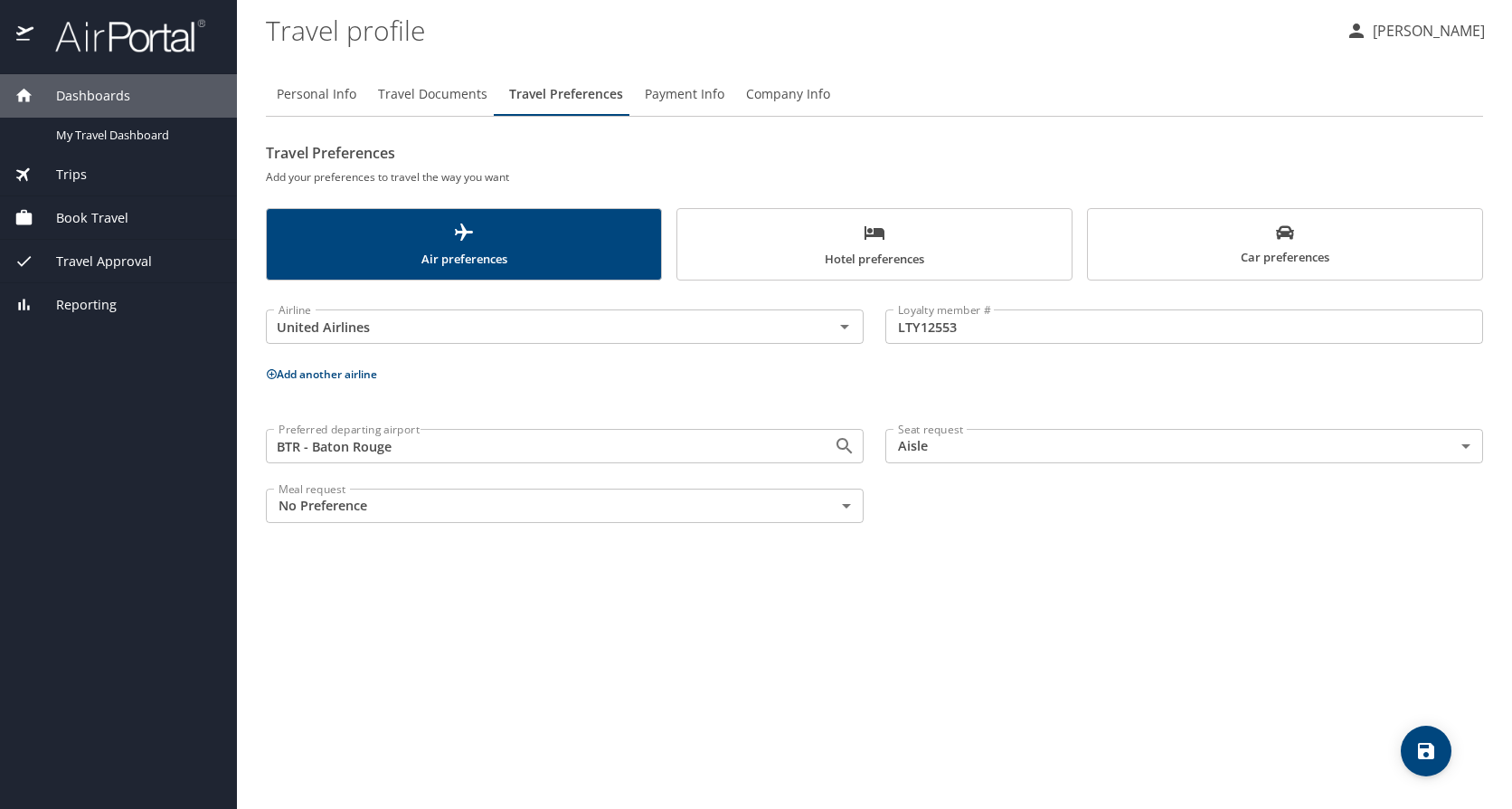
click at [975, 258] on span "Hotel preferences" at bounding box center [874, 244] width 372 height 48
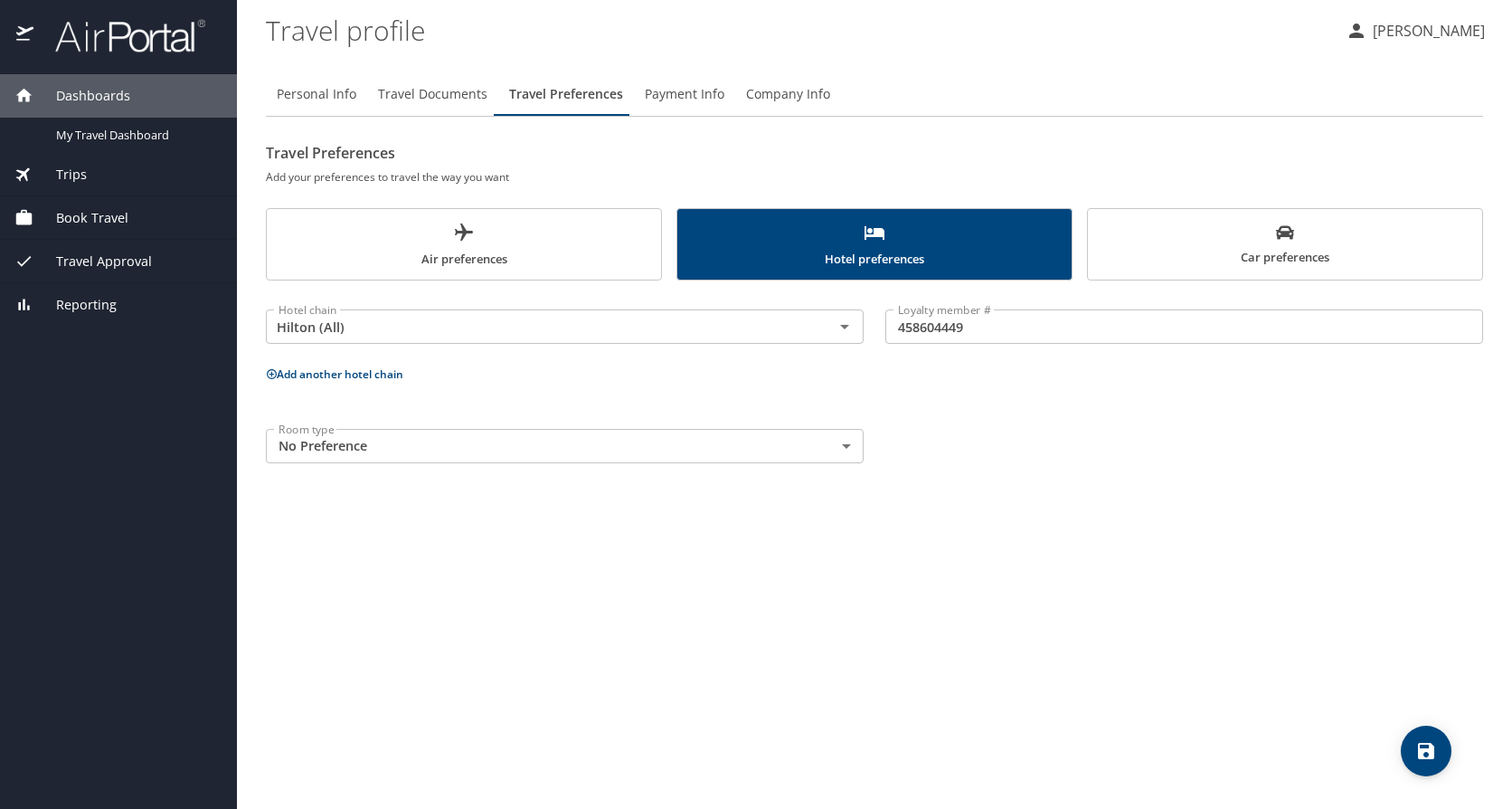
click at [790, 78] on button "Company Info" at bounding box center [787, 94] width 105 height 44
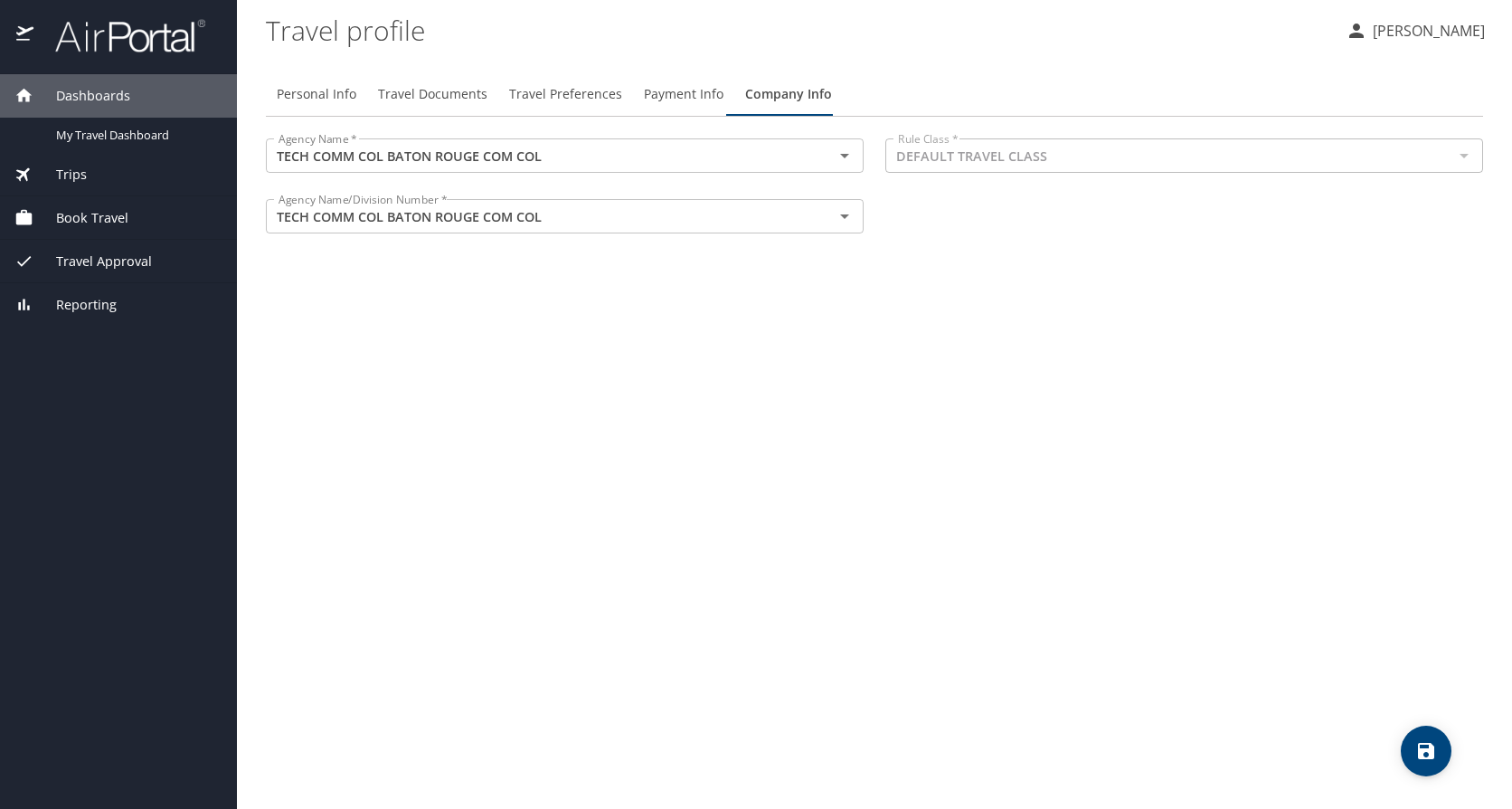
click at [689, 91] on span "Payment Info" at bounding box center [683, 94] width 79 height 22
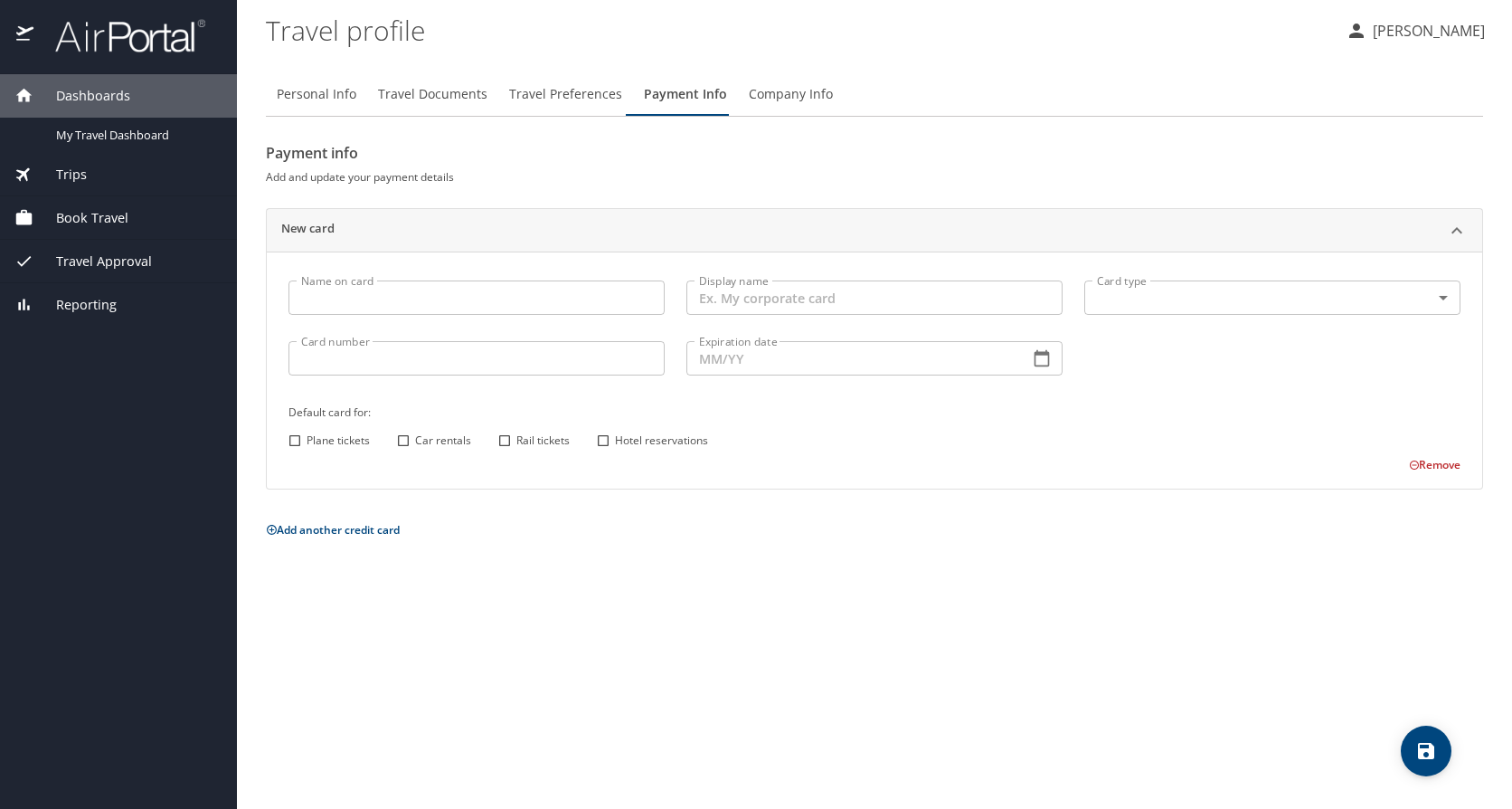
click at [772, 93] on span "Company Info" at bounding box center [791, 94] width 84 height 22
